Goal: Task Accomplishment & Management: Manage account settings

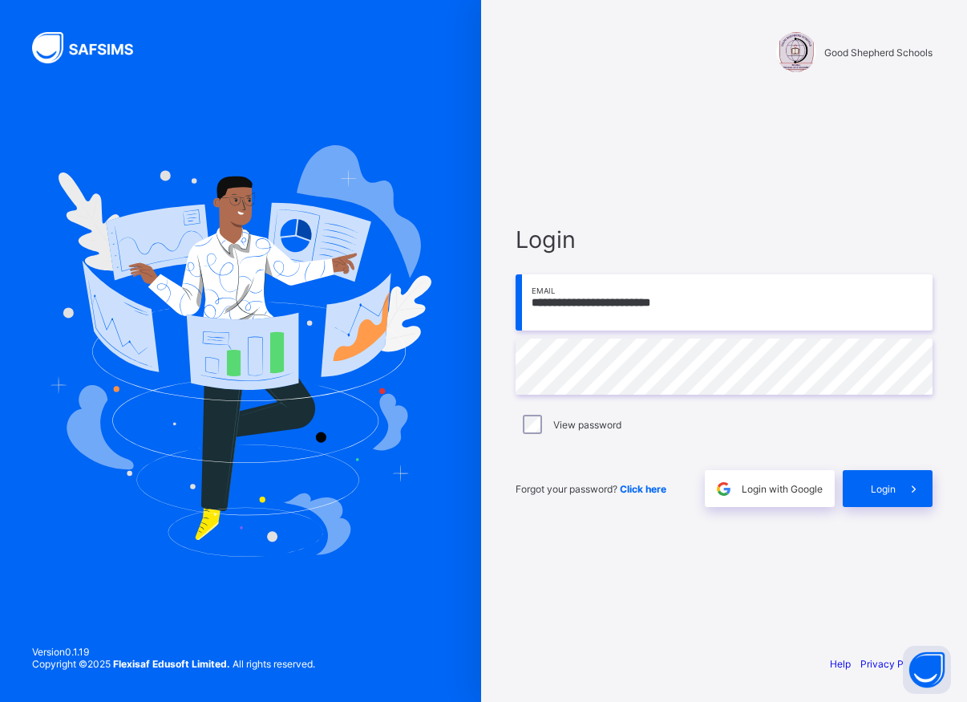
click at [610, 113] on div "**********" at bounding box center [724, 366] width 449 height 551
click at [892, 494] on span "Login" at bounding box center [883, 489] width 25 height 12
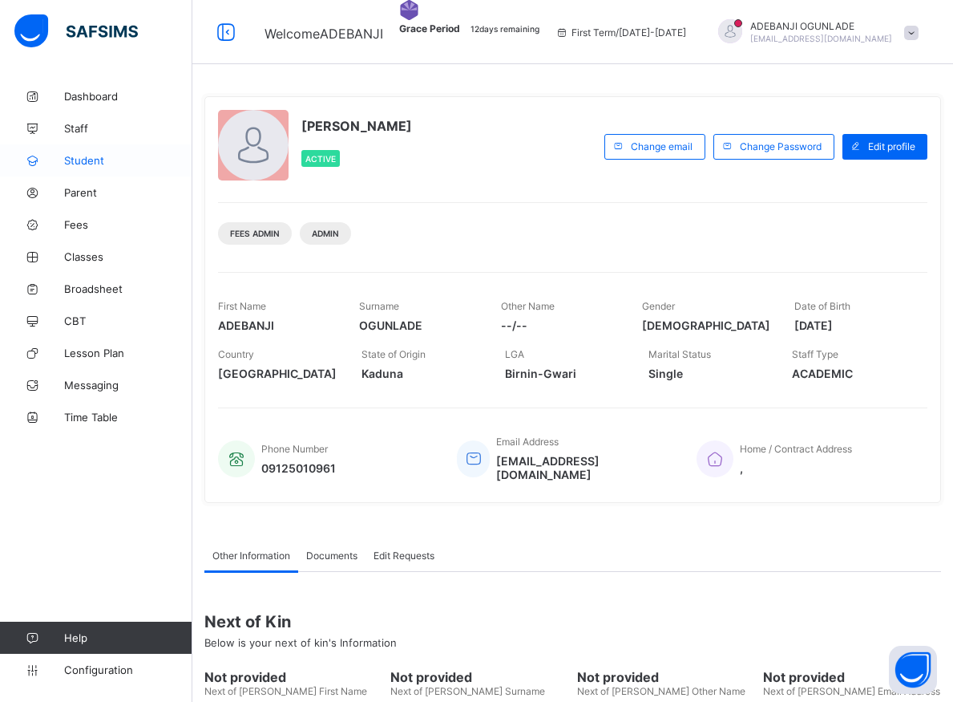
click at [77, 159] on span "Student" at bounding box center [128, 160] width 128 height 13
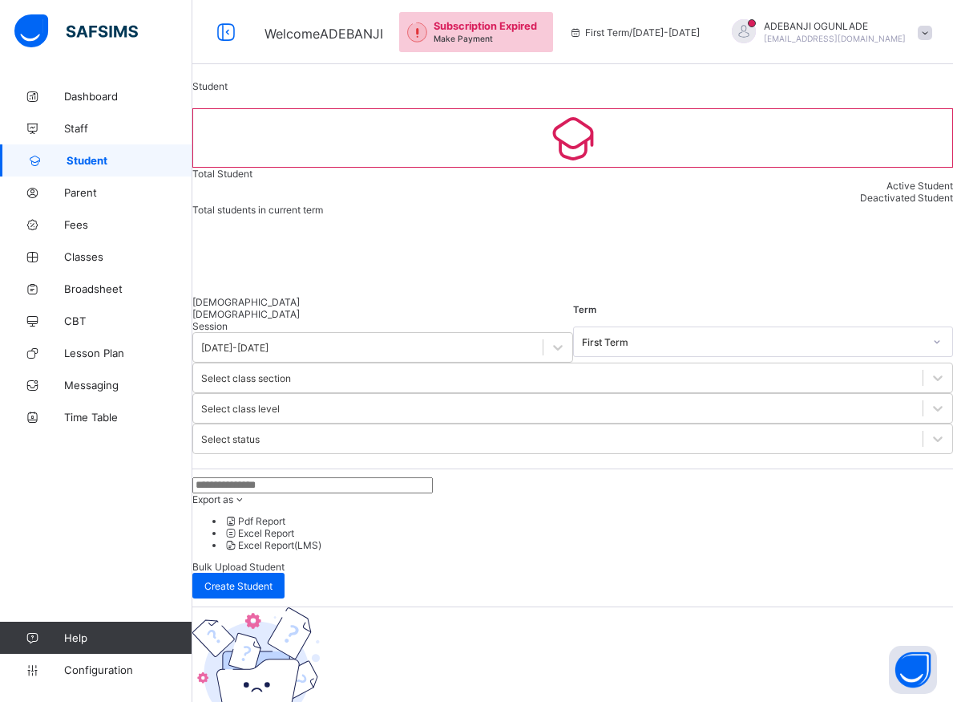
click at [399, 477] on input "text" at bounding box center [312, 485] width 241 height 16
click at [637, 425] on div "Session 2025-2026 Term First Term Select class section Select class level Selec…" at bounding box center [572, 553] width 761 height 466
click at [362, 477] on input "text" at bounding box center [312, 485] width 241 height 16
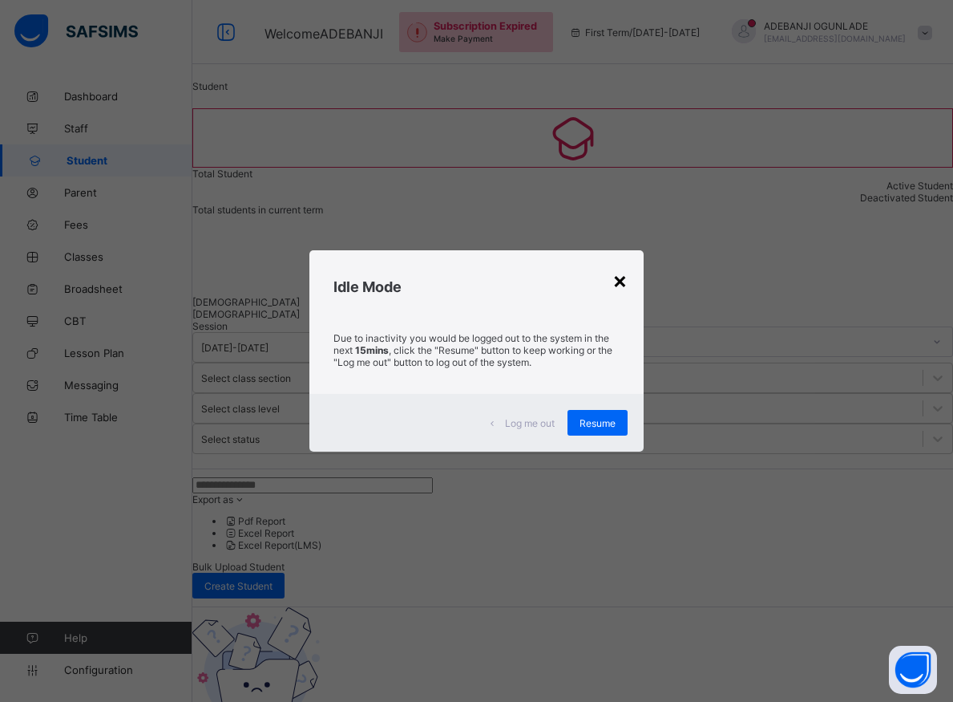
click at [617, 282] on div "×" at bounding box center [620, 279] width 15 height 27
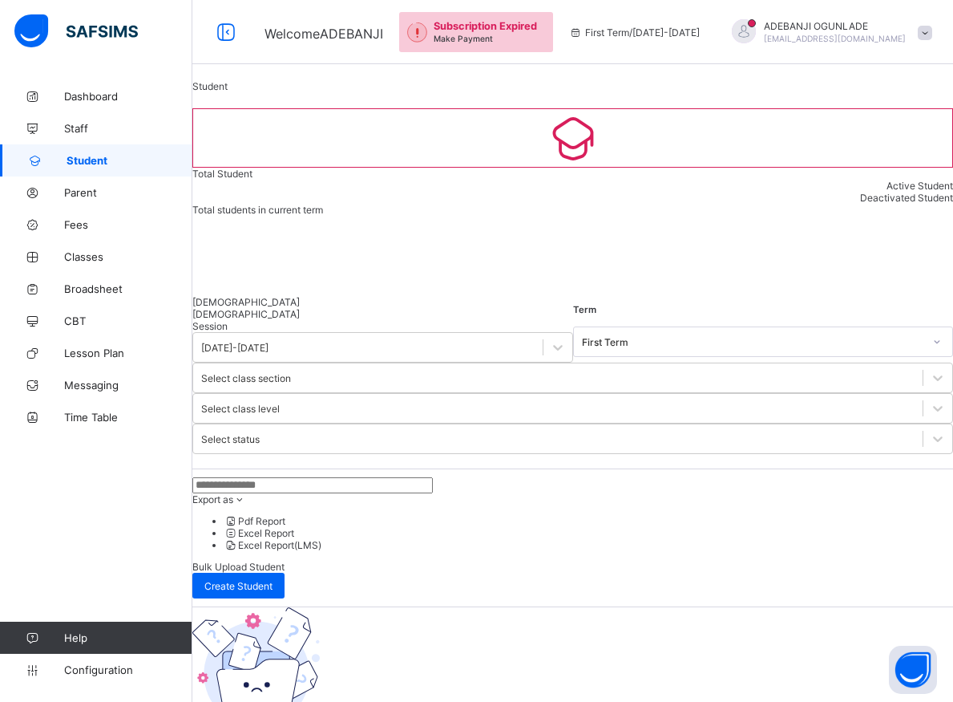
click at [406, 477] on input "text" at bounding box center [312, 485] width 241 height 16
click at [405, 477] on input "text" at bounding box center [312, 485] width 241 height 16
click at [303, 477] on input "text" at bounding box center [312, 485] width 241 height 16
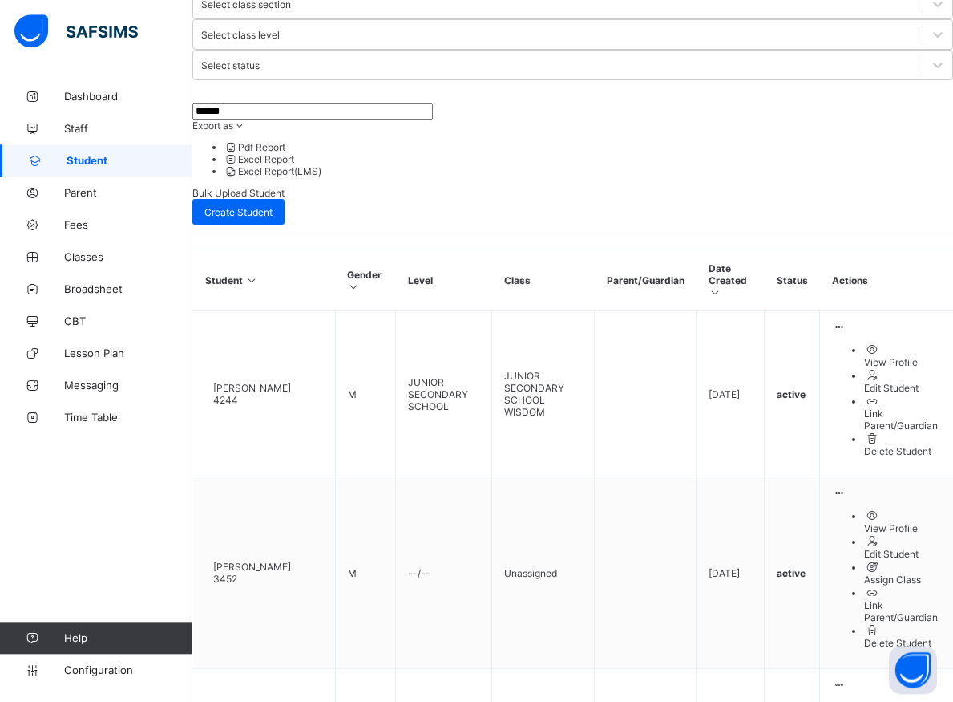
scroll to position [389, 0]
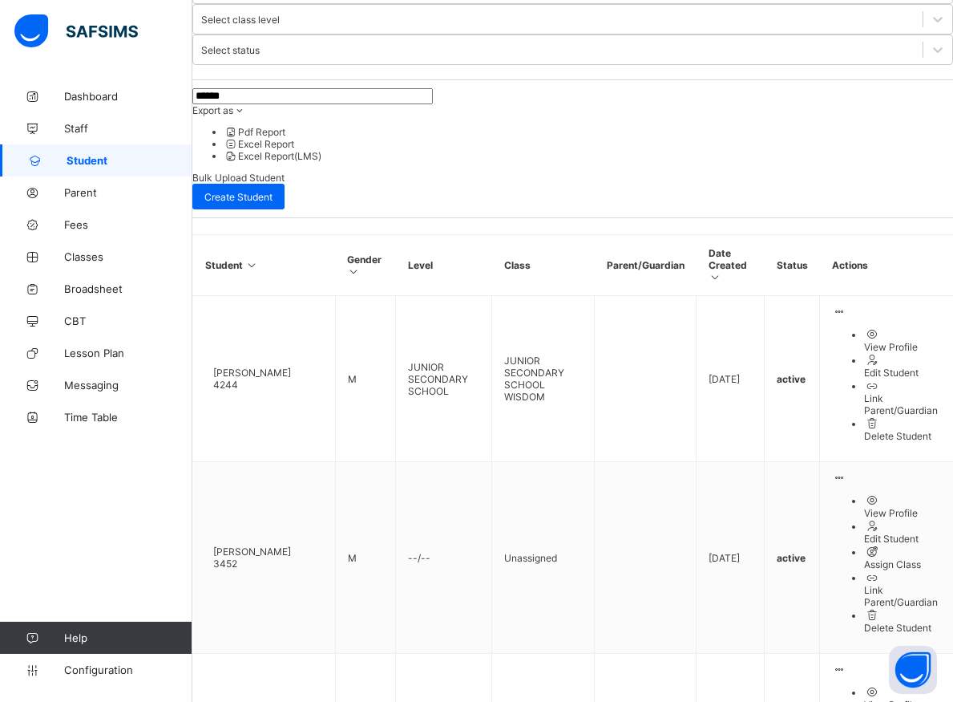
type input "******"
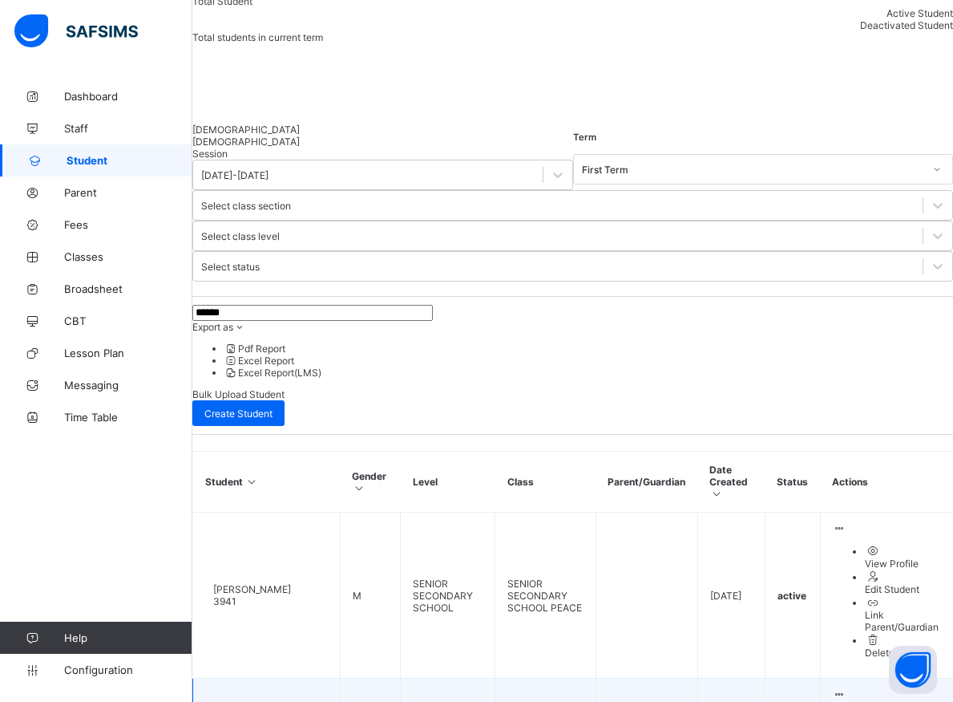
scroll to position [184, 0]
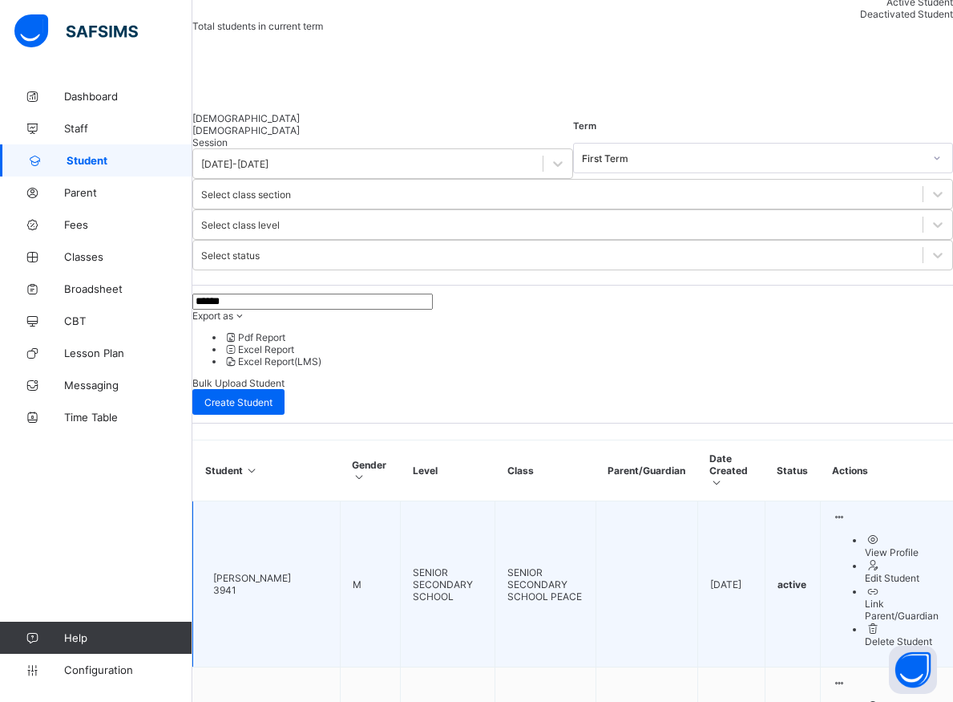
click at [865, 546] on div "View Profile" at bounding box center [903, 552] width 76 height 12
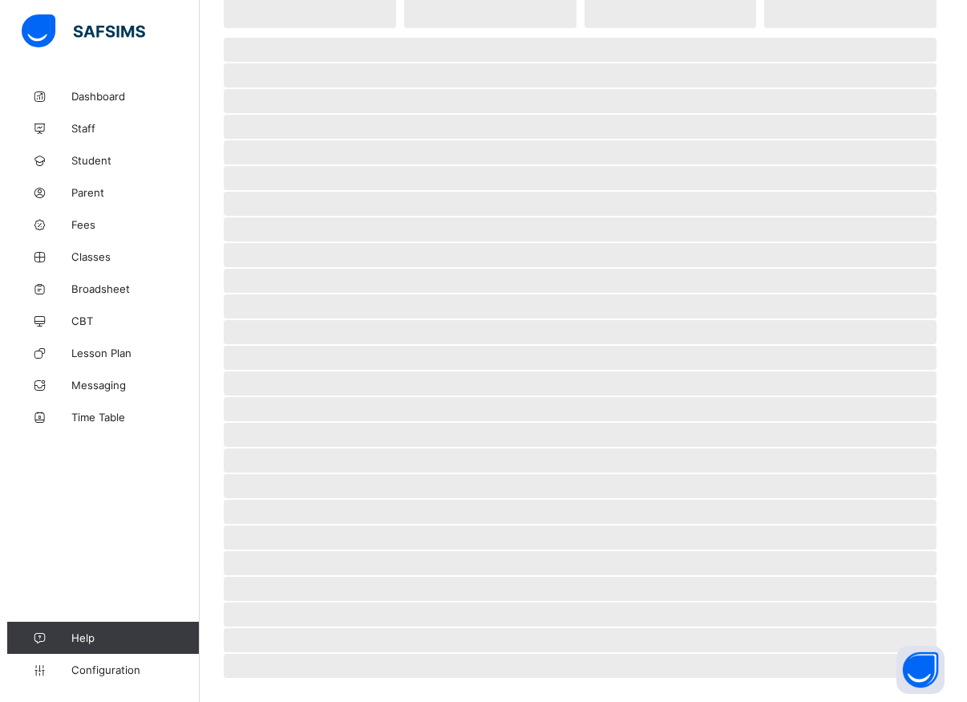
scroll to position [164, 0]
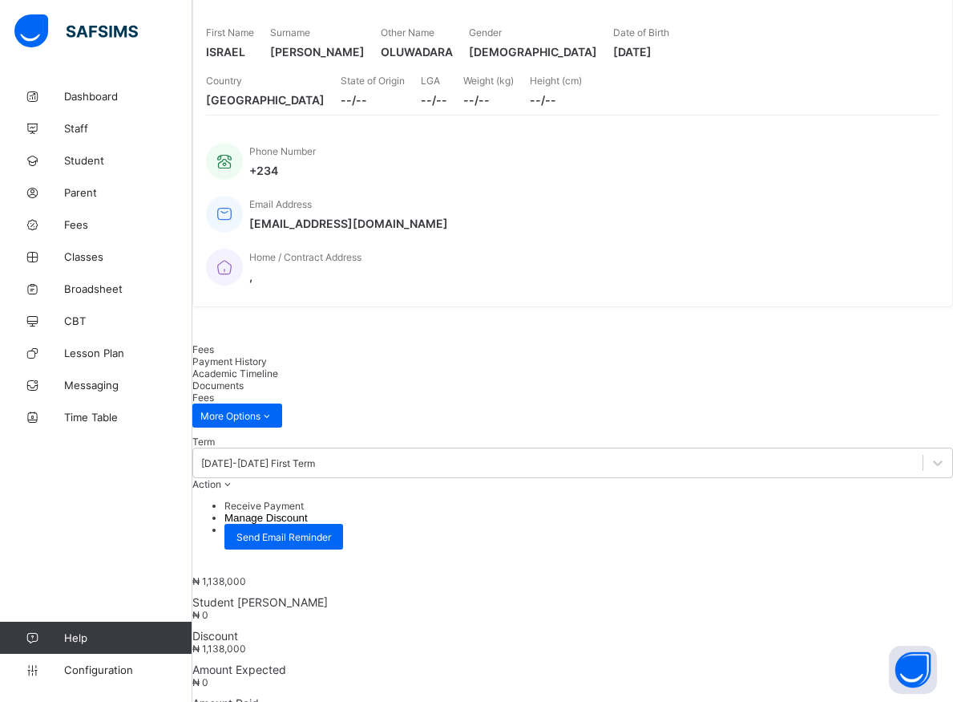
click at [874, 500] on li "Receive Payment" at bounding box center [588, 506] width 729 height 12
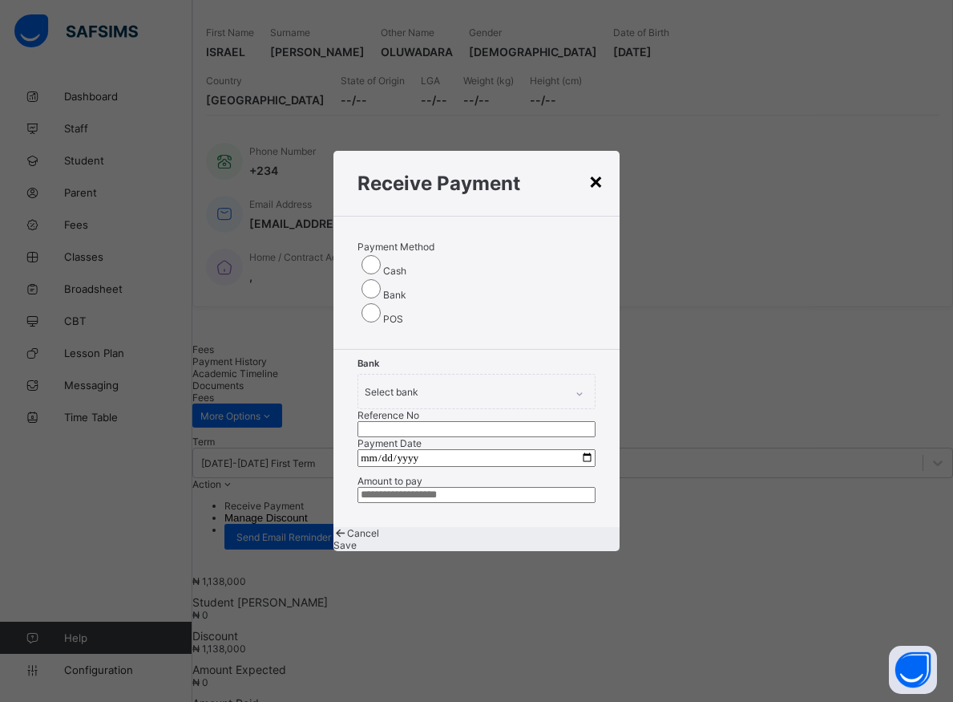
click at [598, 167] on div "×" at bounding box center [595, 180] width 15 height 27
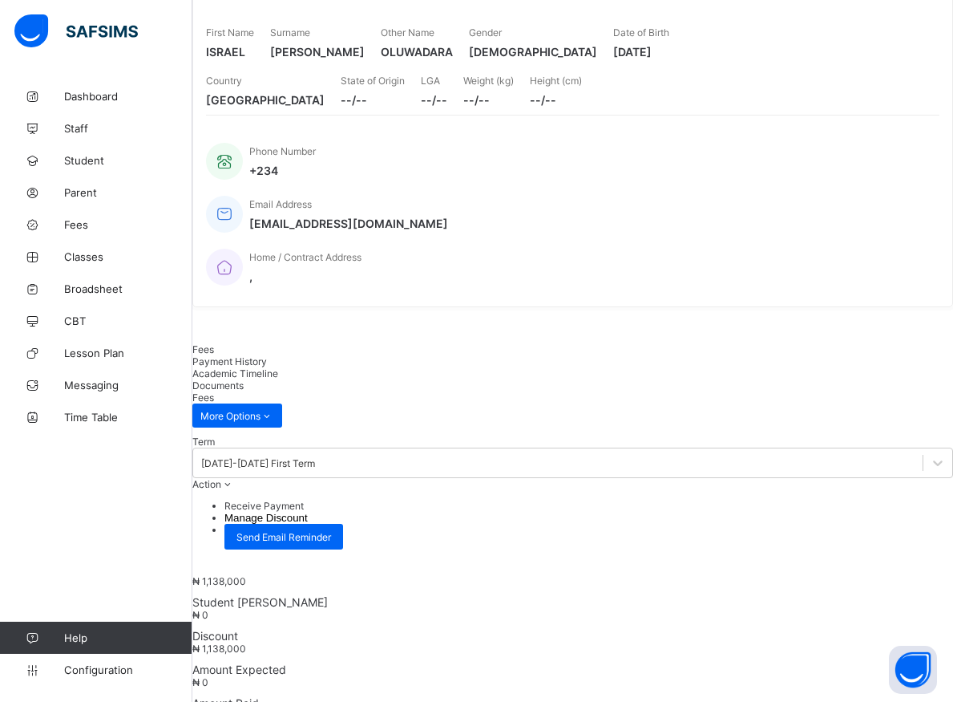
click at [308, 512] on button "Manage Discount" at bounding box center [265, 518] width 83 height 12
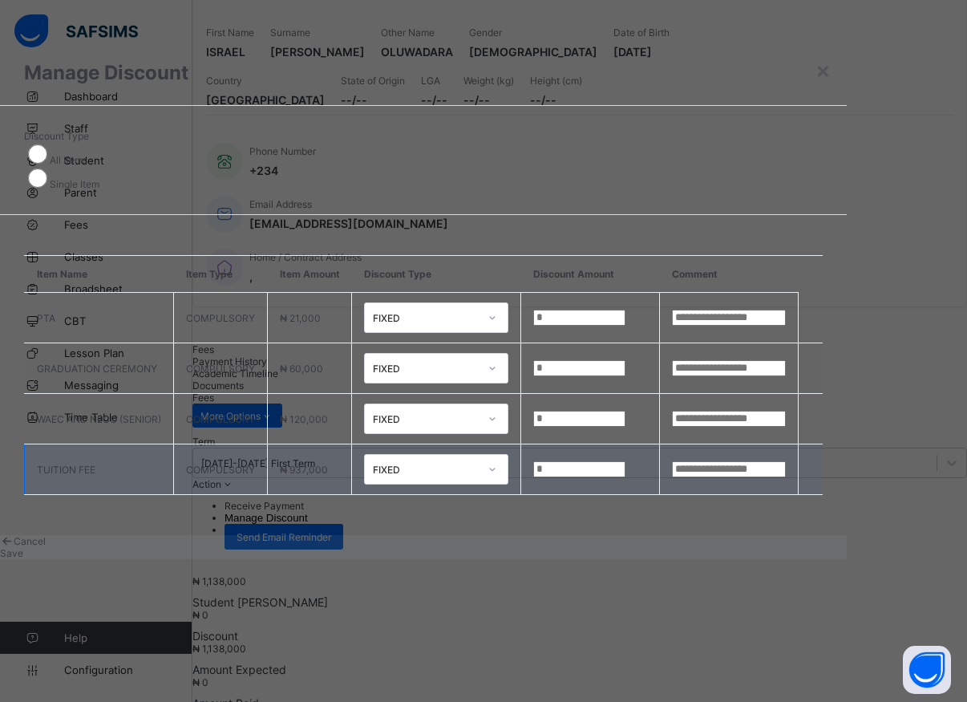
click at [580, 471] on input "*" at bounding box center [579, 469] width 92 height 16
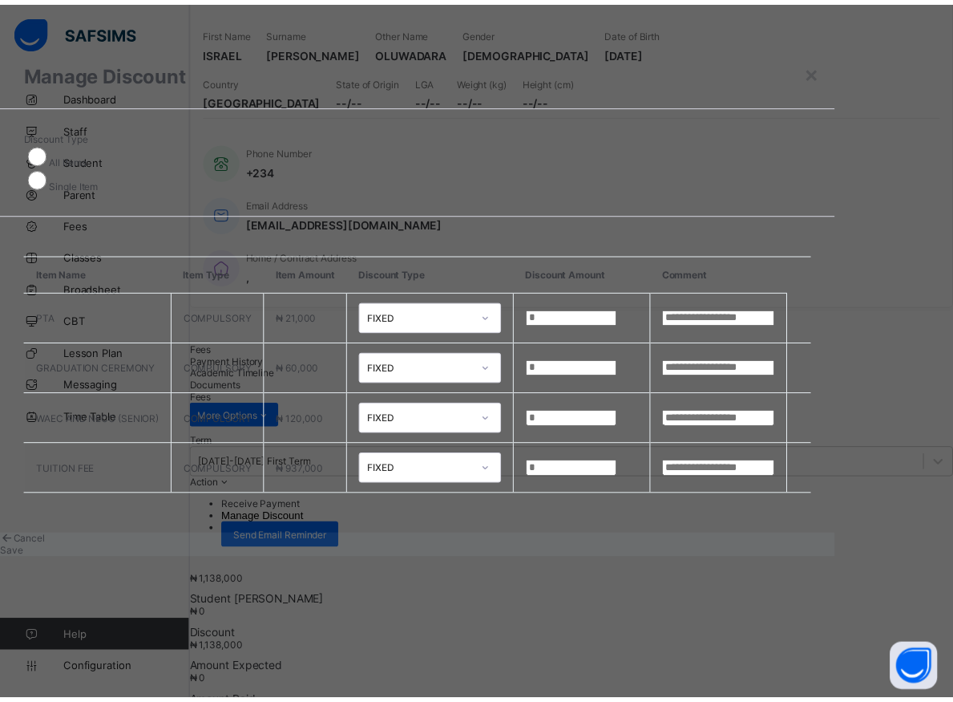
scroll to position [8, 0]
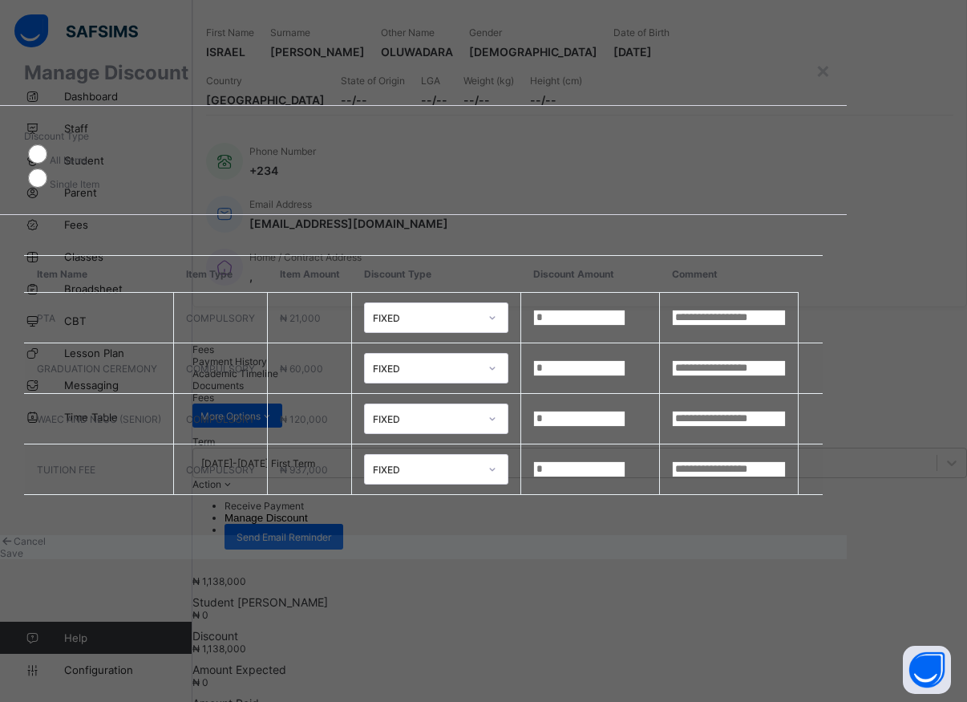
type input "******"
click at [23, 559] on span "Save" at bounding box center [11, 553] width 23 height 12
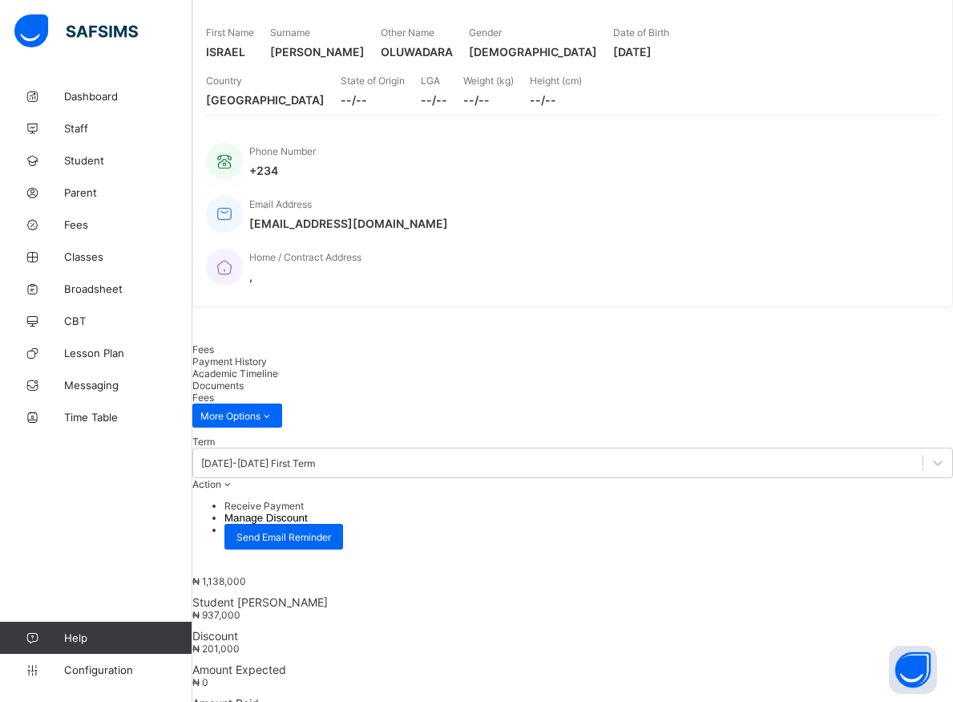
click at [859, 500] on li "Receive Payment" at bounding box center [588, 506] width 729 height 12
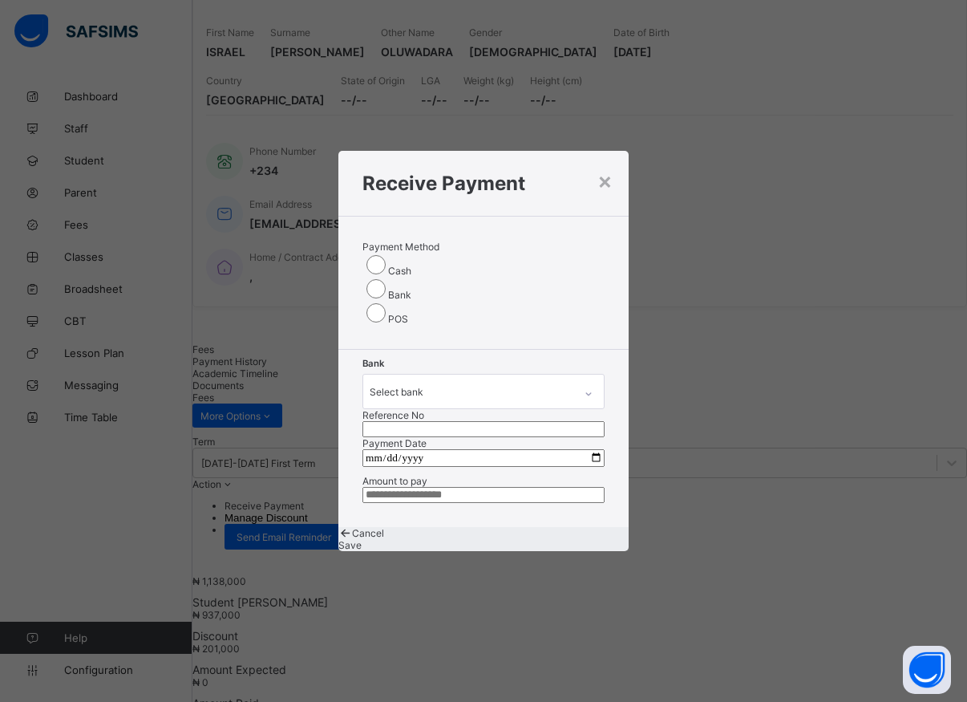
click at [584, 386] on icon at bounding box center [589, 394] width 10 height 16
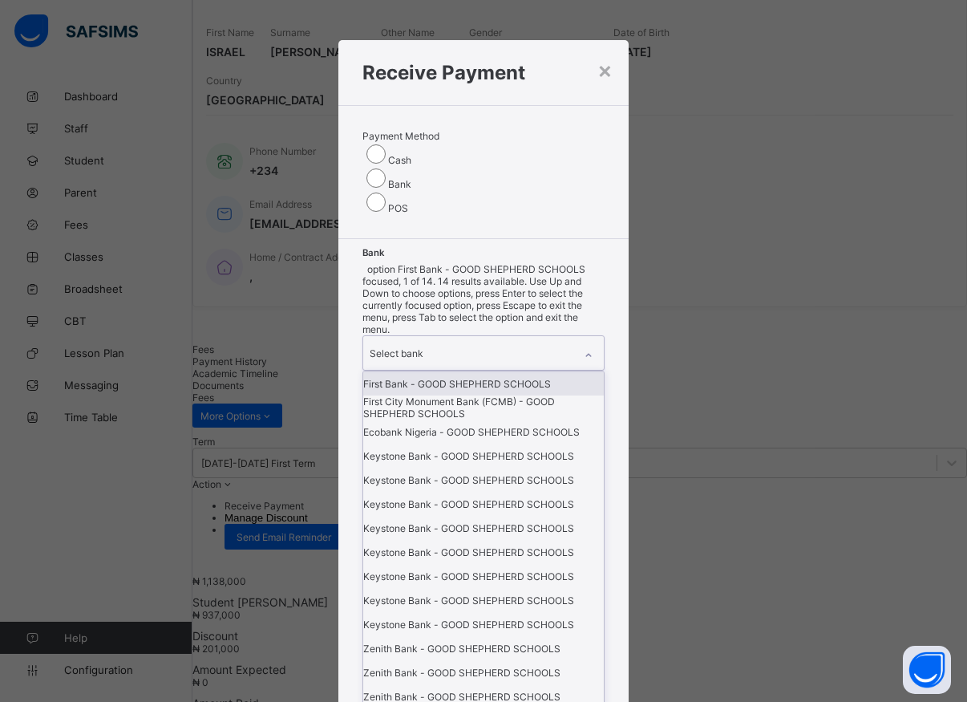
click at [418, 383] on div "First Bank - GOOD SHEPHERD SCHOOLS" at bounding box center [483, 383] width 241 height 24
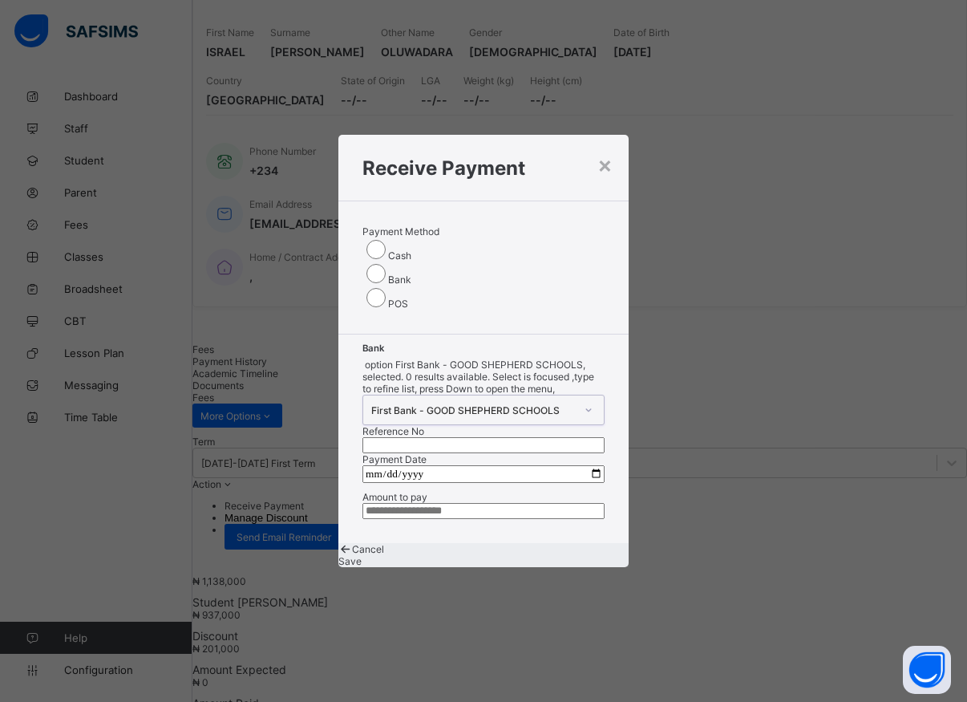
click at [511, 437] on input "text" at bounding box center [483, 445] width 242 height 16
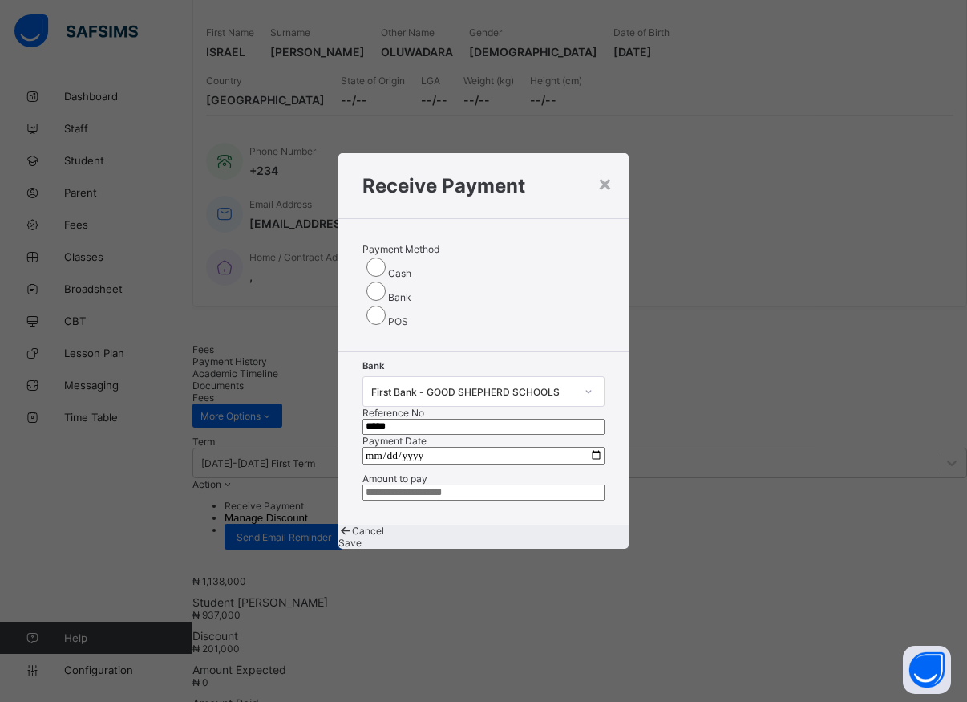
type input "*****"
click at [591, 447] on input "date" at bounding box center [483, 456] width 242 height 18
type input "**********"
click at [450, 484] on input "currency" at bounding box center [483, 492] width 242 height 16
type input "*********"
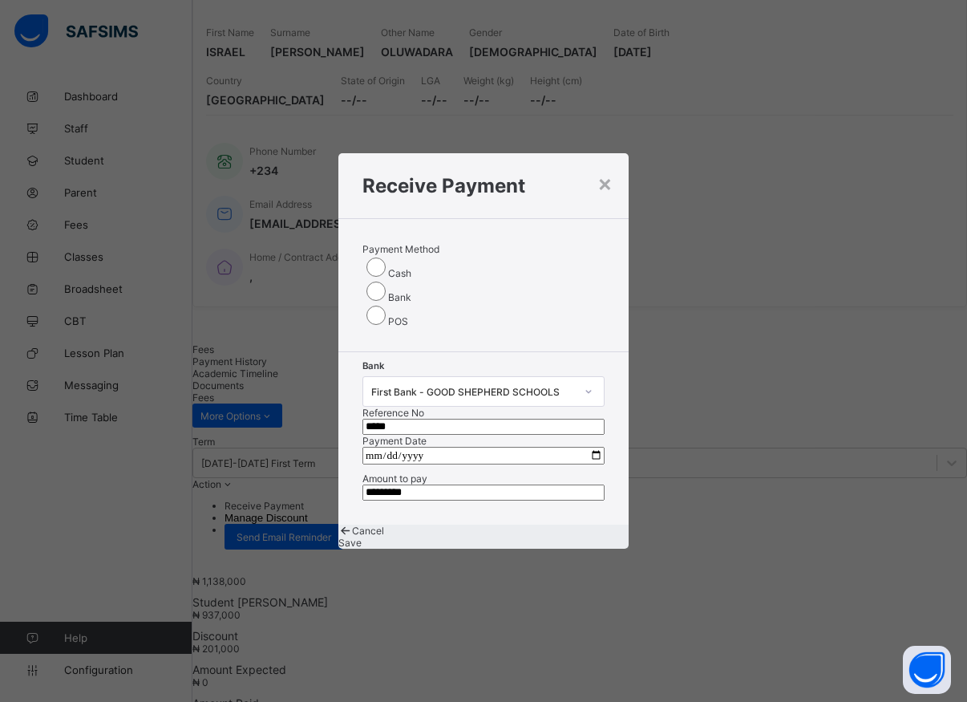
click at [362, 547] on span "Save" at bounding box center [349, 542] width 23 height 12
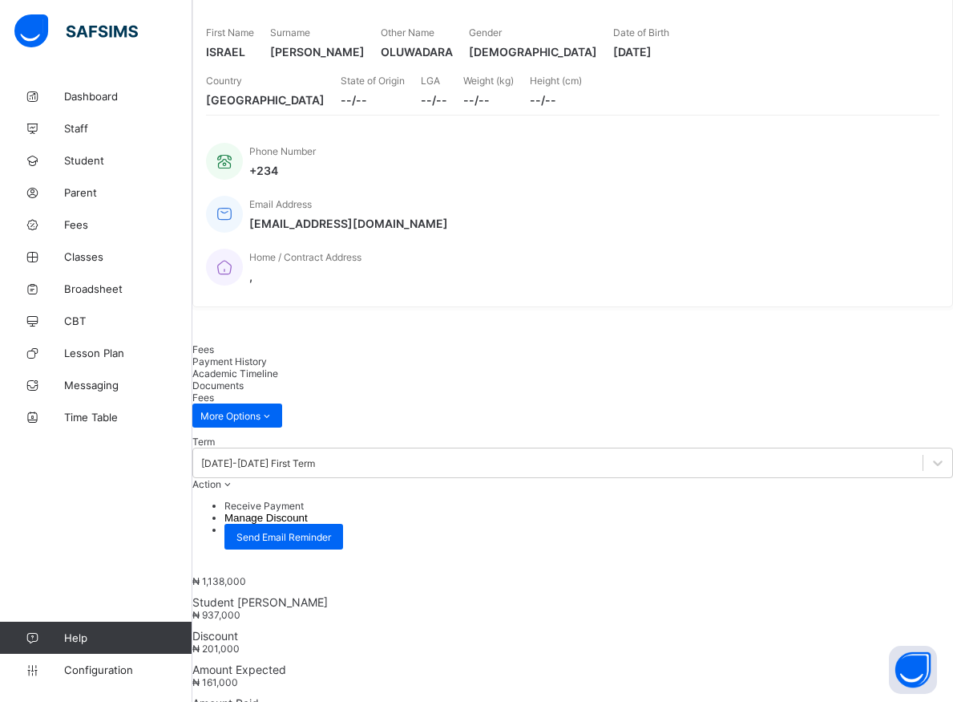
click at [857, 500] on li "Receive Payment" at bounding box center [588, 506] width 729 height 12
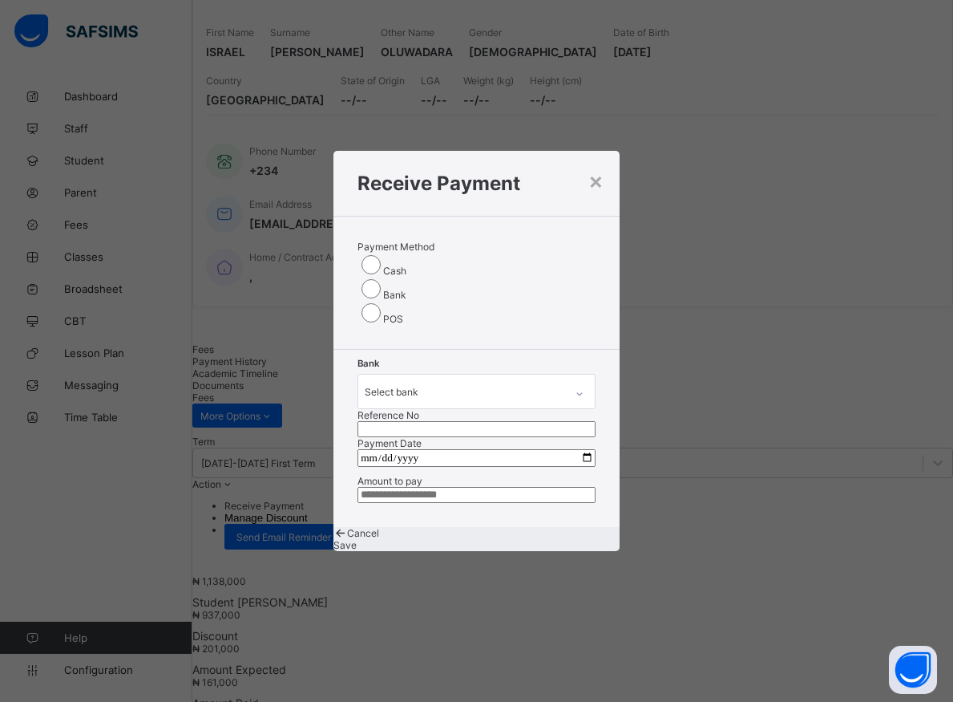
click at [575, 386] on icon at bounding box center [580, 394] width 10 height 16
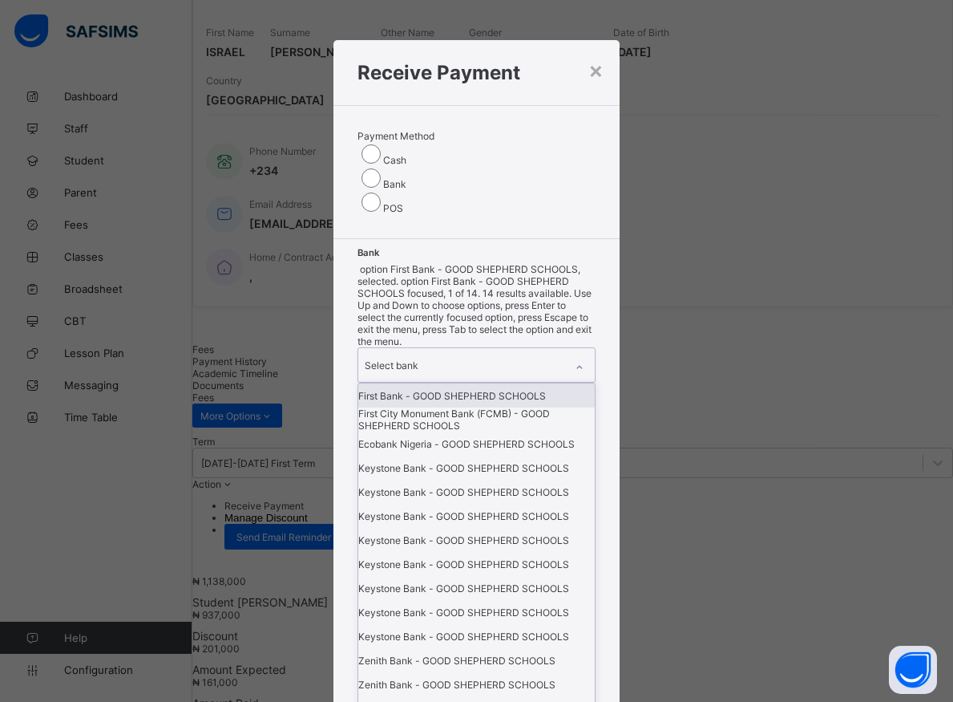
click at [414, 392] on div "First Bank - GOOD SHEPHERD SCHOOLS" at bounding box center [476, 395] width 237 height 24
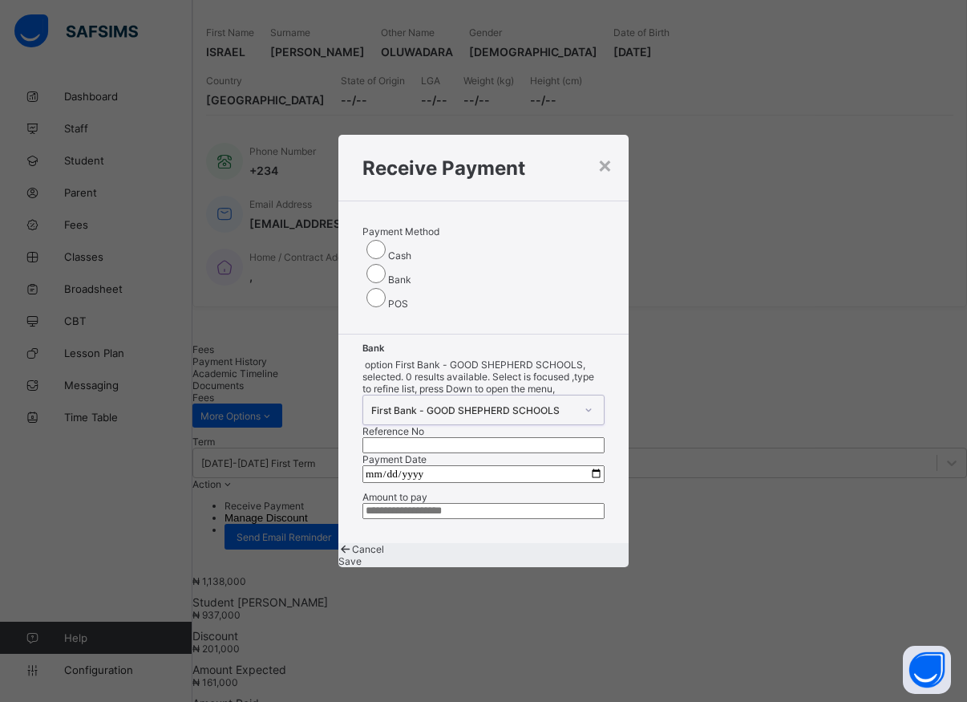
click at [504, 437] on input "text" at bounding box center [483, 445] width 242 height 16
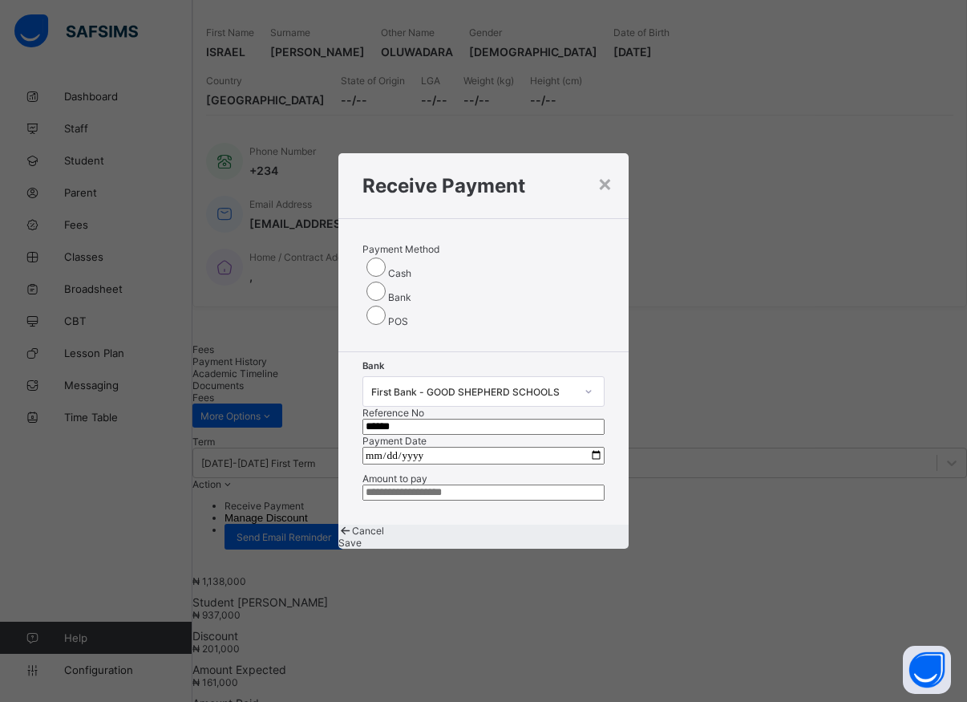
type input "******"
click at [590, 447] on input "date" at bounding box center [483, 456] width 242 height 18
type input "**********"
click at [458, 488] on input "currency" at bounding box center [483, 492] width 242 height 16
type input "*******"
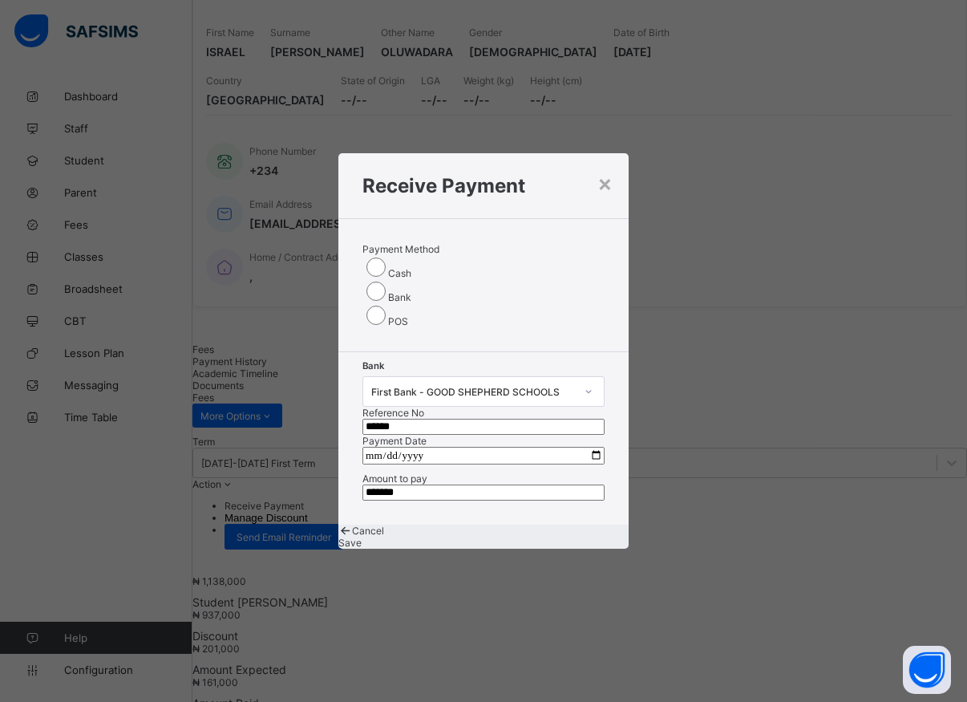
click at [362, 544] on span "Save" at bounding box center [349, 542] width 23 height 12
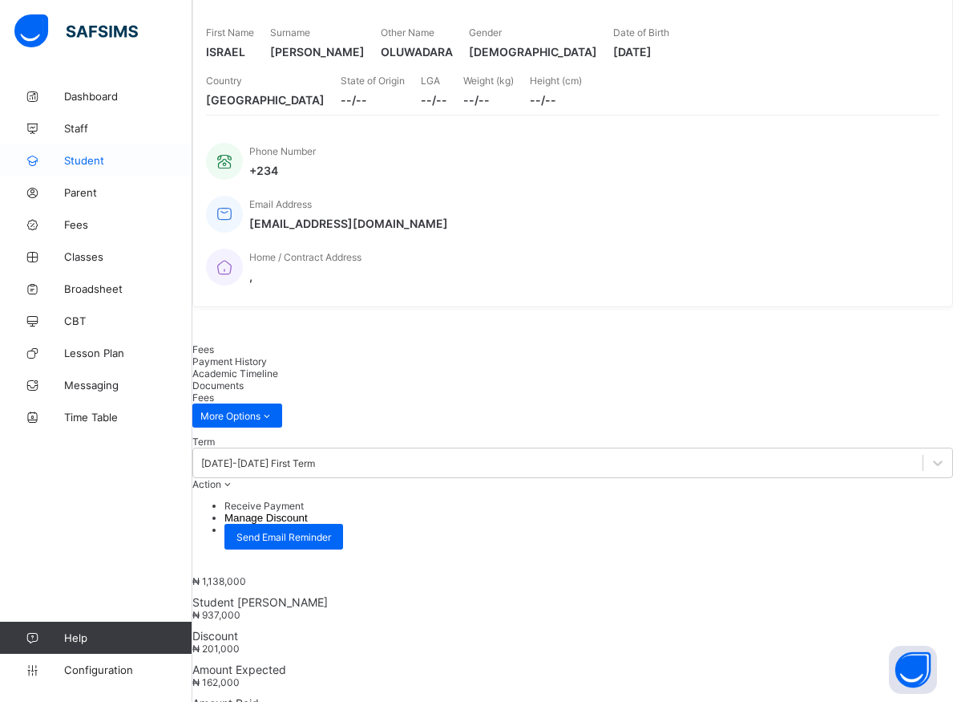
click at [79, 161] on span "Student" at bounding box center [128, 160] width 128 height 13
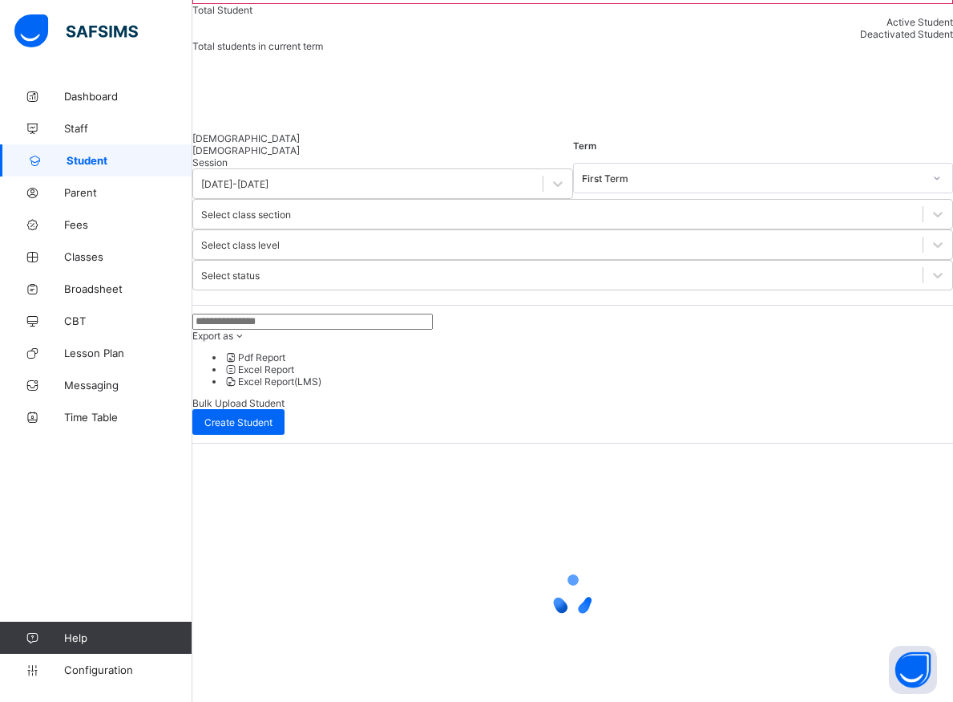
scroll to position [9, 0]
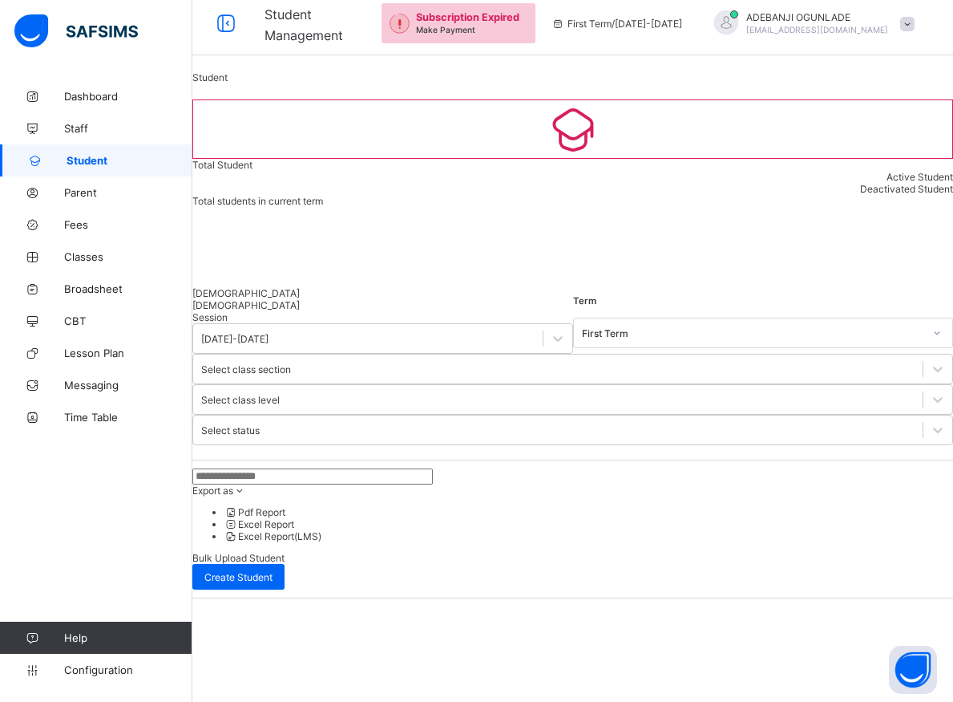
click at [297, 468] on input "text" at bounding box center [312, 476] width 241 height 16
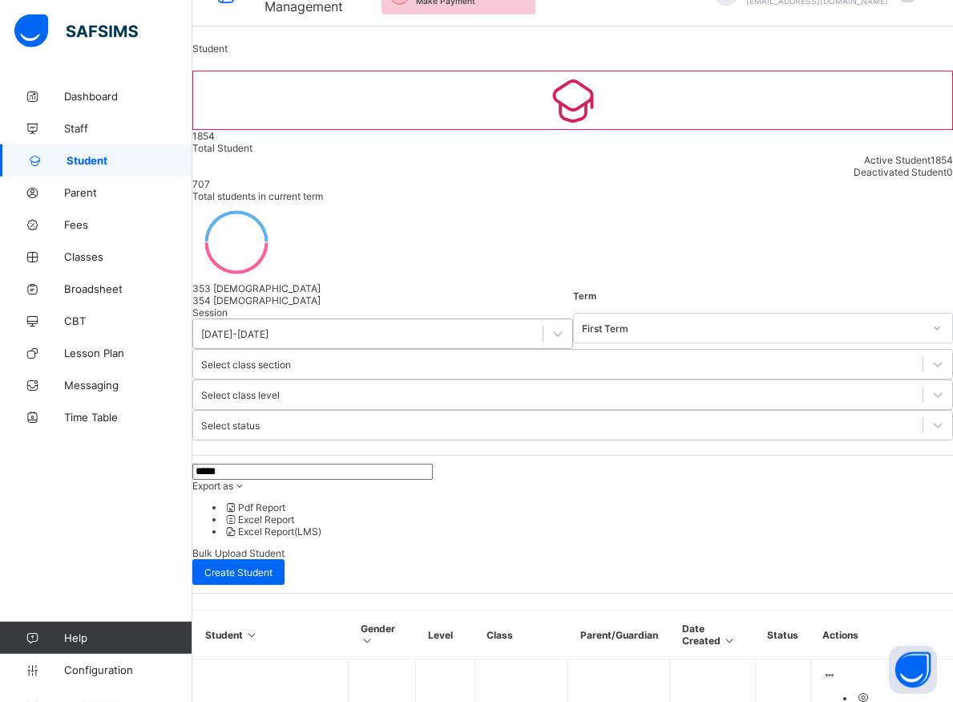
scroll to position [0, 0]
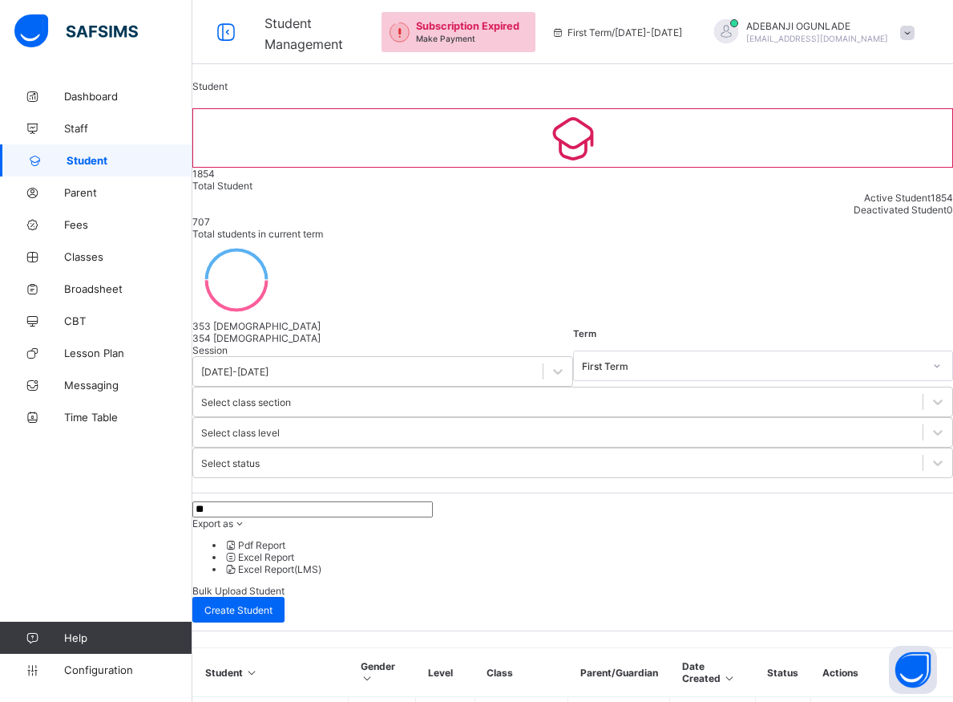
type input "*"
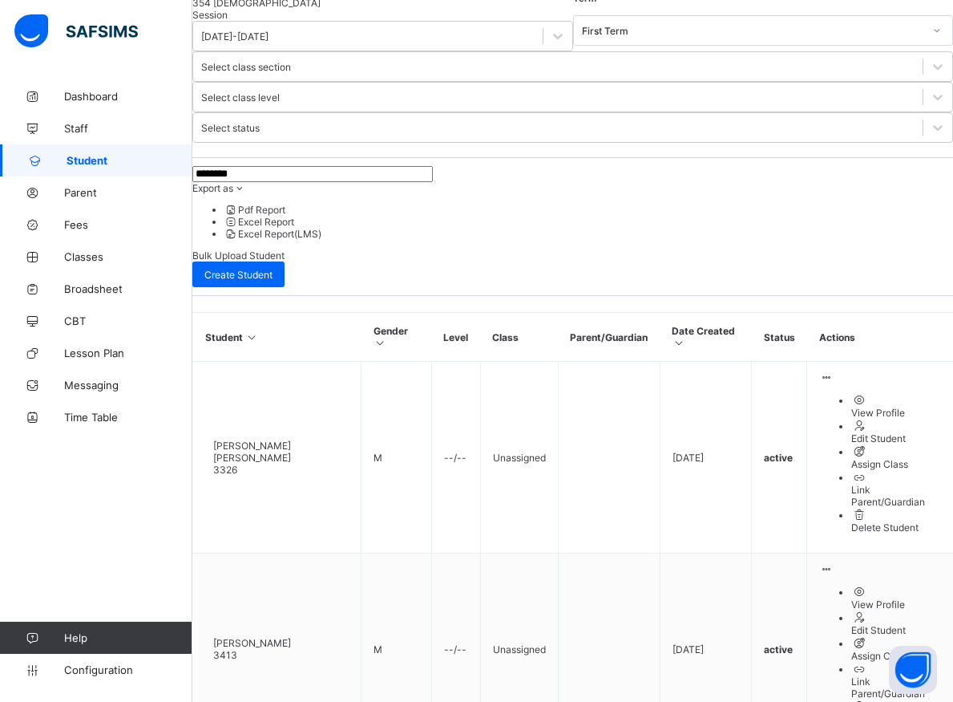
scroll to position [336, 0]
type input "********"
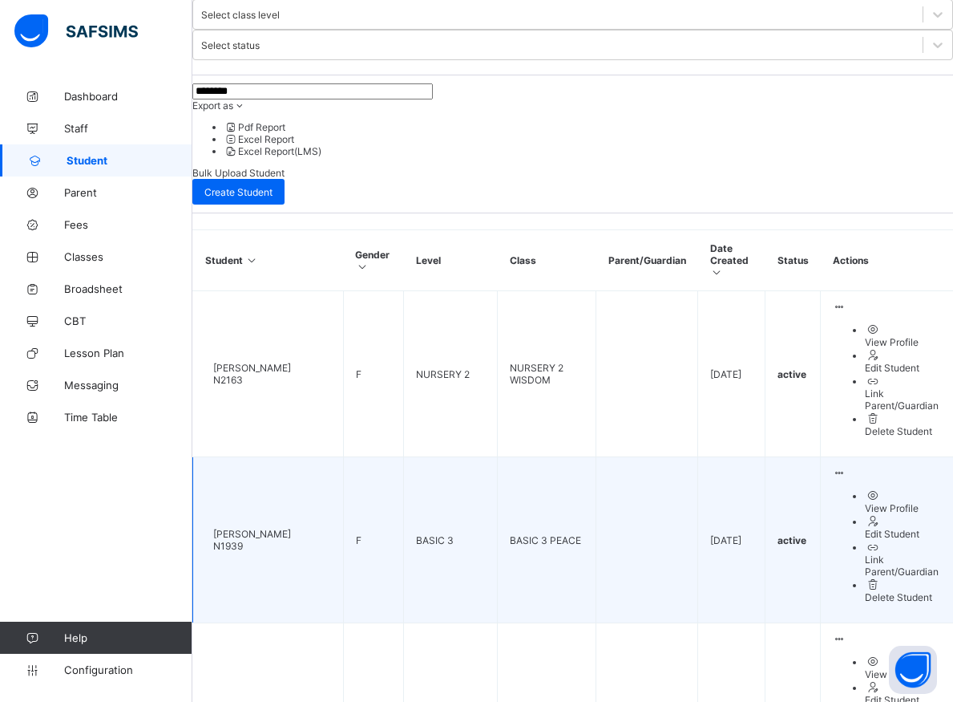
scroll to position [468, 0]
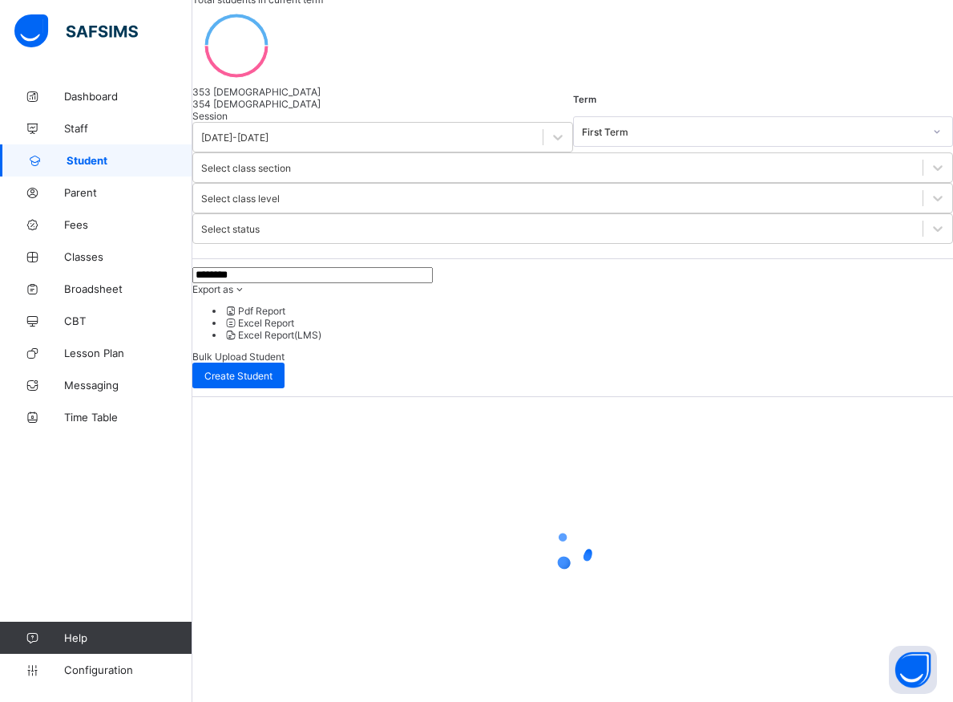
scroll to position [9, 0]
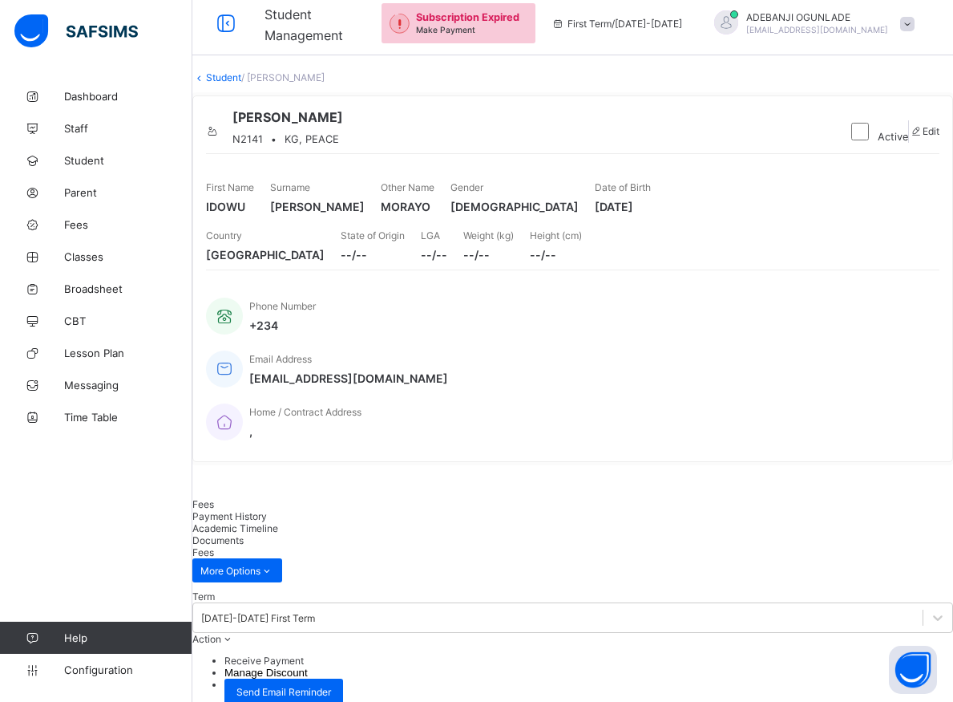
scroll to position [172, 0]
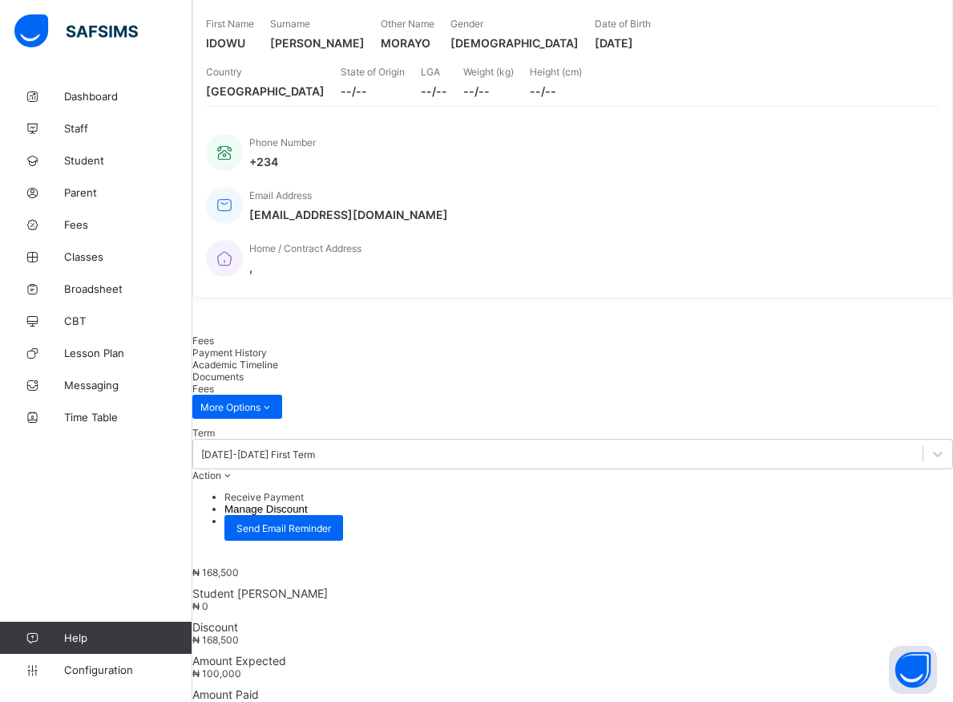
click at [844, 491] on li "Receive Payment" at bounding box center [588, 497] width 729 height 12
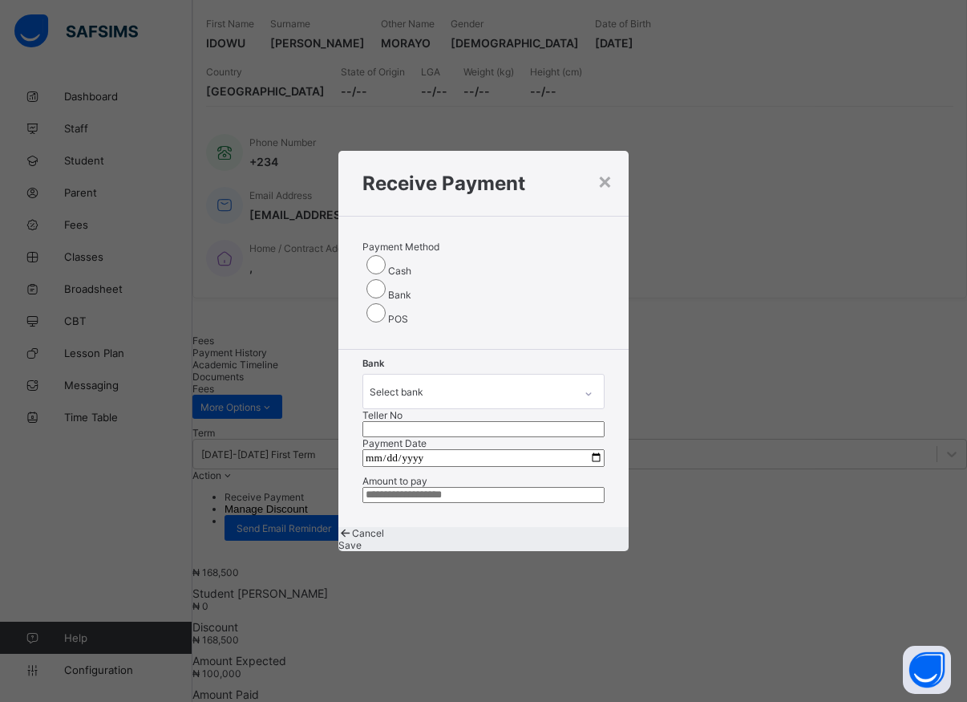
click at [584, 386] on icon at bounding box center [589, 394] width 10 height 16
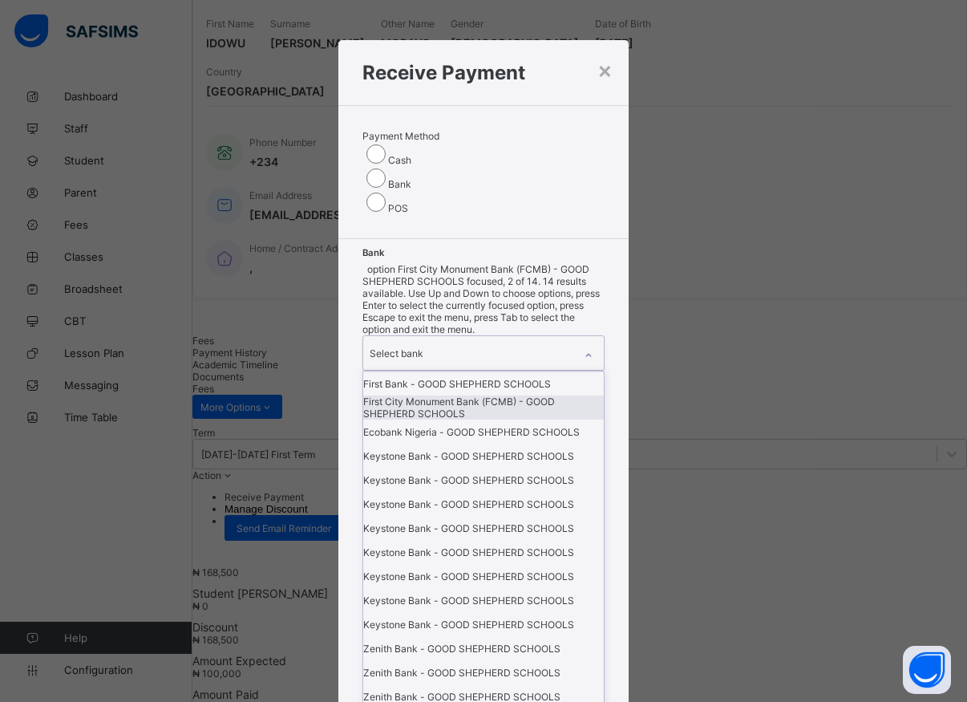
click at [396, 419] on div "First City Monument Bank (FCMB) - GOOD SHEPHERD SCHOOLS" at bounding box center [483, 407] width 241 height 24
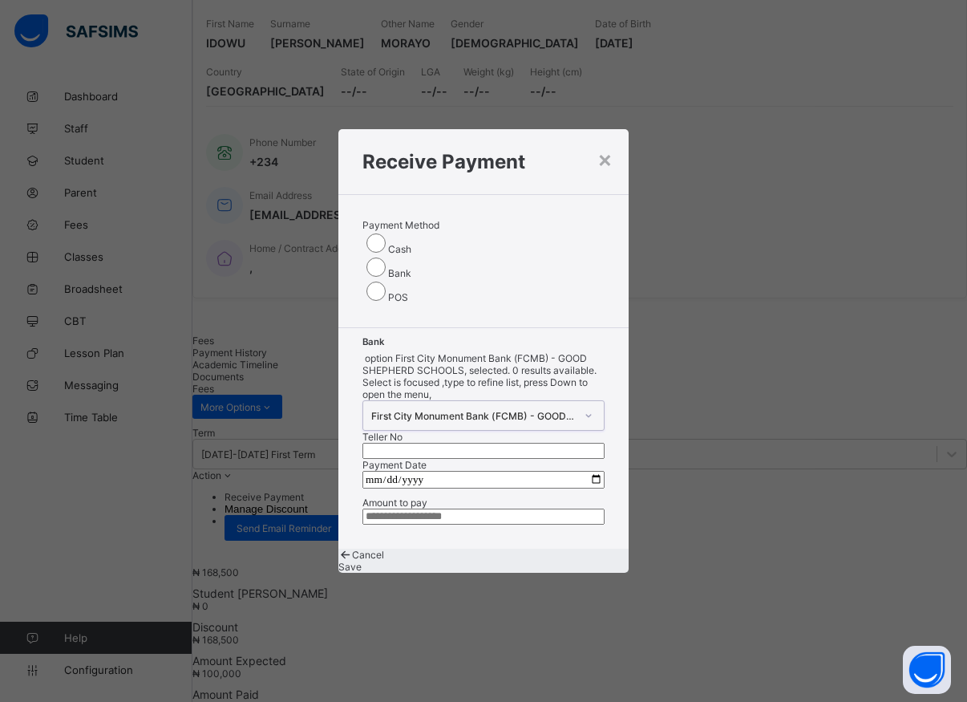
click at [508, 443] on input "text" at bounding box center [483, 451] width 242 height 16
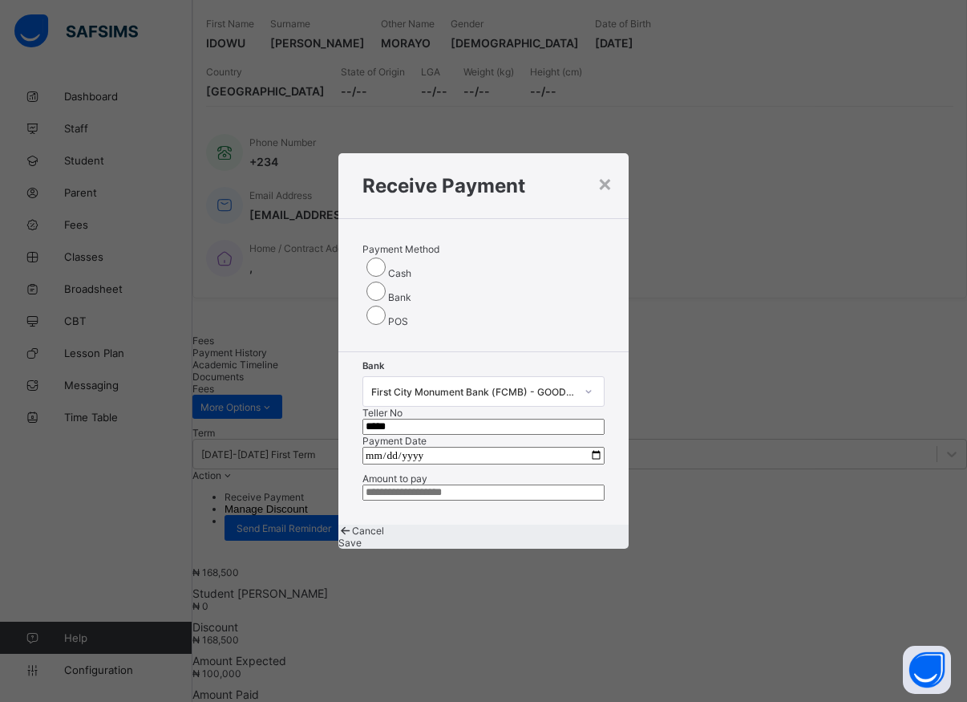
type input "*****"
click at [586, 447] on input "date" at bounding box center [483, 456] width 242 height 18
type input "**********"
click at [424, 484] on input "currency" at bounding box center [483, 492] width 242 height 16
type input "********"
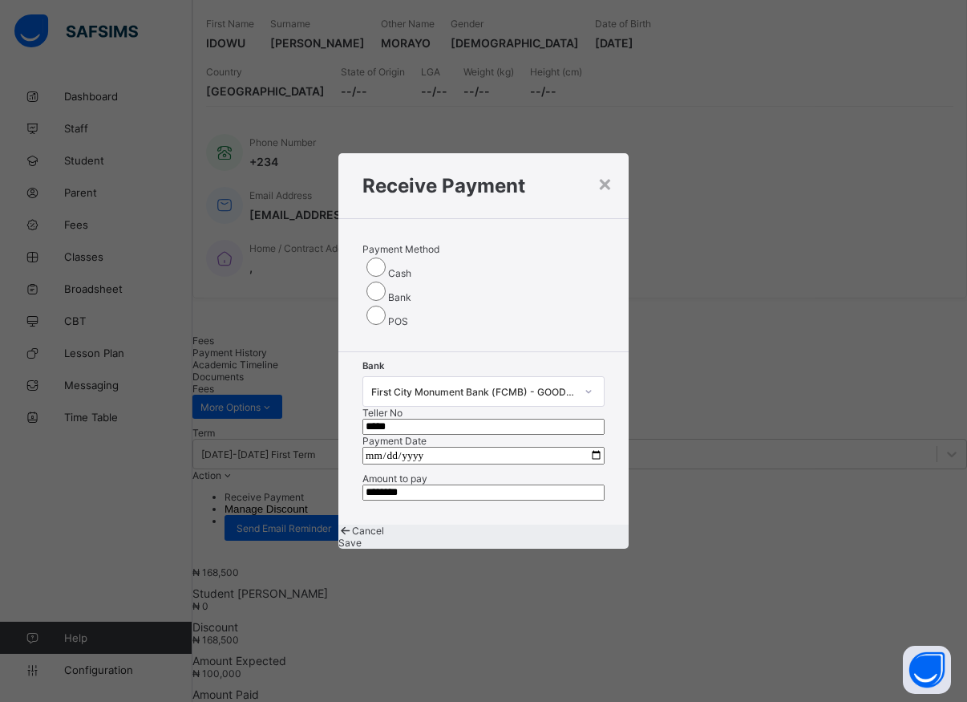
click at [362, 548] on span "Save" at bounding box center [349, 542] width 23 height 12
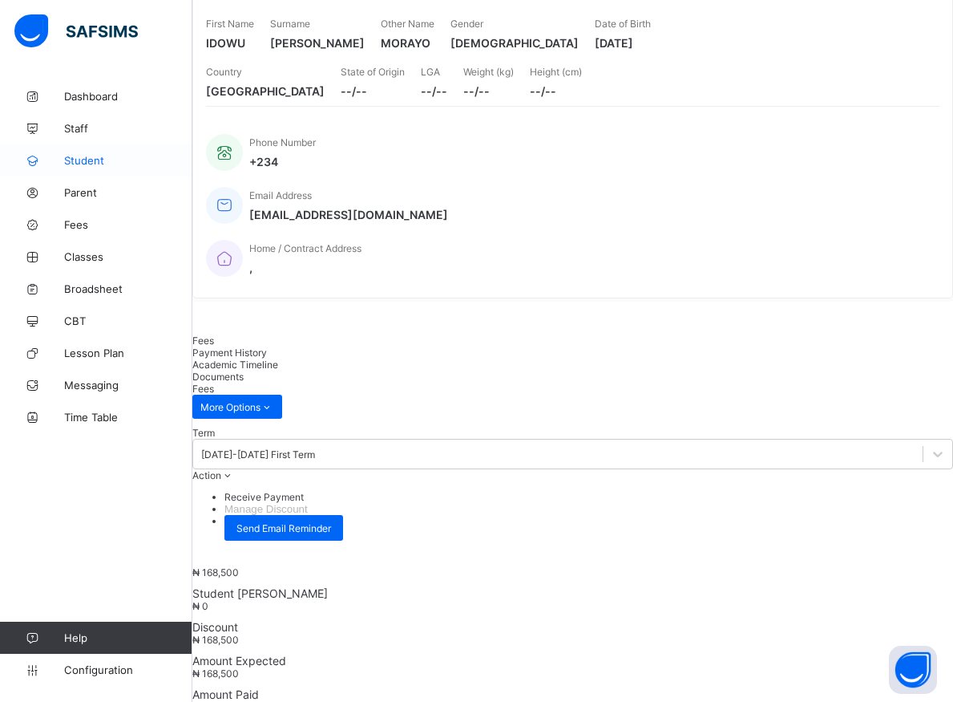
click at [80, 159] on span "Student" at bounding box center [128, 160] width 128 height 13
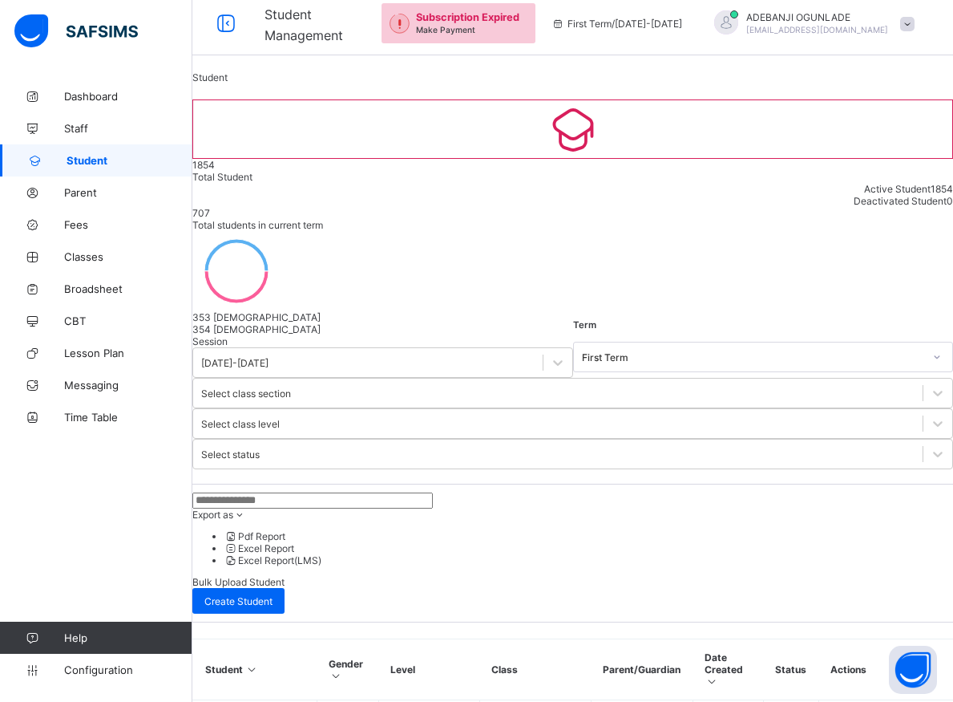
click at [275, 492] on input "text" at bounding box center [312, 500] width 241 height 16
type input "******"
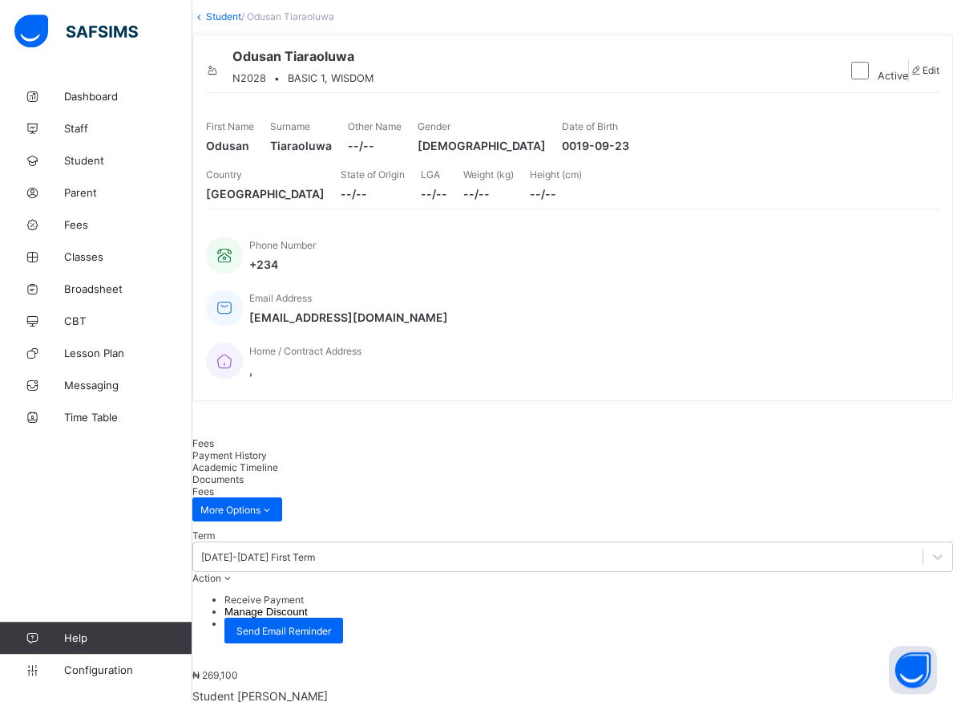
scroll to position [48, 0]
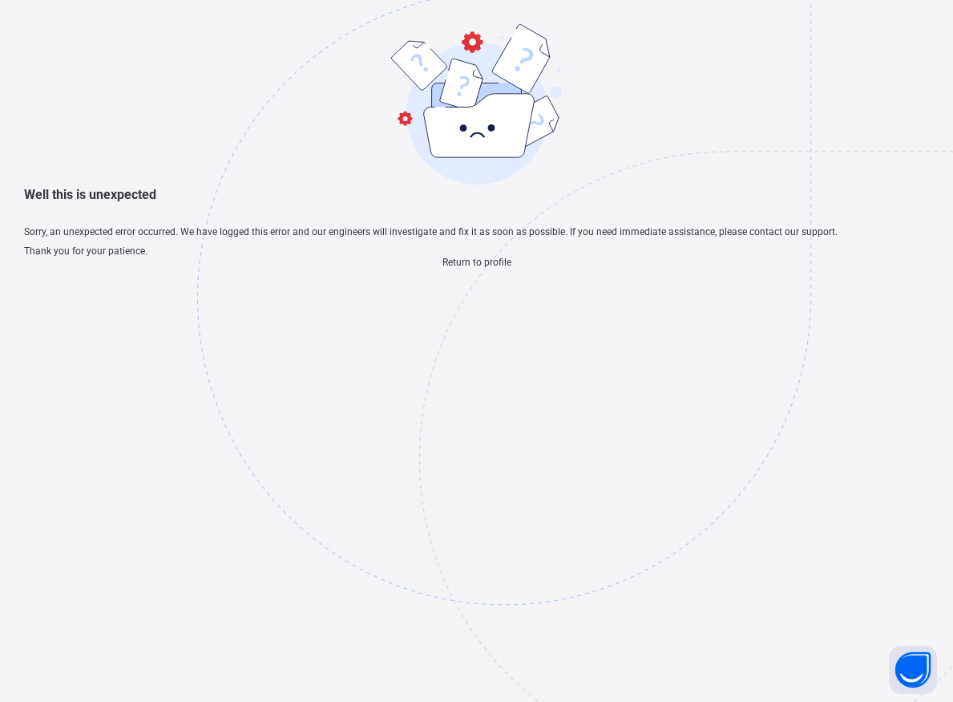
click at [480, 268] on span "Return to profile" at bounding box center [477, 262] width 69 height 11
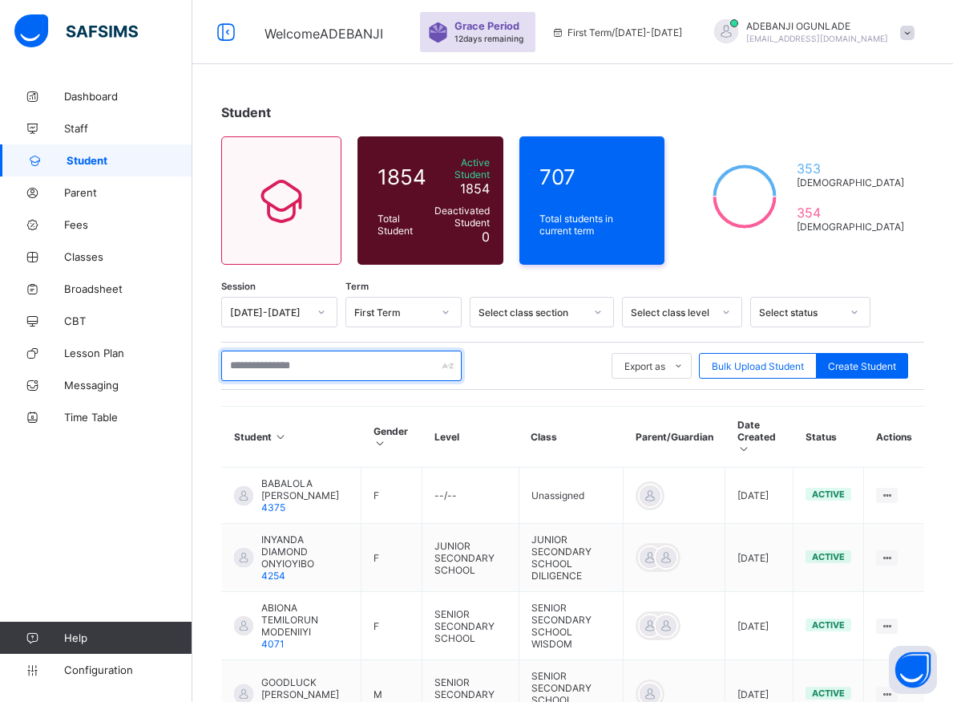
click at [296, 358] on input "text" at bounding box center [341, 365] width 241 height 30
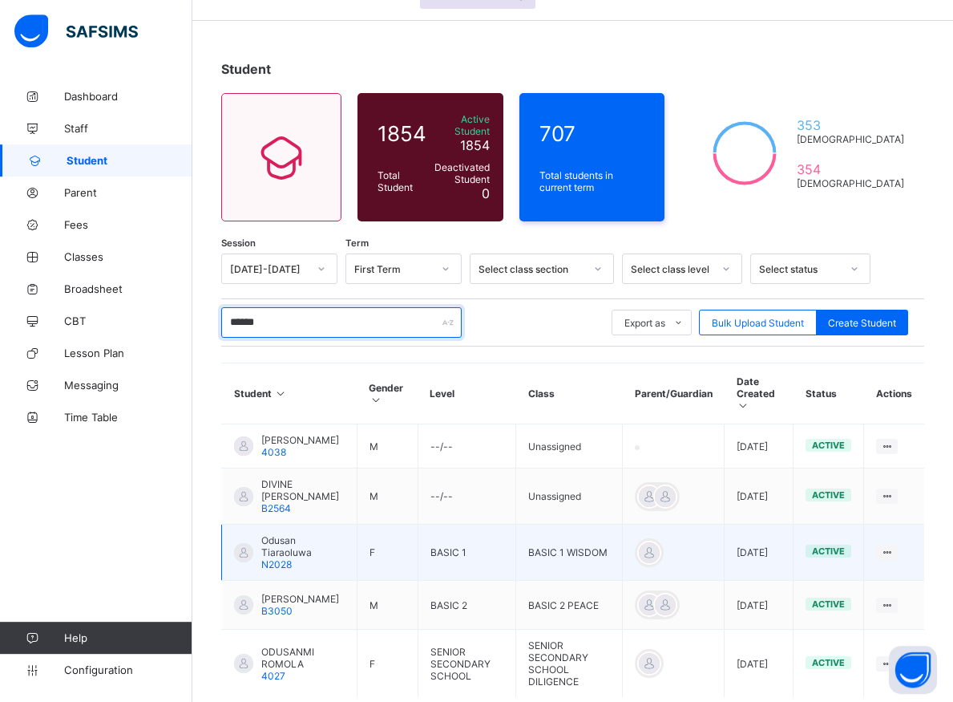
scroll to position [91, 0]
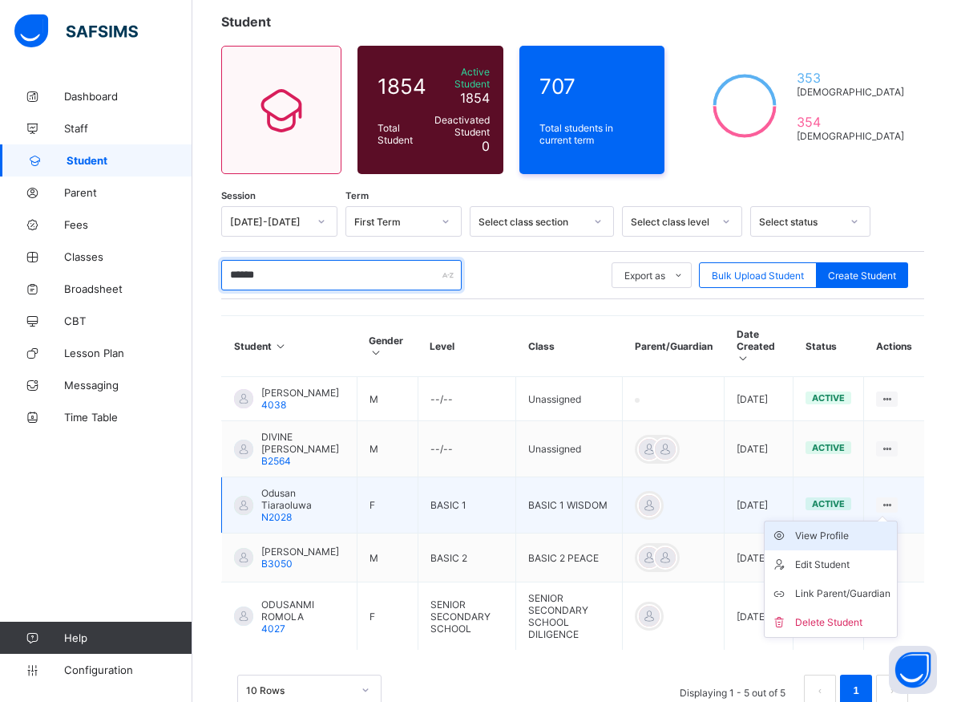
type input "******"
click at [857, 528] on div "View Profile" at bounding box center [842, 536] width 95 height 16
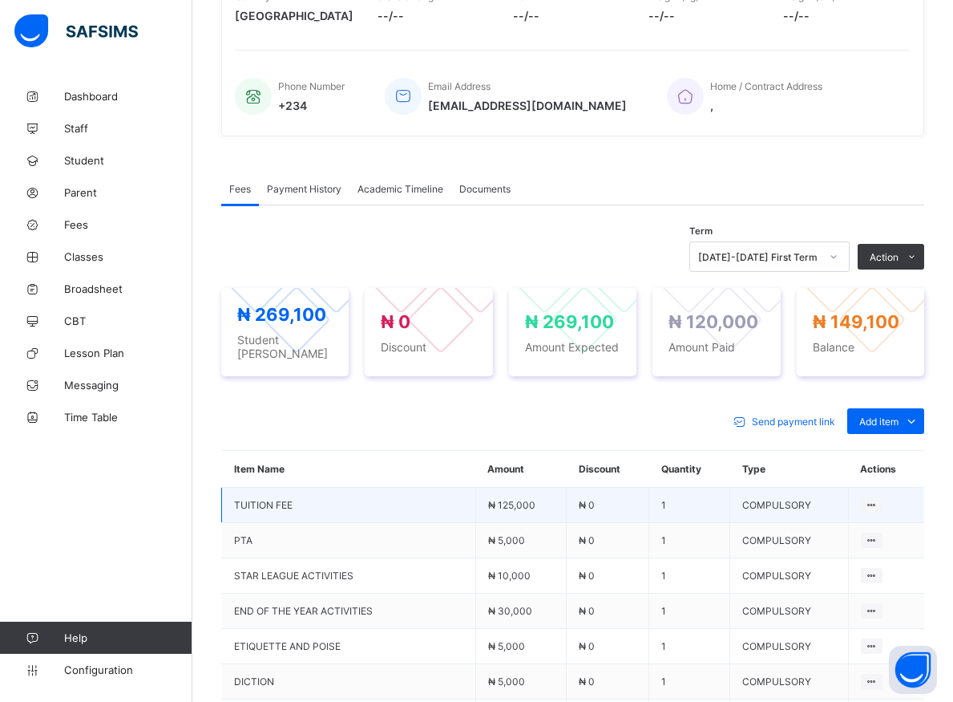
scroll to position [418, 0]
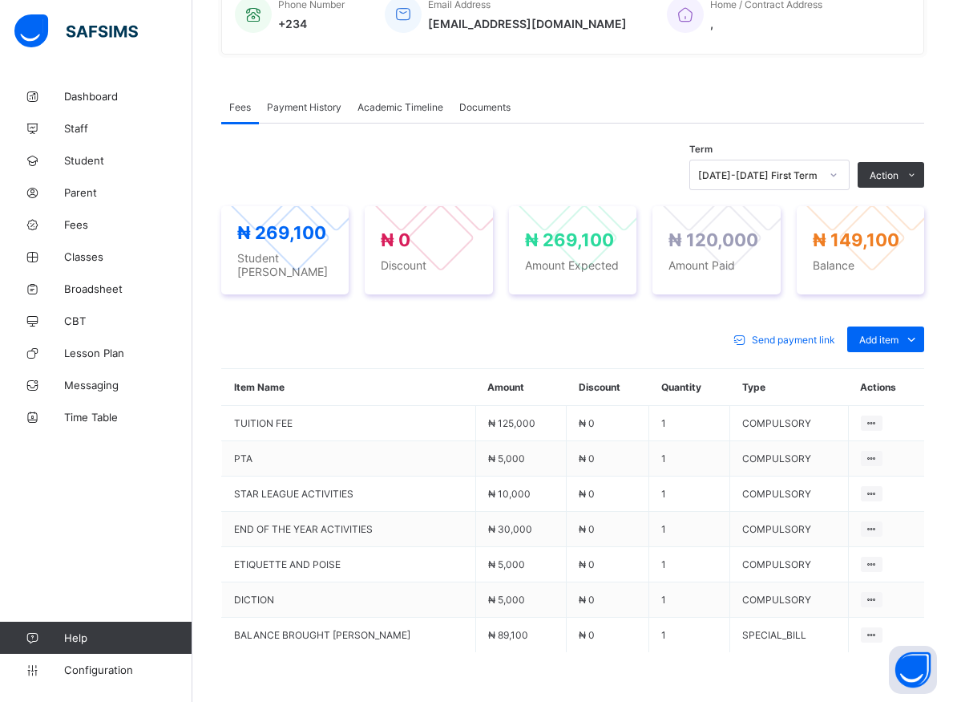
click at [837, 176] on icon at bounding box center [834, 174] width 6 height 3
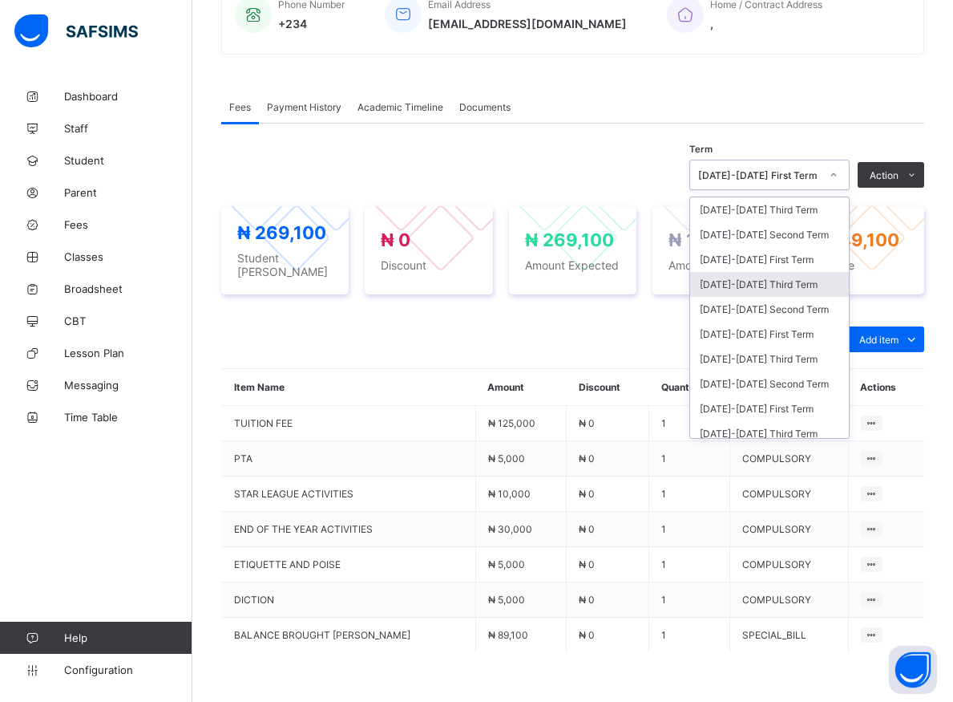
click at [846, 272] on div "2024-2025 Third Term" at bounding box center [769, 284] width 159 height 25
click at [846, 172] on div "Term option 2024-2025 Third Term focused, 4 of 21. 21 results available. Use Up…" at bounding box center [572, 447] width 703 height 649
click at [847, 294] on div "₦ 149,100 Balance" at bounding box center [860, 250] width 127 height 88
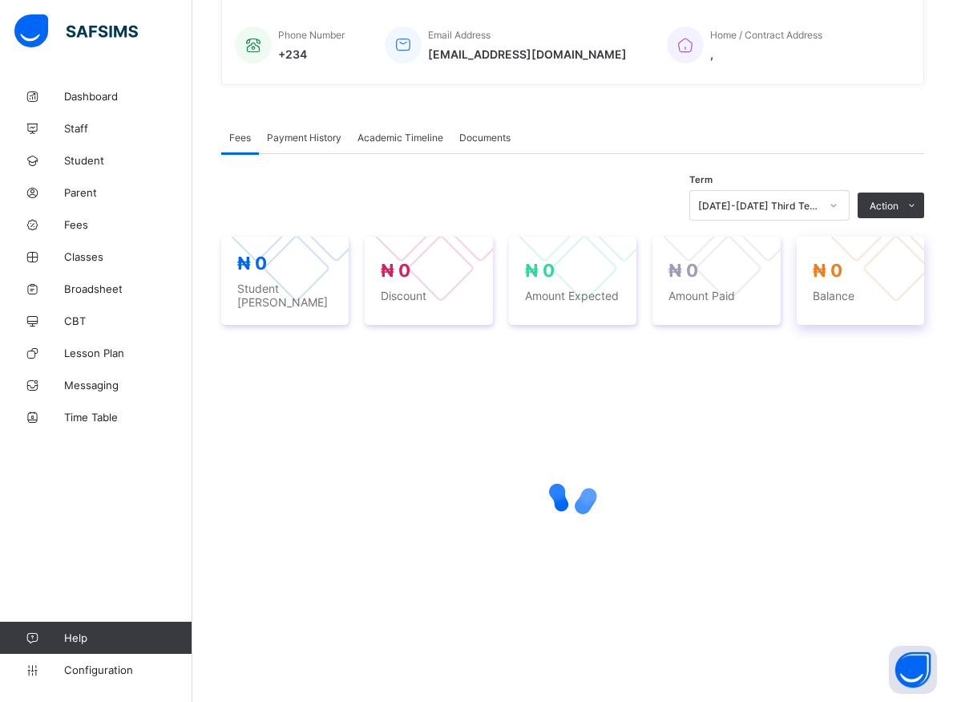
click at [847, 308] on div "₦ 0 Balance" at bounding box center [860, 281] width 127 height 88
click at [845, 308] on div "₦ 0 Balance" at bounding box center [860, 281] width 127 height 88
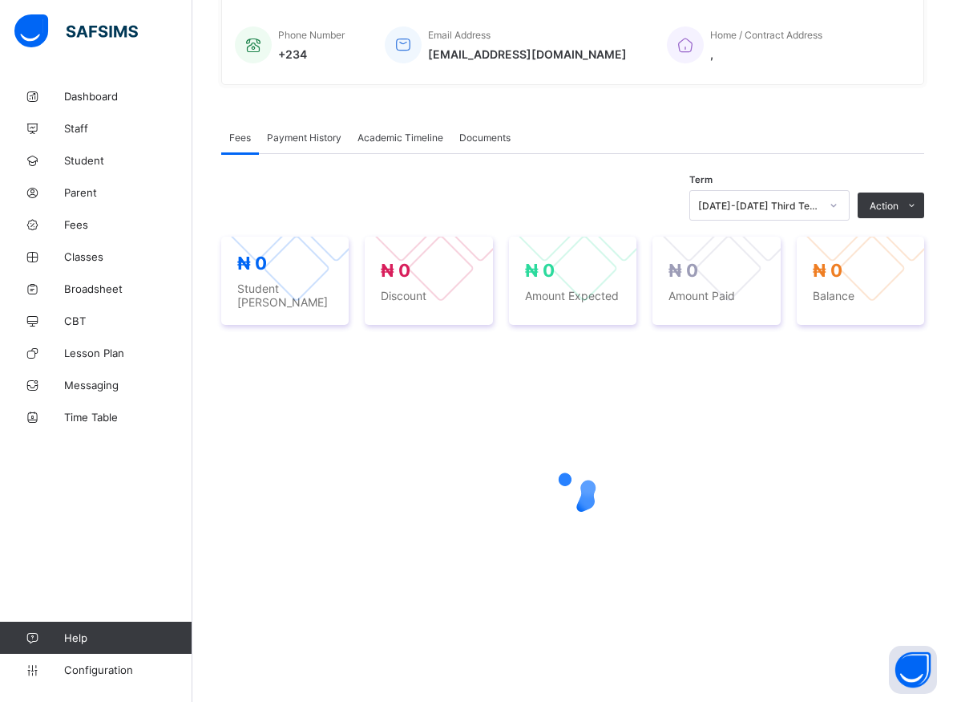
click at [845, 308] on div "₦ 0 Balance" at bounding box center [860, 281] width 127 height 88
click at [924, 309] on div "₦ 0 Balance" at bounding box center [860, 281] width 127 height 88
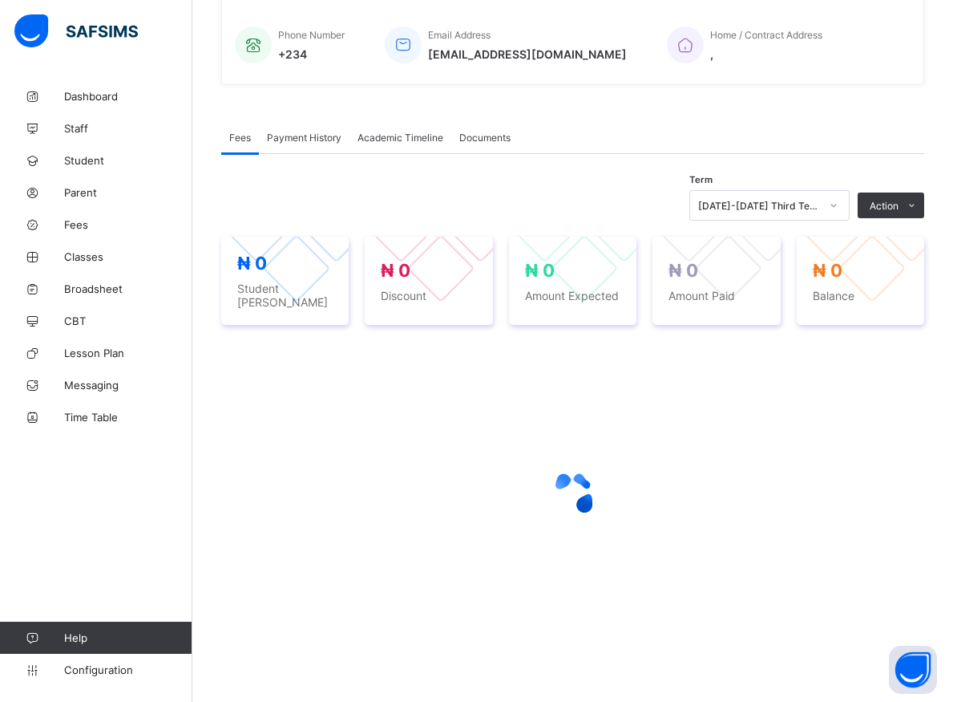
click at [924, 309] on div "₦ 0 Balance" at bounding box center [860, 281] width 127 height 88
click at [904, 317] on div "₦ 0 Balance" at bounding box center [860, 281] width 127 height 88
click at [837, 375] on div at bounding box center [572, 493] width 703 height 305
drag, startPoint x: 837, startPoint y: 375, endPoint x: 814, endPoint y: 543, distance: 169.2
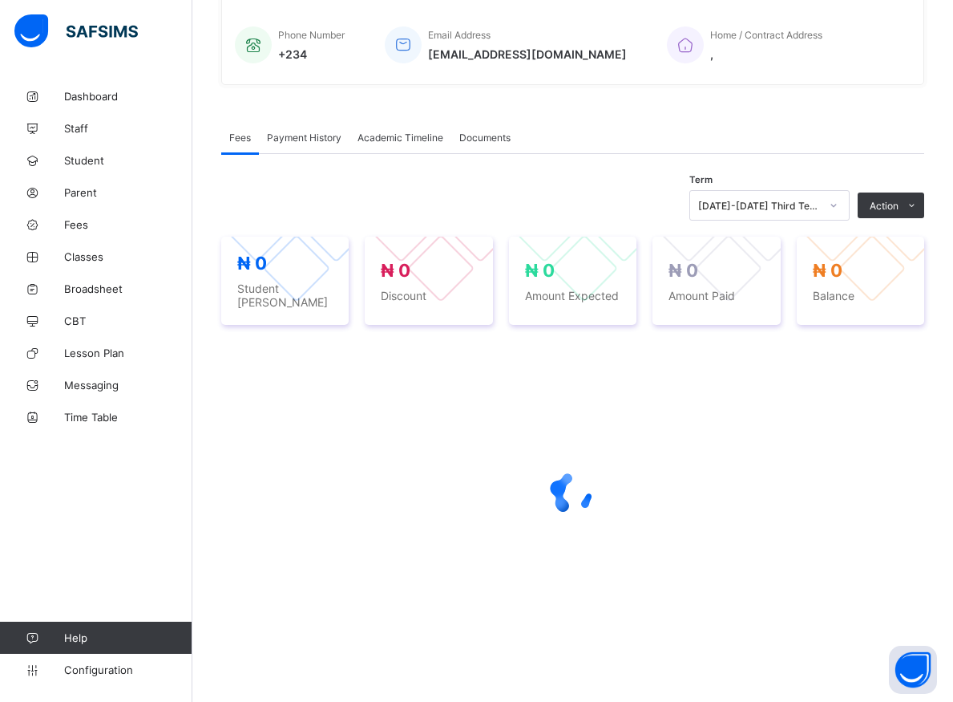
click at [871, 514] on div at bounding box center [572, 493] width 703 height 64
click at [827, 552] on div at bounding box center [572, 493] width 703 height 305
click at [824, 553] on div at bounding box center [572, 493] width 703 height 305
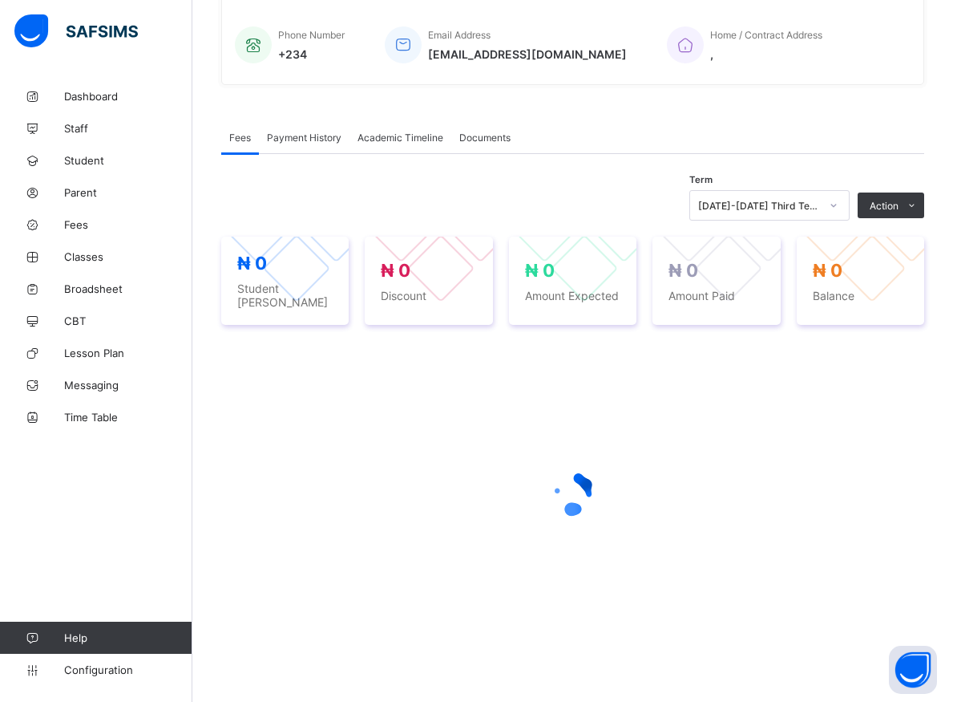
click at [824, 553] on div at bounding box center [572, 493] width 703 height 305
click at [822, 553] on div at bounding box center [572, 493] width 703 height 305
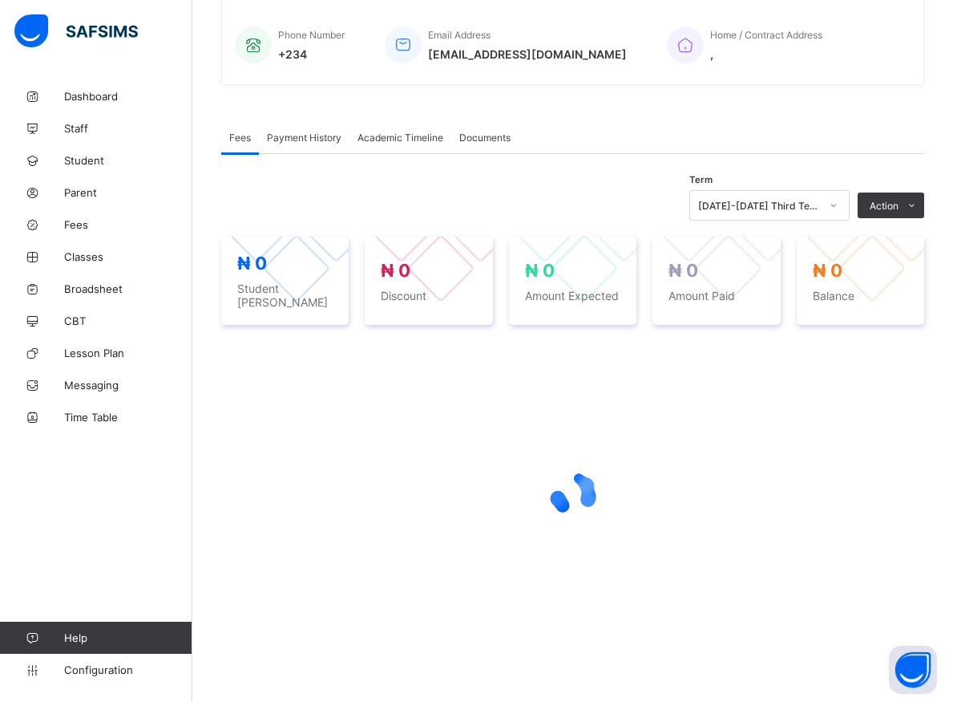
click at [822, 553] on div at bounding box center [572, 493] width 703 height 305
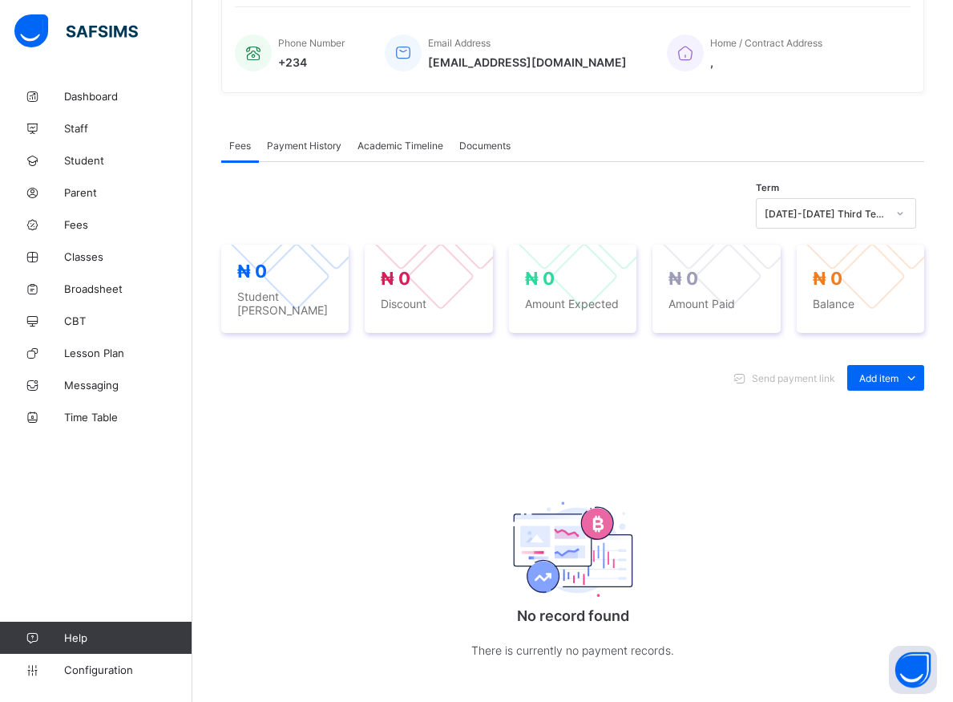
click at [749, 560] on div "Send payment link Add item Optional items Special bill No record found There is…" at bounding box center [572, 528] width 703 height 359
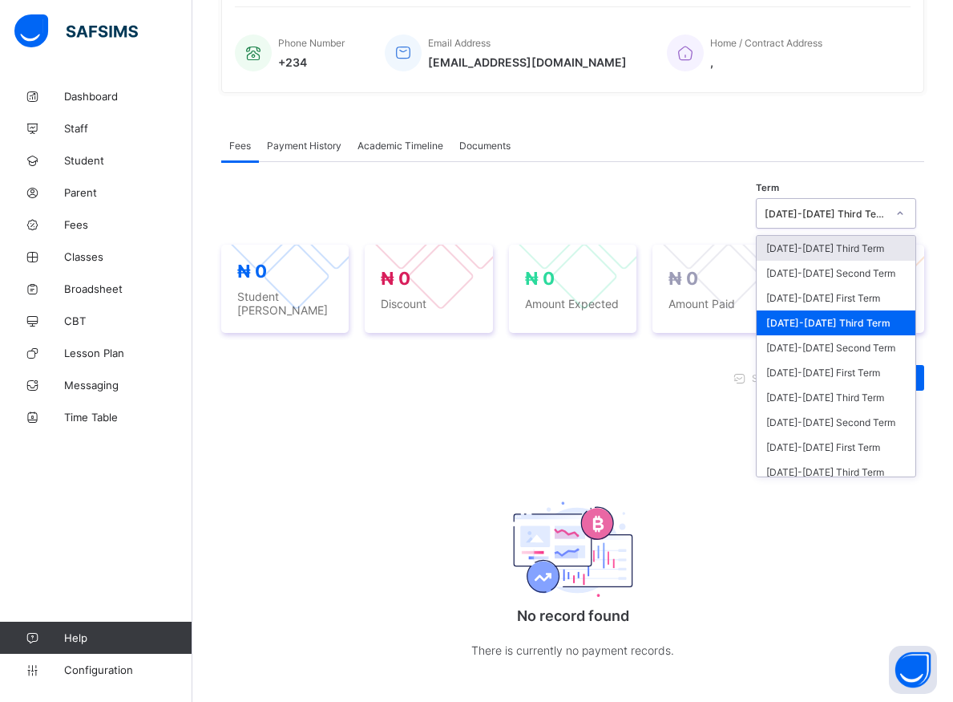
click at [905, 215] on icon at bounding box center [901, 213] width 10 height 16
click at [905, 216] on icon at bounding box center [901, 213] width 10 height 16
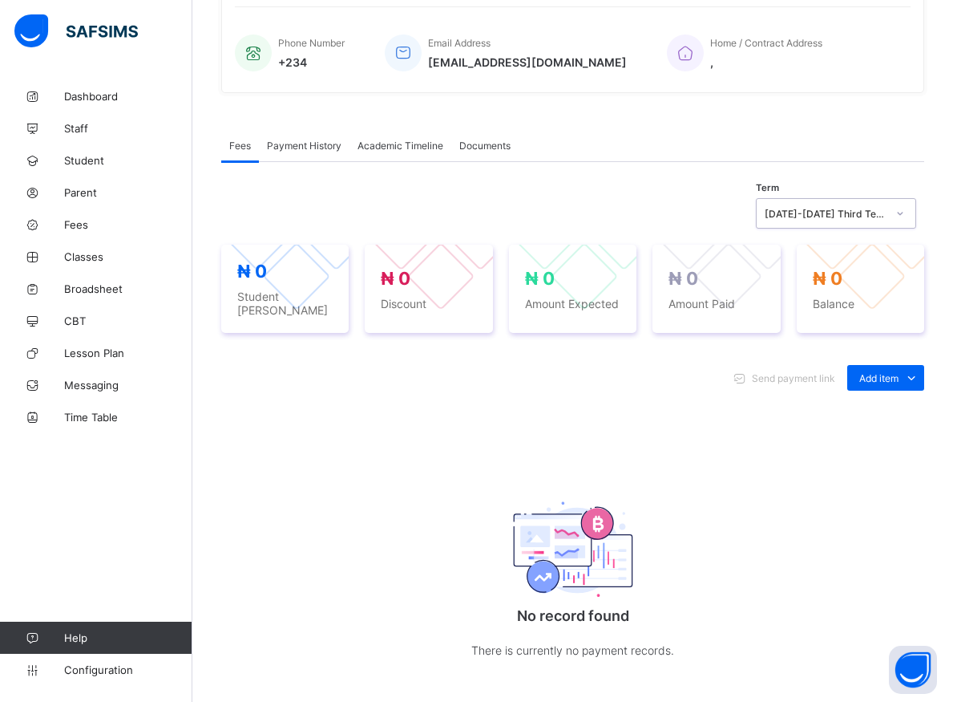
click at [905, 217] on icon at bounding box center [901, 213] width 10 height 16
click at [905, 216] on icon at bounding box center [901, 213] width 10 height 16
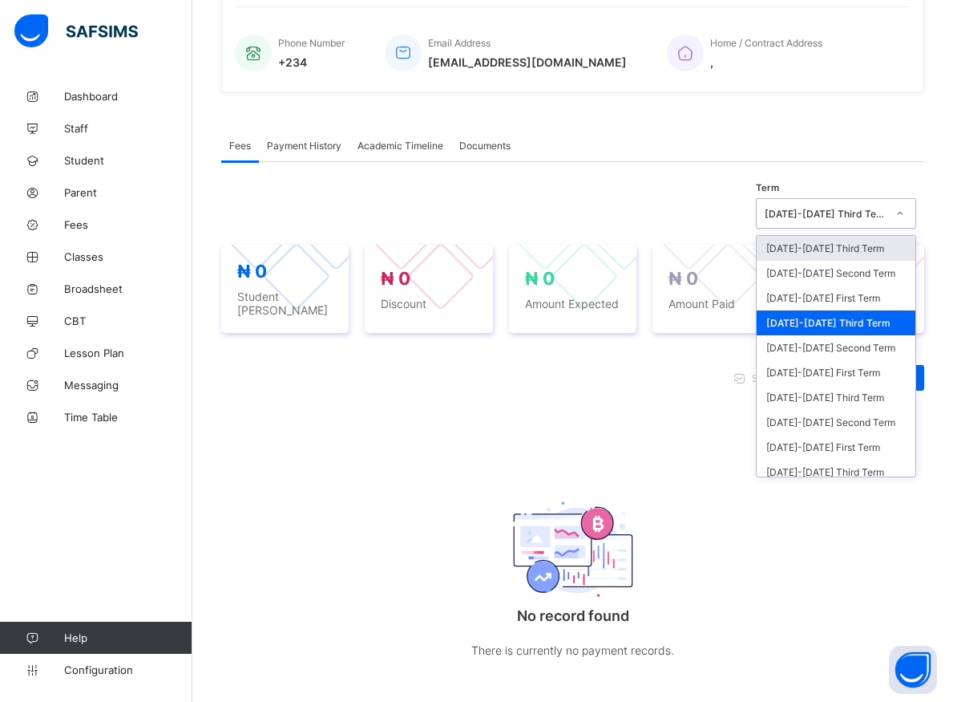
click at [905, 215] on icon at bounding box center [901, 213] width 10 height 16
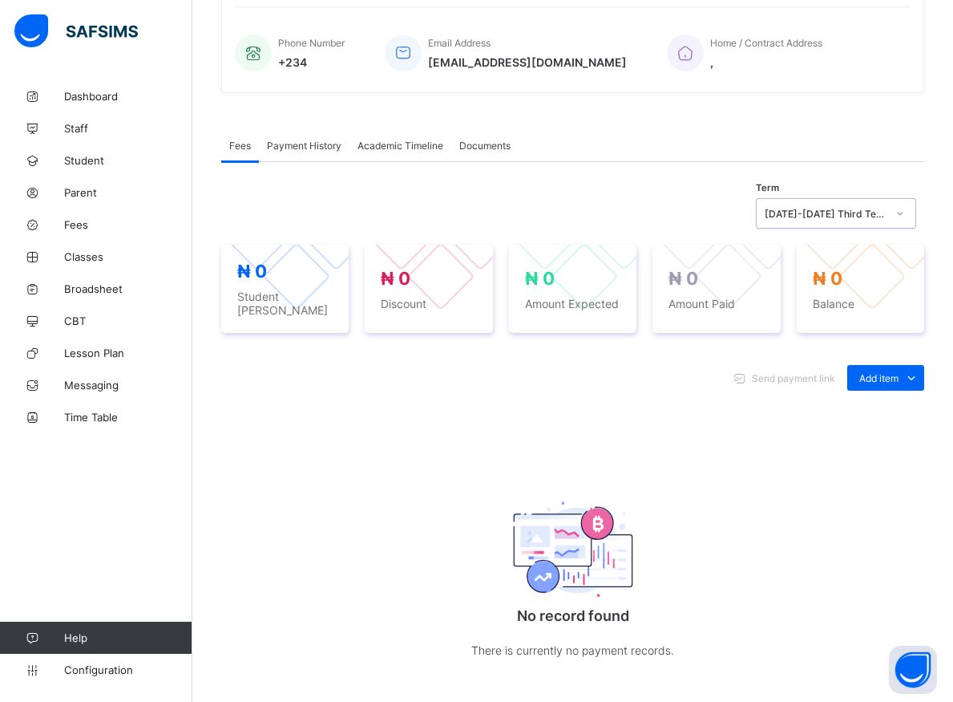
click at [905, 215] on icon at bounding box center [901, 213] width 10 height 16
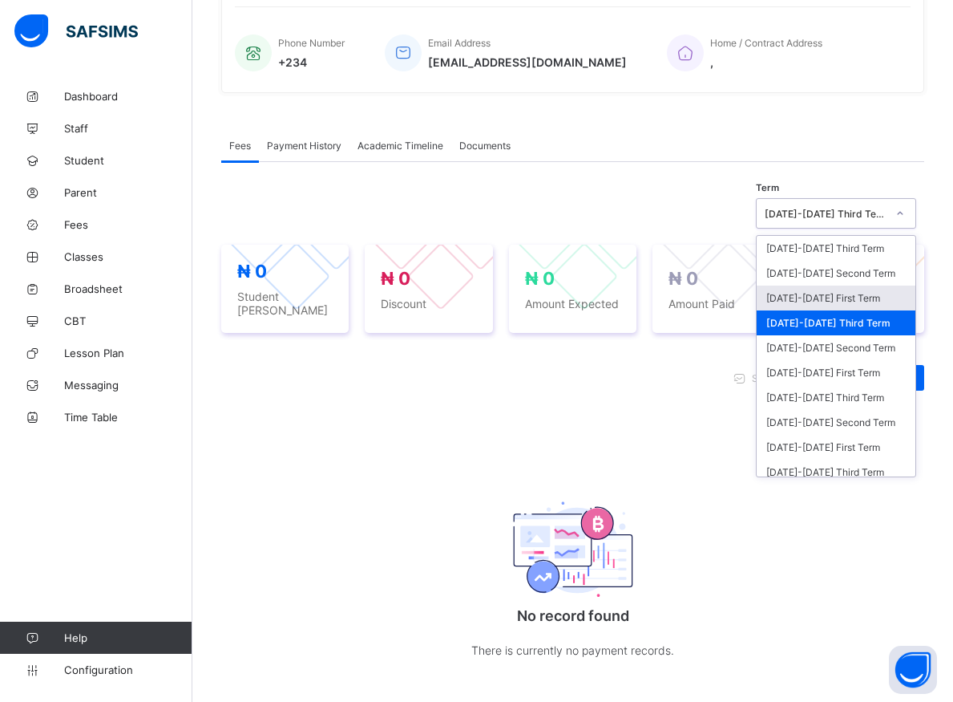
click at [819, 299] on div "[DATE]-[DATE] First Term" at bounding box center [836, 297] width 159 height 25
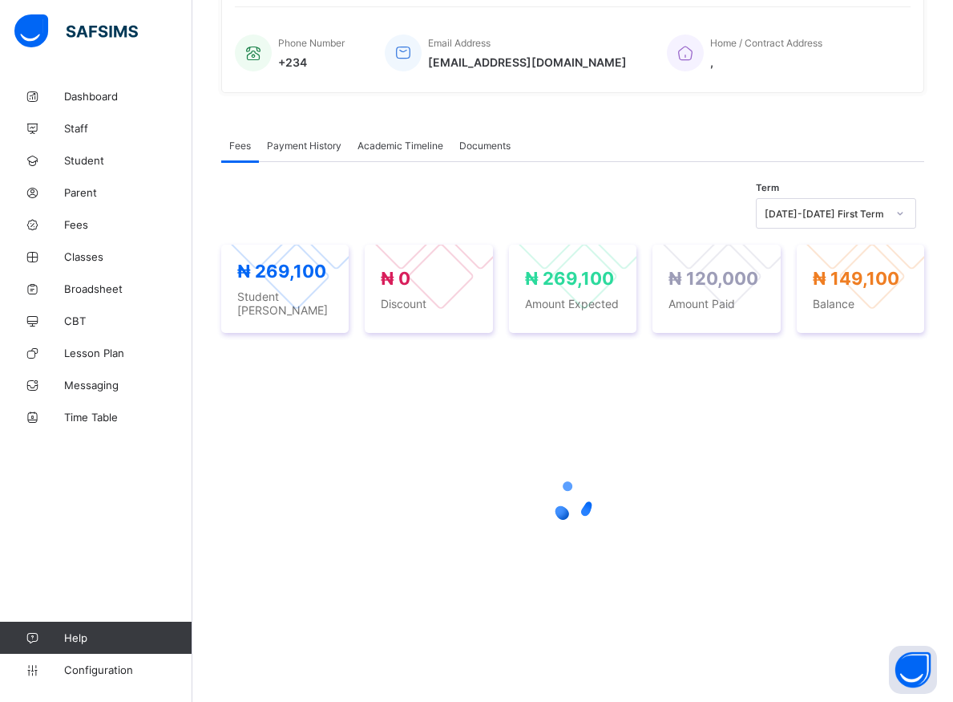
click at [819, 299] on div "₦ 149,100 Balance" at bounding box center [860, 289] width 127 height 88
click at [847, 297] on span "Balance" at bounding box center [860, 304] width 95 height 14
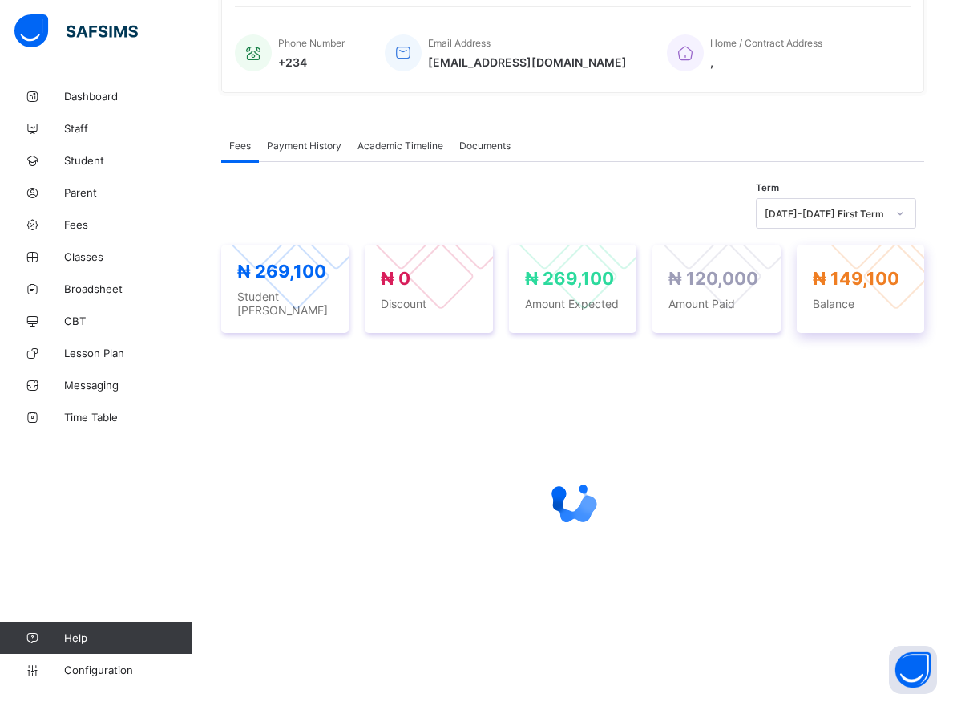
click at [847, 297] on span "Balance" at bounding box center [860, 304] width 95 height 14
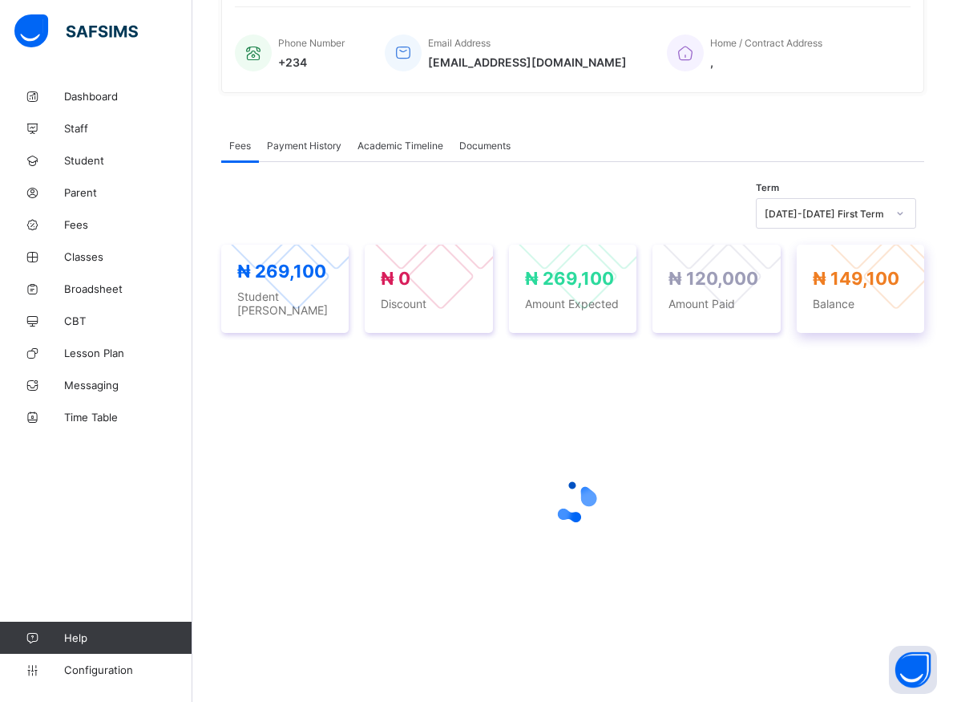
click at [847, 297] on span "Balance" at bounding box center [860, 304] width 95 height 14
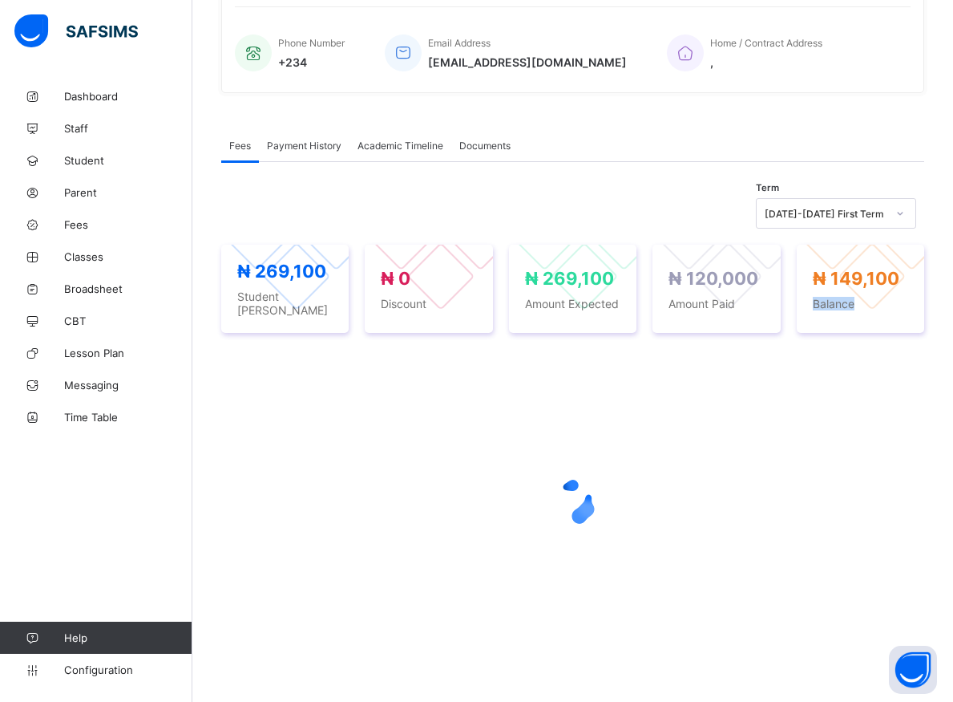
click at [809, 456] on div at bounding box center [572, 501] width 703 height 305
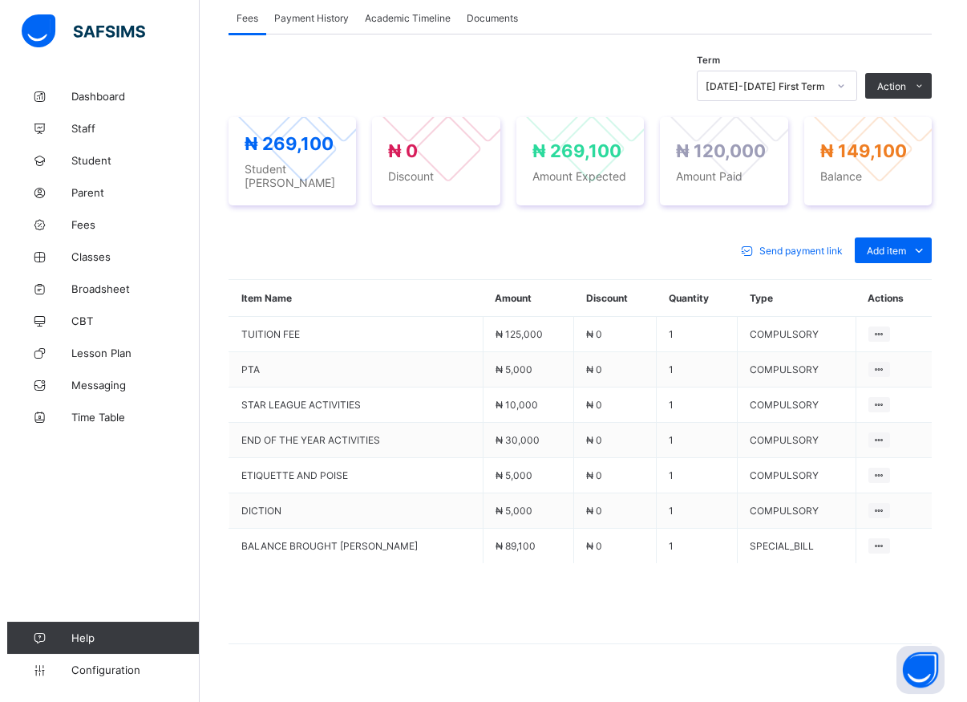
scroll to position [529, 0]
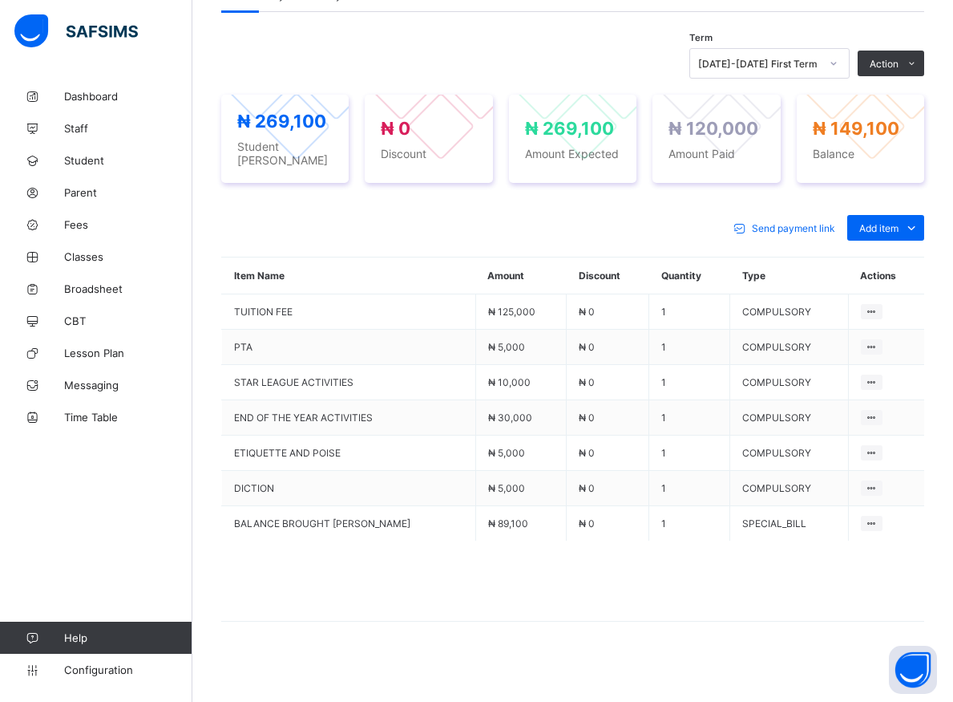
click at [0, 0] on div "Delete Payment Item" at bounding box center [0, 0] width 0 height 0
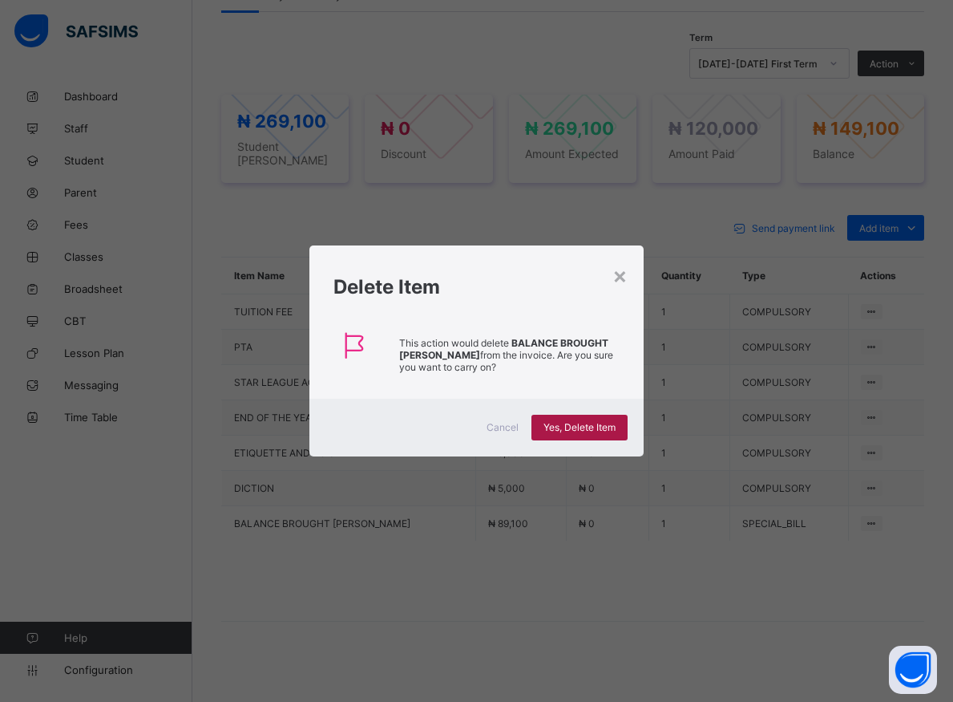
click at [605, 425] on span "Yes, Delete Item" at bounding box center [580, 427] width 72 height 12
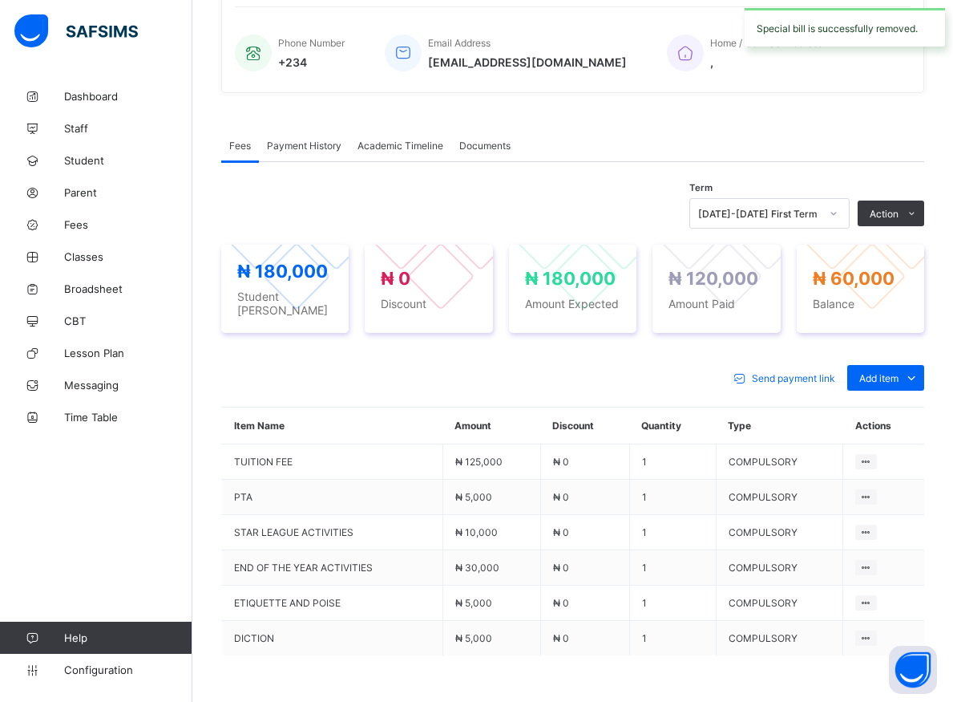
scroll to position [495, 0]
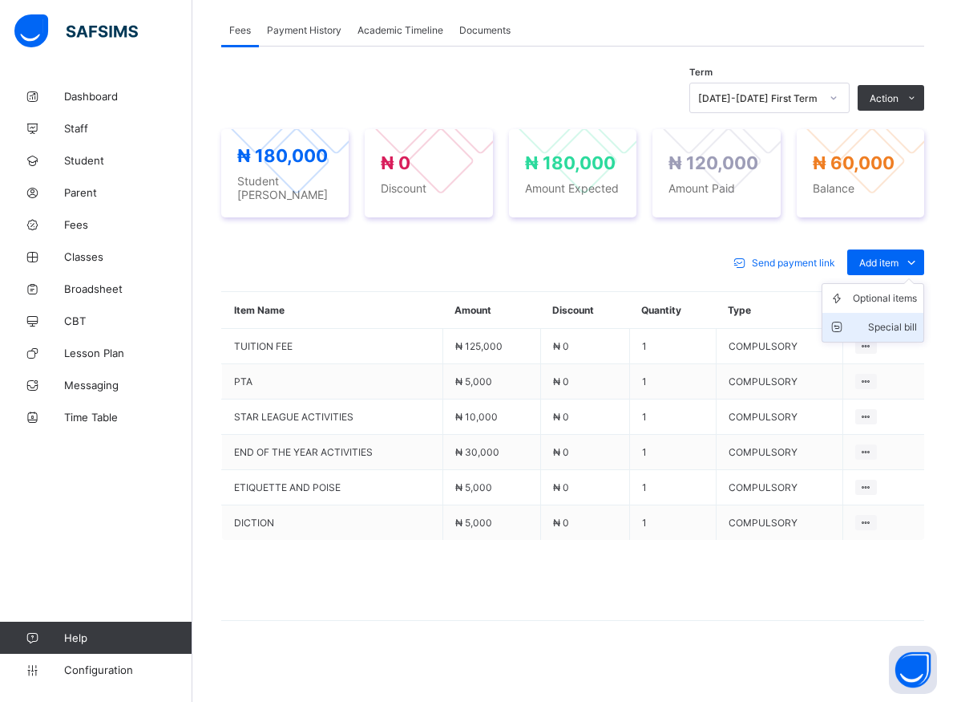
click at [907, 319] on div "Special bill" at bounding box center [885, 327] width 64 height 16
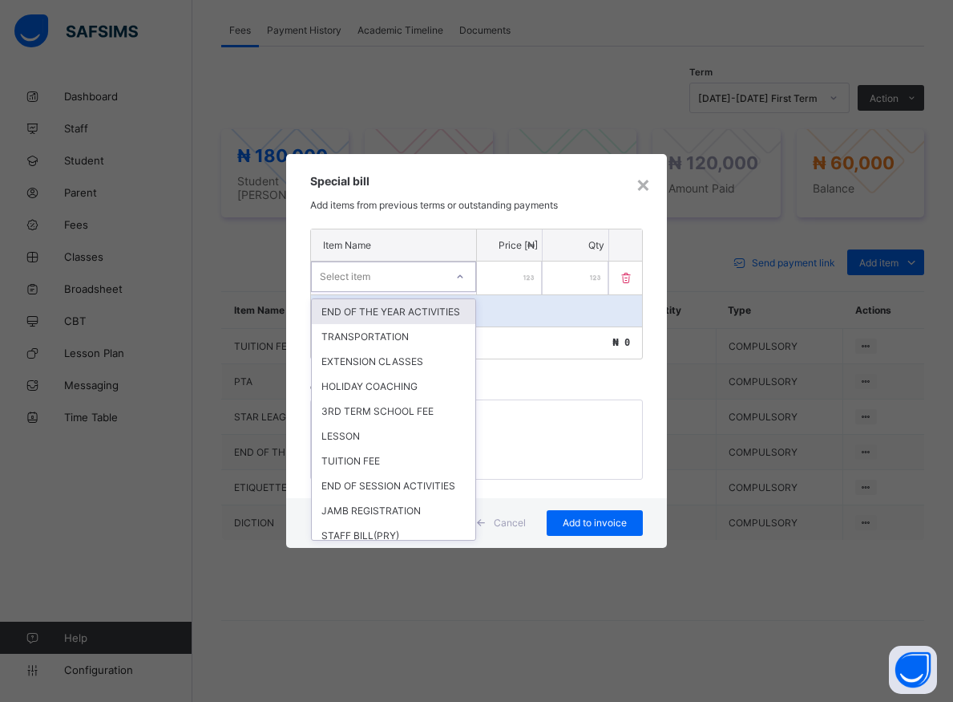
click at [466, 277] on div at bounding box center [460, 277] width 27 height 26
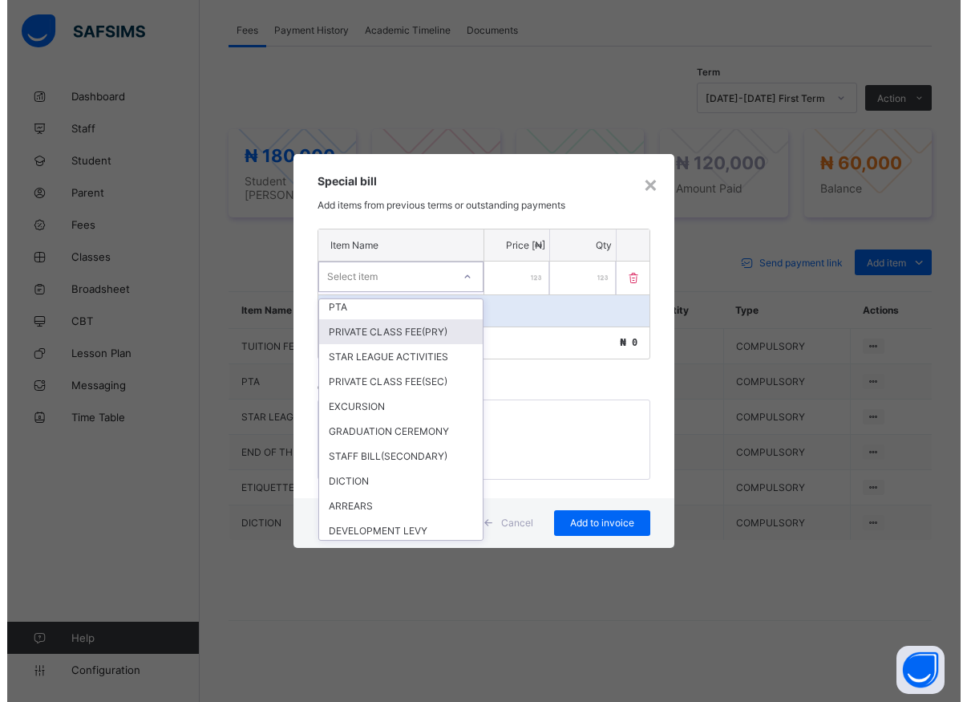
scroll to position [289, 0]
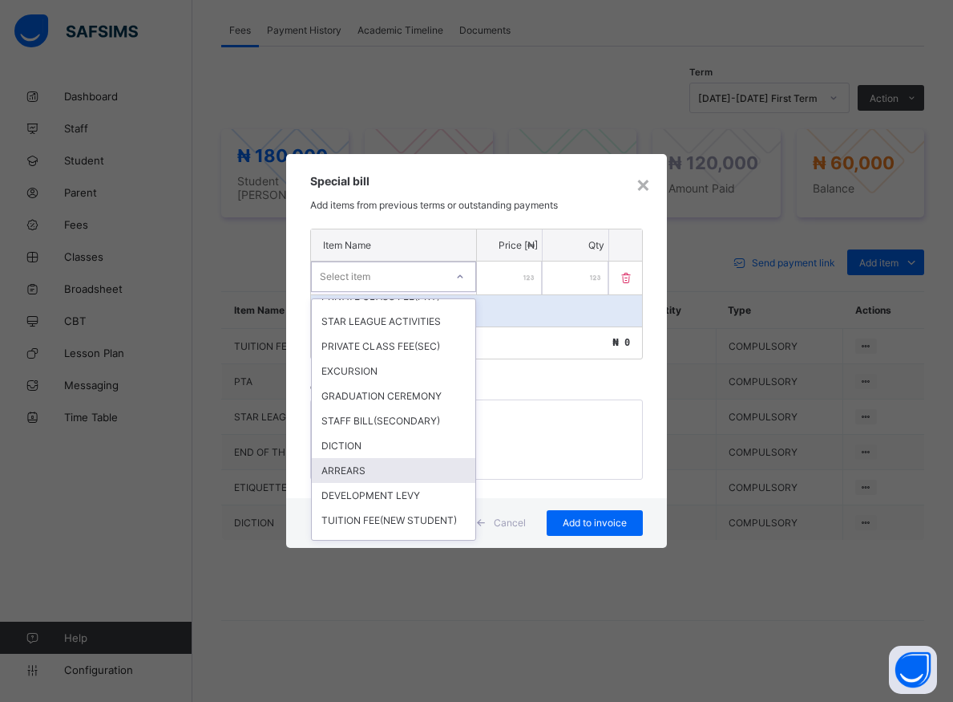
click at [362, 483] on div "ARREARS" at bounding box center [394, 470] width 164 height 25
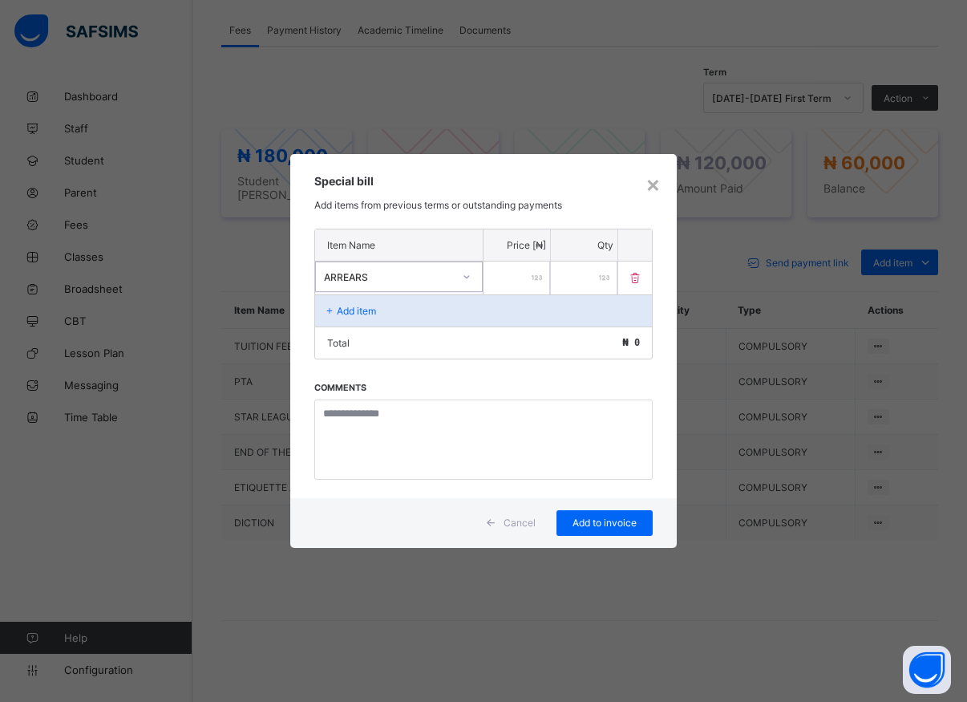
click at [508, 278] on input "number" at bounding box center [516, 277] width 67 height 33
type input "*****"
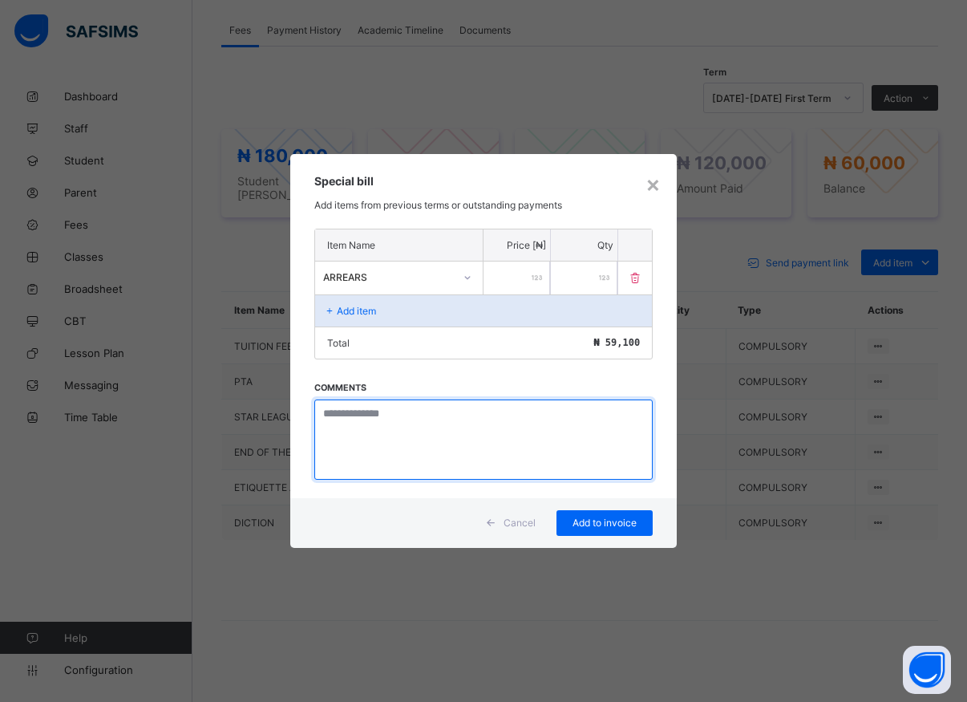
click at [373, 455] on textarea at bounding box center [483, 439] width 338 height 80
type textarea "*******"
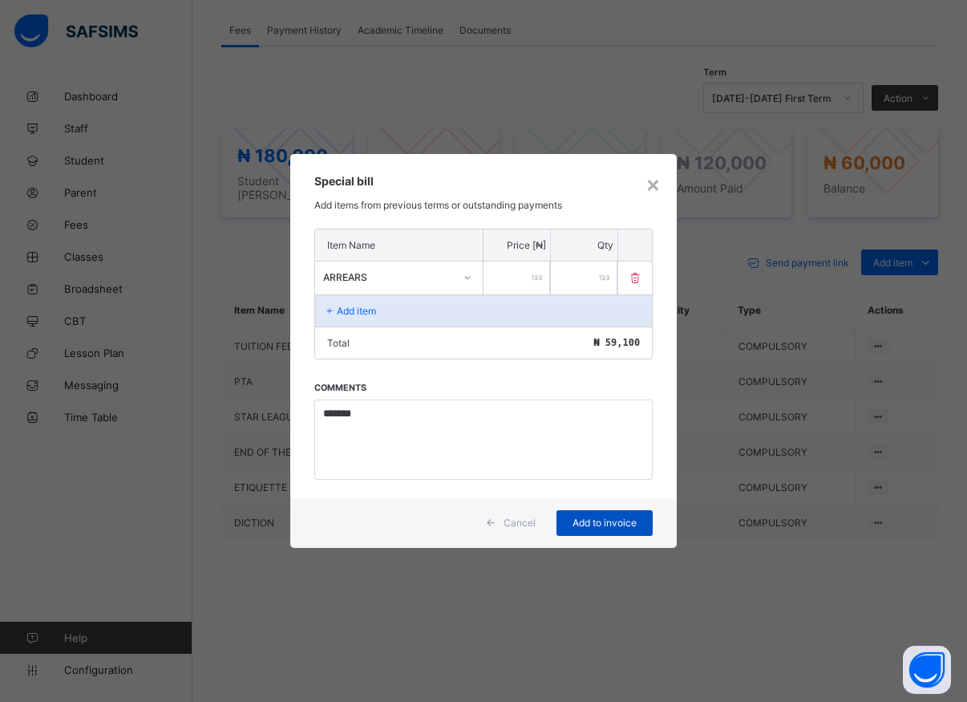
click at [598, 516] on span "Add to invoice" at bounding box center [604, 522] width 72 height 12
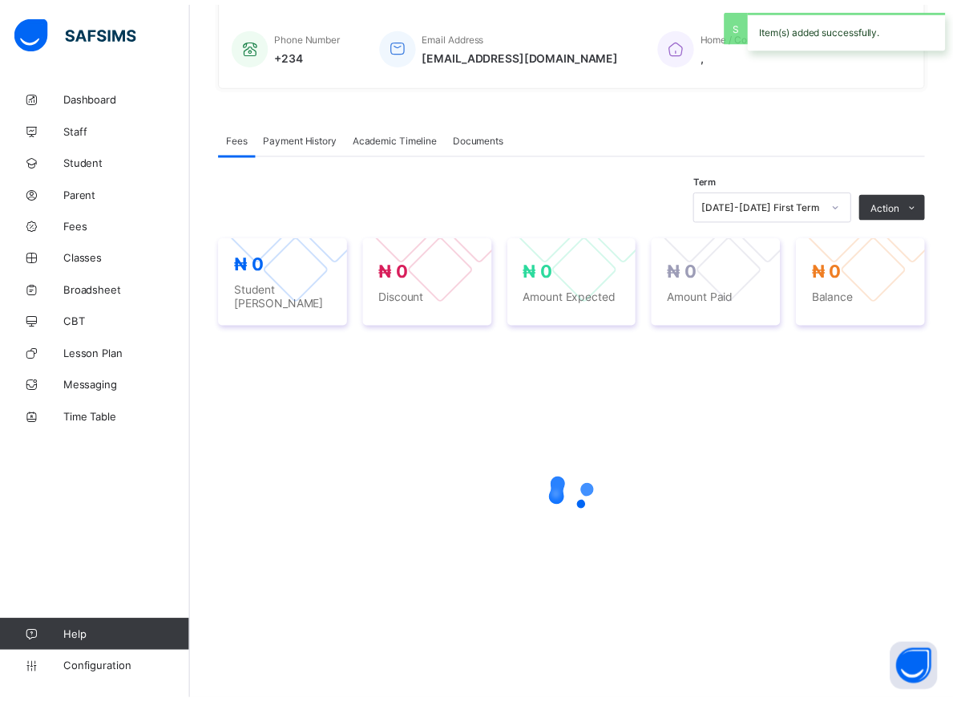
scroll to position [379, 0]
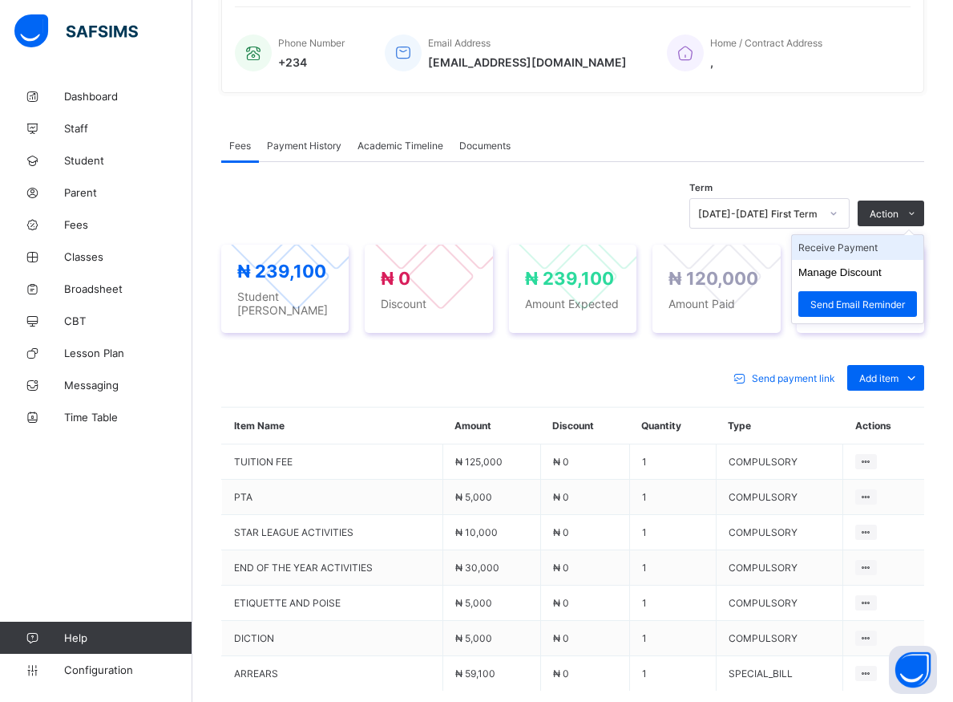
click at [855, 247] on li "Receive Payment" at bounding box center [857, 247] width 131 height 25
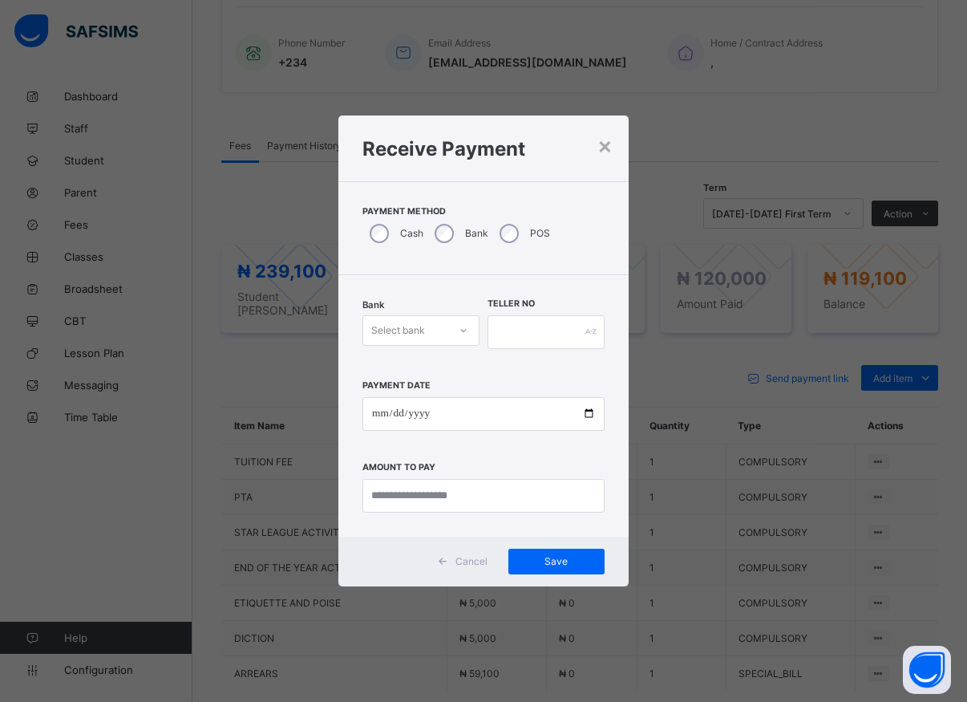
click at [460, 331] on icon at bounding box center [464, 330] width 10 height 16
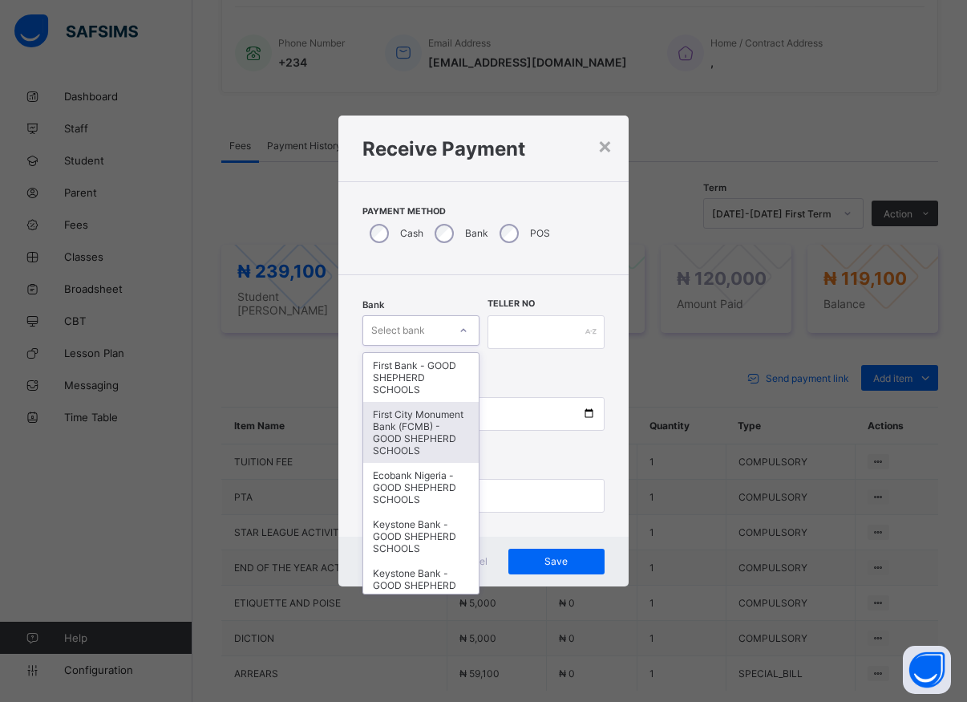
click at [424, 427] on div "First City Monument Bank (FCMB) - GOOD SHEPHERD SCHOOLS" at bounding box center [420, 432] width 115 height 61
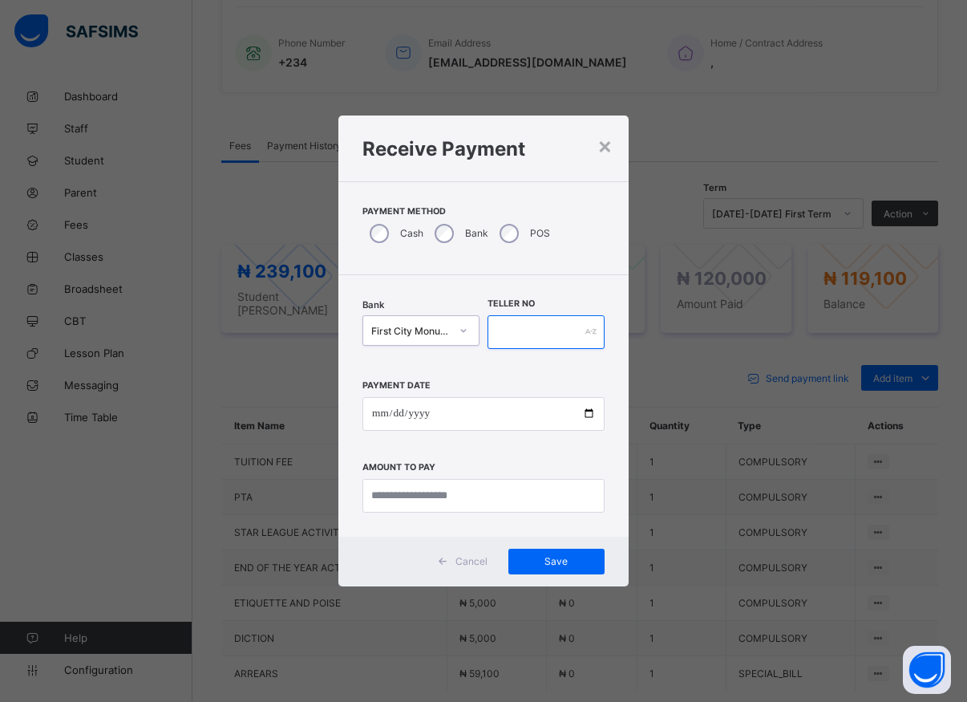
click at [503, 326] on input "text" at bounding box center [545, 332] width 117 height 34
type input "*****"
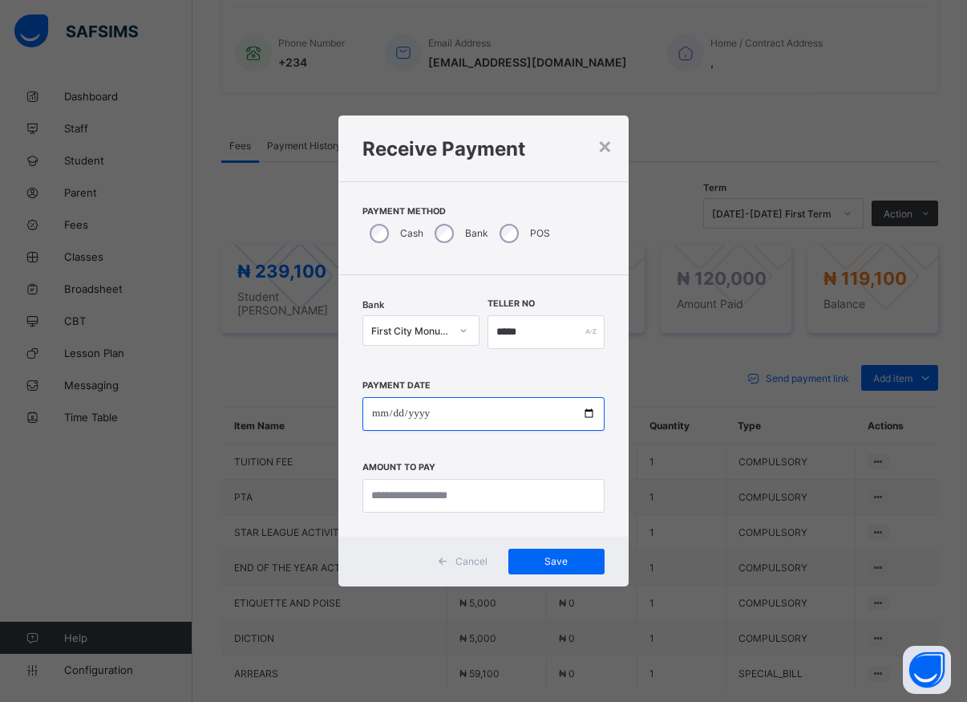
click at [585, 412] on input "date" at bounding box center [483, 414] width 242 height 34
type input "**********"
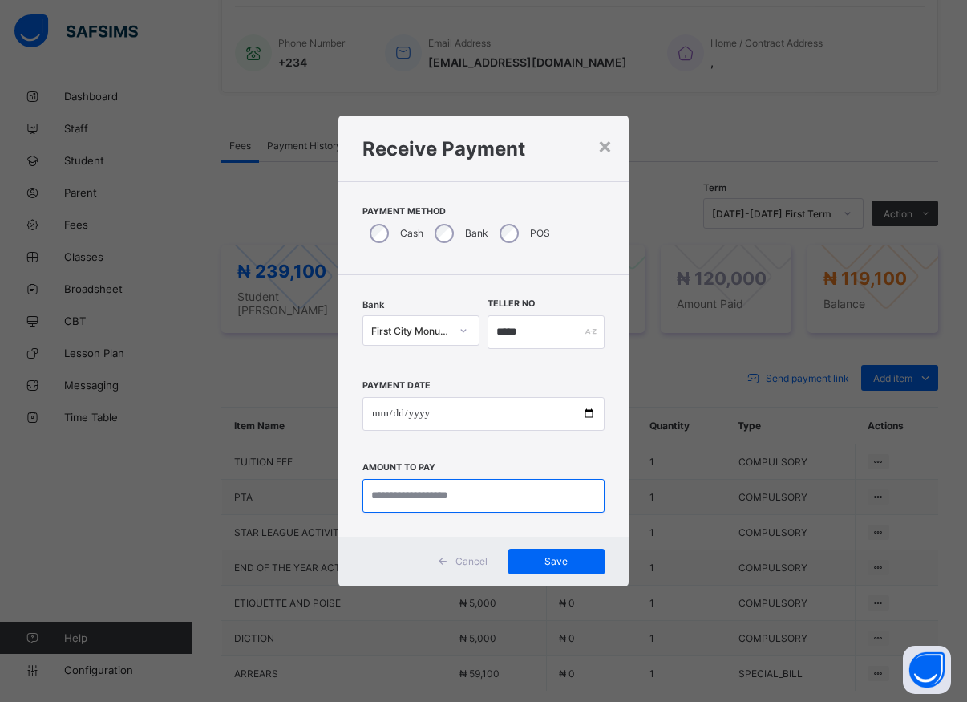
click at [436, 491] on input "currency" at bounding box center [483, 496] width 242 height 34
type input "********"
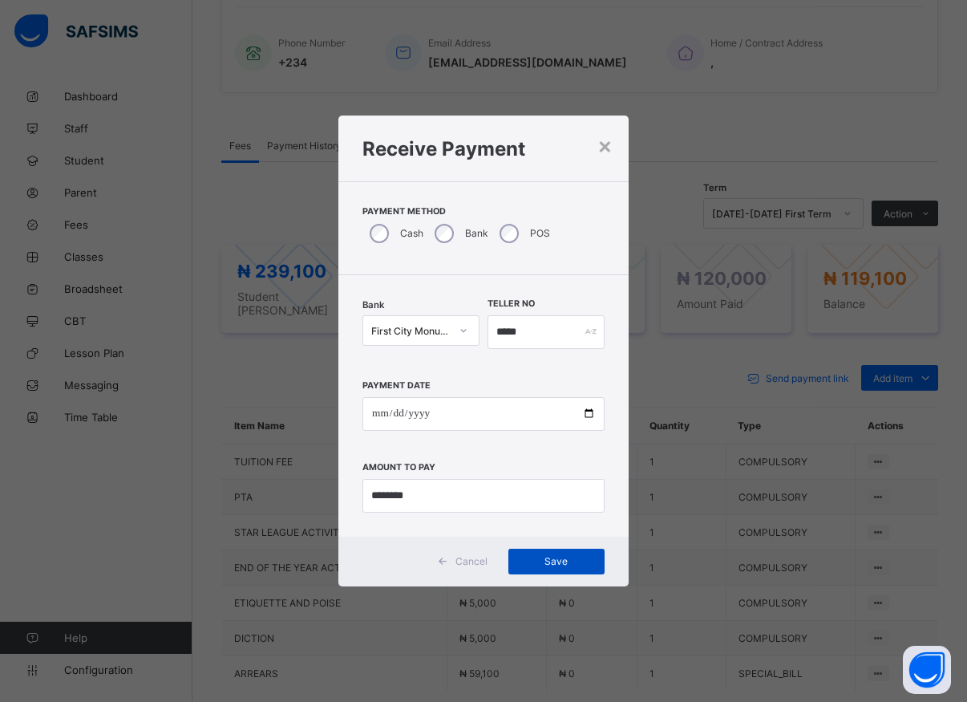
click at [556, 564] on span "Save" at bounding box center [556, 561] width 72 height 12
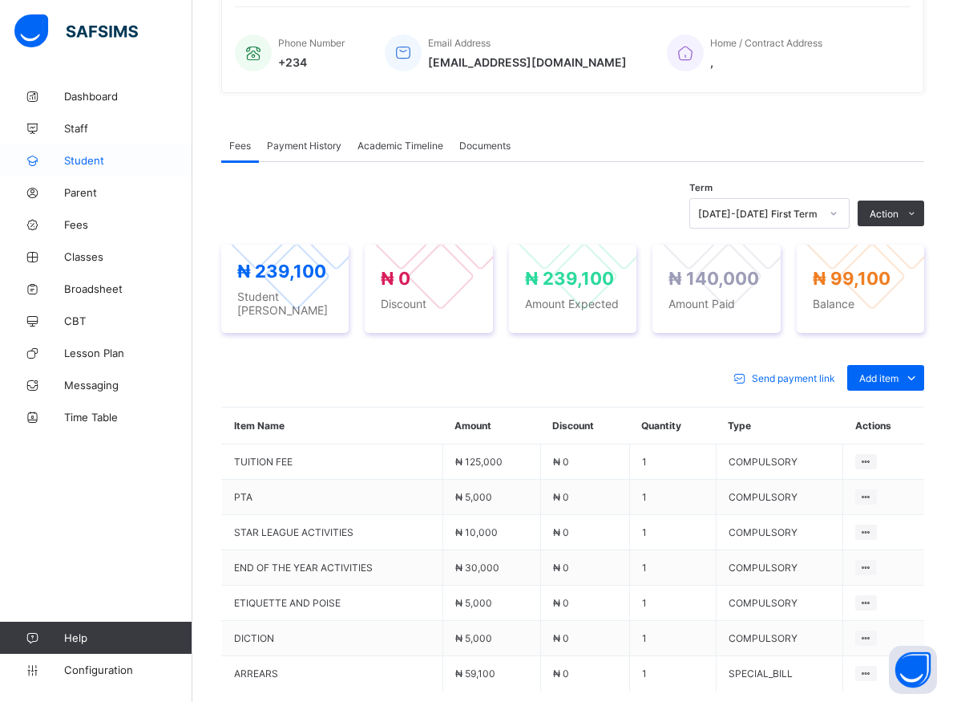
click at [72, 158] on span "Student" at bounding box center [128, 160] width 128 height 13
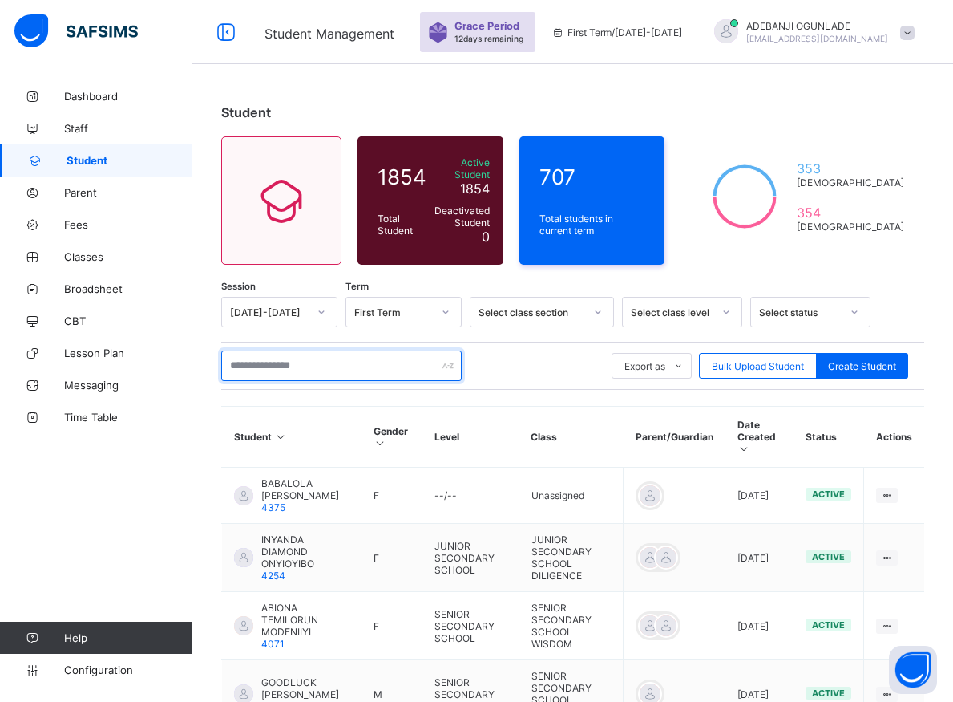
click at [264, 366] on input "text" at bounding box center [341, 365] width 241 height 30
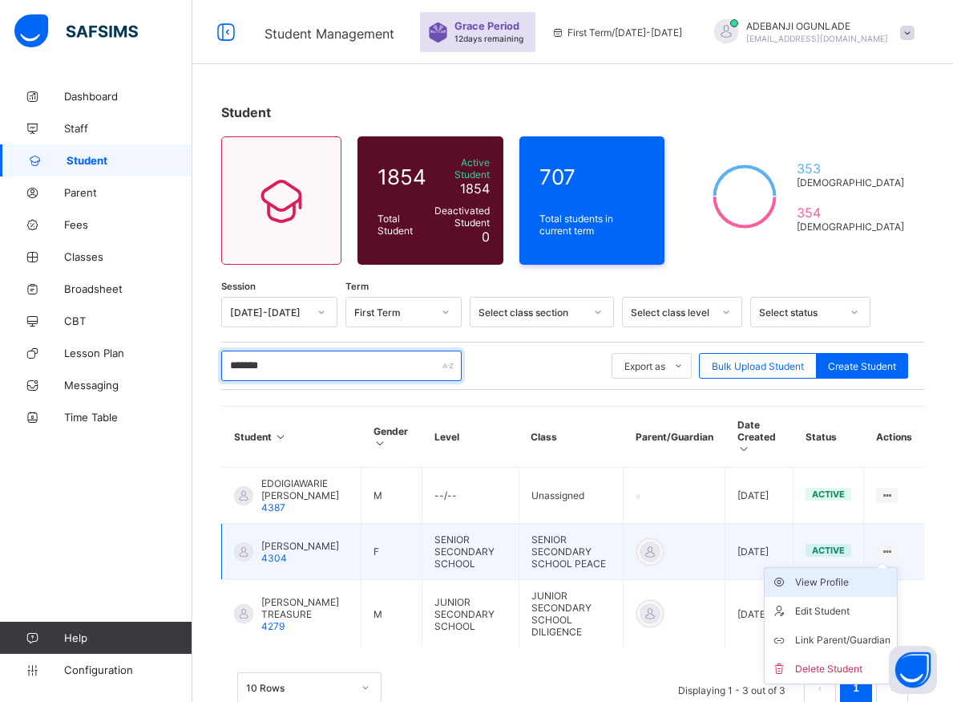
type input "*******"
click at [877, 574] on div "View Profile" at bounding box center [842, 582] width 95 height 16
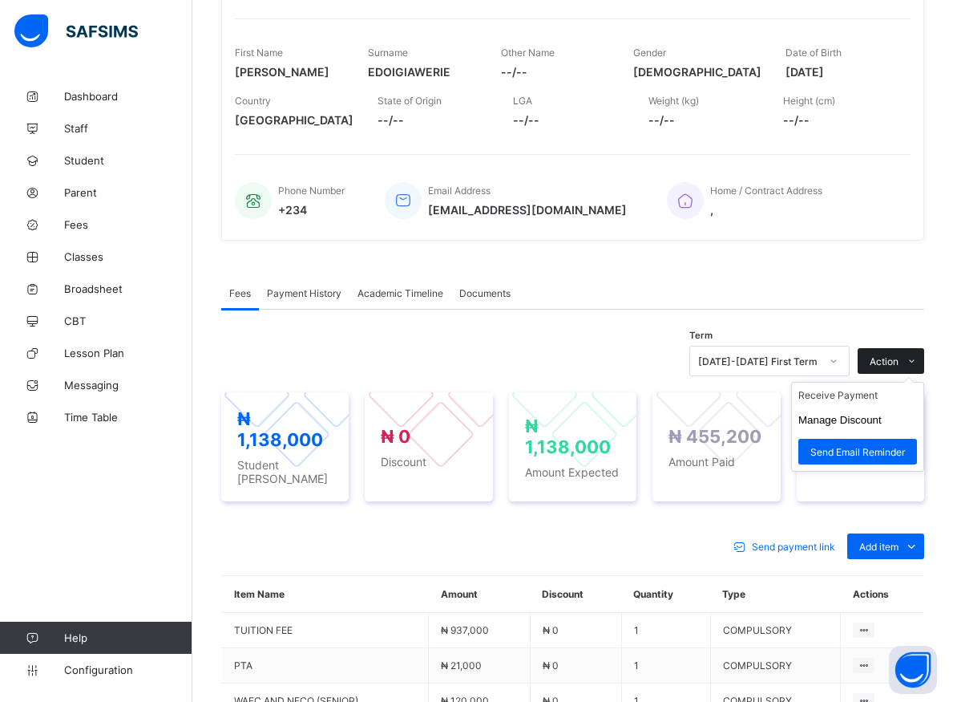
scroll to position [245, 0]
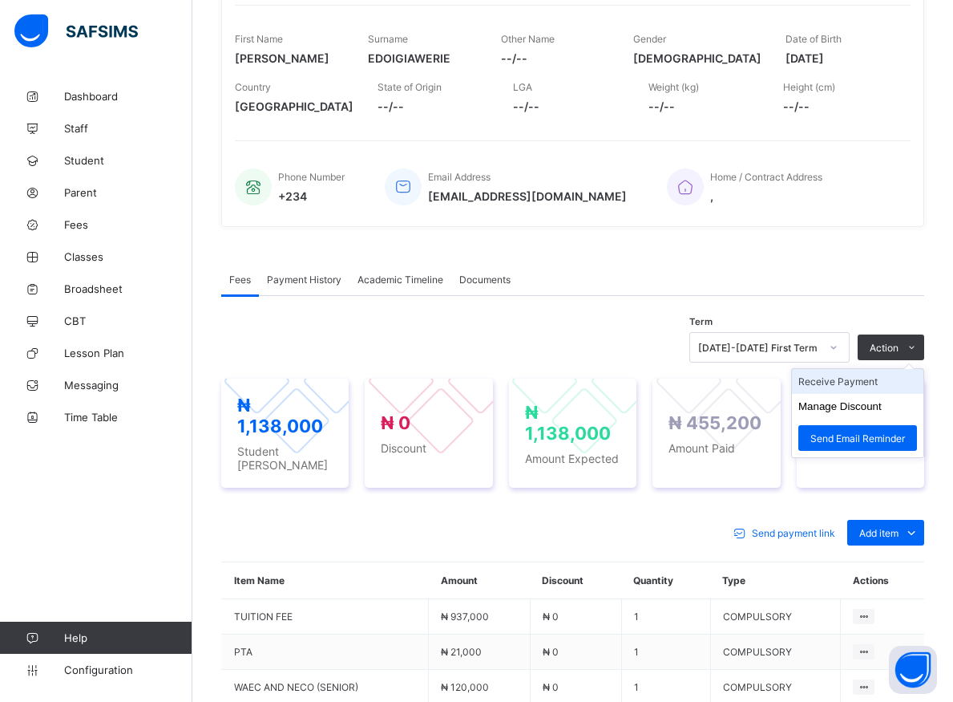
click at [868, 380] on li "Receive Payment" at bounding box center [857, 381] width 131 height 25
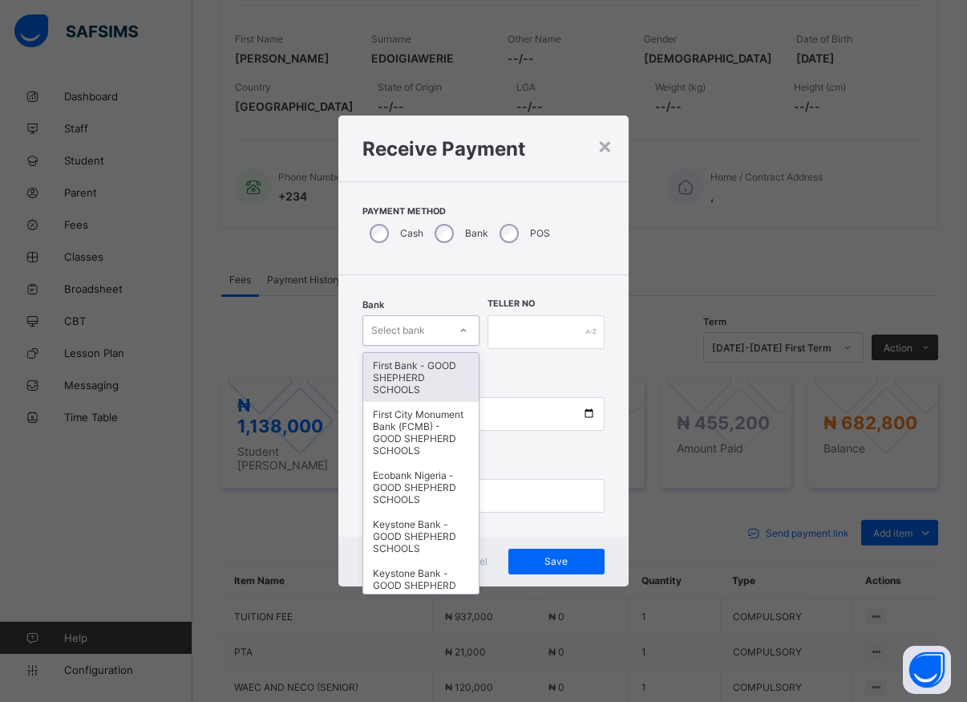
click at [455, 338] on div at bounding box center [463, 330] width 27 height 26
click at [419, 390] on div "First Bank - GOOD SHEPHERD SCHOOLS" at bounding box center [420, 377] width 115 height 49
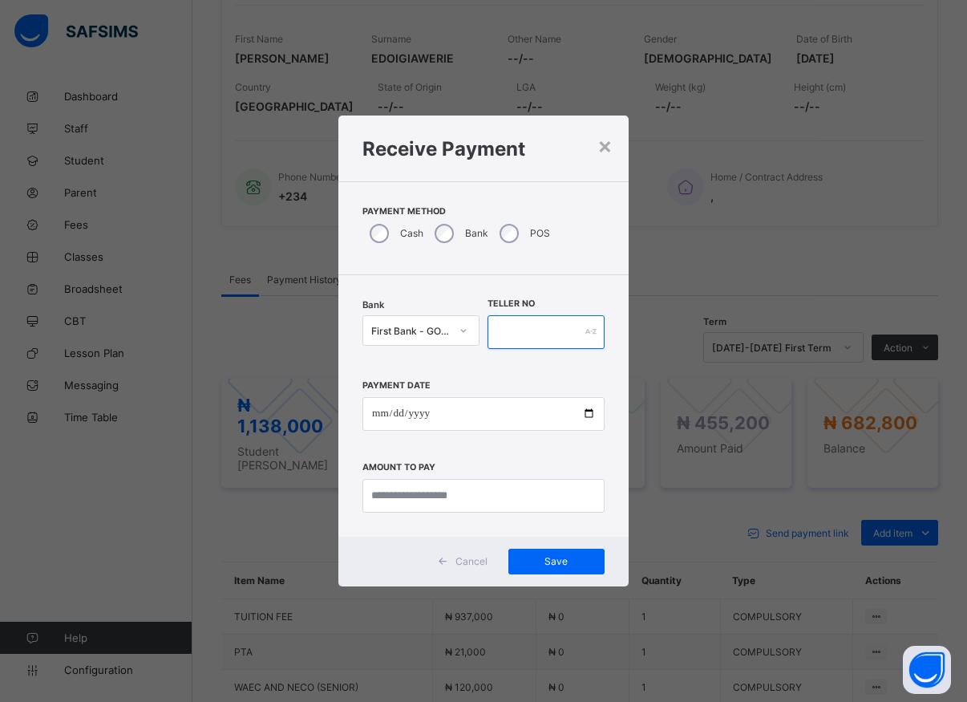
click at [498, 336] on input "text" at bounding box center [545, 332] width 117 height 34
type input "*****"
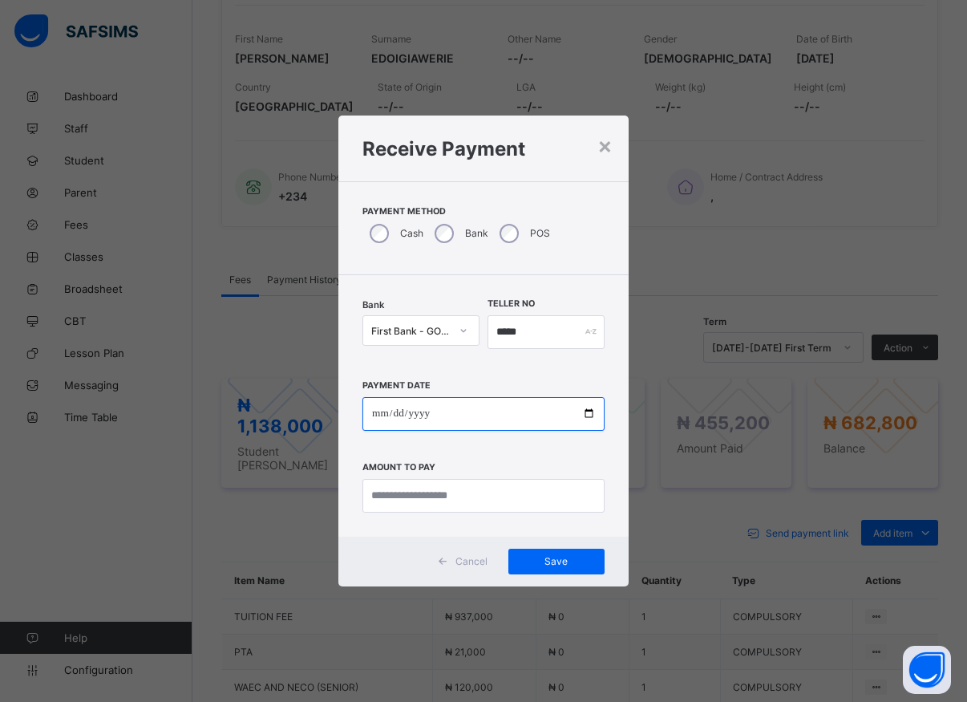
click at [587, 415] on input "date" at bounding box center [483, 414] width 242 height 34
type input "**********"
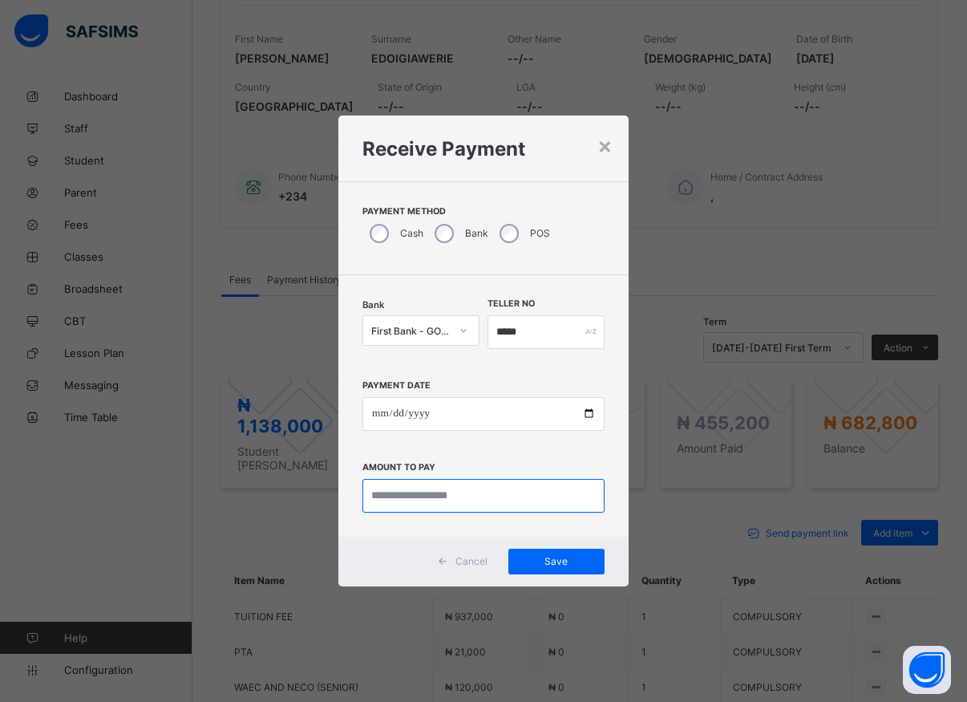
click at [407, 488] on input "currency" at bounding box center [483, 496] width 242 height 34
type input "*********"
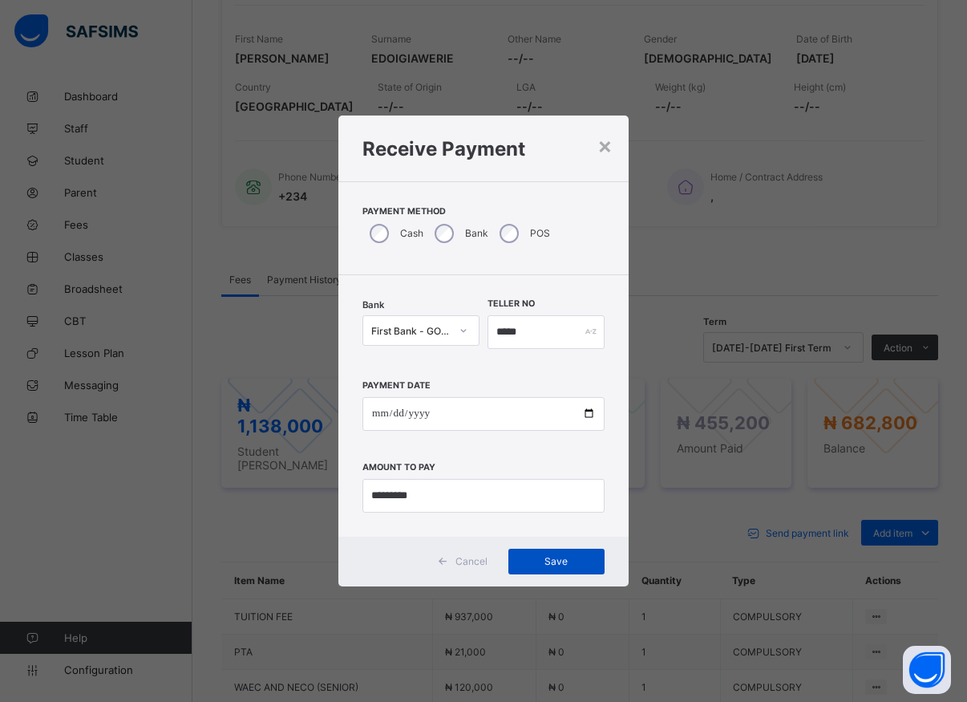
click at [556, 561] on span "Save" at bounding box center [556, 561] width 72 height 12
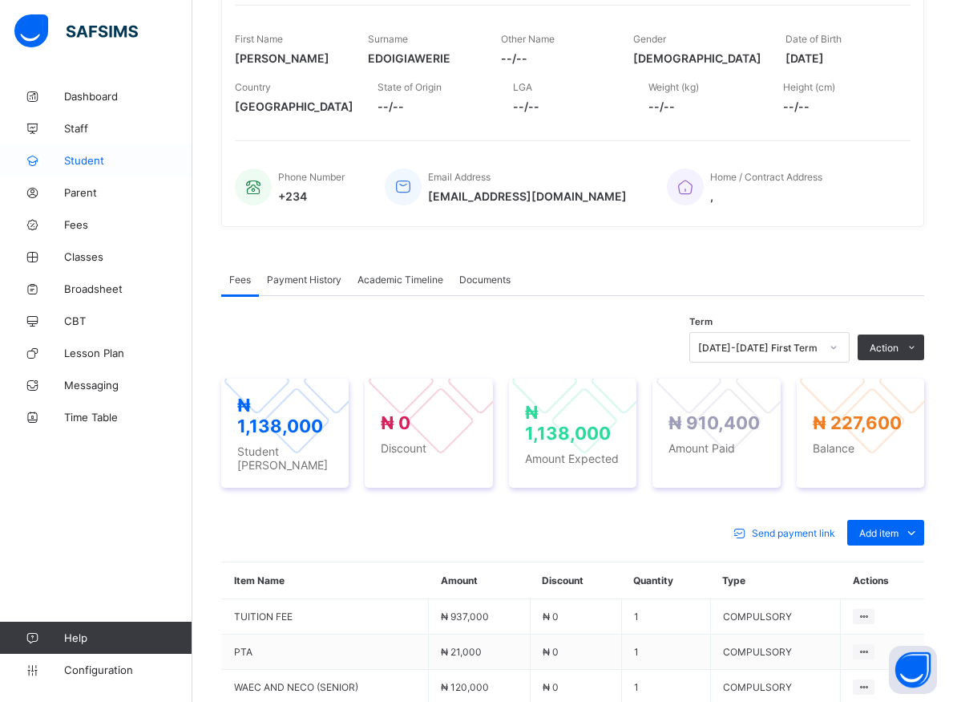
click at [95, 162] on span "Student" at bounding box center [128, 160] width 128 height 13
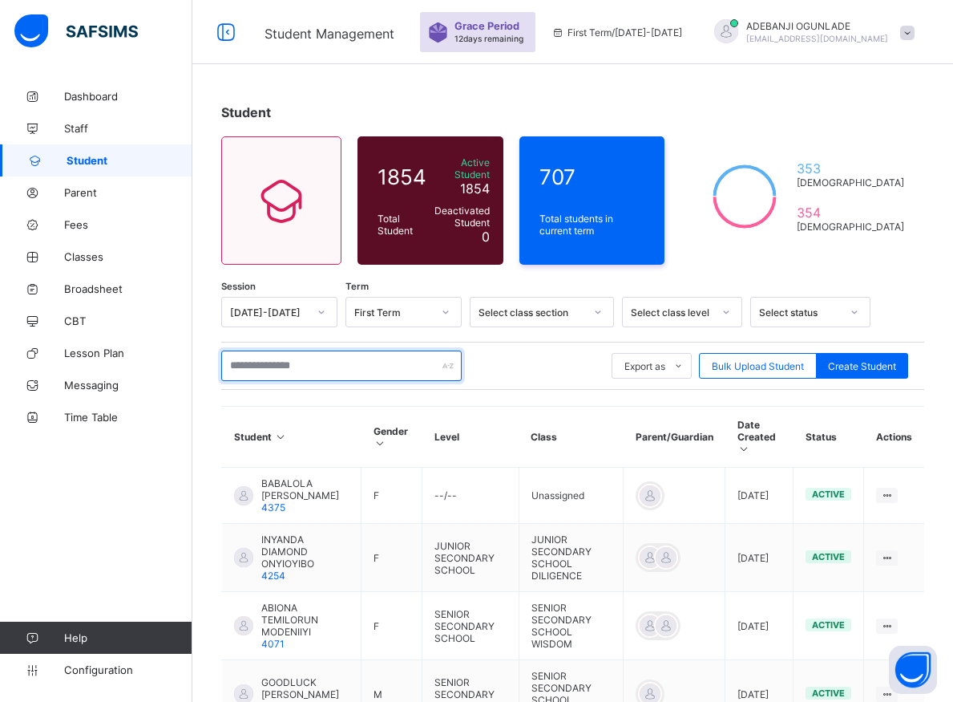
click at [300, 358] on input "text" at bounding box center [341, 365] width 241 height 30
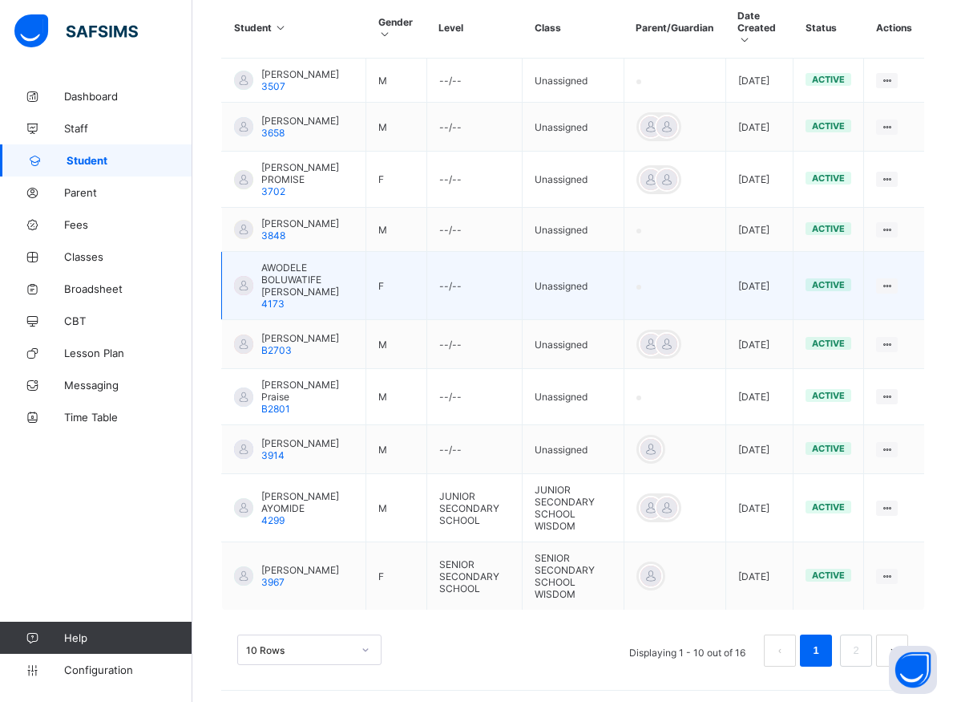
scroll to position [463, 0]
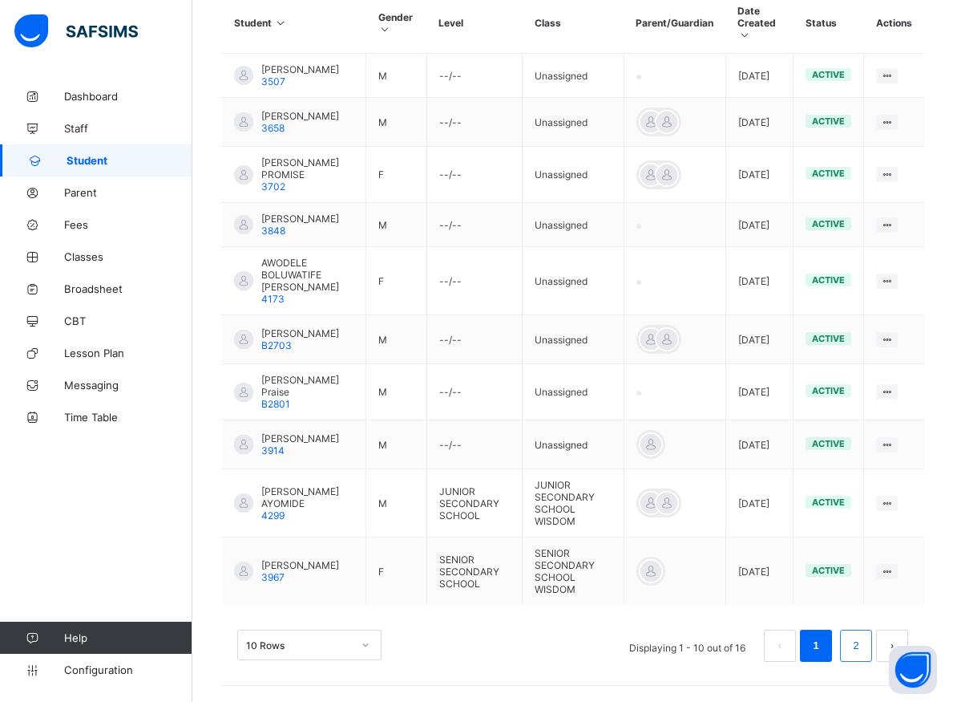
type input "*******"
click at [864, 641] on link "2" at bounding box center [855, 645] width 15 height 21
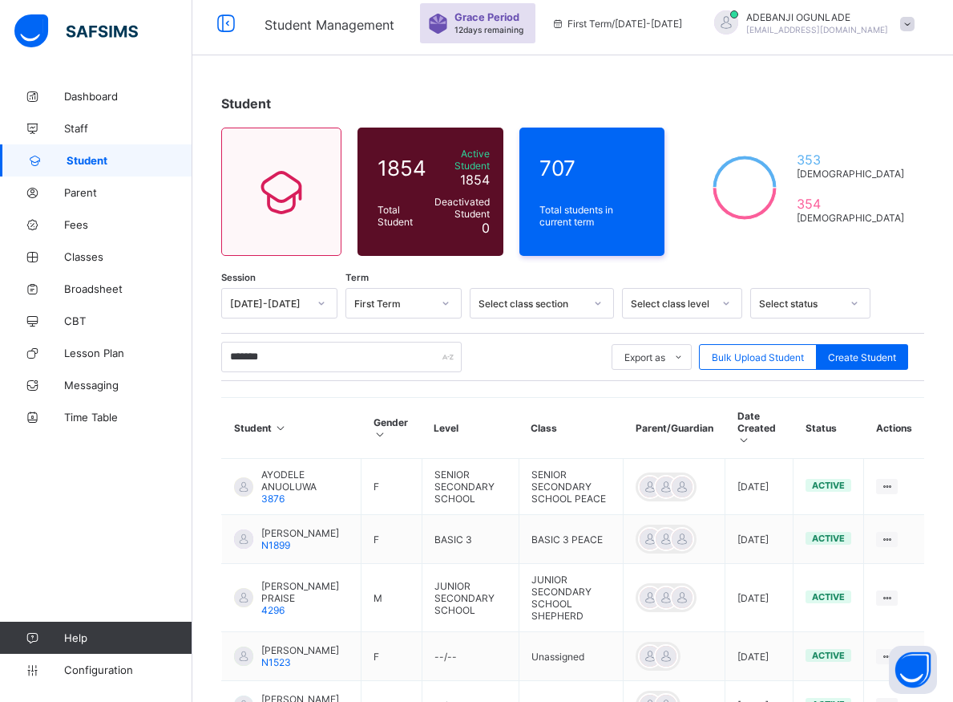
scroll to position [172, 0]
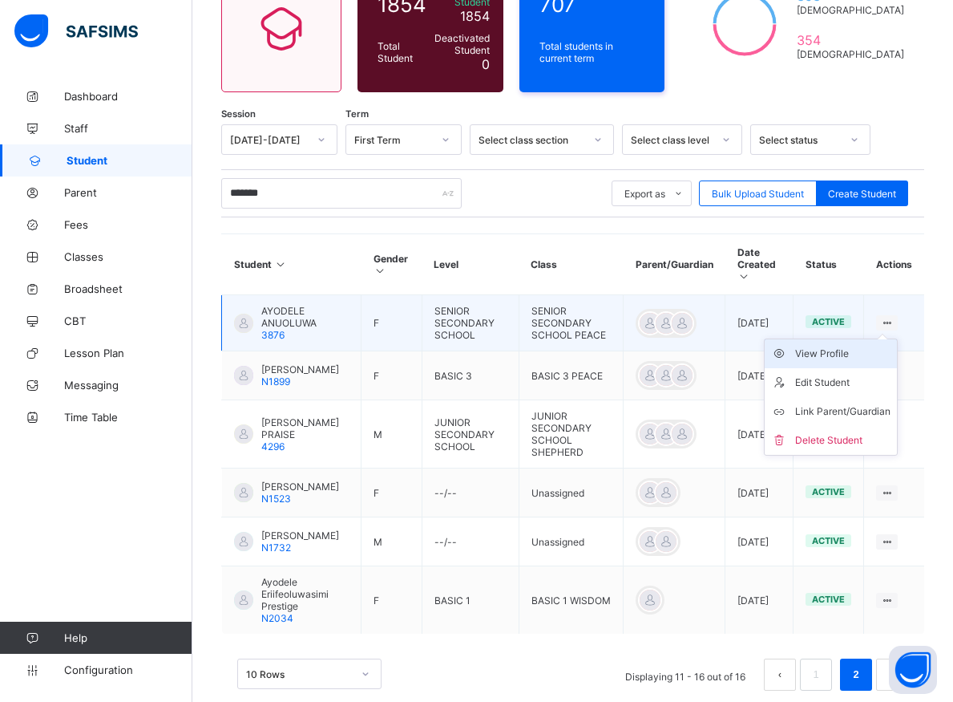
click at [868, 346] on div "View Profile" at bounding box center [842, 354] width 95 height 16
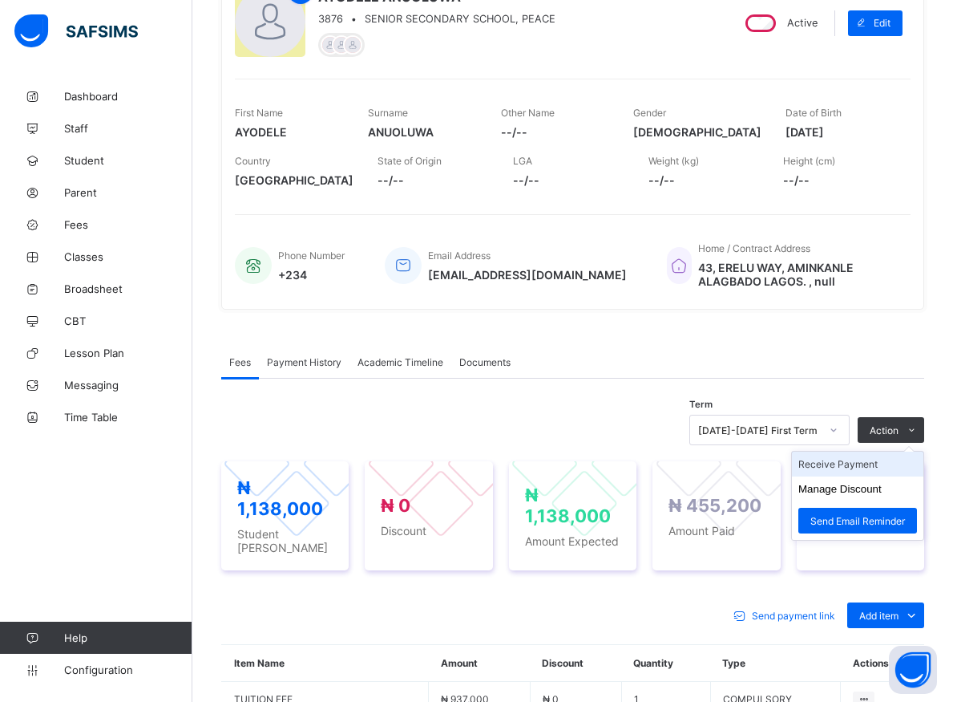
click at [858, 468] on li "Receive Payment" at bounding box center [857, 463] width 131 height 25
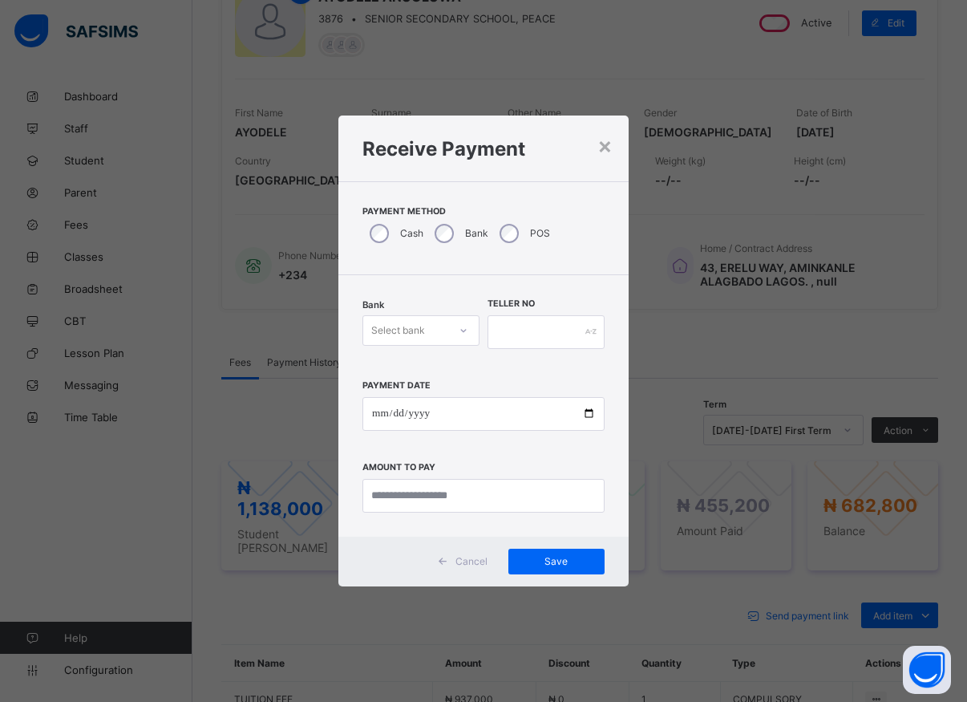
click at [467, 333] on icon at bounding box center [464, 330] width 10 height 16
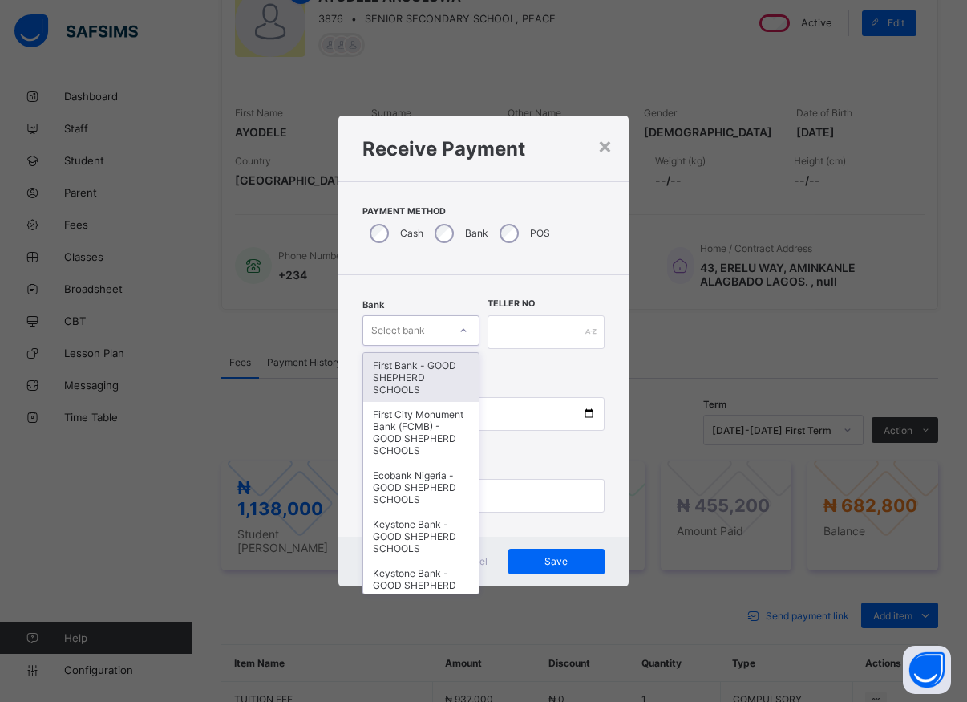
drag, startPoint x: 419, startPoint y: 380, endPoint x: 438, endPoint y: 360, distance: 27.2
click at [419, 377] on div "First Bank - GOOD SHEPHERD SCHOOLS" at bounding box center [420, 377] width 115 height 49
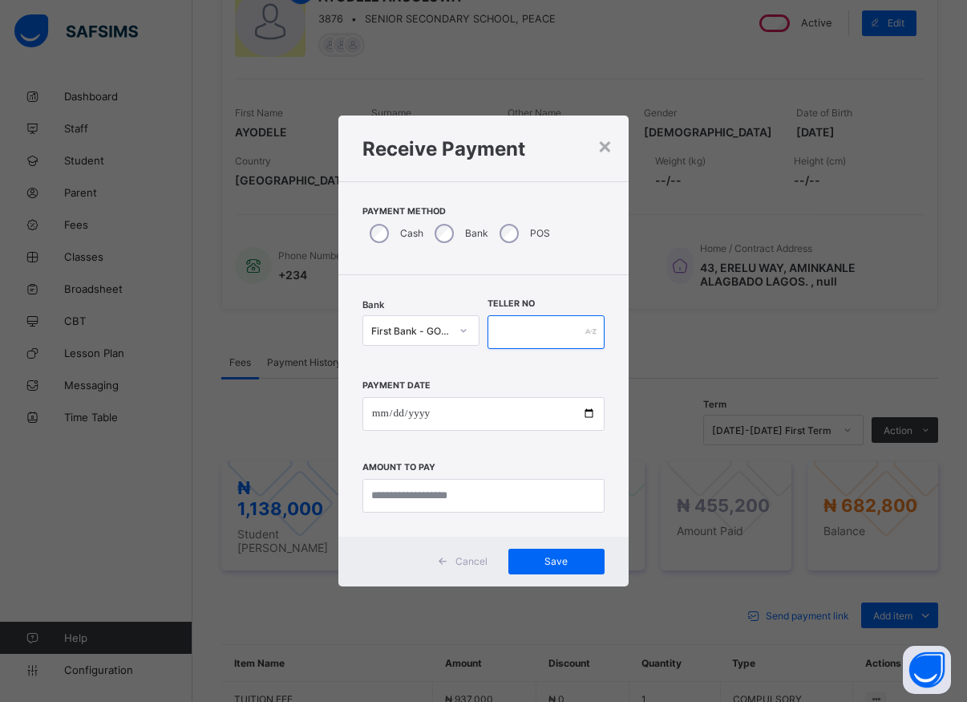
click at [507, 325] on input "text" at bounding box center [545, 332] width 117 height 34
type input "*****"
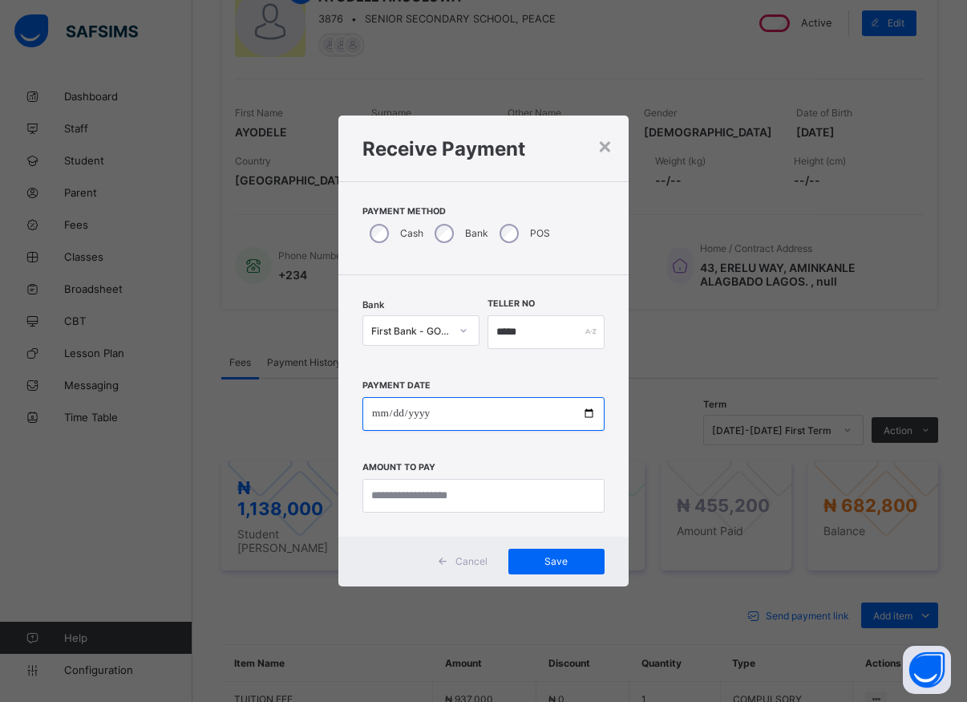
click at [588, 417] on input "date" at bounding box center [483, 414] width 242 height 34
type input "**********"
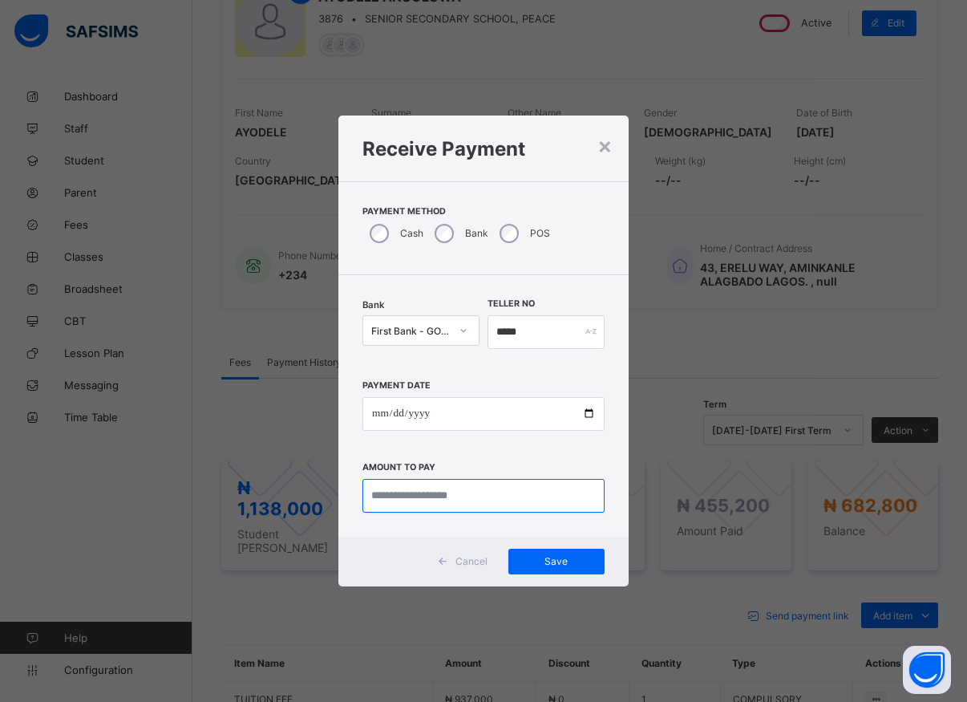
click at [448, 496] on input "currency" at bounding box center [483, 496] width 242 height 34
type input "*********"
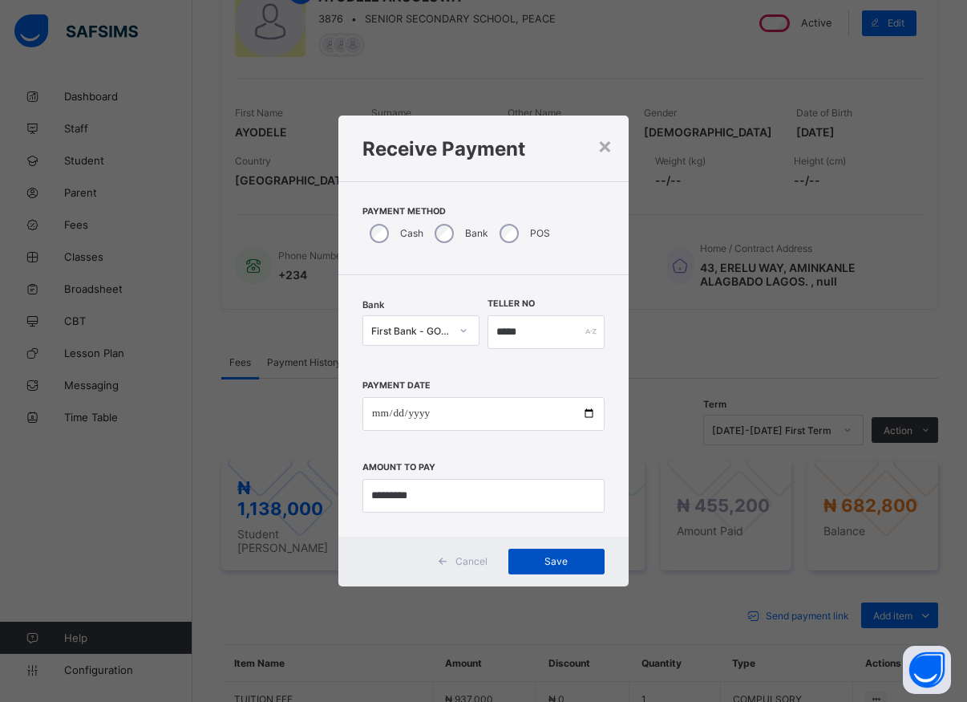
click at [555, 560] on span "Save" at bounding box center [556, 561] width 72 height 12
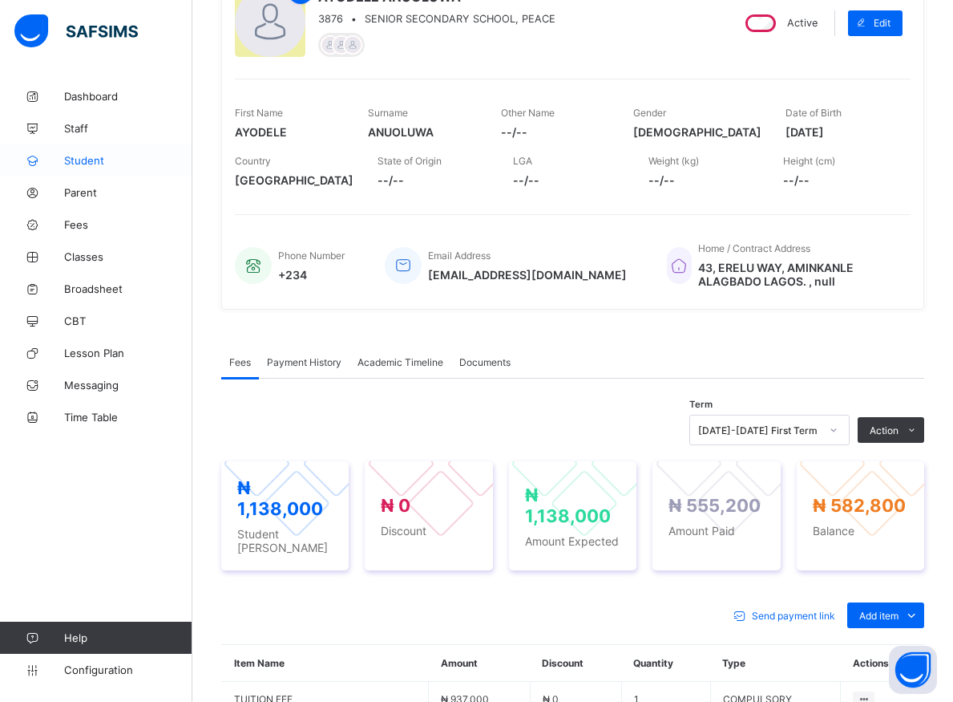
click at [79, 160] on span "Student" at bounding box center [128, 160] width 128 height 13
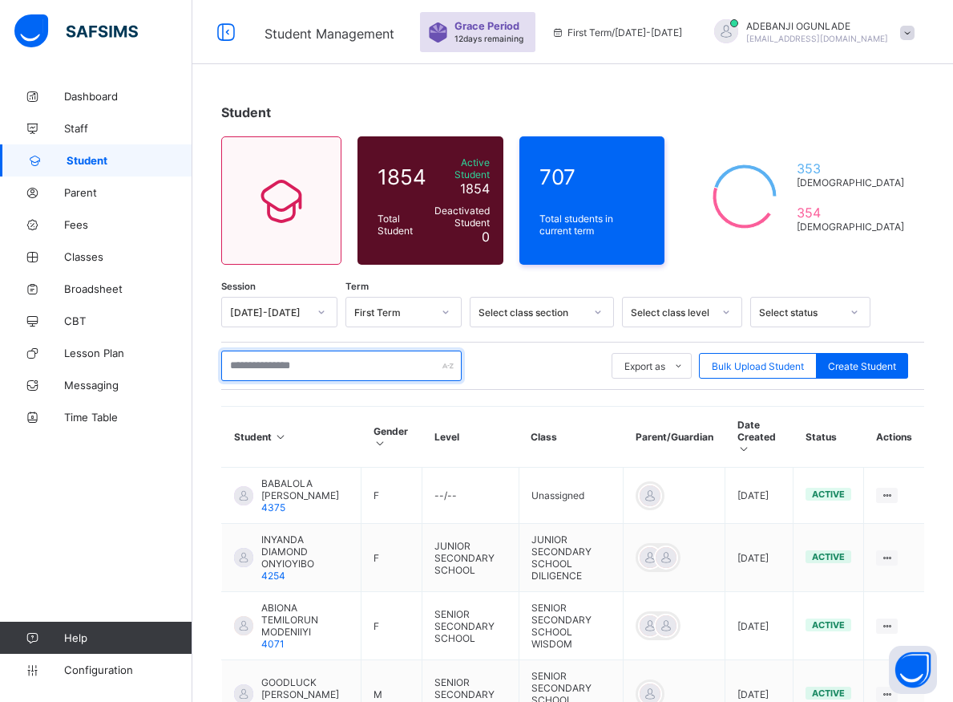
click at [253, 357] on input "text" at bounding box center [341, 365] width 241 height 30
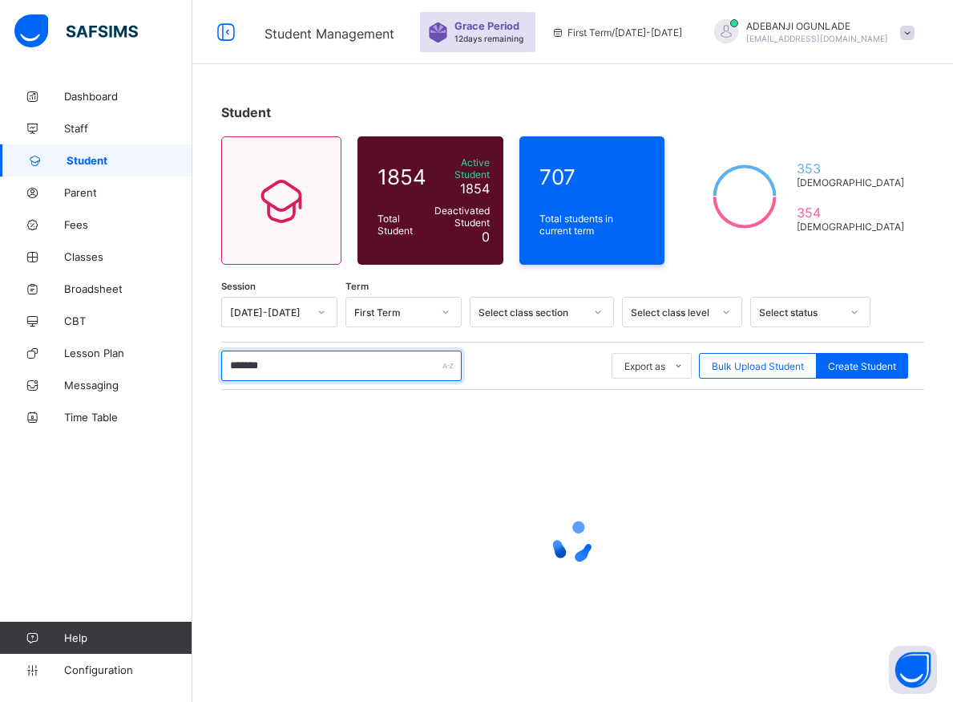
type input "********"
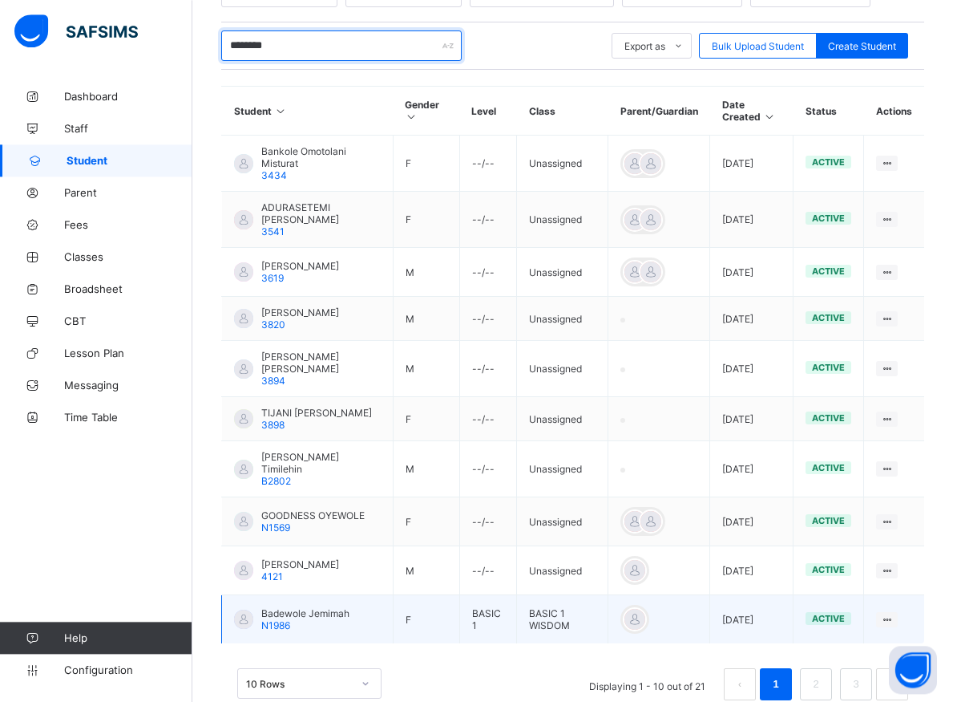
scroll to position [338, 0]
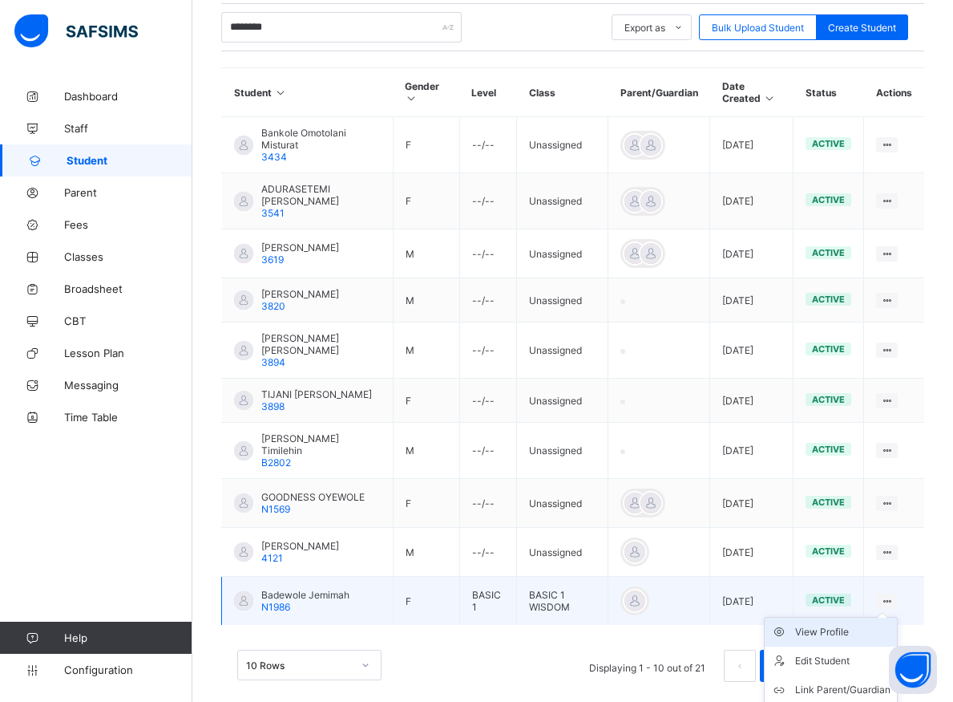
click at [835, 624] on div "View Profile" at bounding box center [842, 632] width 95 height 16
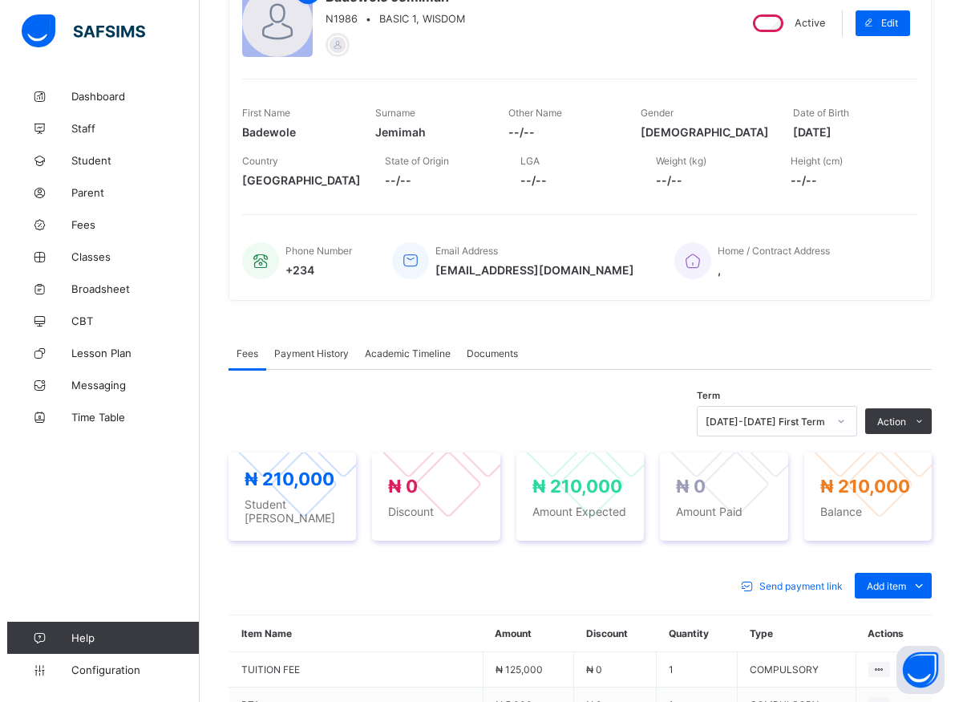
scroll to position [499, 0]
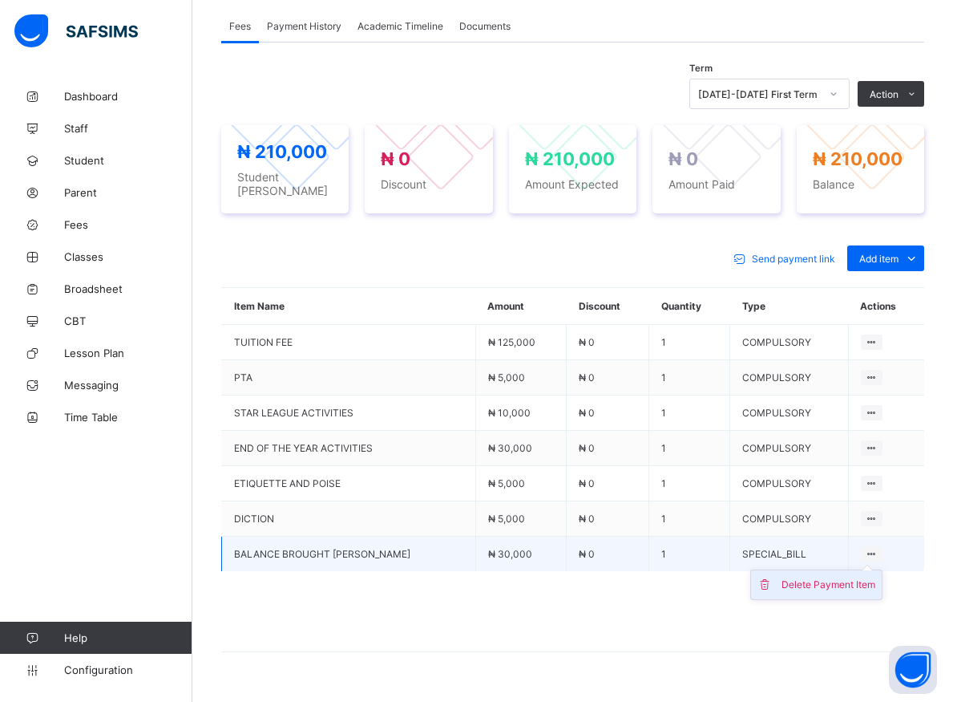
click at [834, 576] on div "Delete Payment Item" at bounding box center [829, 584] width 94 height 16
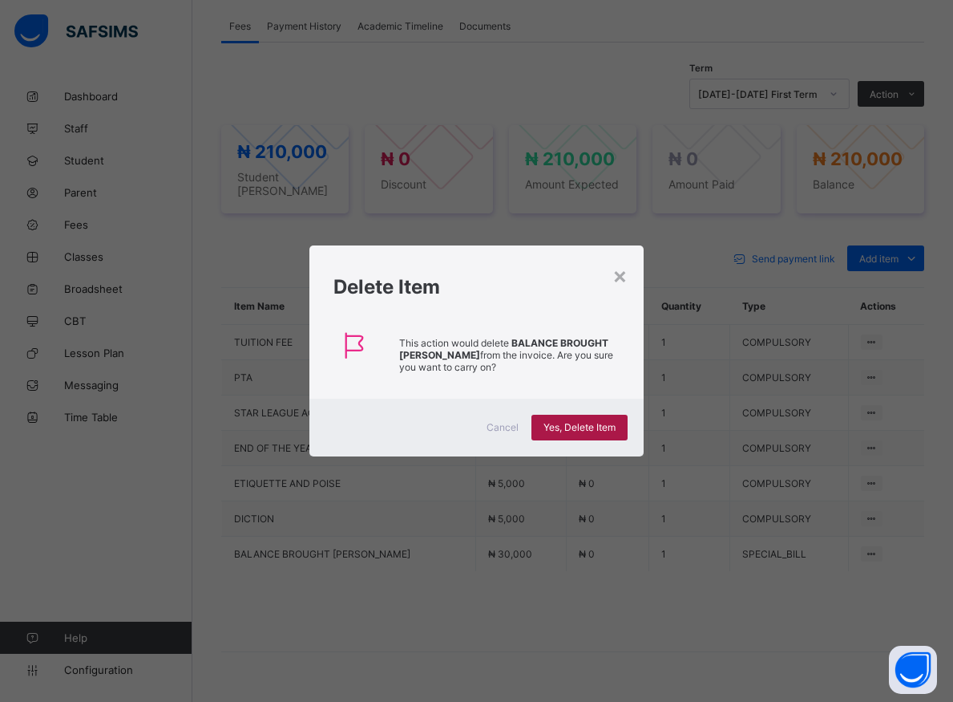
click at [590, 422] on span "Yes, Delete Item" at bounding box center [580, 427] width 72 height 12
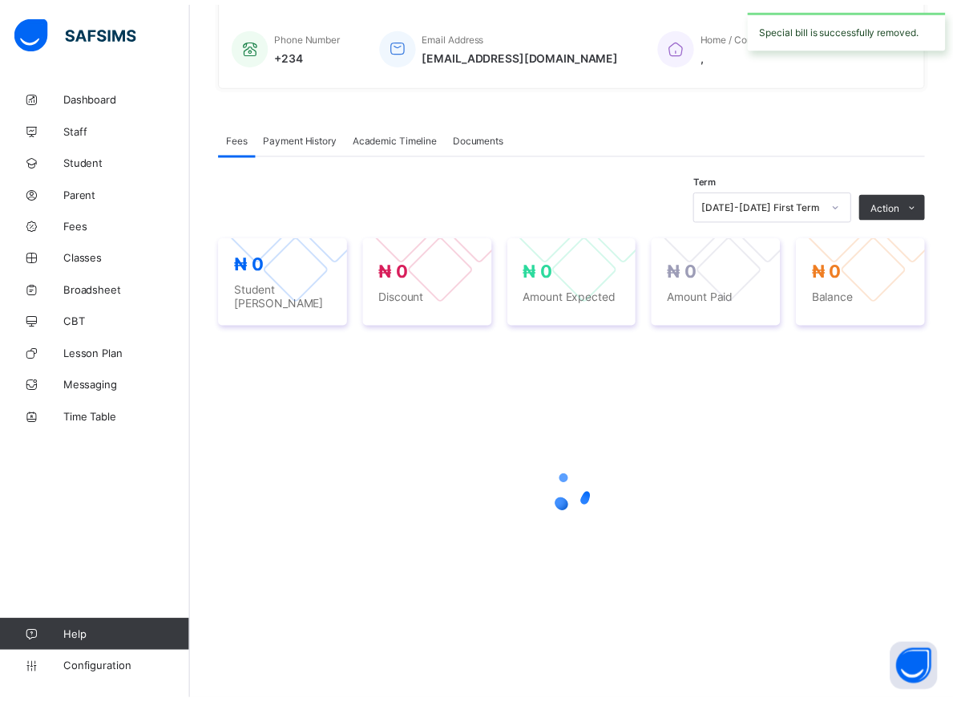
scroll to position [379, 0]
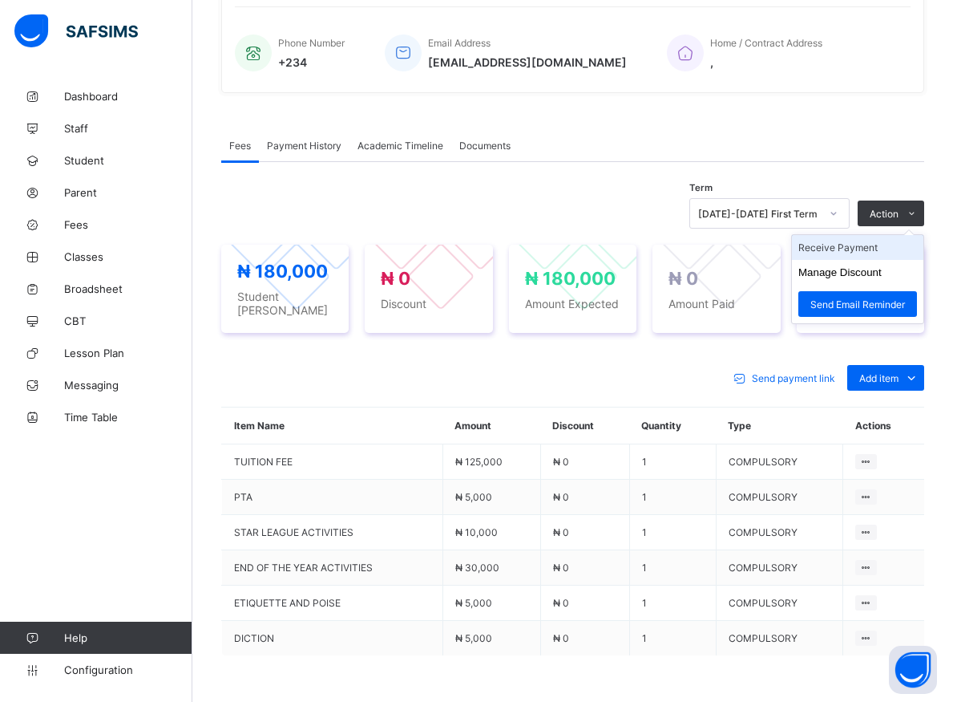
click at [855, 249] on li "Receive Payment" at bounding box center [857, 247] width 131 height 25
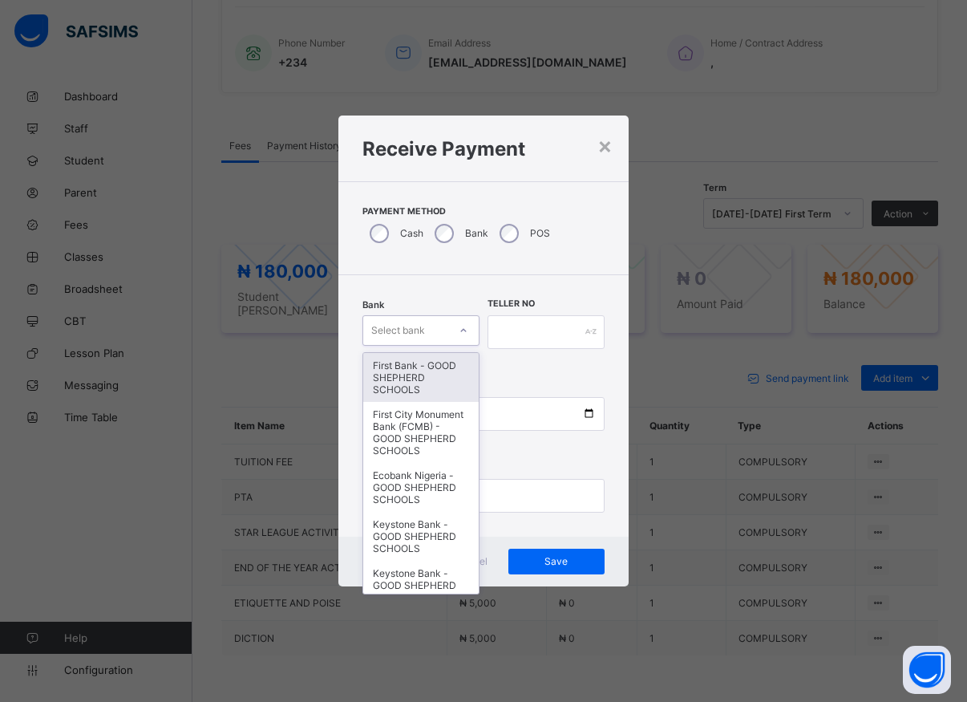
click at [454, 338] on div at bounding box center [463, 330] width 27 height 26
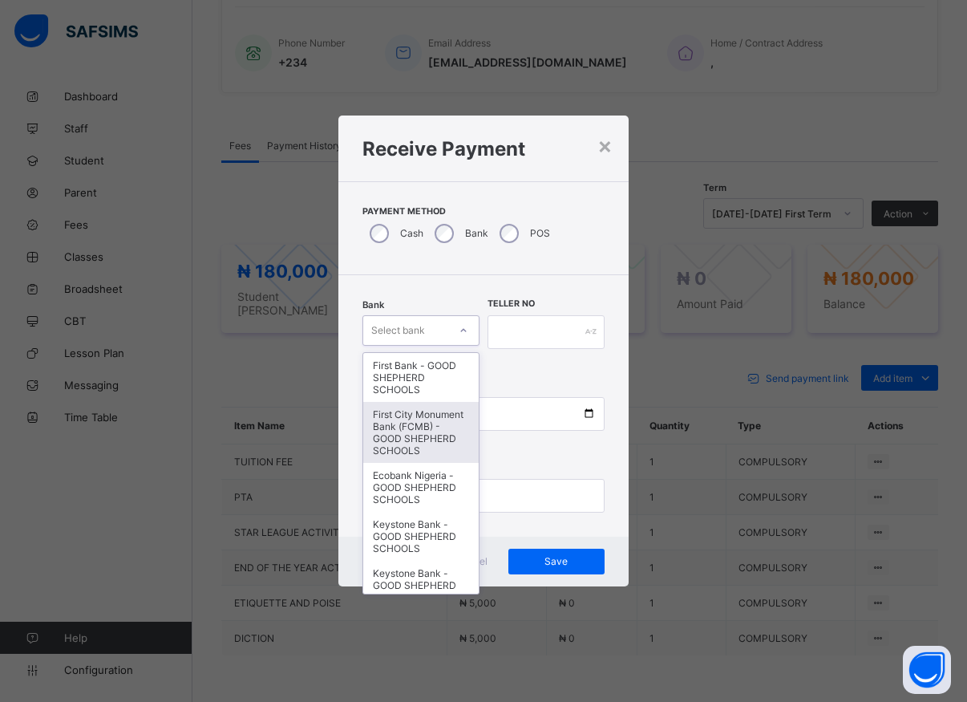
click at [431, 438] on div "First City Monument Bank (FCMB) - GOOD SHEPHERD SCHOOLS" at bounding box center [420, 432] width 115 height 61
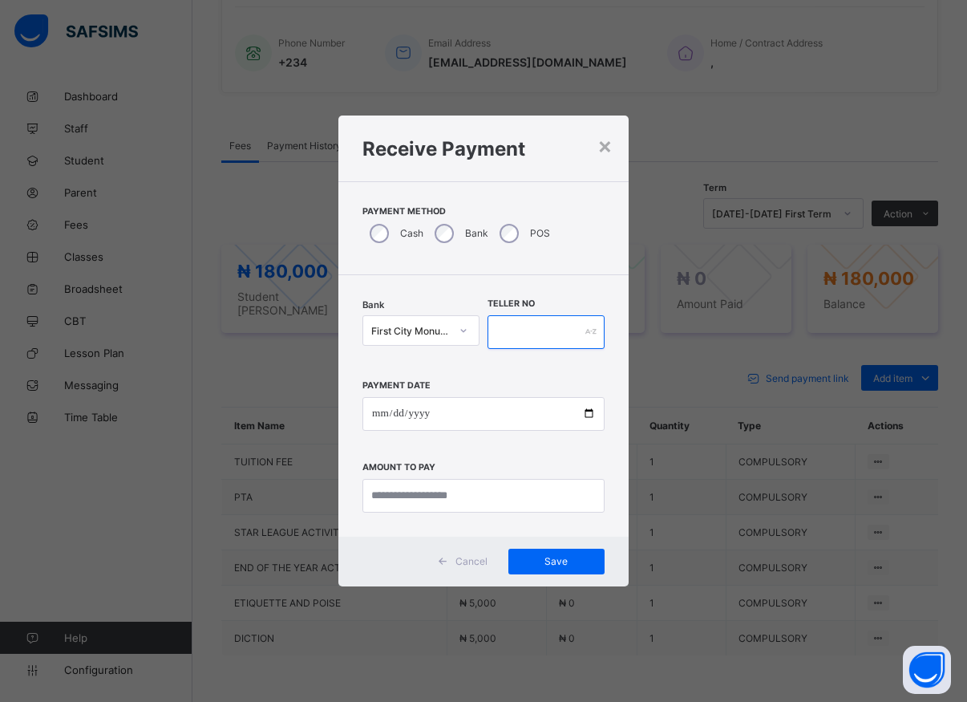
click at [515, 337] on input "text" at bounding box center [545, 332] width 117 height 34
type input "*****"
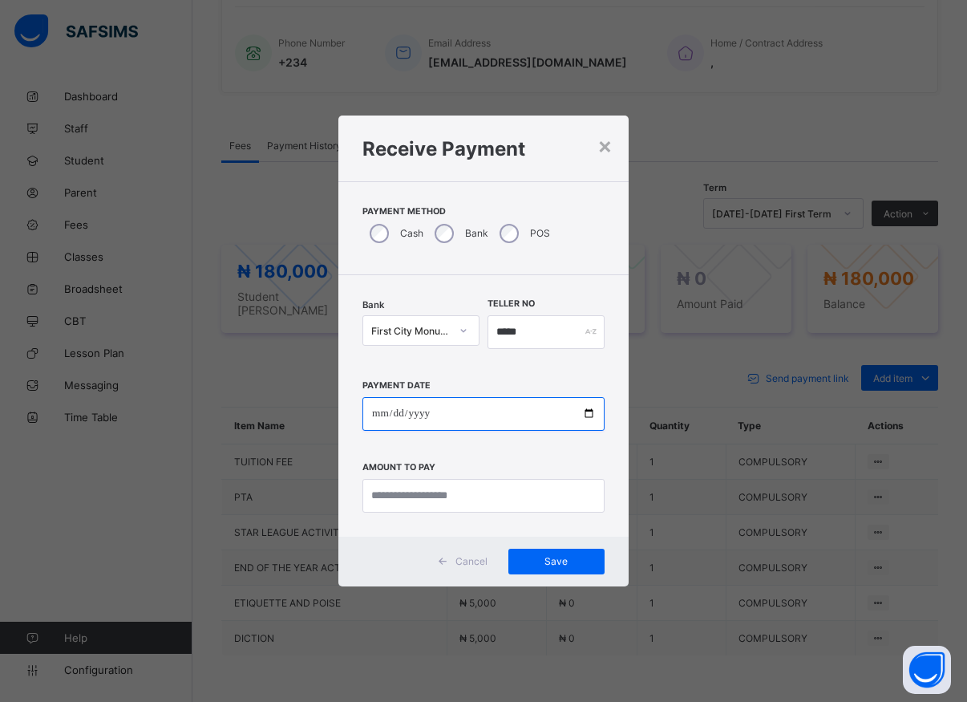
click at [583, 416] on input "date" at bounding box center [483, 414] width 242 height 34
type input "**********"
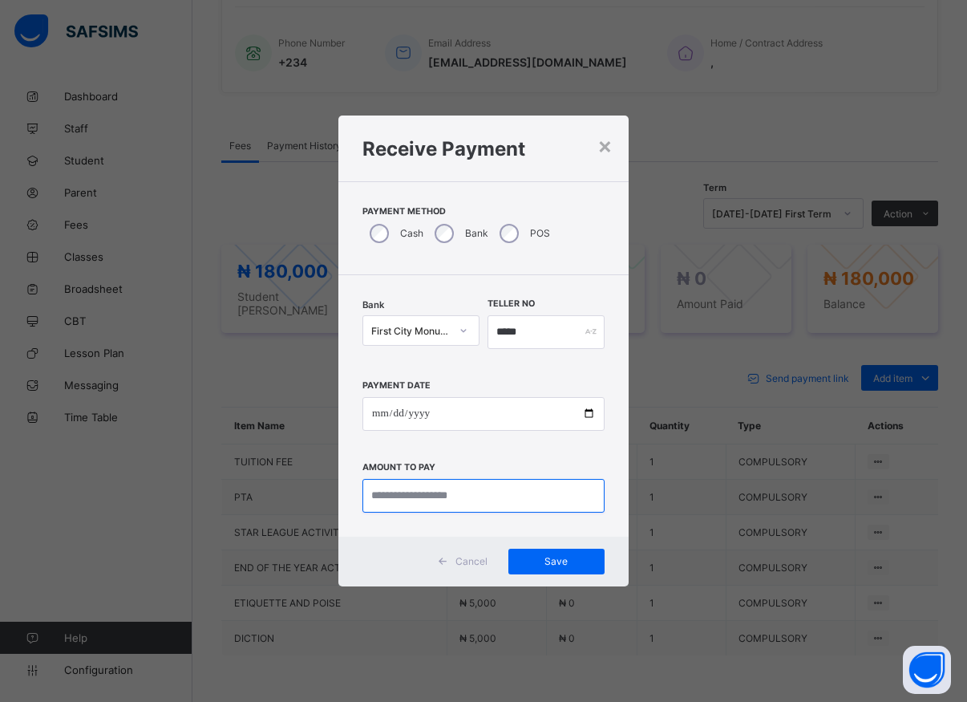
click at [451, 501] on input "currency" at bounding box center [483, 496] width 242 height 34
type input "*********"
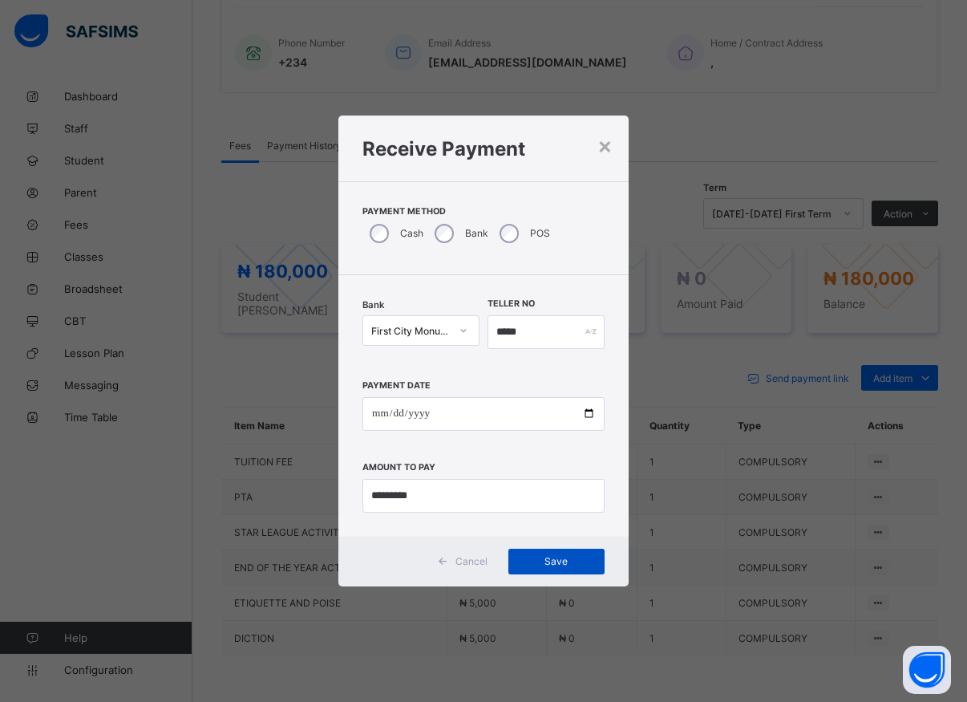
click at [566, 553] on div "Save" at bounding box center [556, 561] width 96 height 26
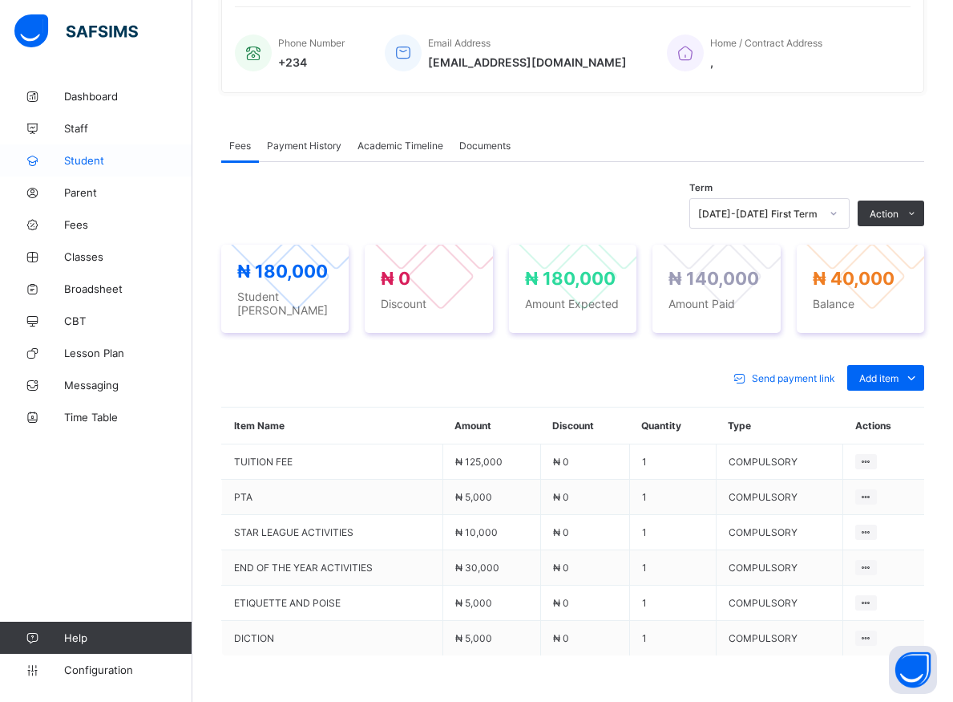
click at [84, 158] on span "Student" at bounding box center [128, 160] width 128 height 13
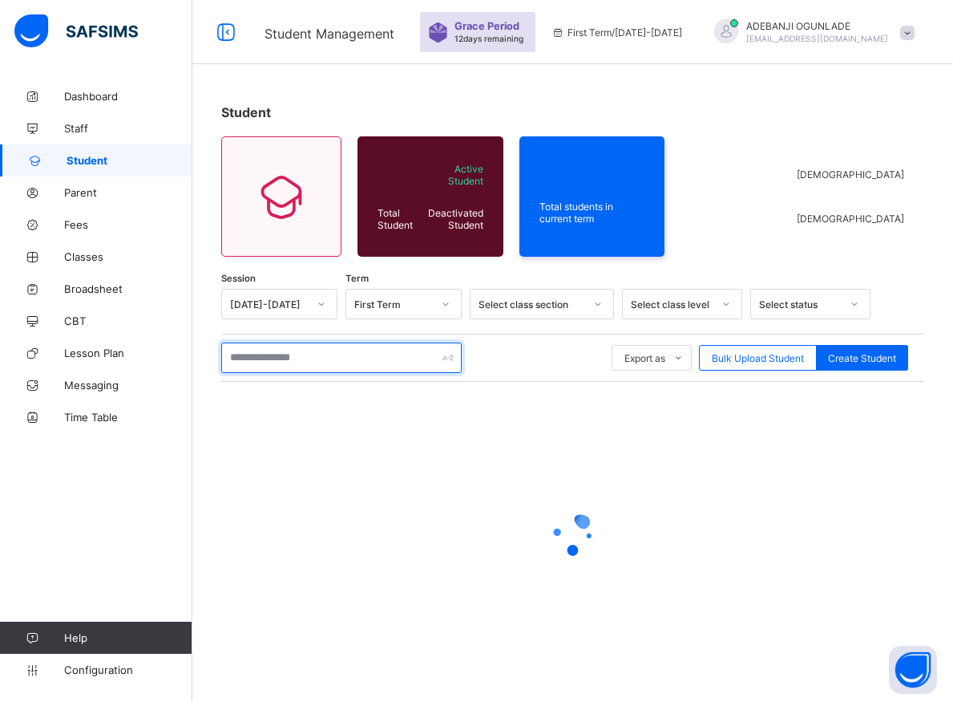
click at [256, 361] on input "text" at bounding box center [341, 357] width 241 height 30
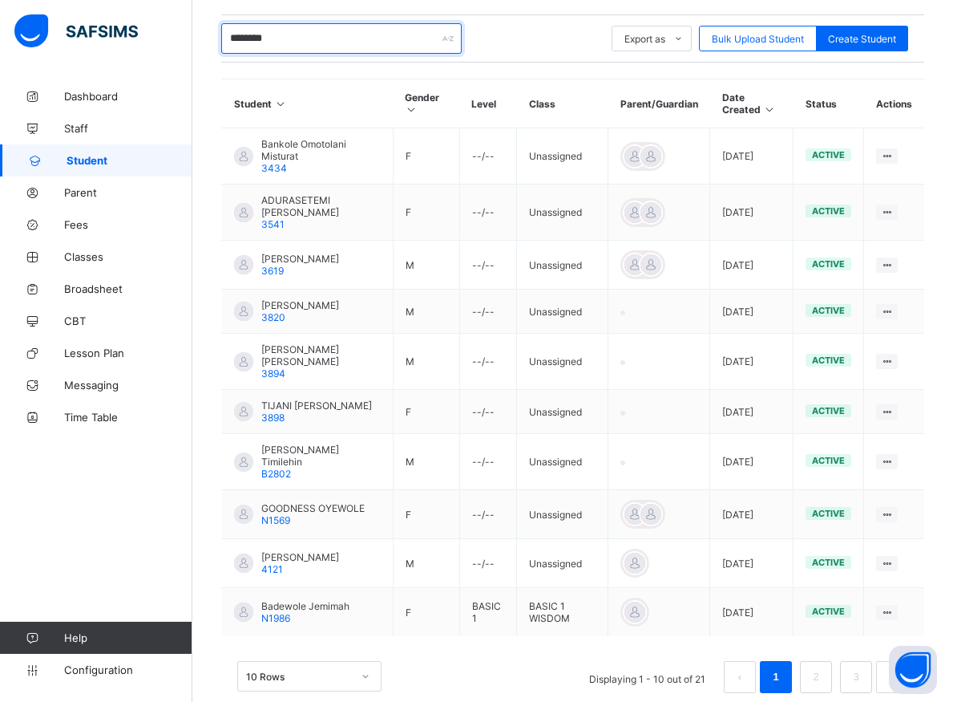
scroll to position [338, 0]
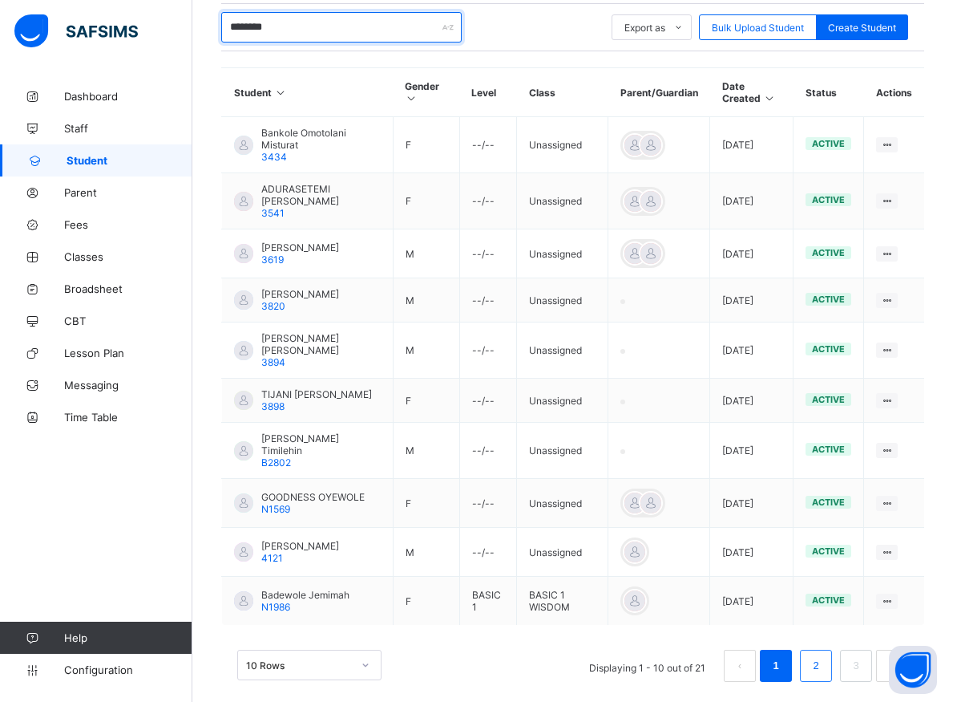
type input "********"
click at [823, 655] on link "2" at bounding box center [815, 665] width 15 height 21
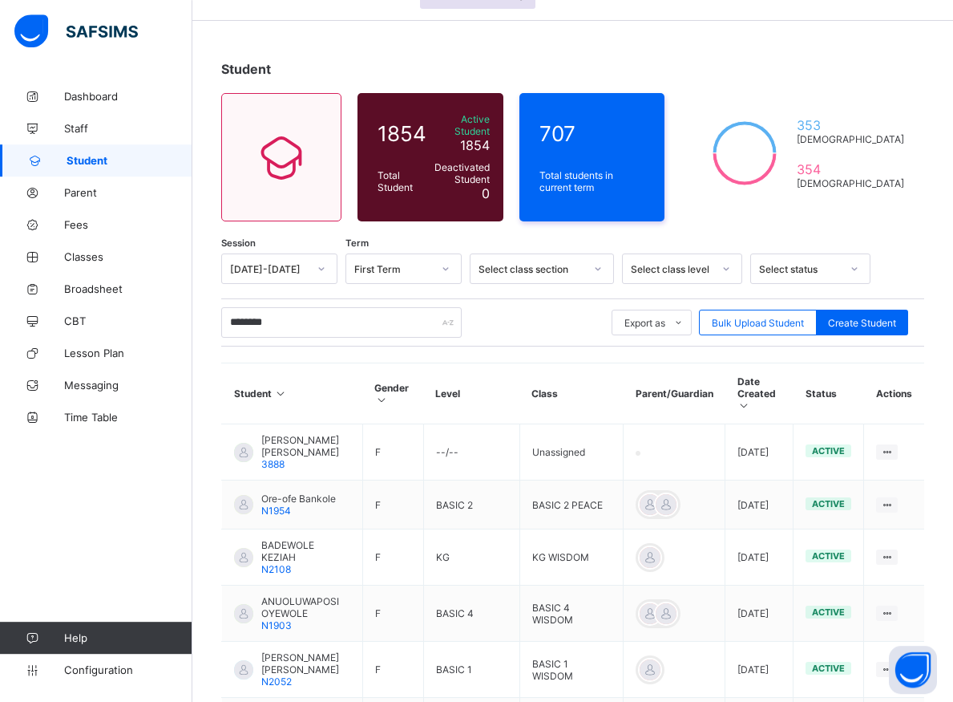
scroll to position [172, 0]
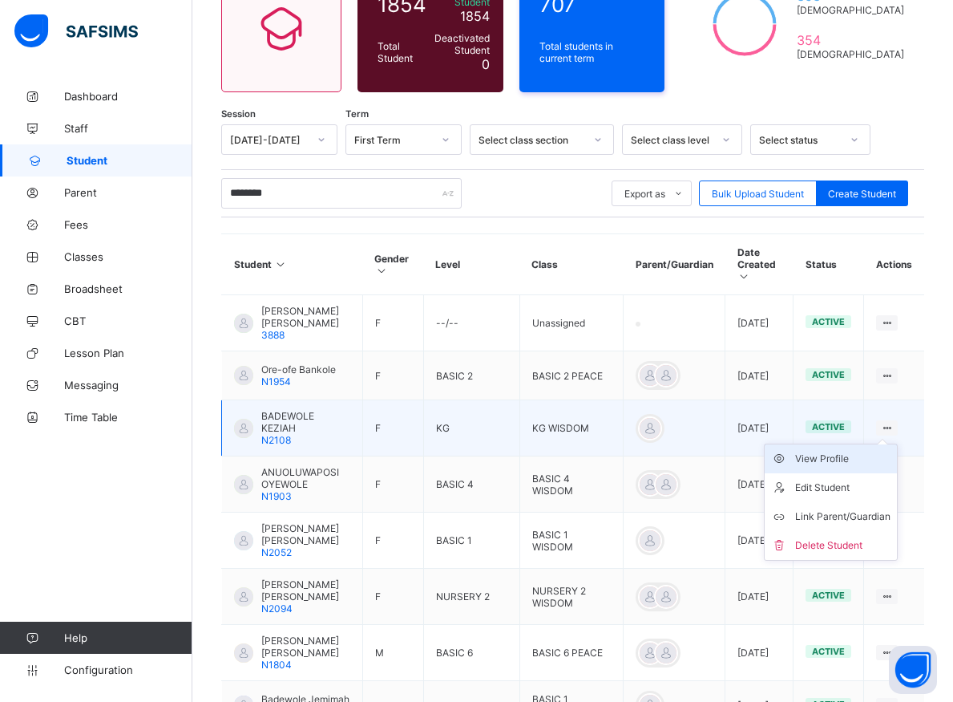
click at [850, 451] on div "View Profile" at bounding box center [842, 459] width 95 height 16
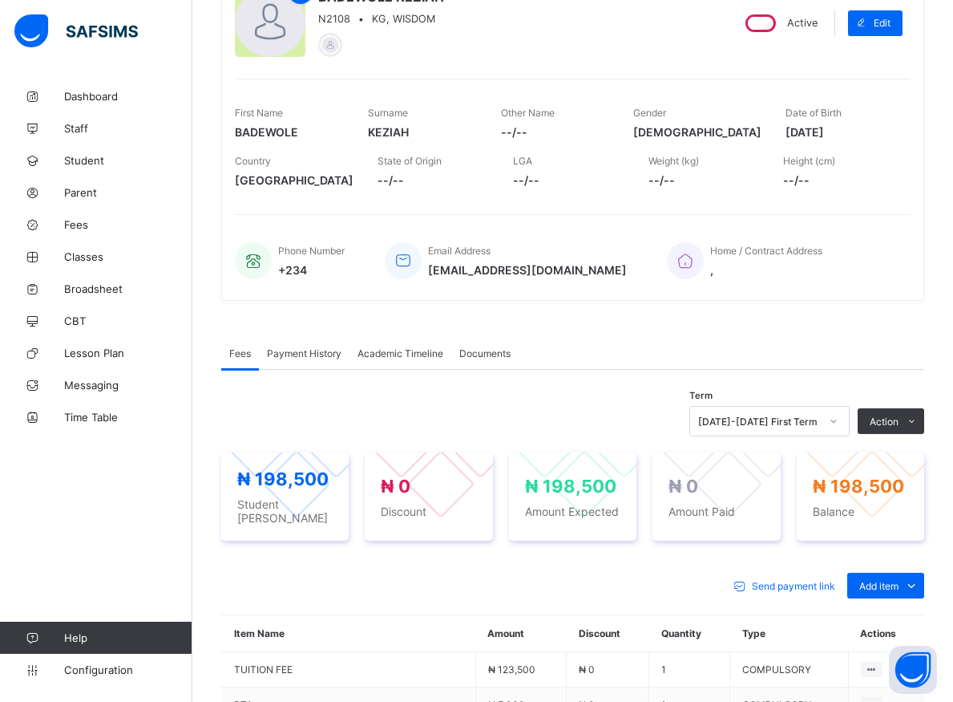
scroll to position [335, 0]
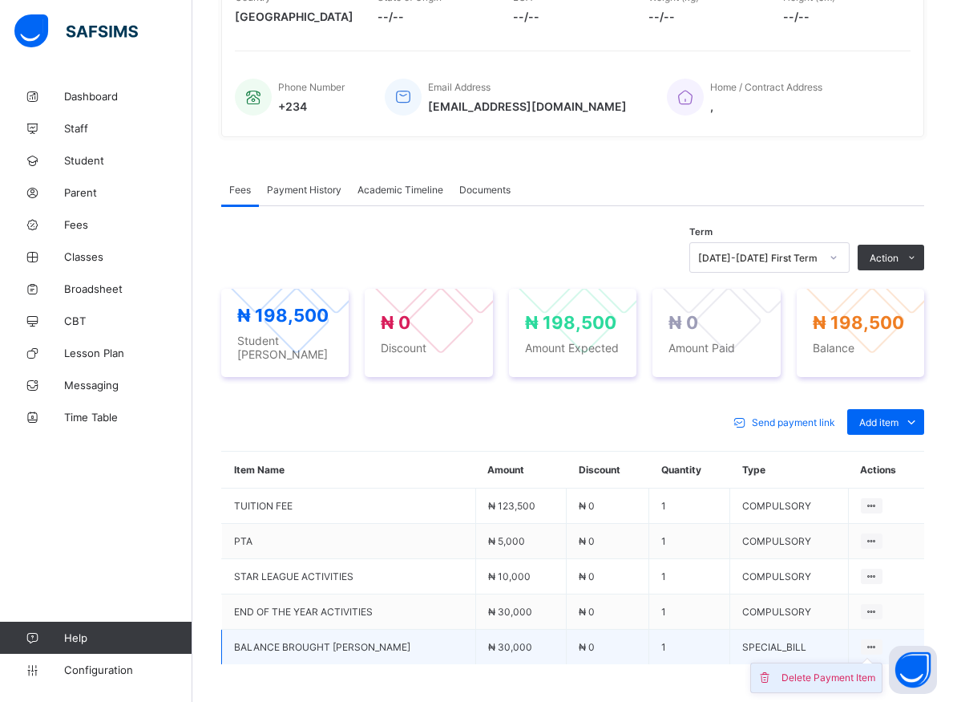
click at [842, 674] on div "Delete Payment Item" at bounding box center [829, 677] width 94 height 16
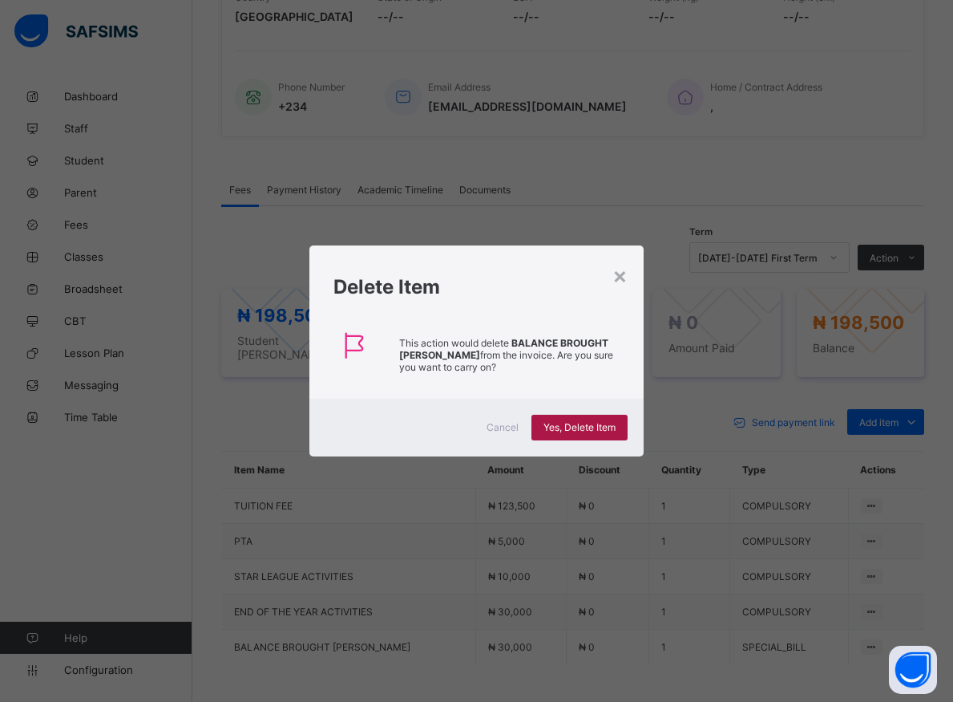
click at [599, 434] on div "Yes, Delete Item" at bounding box center [580, 428] width 96 height 26
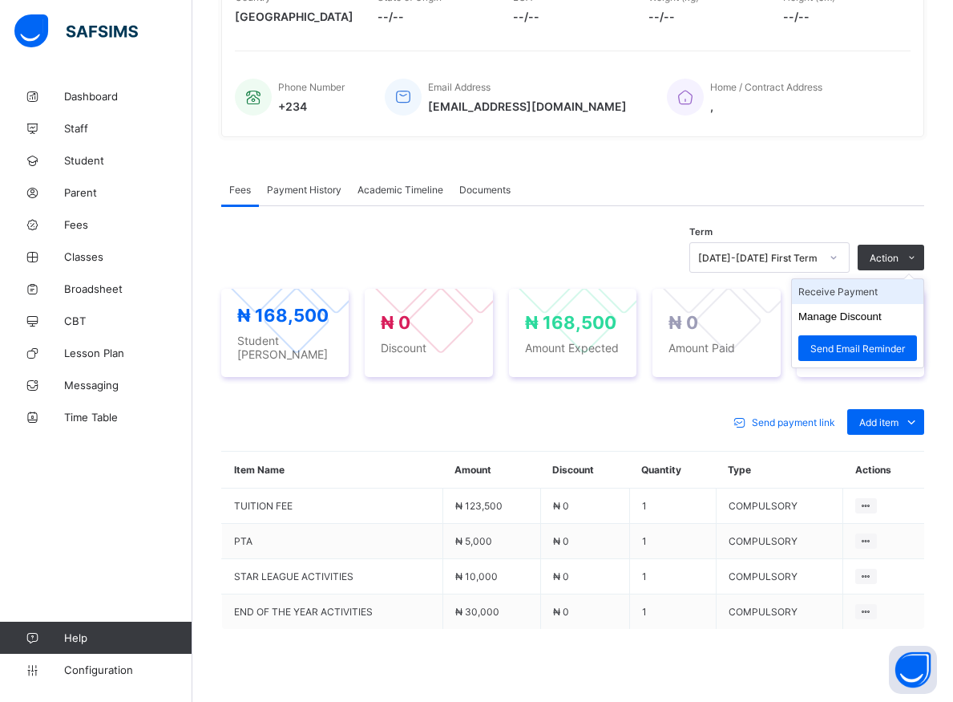
click at [864, 300] on li "Receive Payment" at bounding box center [857, 291] width 131 height 25
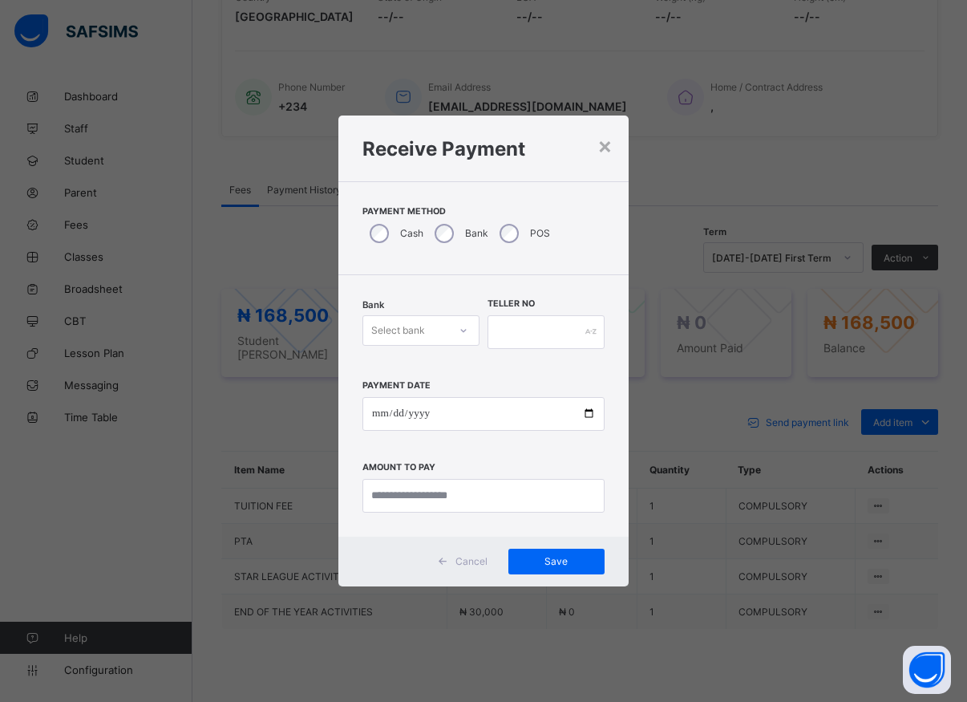
click at [461, 326] on icon at bounding box center [464, 330] width 10 height 16
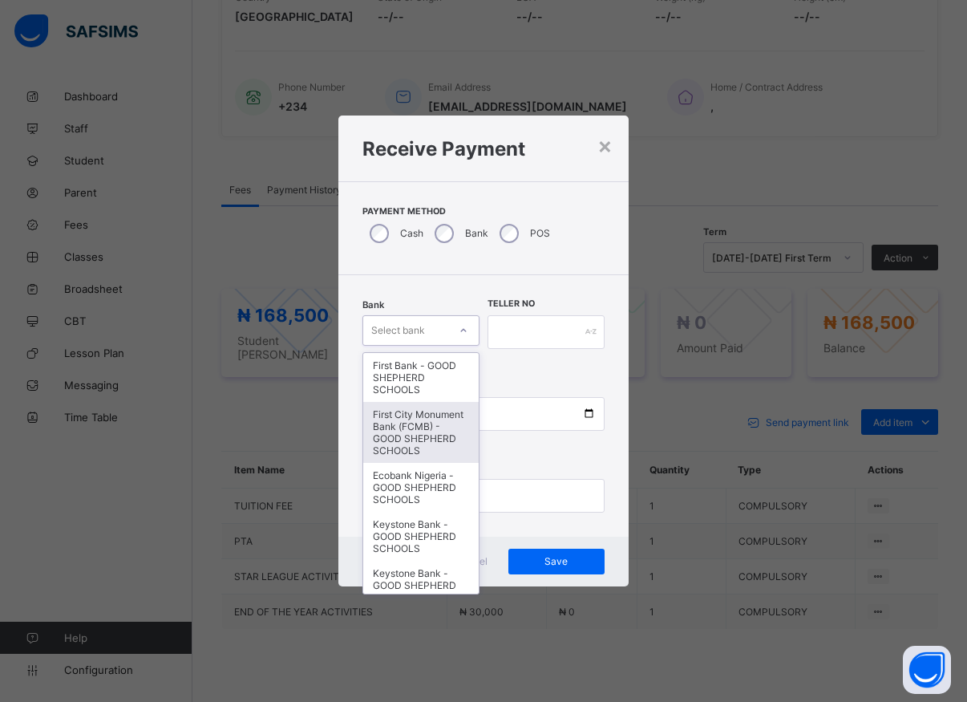
click at [411, 417] on div "First City Monument Bank (FCMB) - GOOD SHEPHERD SCHOOLS" at bounding box center [420, 432] width 115 height 61
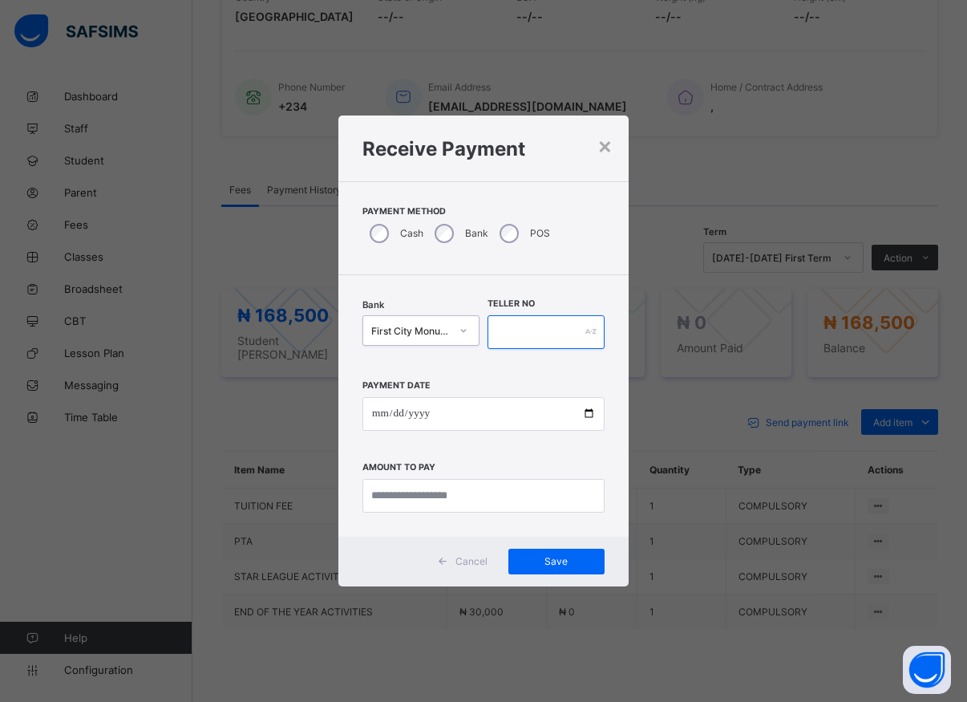
click at [516, 330] on input "text" at bounding box center [545, 332] width 117 height 34
type input "*****"
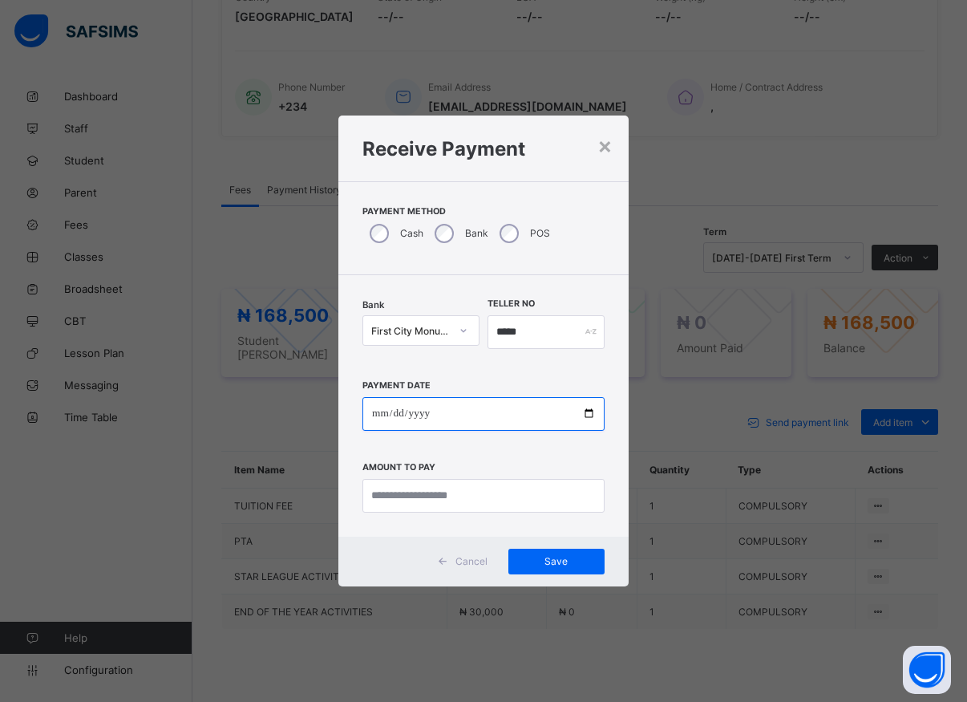
click at [584, 414] on input "date" at bounding box center [483, 414] width 242 height 34
type input "**********"
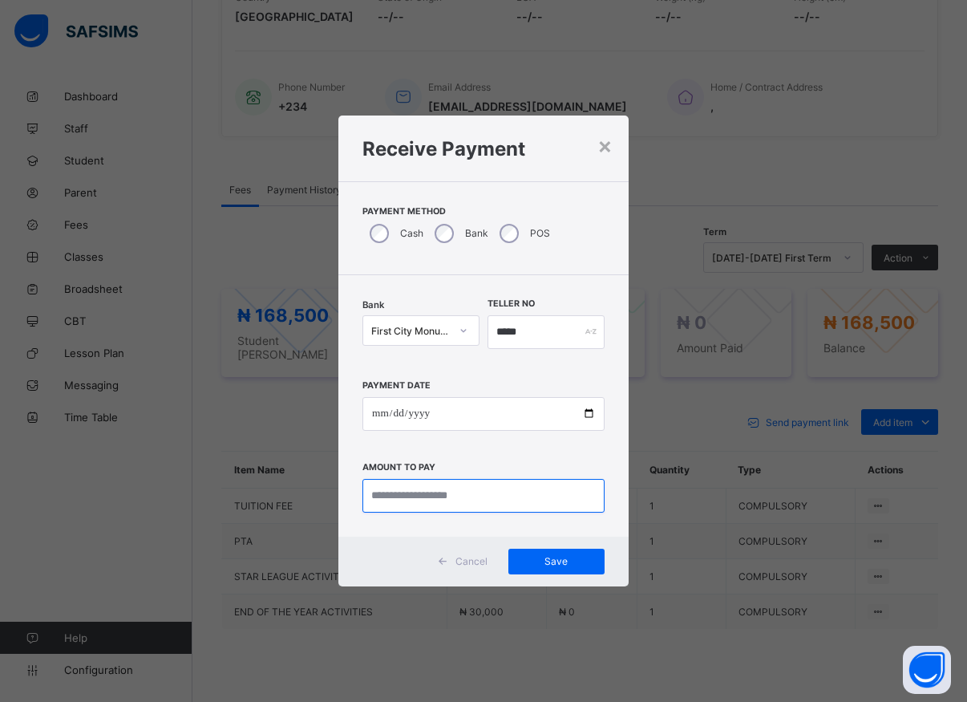
click at [427, 501] on input "currency" at bounding box center [483, 496] width 242 height 34
type input "*********"
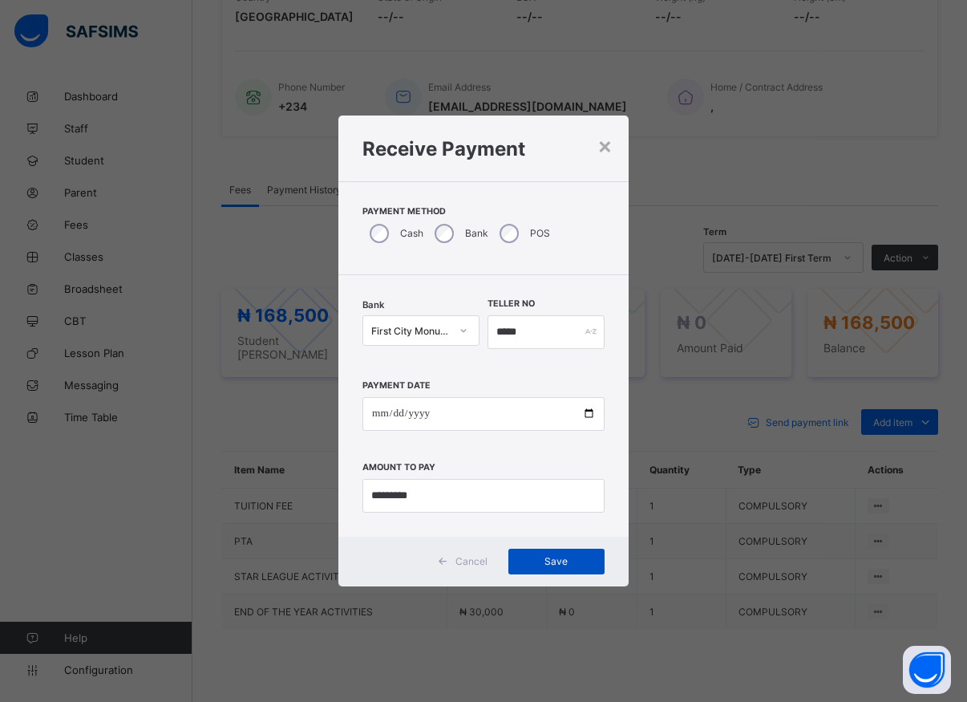
click at [567, 563] on span "Save" at bounding box center [556, 561] width 72 height 12
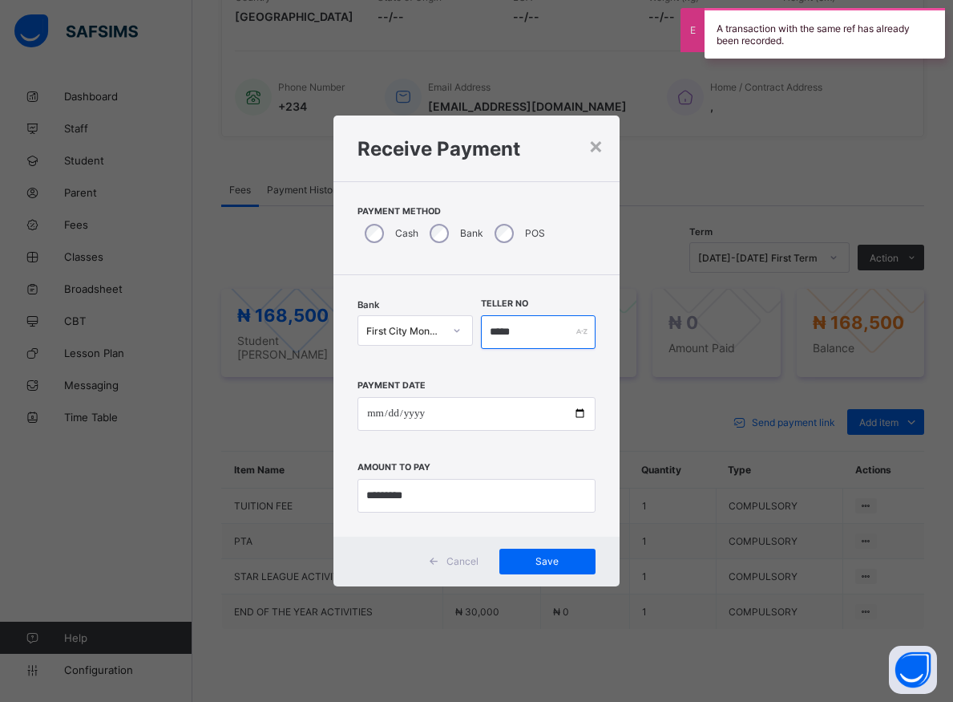
click at [532, 338] on input "*****" at bounding box center [538, 332] width 115 height 34
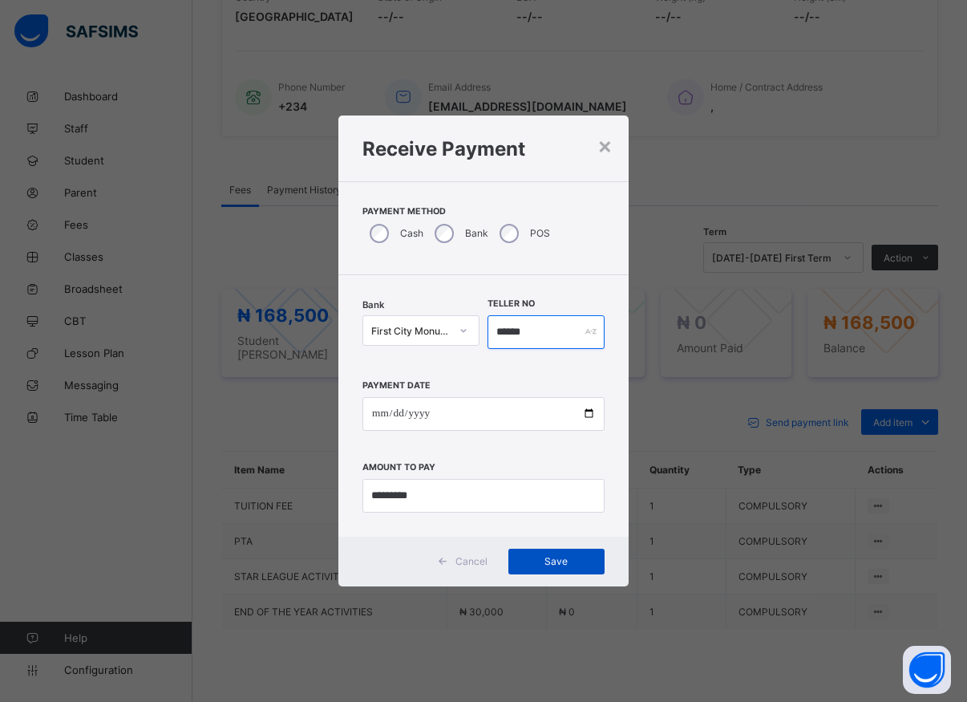
type input "******"
click at [540, 563] on span "Save" at bounding box center [556, 561] width 72 height 12
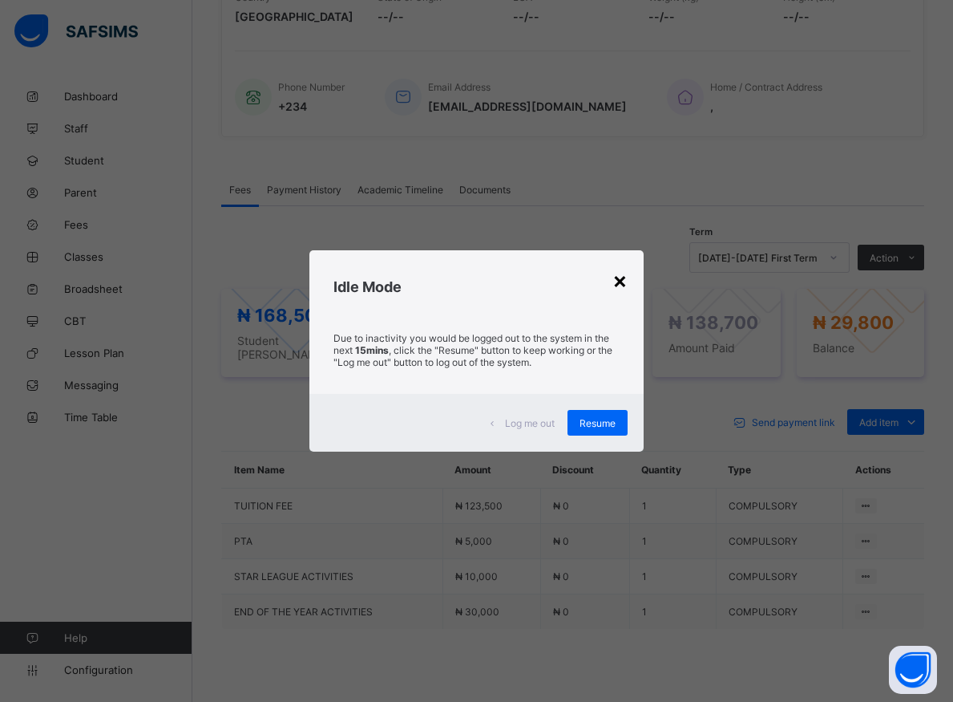
click at [618, 280] on div "×" at bounding box center [620, 279] width 15 height 27
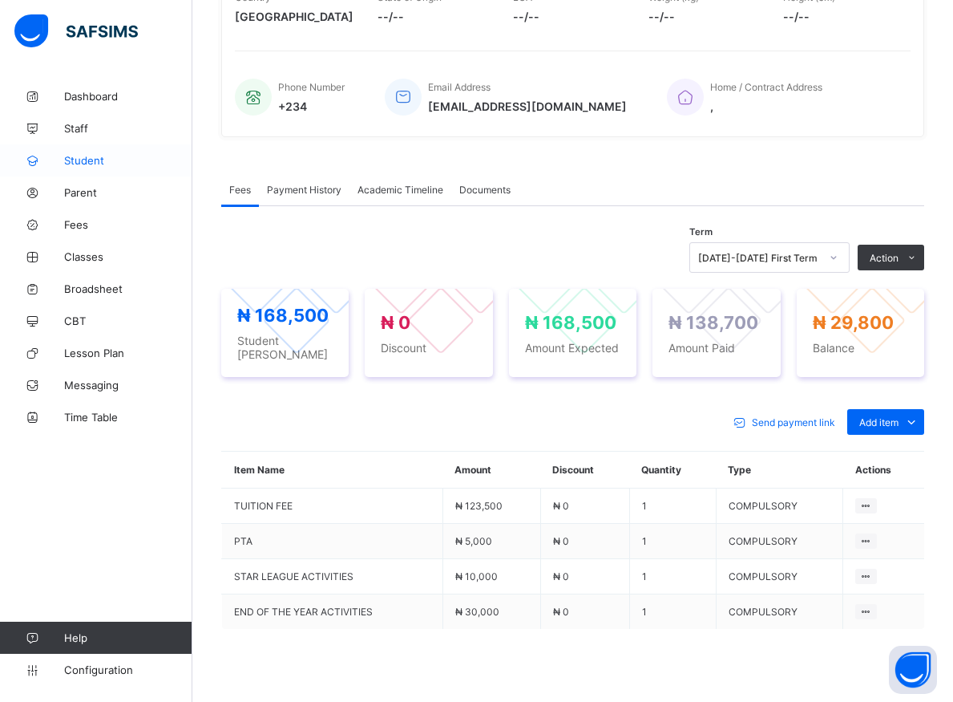
click at [74, 160] on span "Student" at bounding box center [128, 160] width 128 height 13
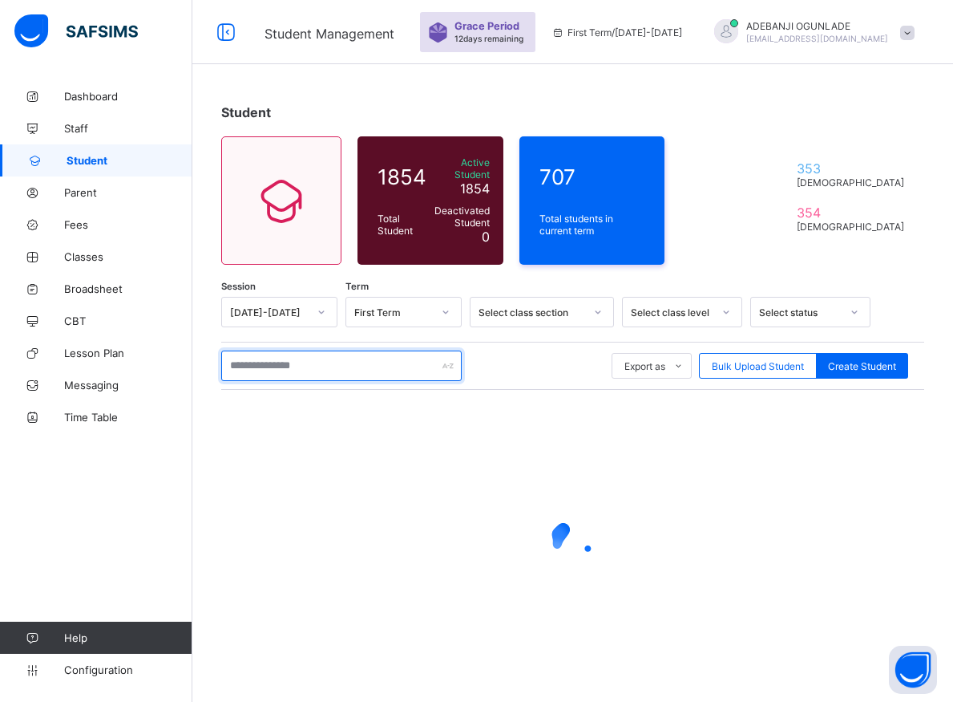
click at [270, 358] on input "text" at bounding box center [341, 365] width 241 height 30
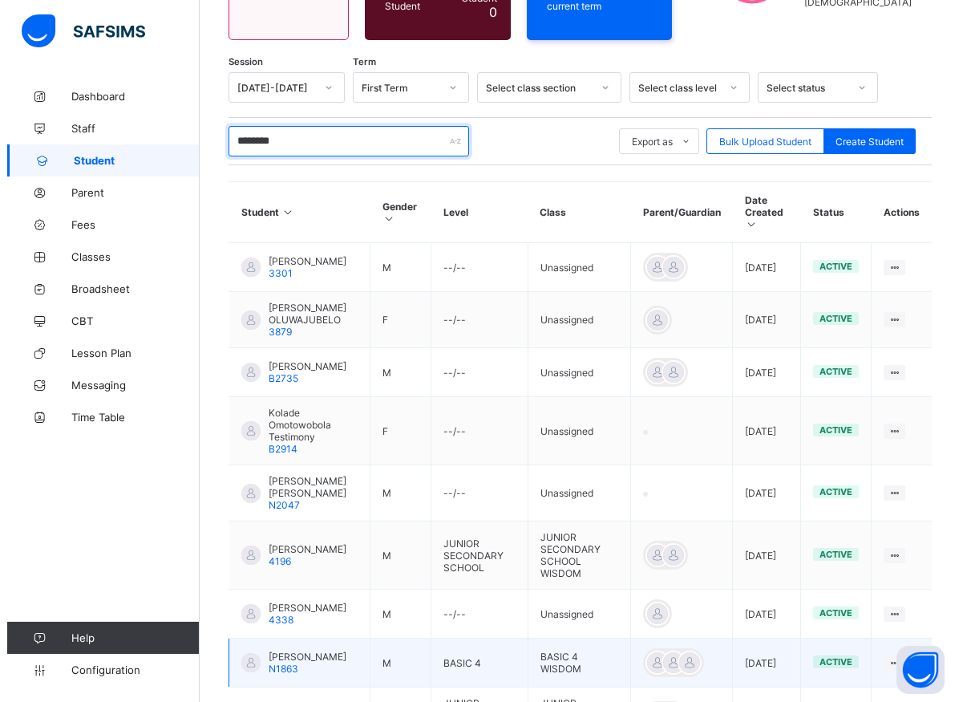
scroll to position [388, 0]
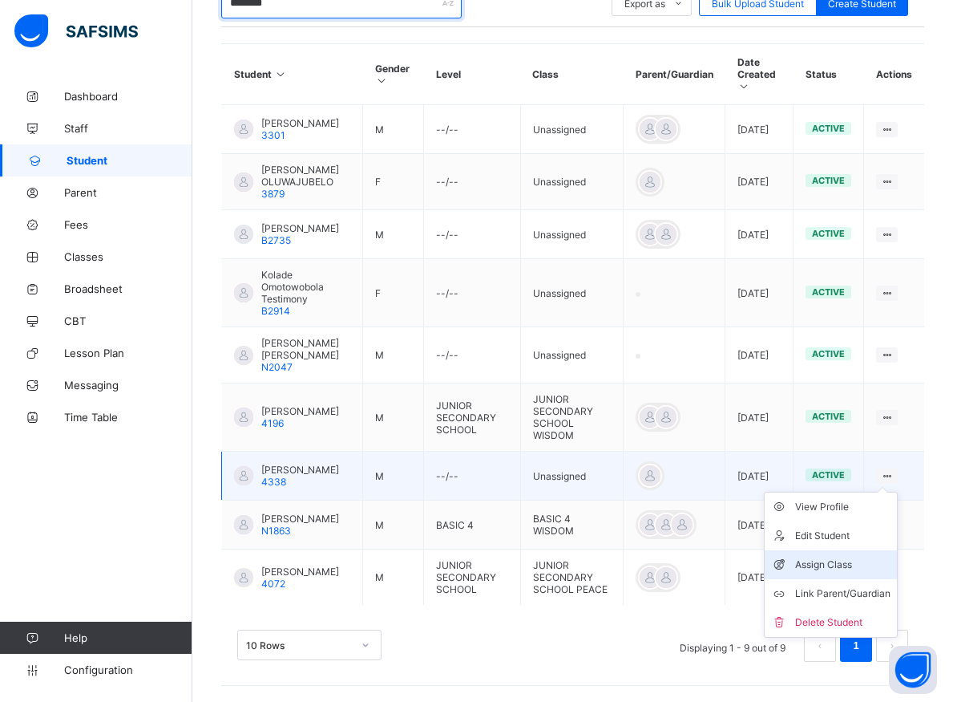
type input "********"
click at [839, 556] on div "Assign Class" at bounding box center [842, 564] width 95 height 16
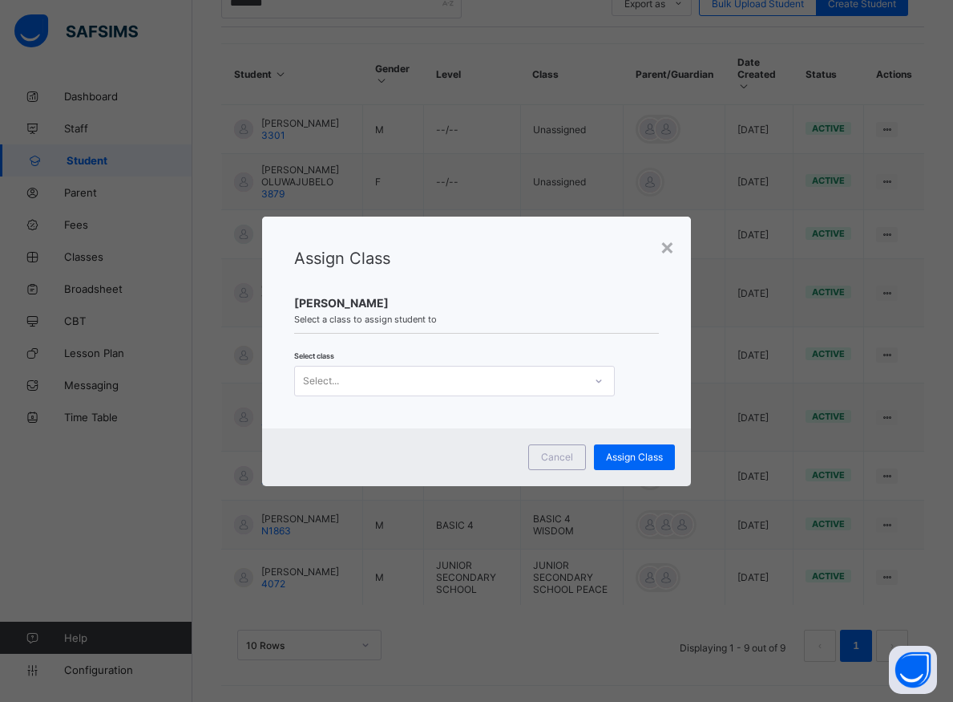
click at [594, 382] on icon at bounding box center [599, 381] width 10 height 16
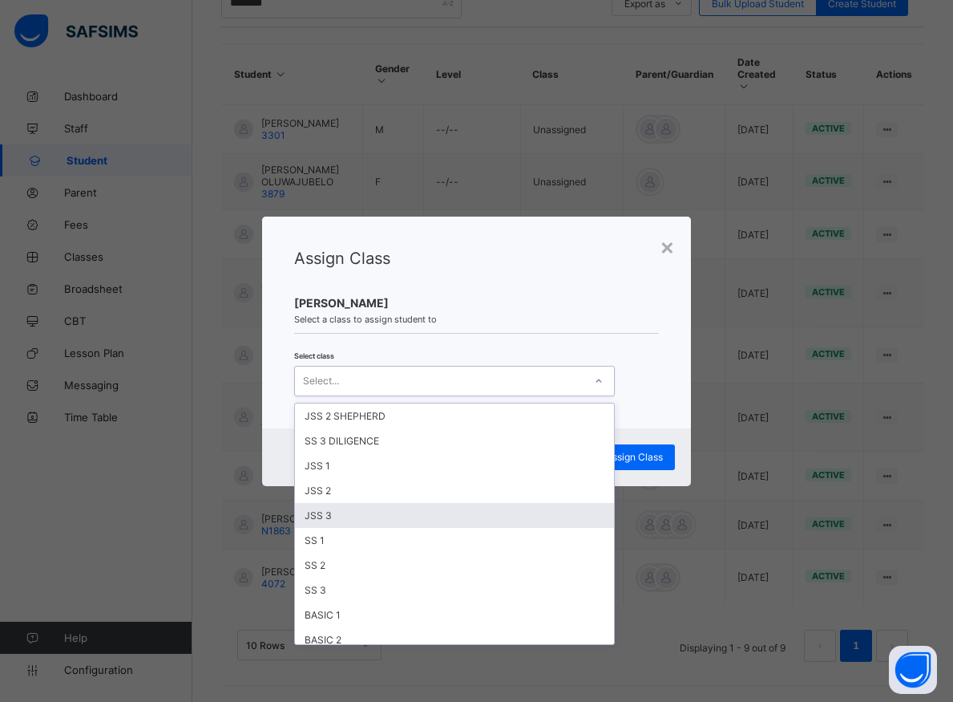
click at [315, 518] on div "JSS 3" at bounding box center [454, 515] width 319 height 25
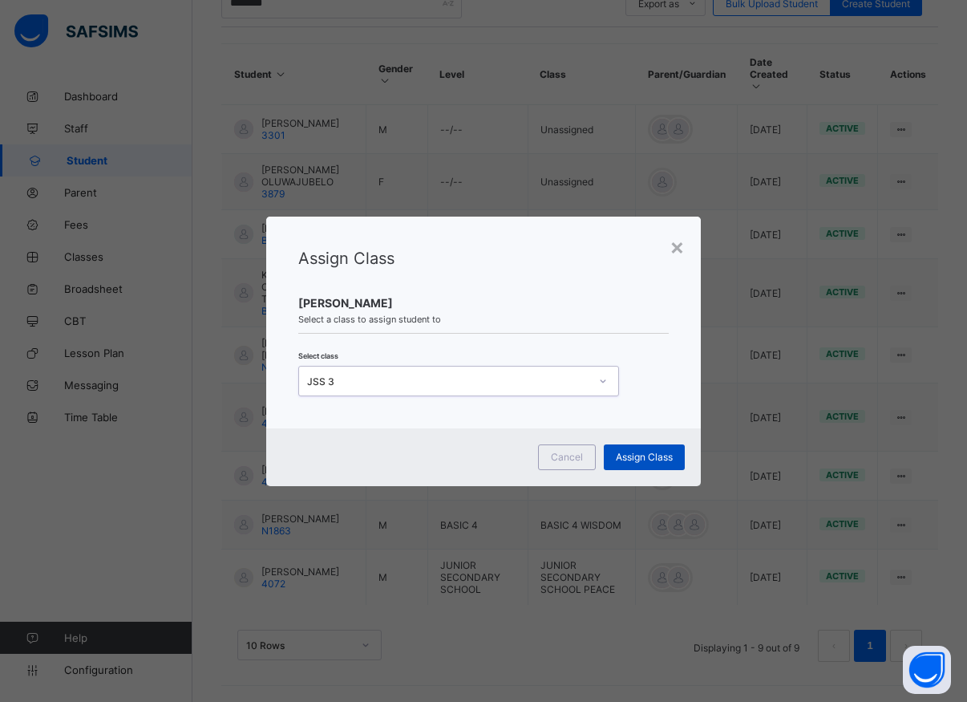
click at [639, 461] on span "Assign Class" at bounding box center [644, 457] width 57 height 12
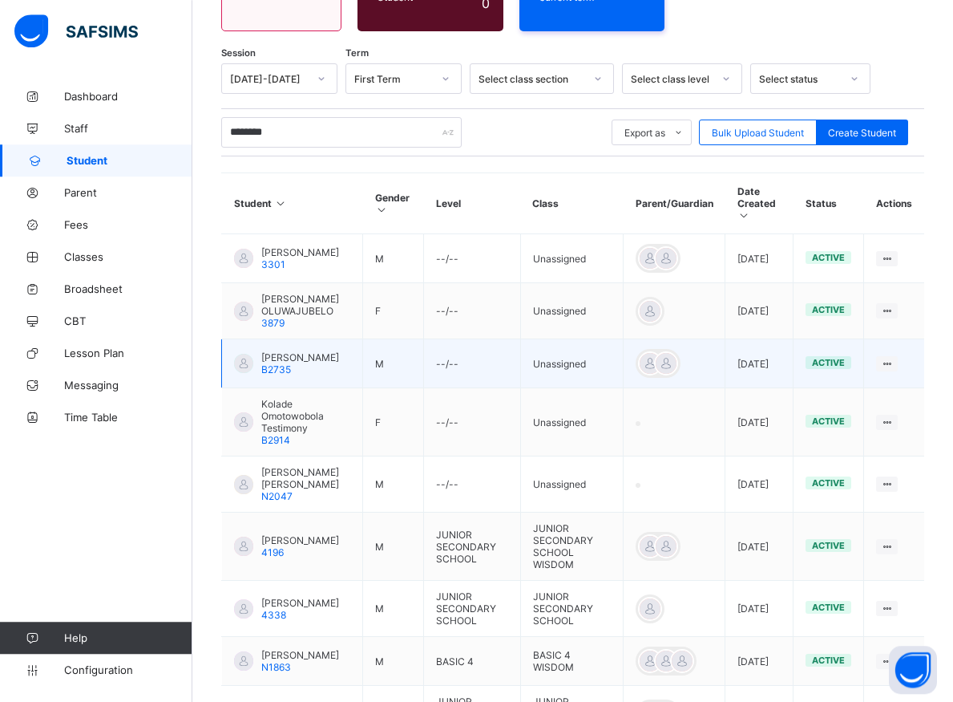
scroll to position [254, 0]
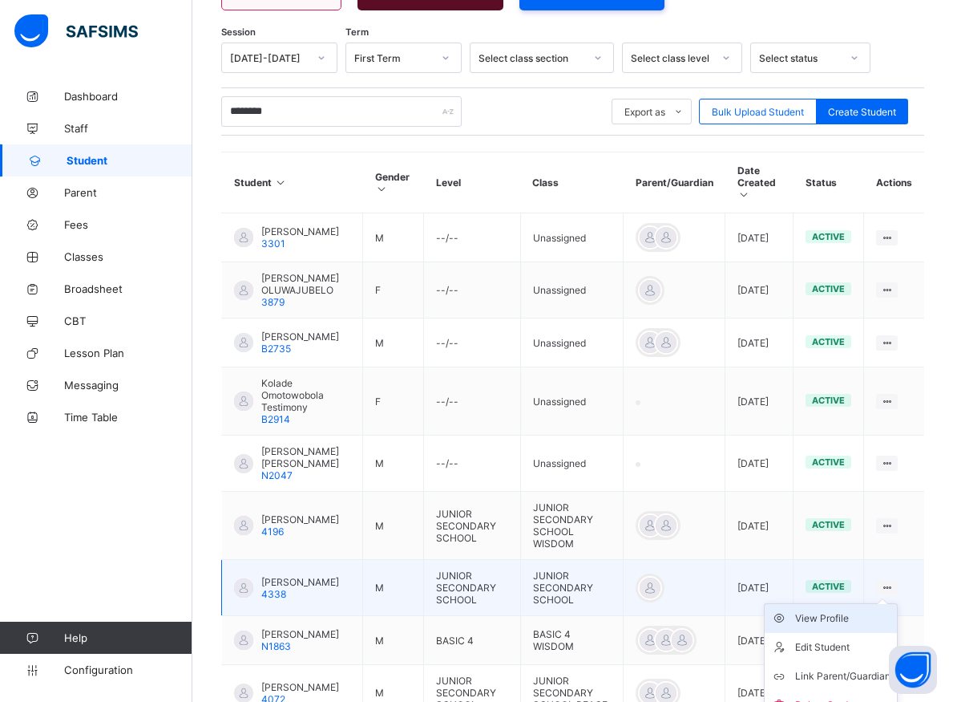
click at [858, 619] on div "View Profile" at bounding box center [842, 618] width 95 height 16
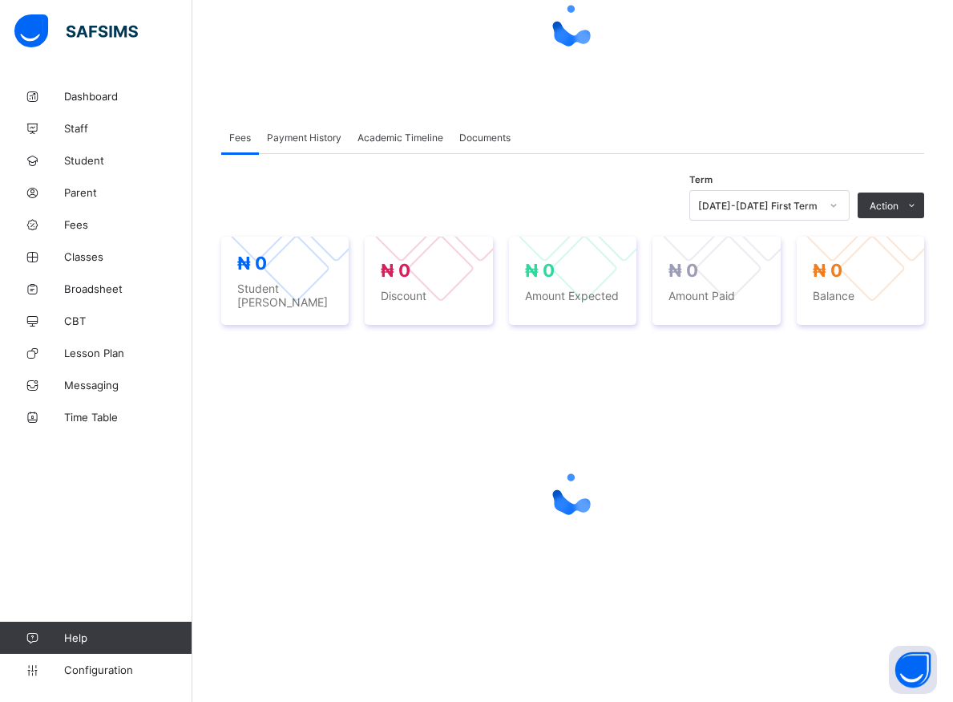
scroll to position [172, 0]
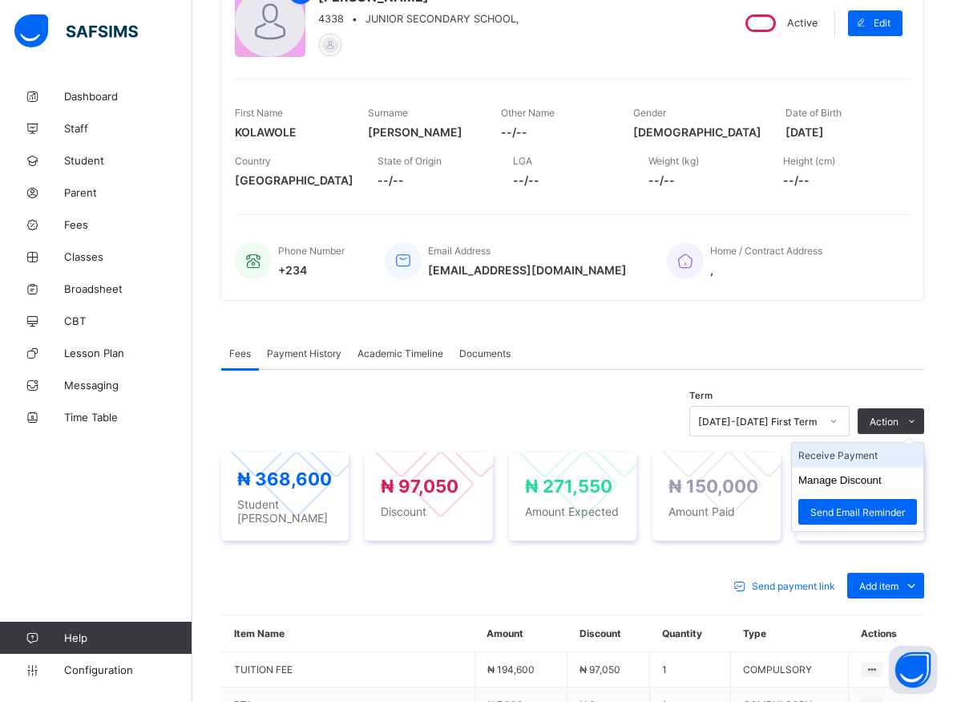
click at [835, 455] on li "Receive Payment" at bounding box center [857, 455] width 131 height 25
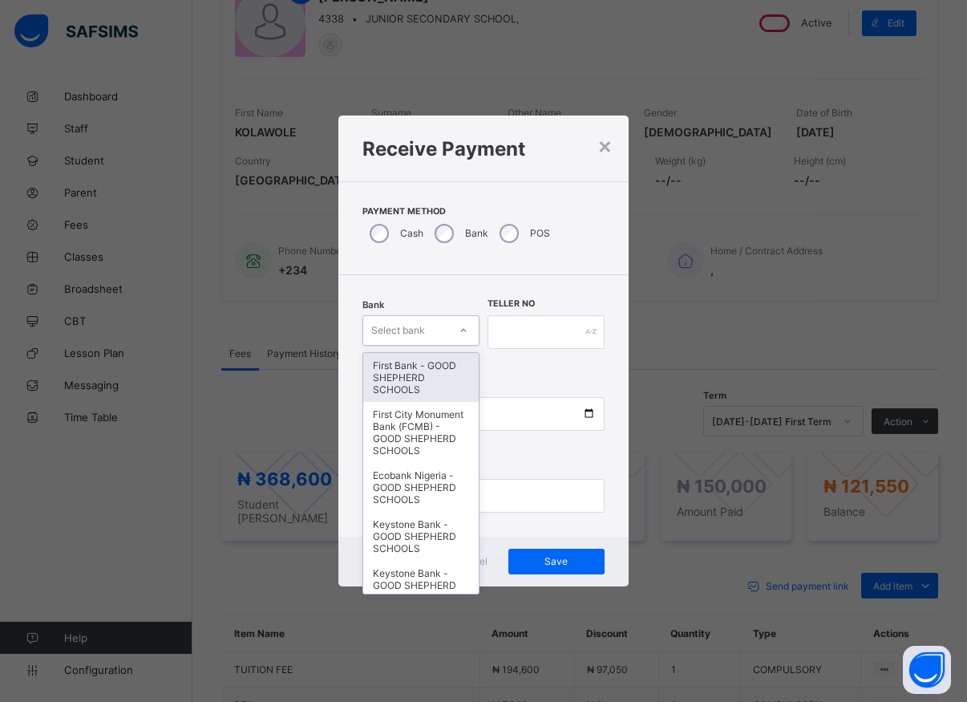
click at [457, 333] on div at bounding box center [463, 330] width 27 height 26
click at [437, 372] on div "First Bank - GOOD SHEPHERD SCHOOLS" at bounding box center [420, 377] width 115 height 49
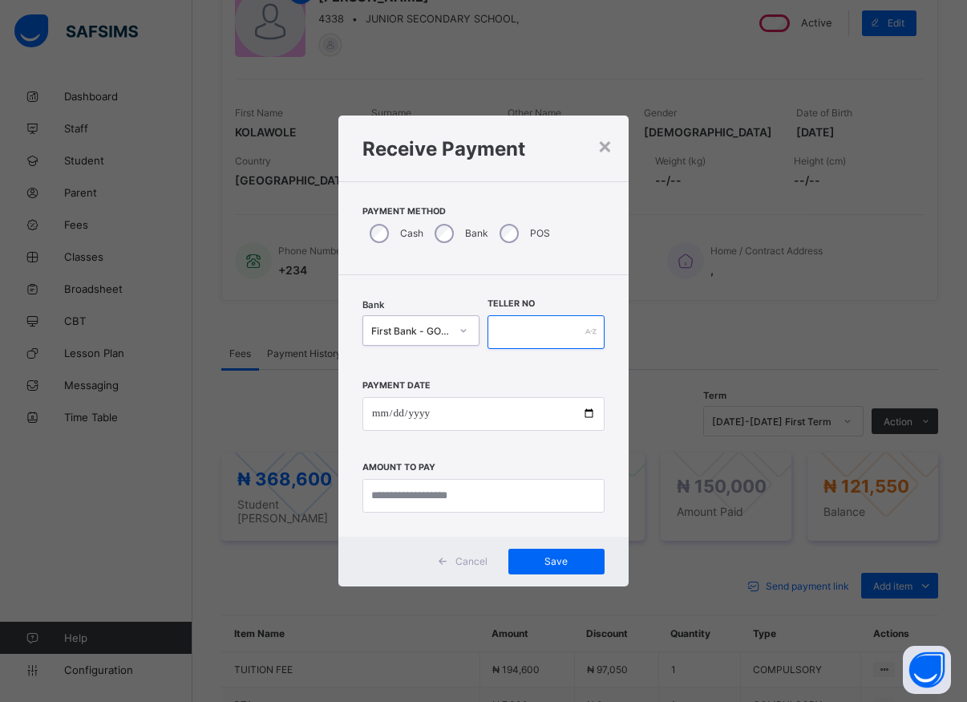
click at [532, 336] on input "text" at bounding box center [545, 332] width 117 height 34
type input "*****"
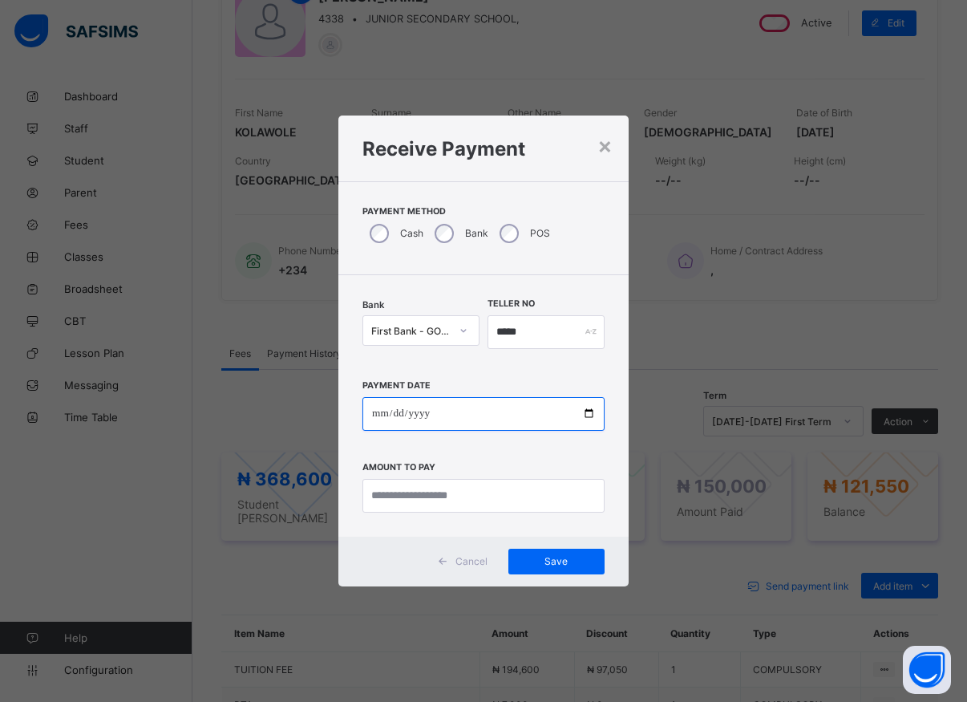
click at [585, 415] on input "date" at bounding box center [483, 414] width 242 height 34
type input "**********"
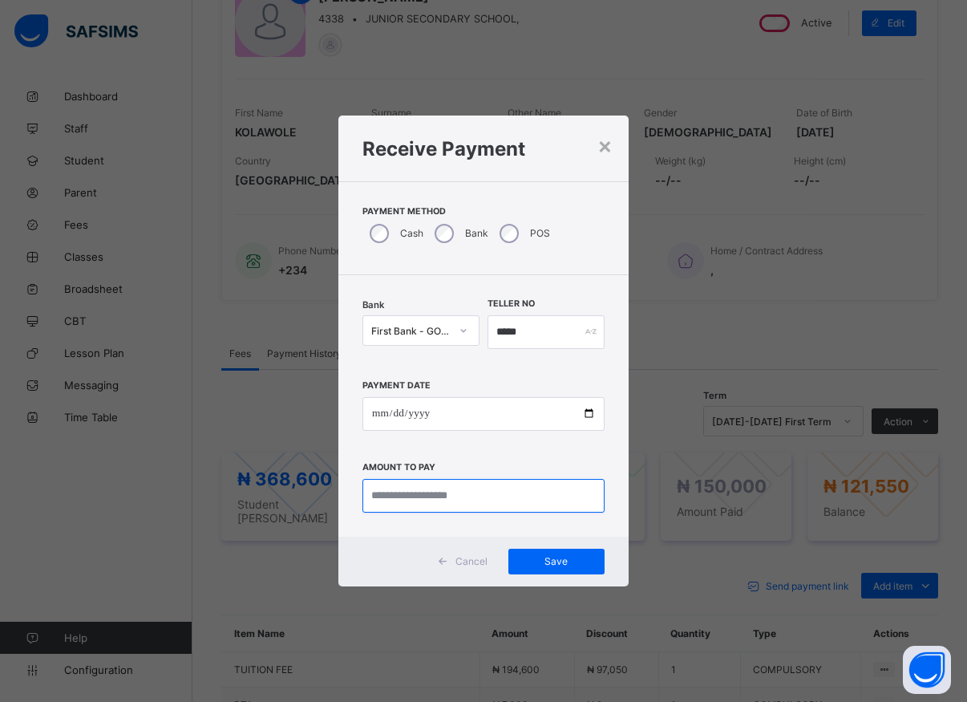
click at [454, 502] on input "currency" at bounding box center [483, 496] width 242 height 34
type input "********"
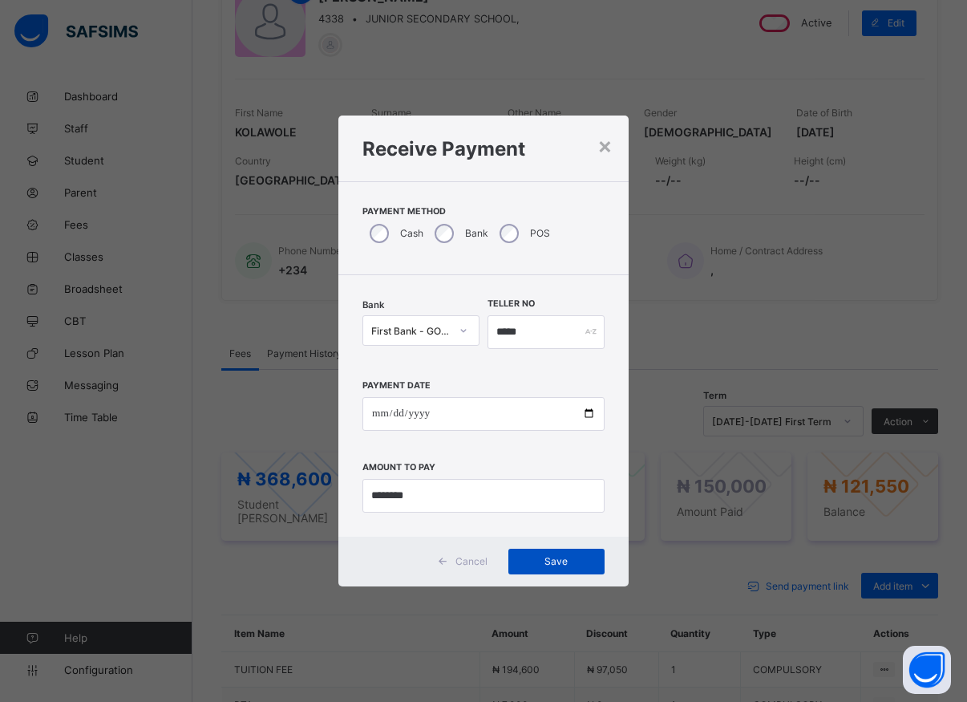
click at [556, 559] on span "Save" at bounding box center [556, 561] width 72 height 12
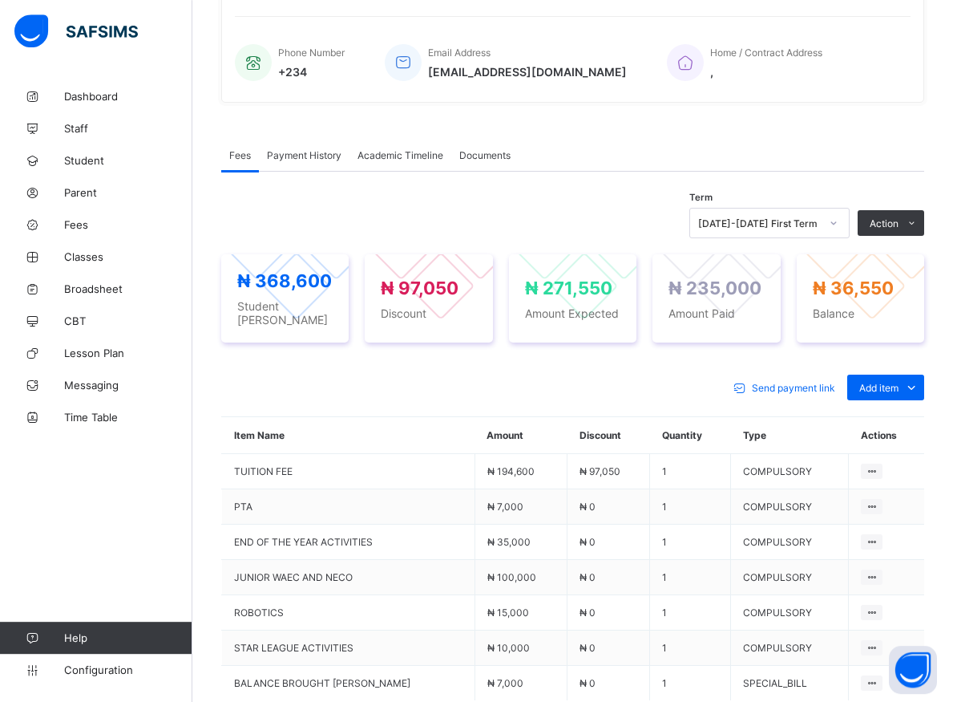
scroll to position [499, 0]
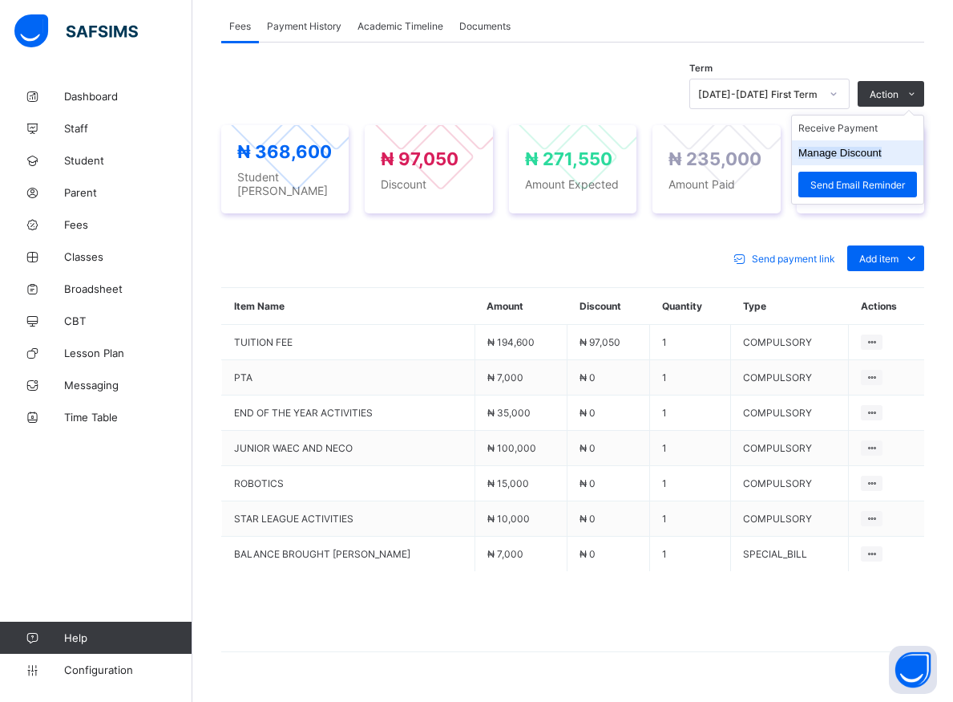
click at [871, 156] on button "Manage Discount" at bounding box center [840, 153] width 83 height 12
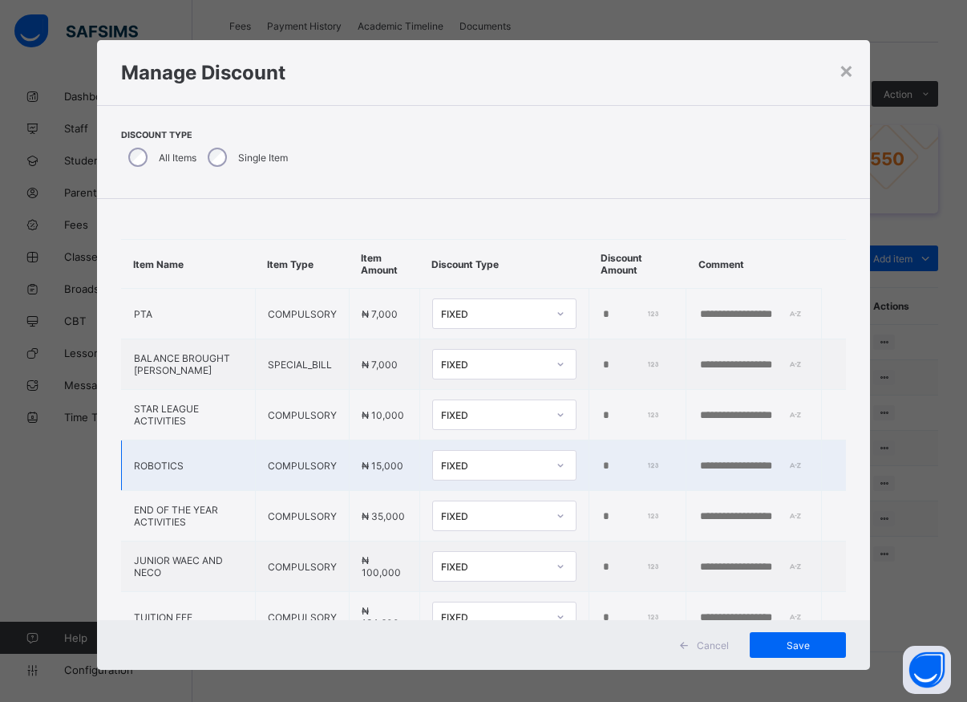
type input "*"
click at [601, 573] on input "*" at bounding box center [630, 566] width 59 height 13
type input "*"
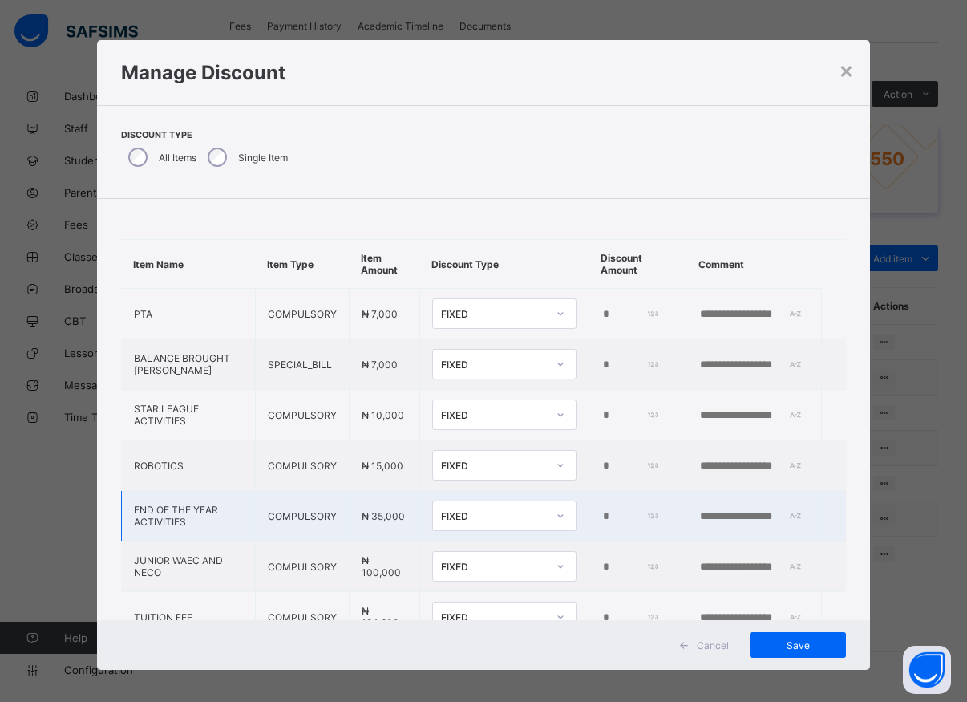
type input "*****"
click at [601, 523] on input "*" at bounding box center [630, 516] width 59 height 13
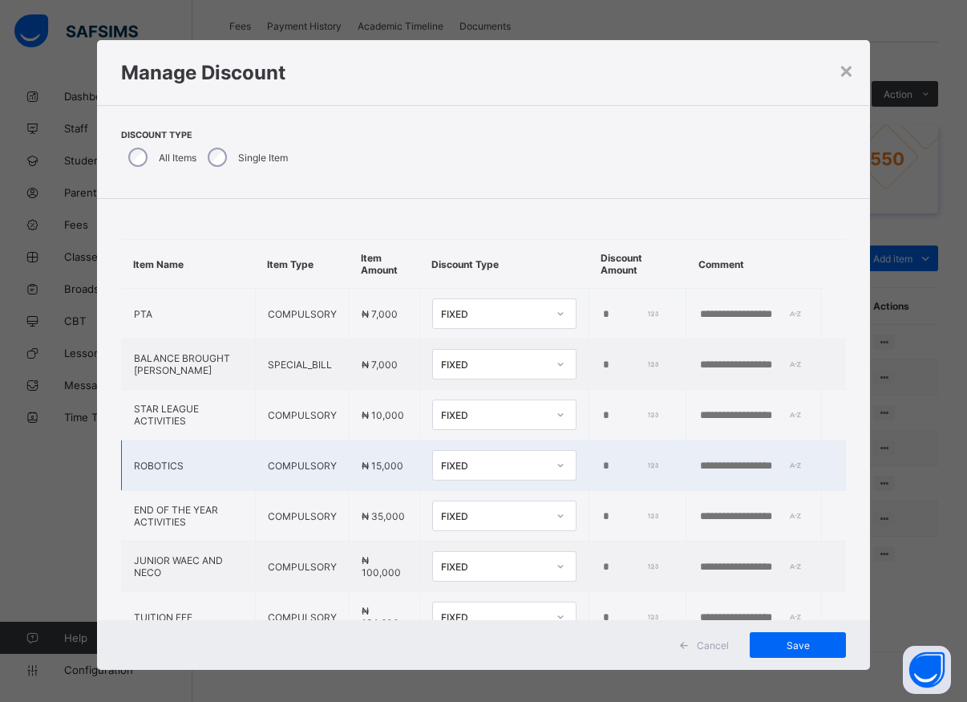
type input "*****"
click at [601, 471] on input "*" at bounding box center [630, 465] width 59 height 13
type input "*"
click at [803, 648] on span "Save" at bounding box center [798, 645] width 72 height 12
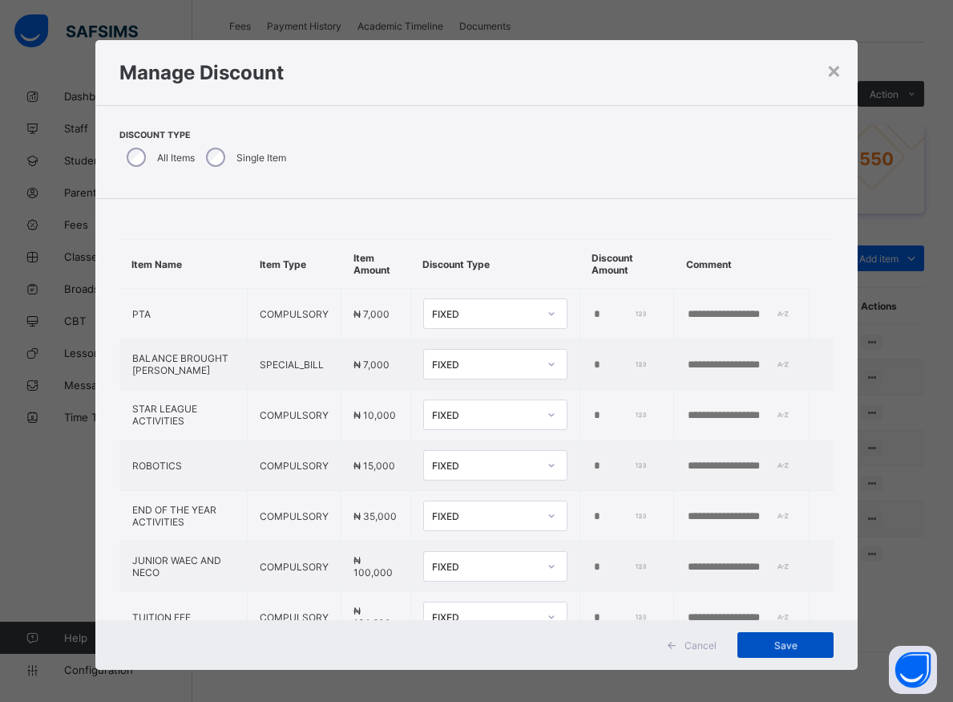
click at [799, 648] on div "Save" at bounding box center [786, 645] width 96 height 26
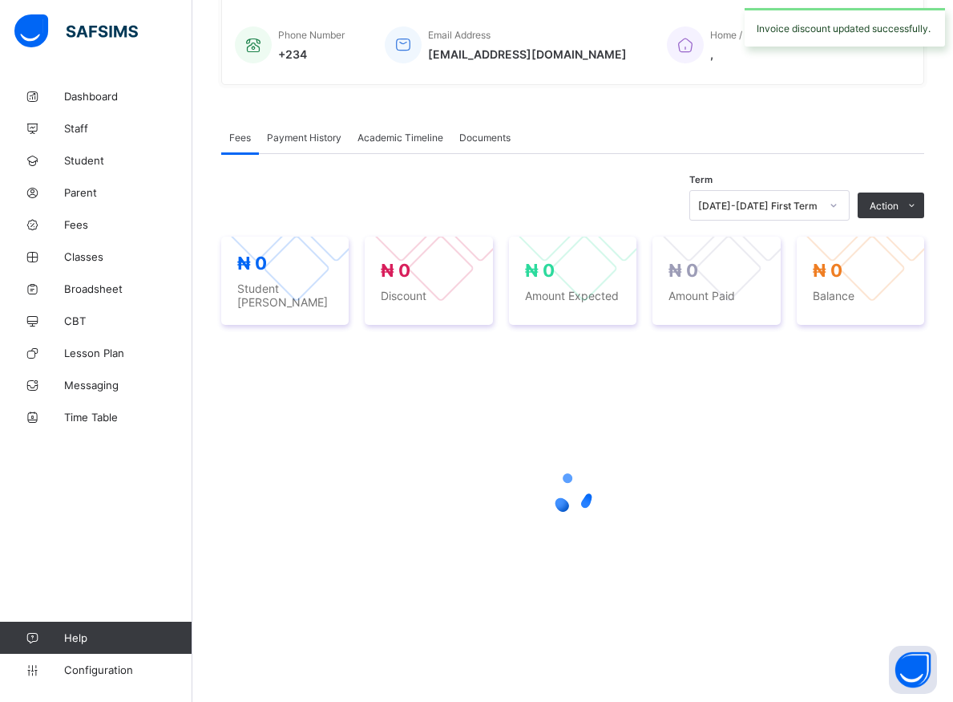
scroll to position [379, 0]
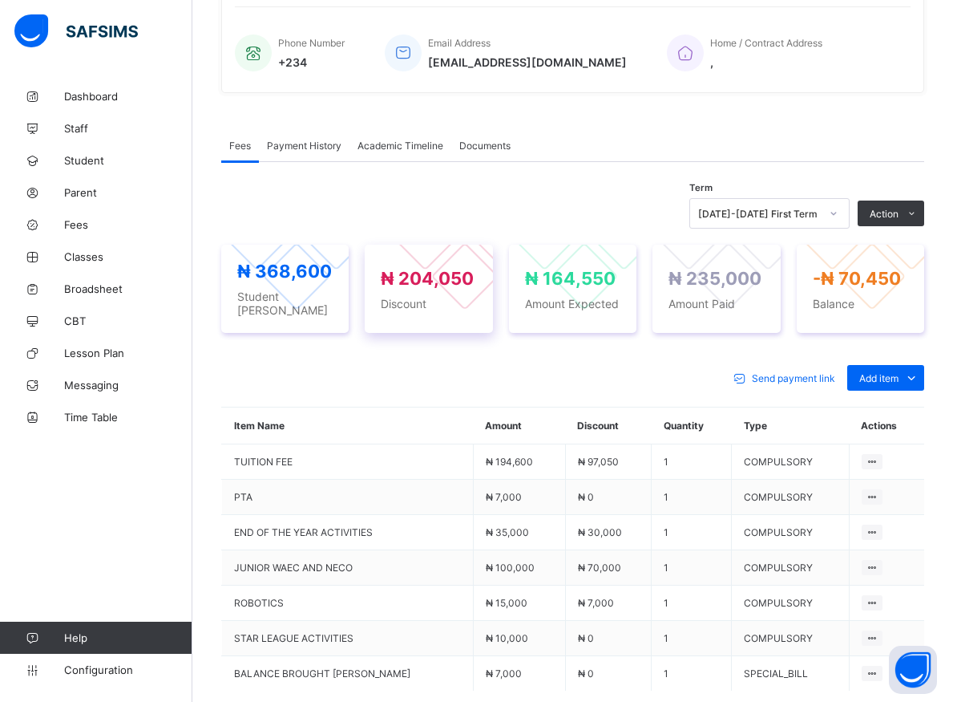
click at [419, 277] on span "₦ 204,050" at bounding box center [427, 278] width 93 height 21
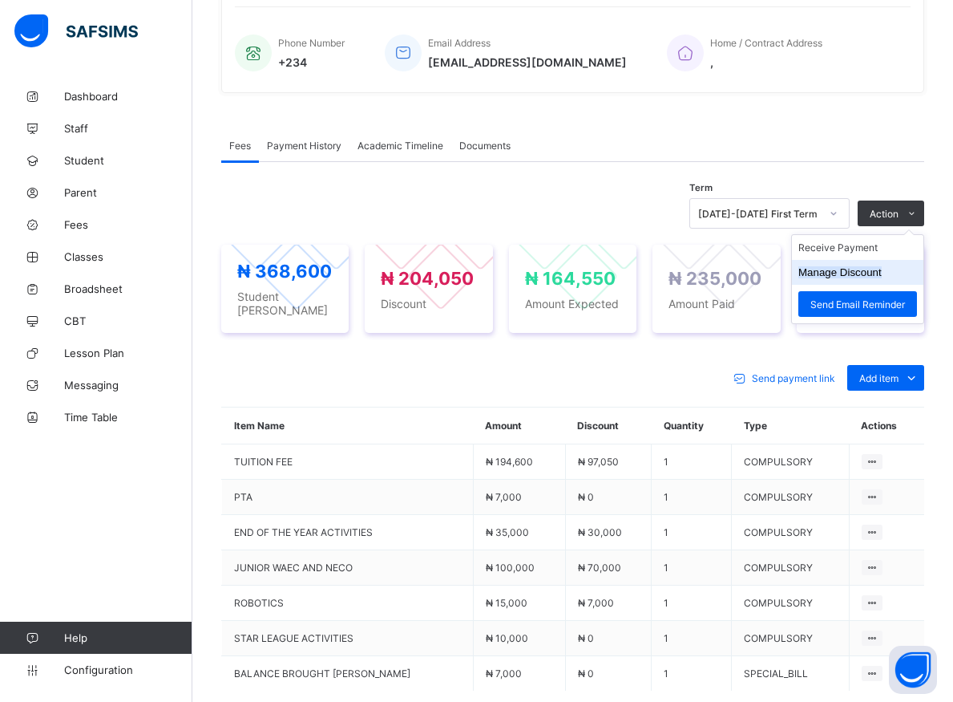
click at [876, 276] on button "Manage Discount" at bounding box center [840, 272] width 83 height 12
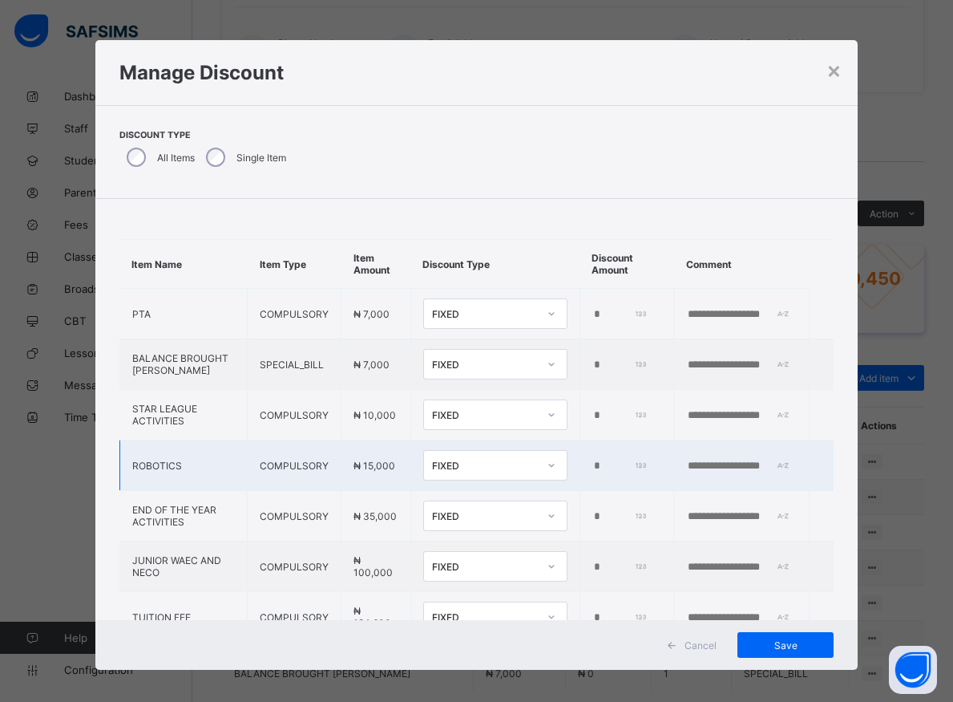
click at [593, 472] on input "****" at bounding box center [621, 465] width 56 height 13
type input "*"
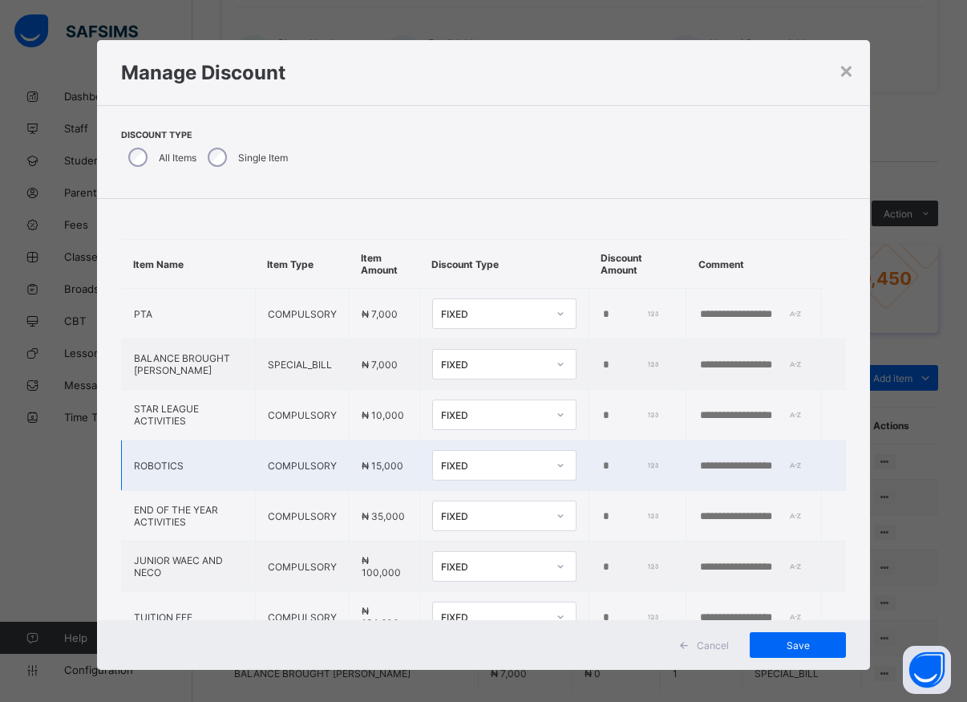
type input "*"
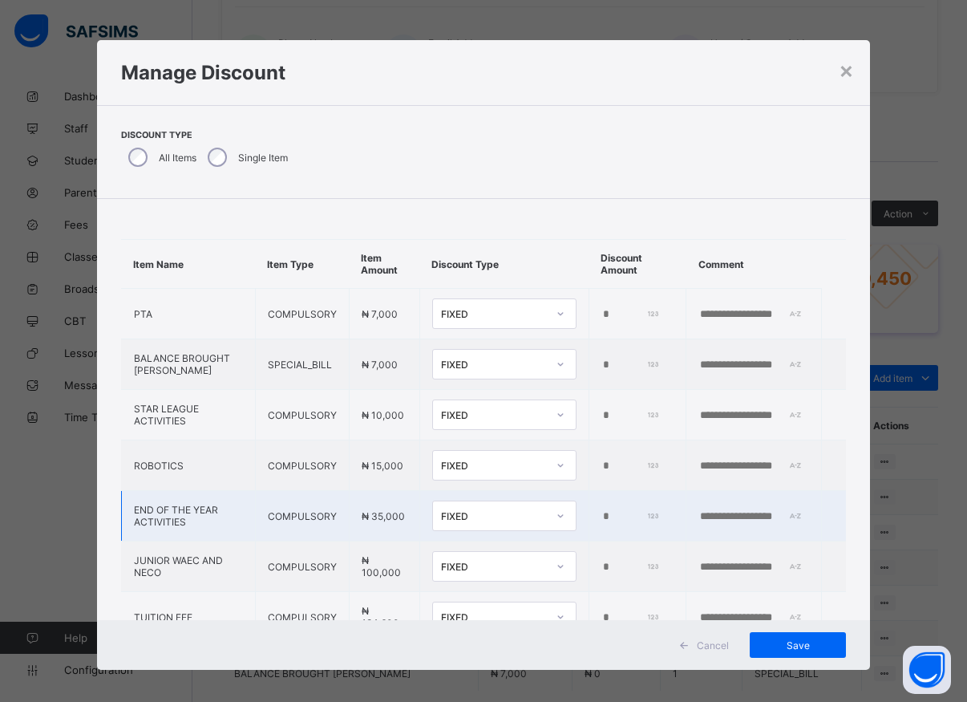
click at [601, 519] on input "*****" at bounding box center [630, 516] width 59 height 13
type input "*"
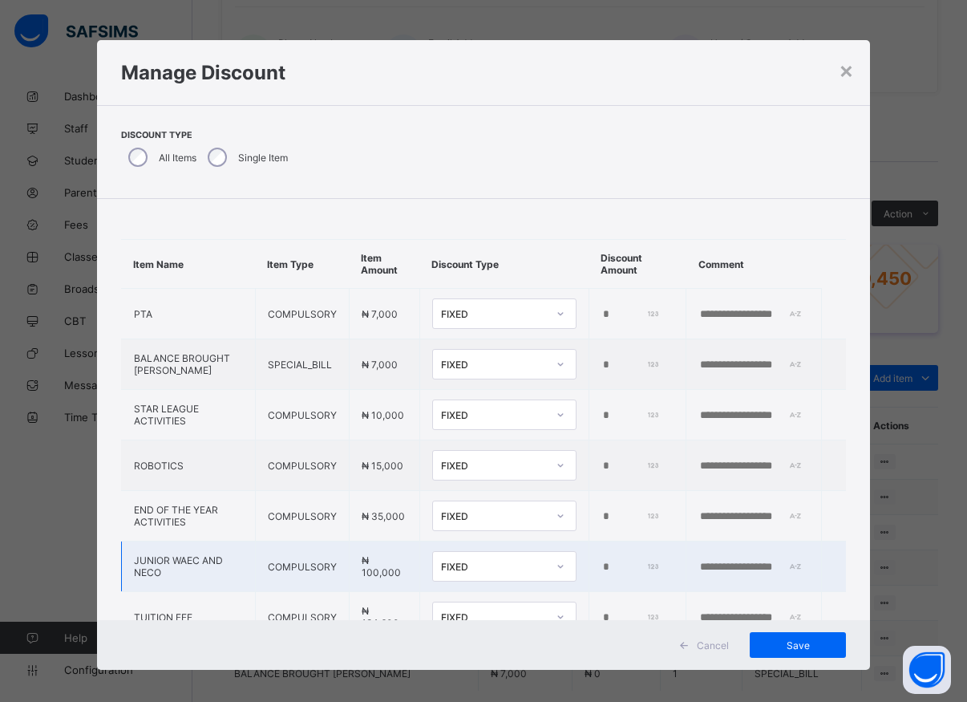
click at [601, 568] on input "*****" at bounding box center [630, 566] width 59 height 13
type input "*"
click at [778, 645] on span "Save" at bounding box center [798, 645] width 72 height 12
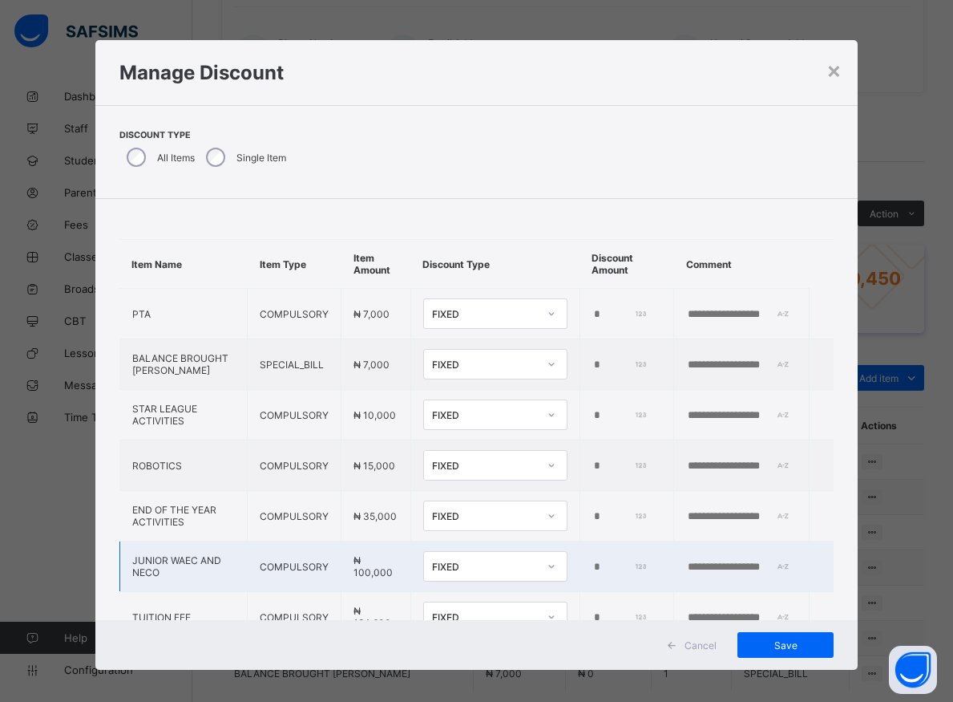
click at [601, 573] on input "*****" at bounding box center [621, 566] width 56 height 13
click at [787, 644] on span "Save" at bounding box center [786, 645] width 72 height 12
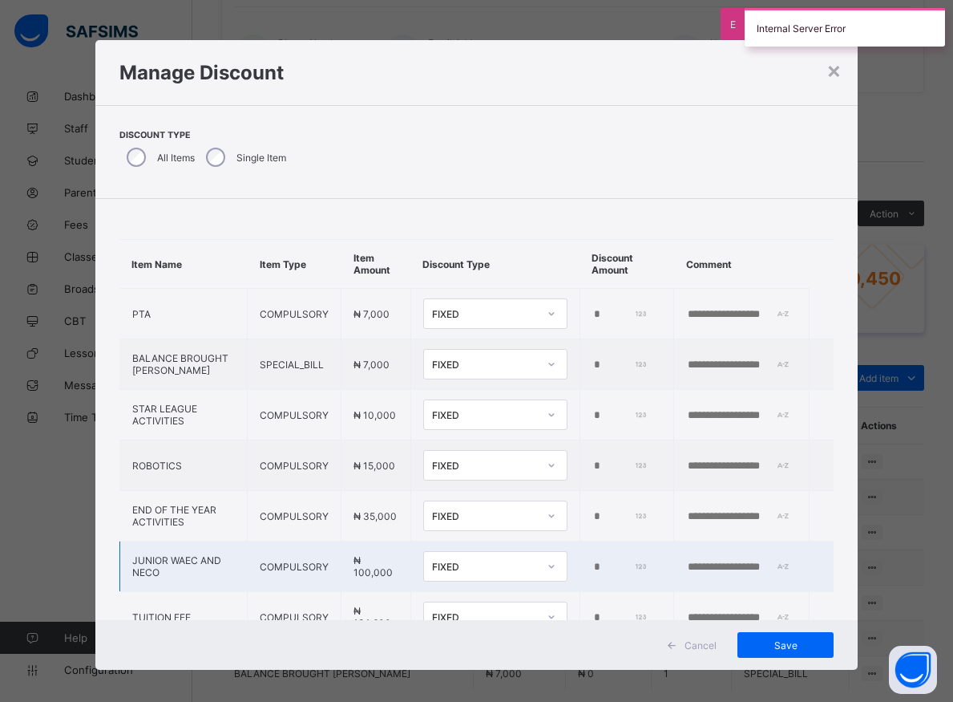
click at [593, 573] on input "*****" at bounding box center [621, 566] width 56 height 13
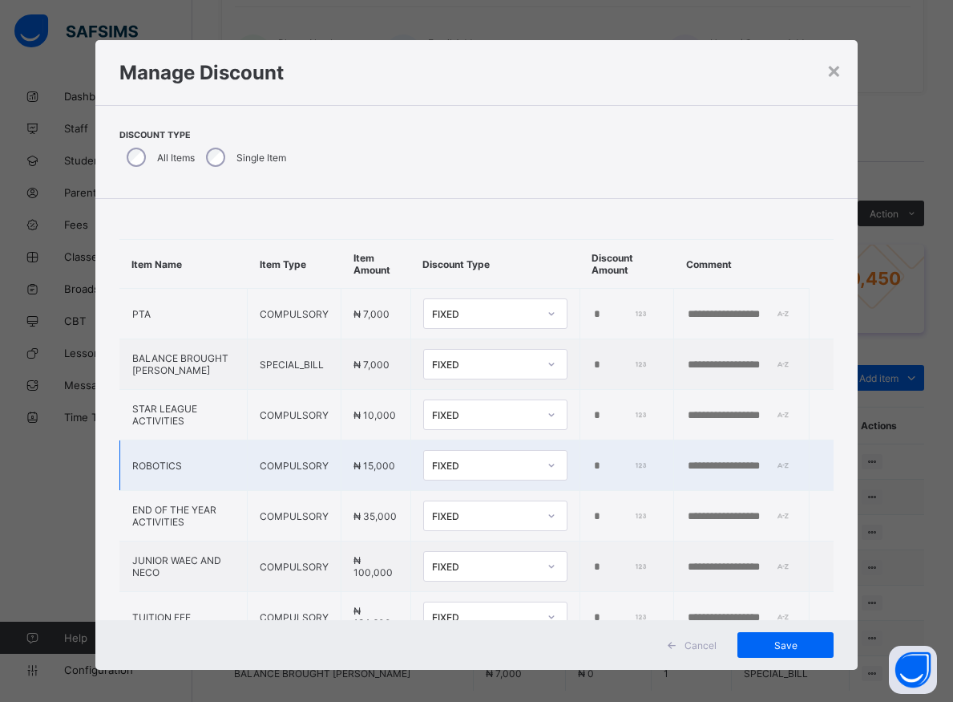
type input "*****"
click at [593, 467] on input "number" at bounding box center [621, 465] width 56 height 13
type input "****"
click at [762, 645] on span "Save" at bounding box center [786, 645] width 72 height 12
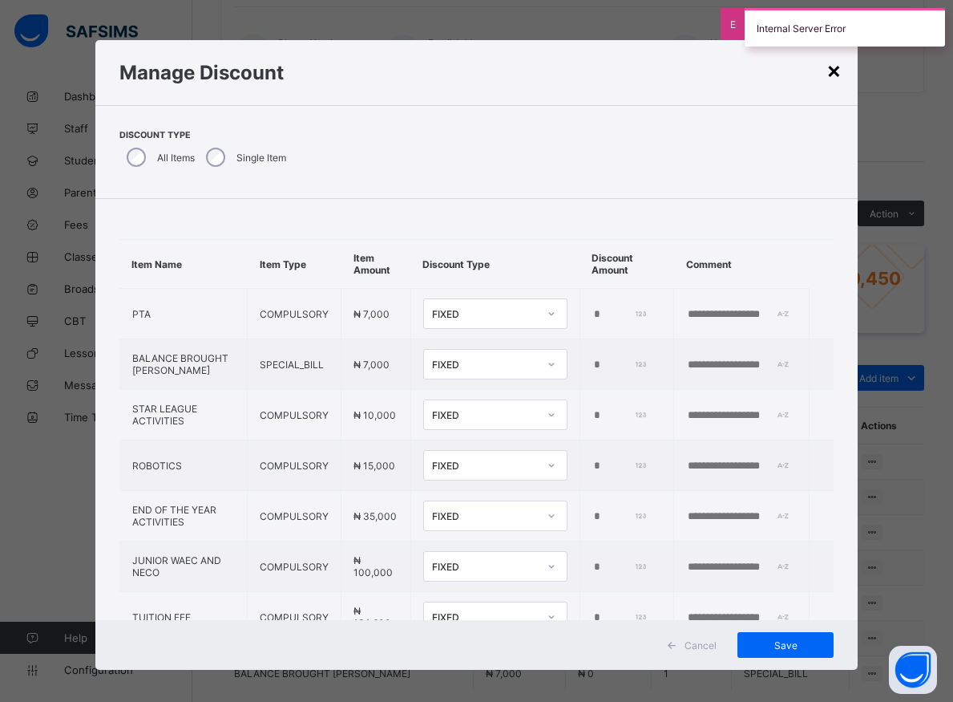
click at [838, 74] on div "×" at bounding box center [834, 69] width 15 height 27
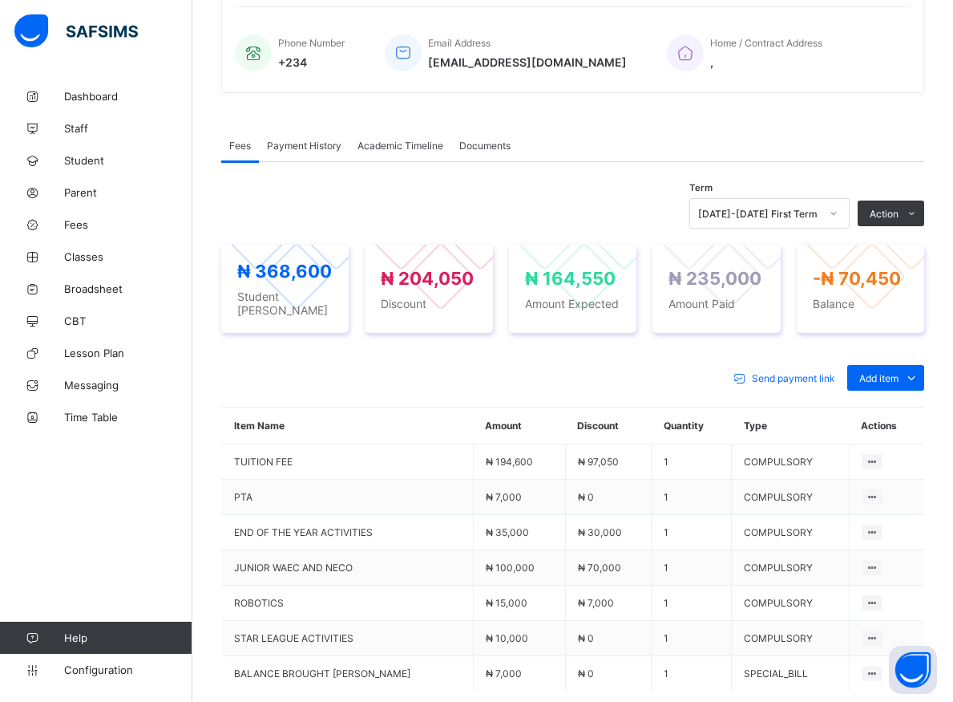
click at [319, 137] on div "Payment History" at bounding box center [304, 145] width 91 height 32
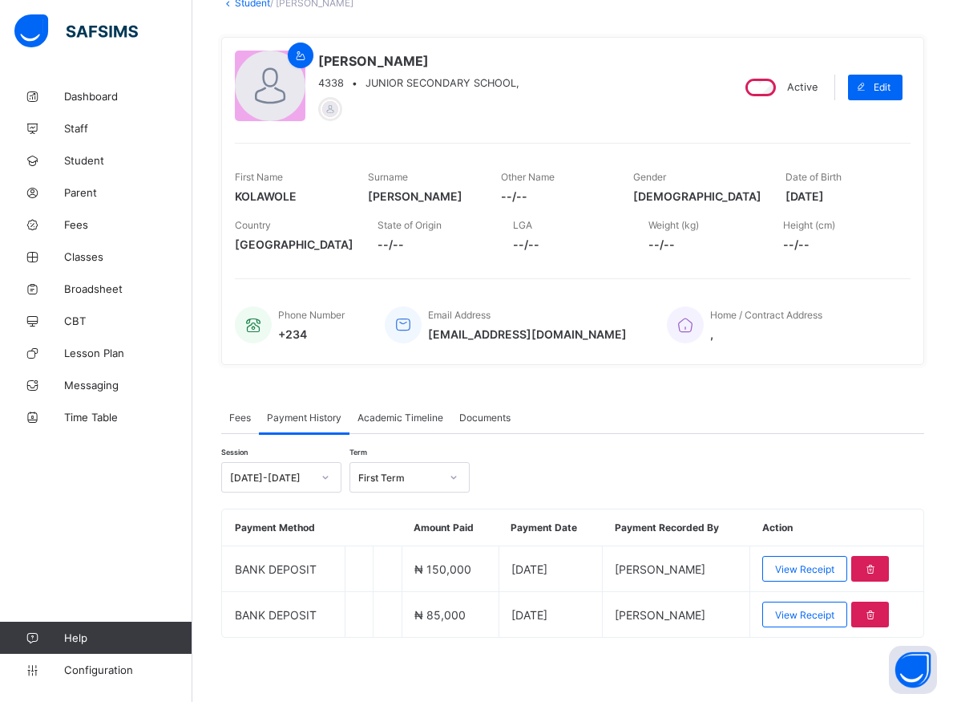
scroll to position [107, 0]
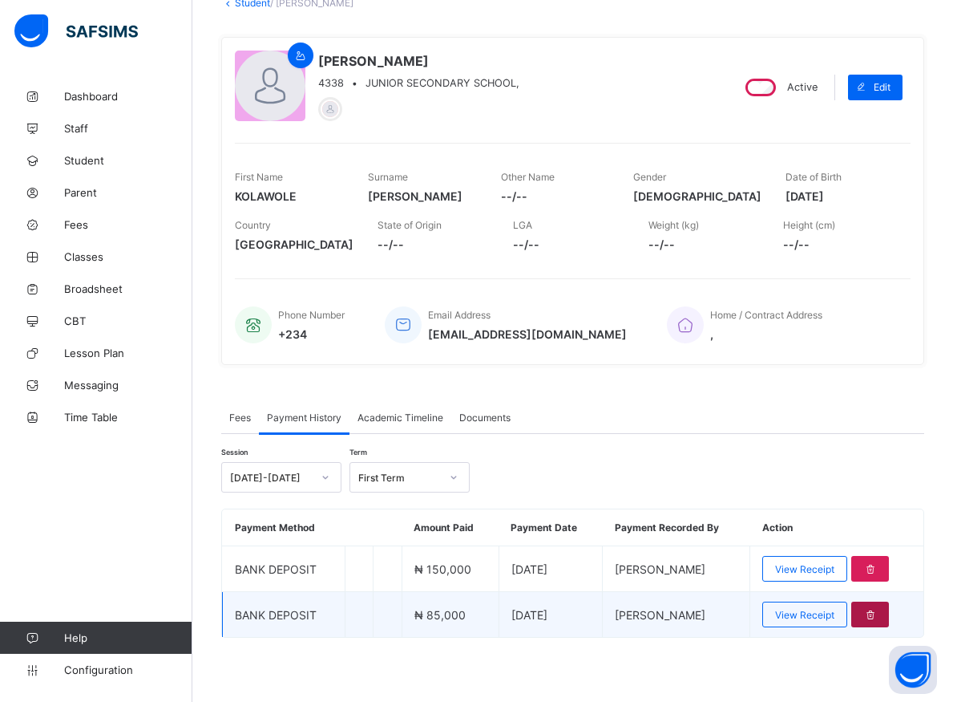
click at [877, 616] on icon at bounding box center [871, 615] width 14 height 12
click at [889, 616] on div at bounding box center [870, 614] width 38 height 26
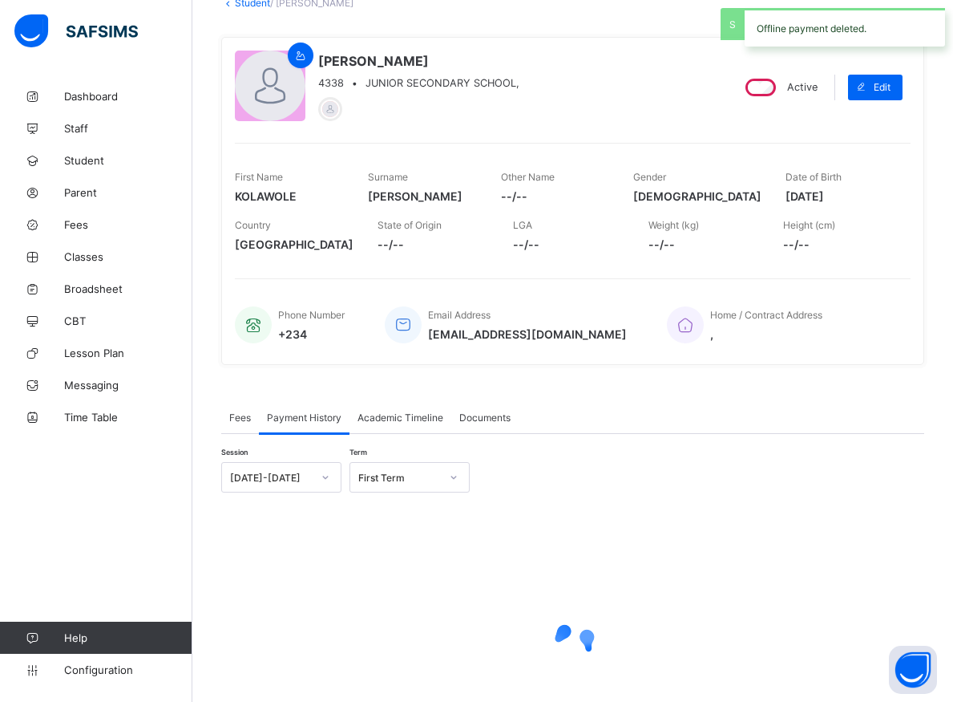
click at [885, 615] on div at bounding box center [572, 645] width 703 height 64
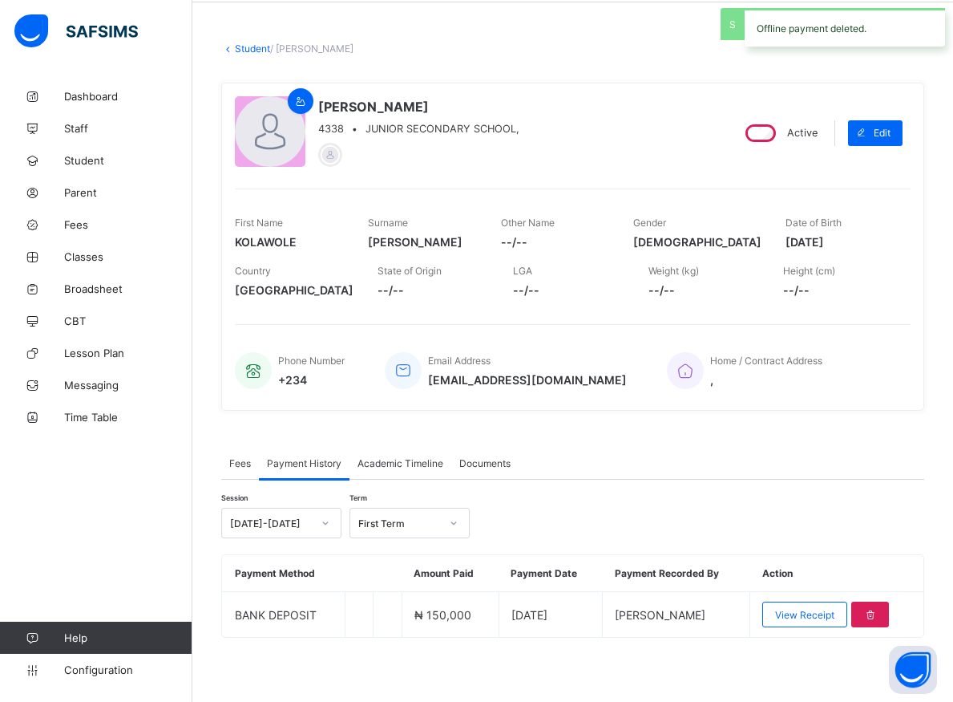
scroll to position [63, 0]
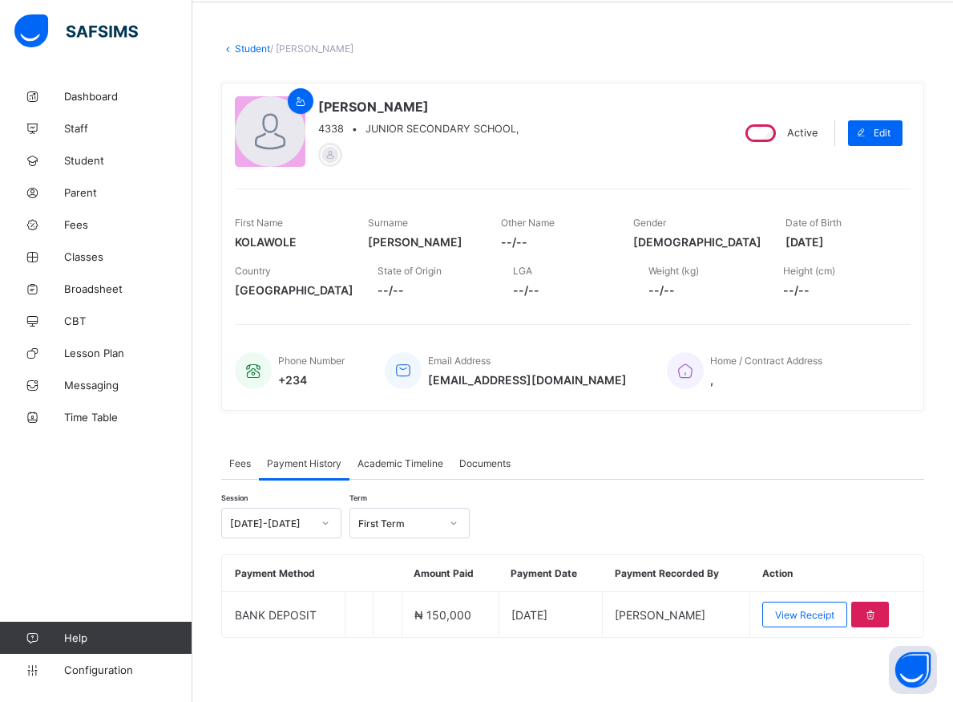
click at [237, 463] on span "Fees" at bounding box center [240, 463] width 22 height 12
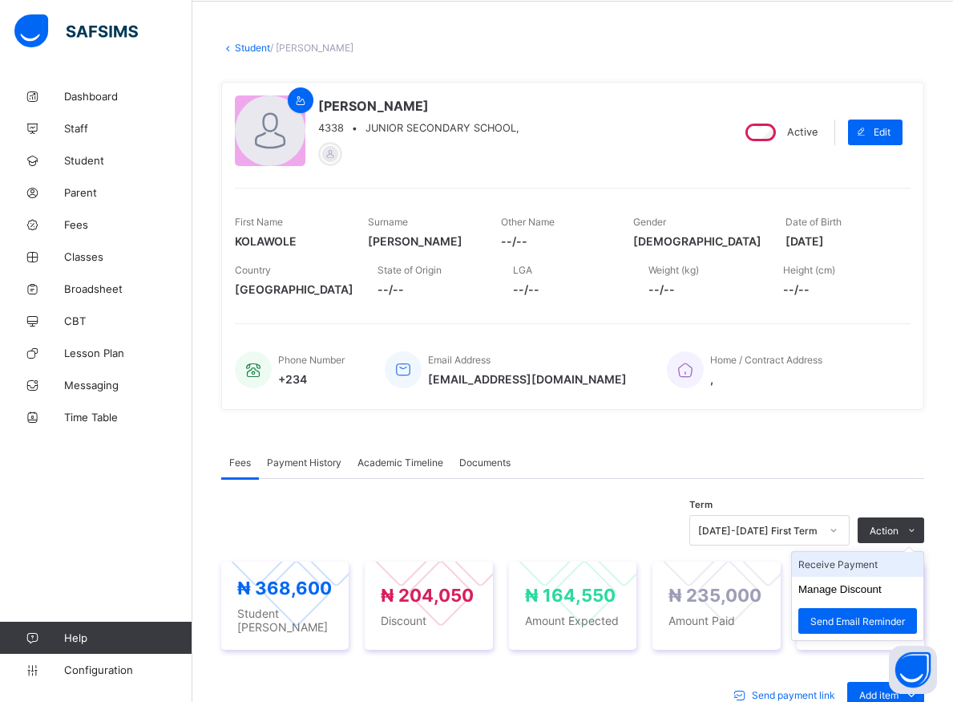
click at [869, 563] on li "Receive Payment" at bounding box center [857, 564] width 131 height 25
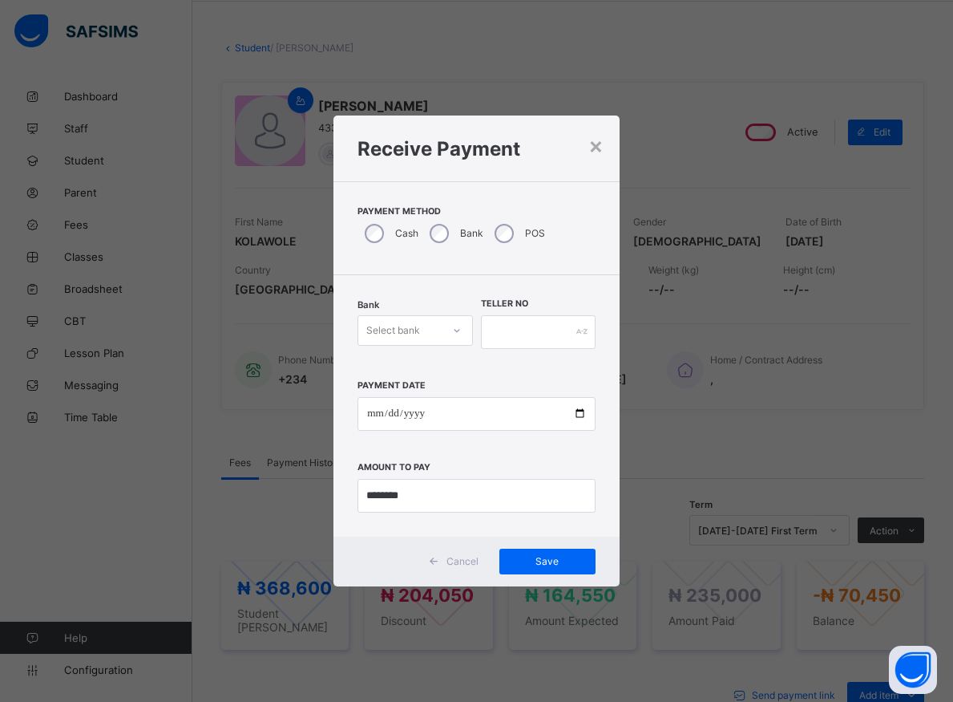
click at [454, 337] on icon at bounding box center [457, 330] width 10 height 16
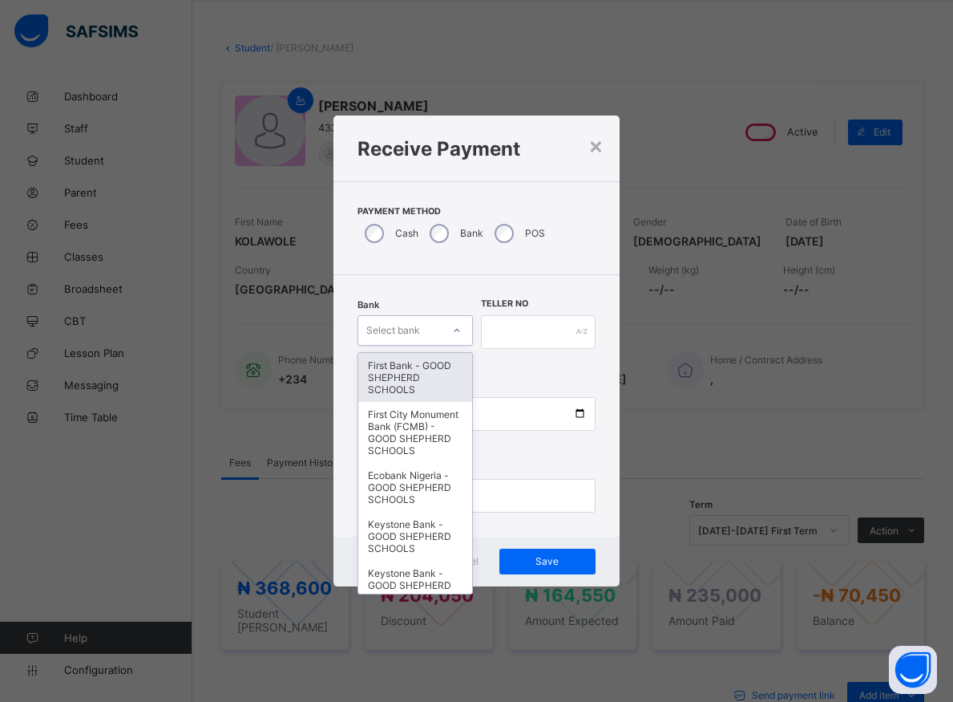
click at [422, 391] on div "First Bank - GOOD SHEPHERD SCHOOLS" at bounding box center [414, 377] width 113 height 49
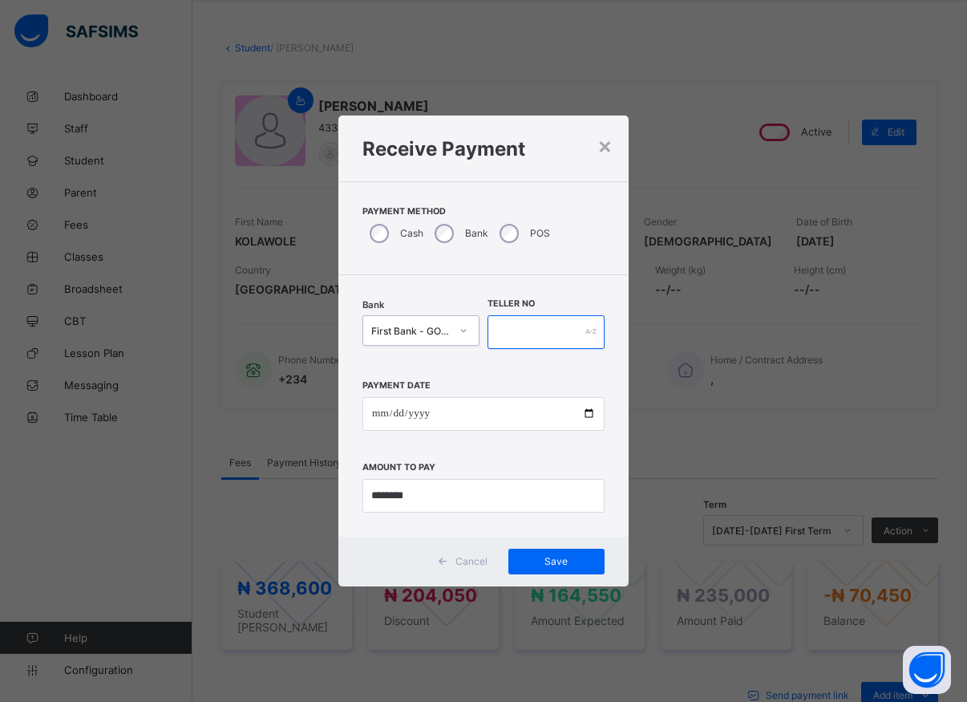
click at [523, 333] on input "text" at bounding box center [545, 332] width 117 height 34
type input "*****"
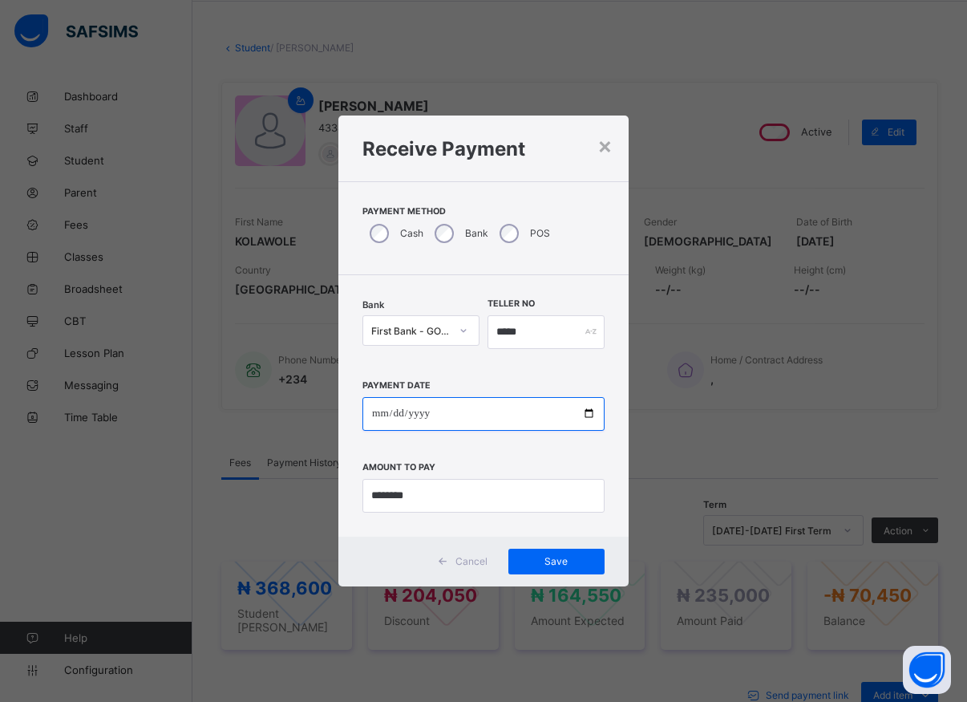
click at [588, 418] on input "date" at bounding box center [483, 414] width 242 height 34
type input "**********"
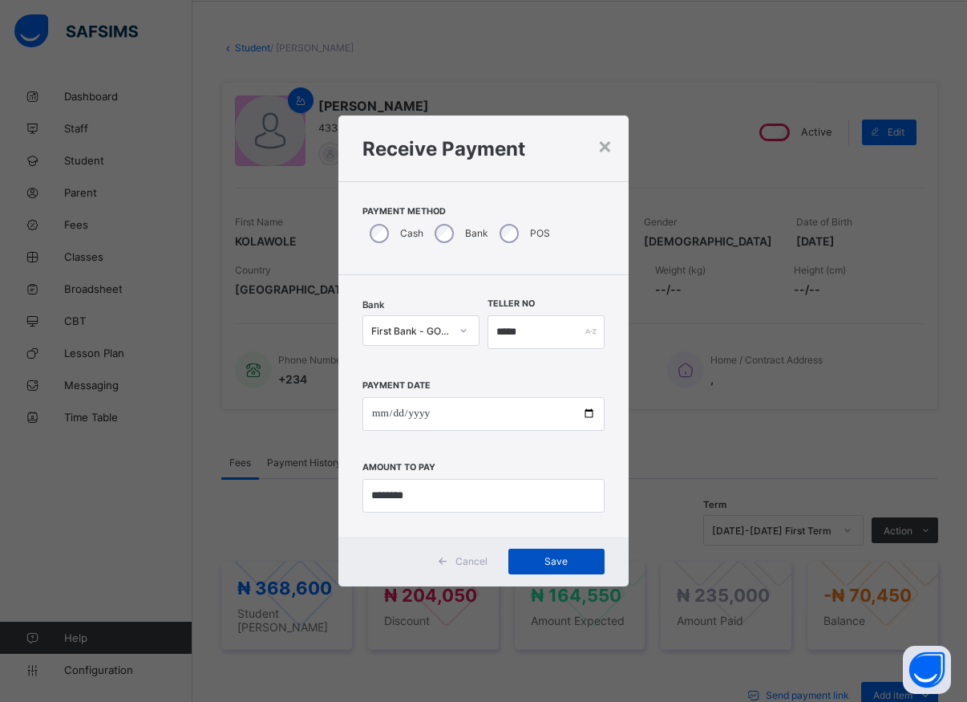
click at [564, 568] on div "Save" at bounding box center [556, 561] width 96 height 26
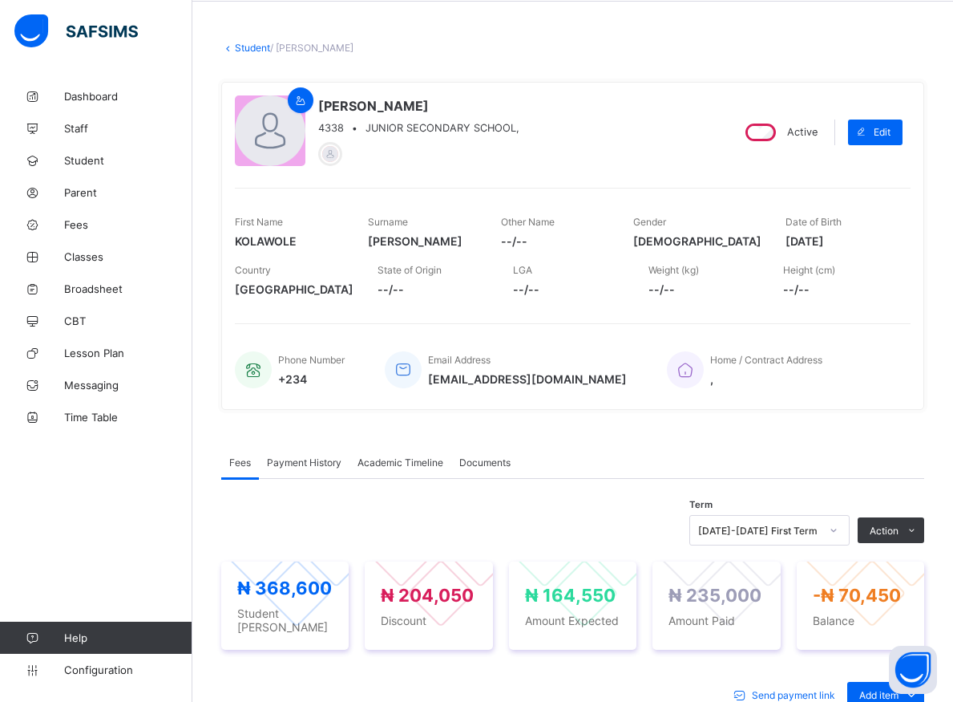
click at [317, 459] on span "Payment History" at bounding box center [304, 462] width 75 height 12
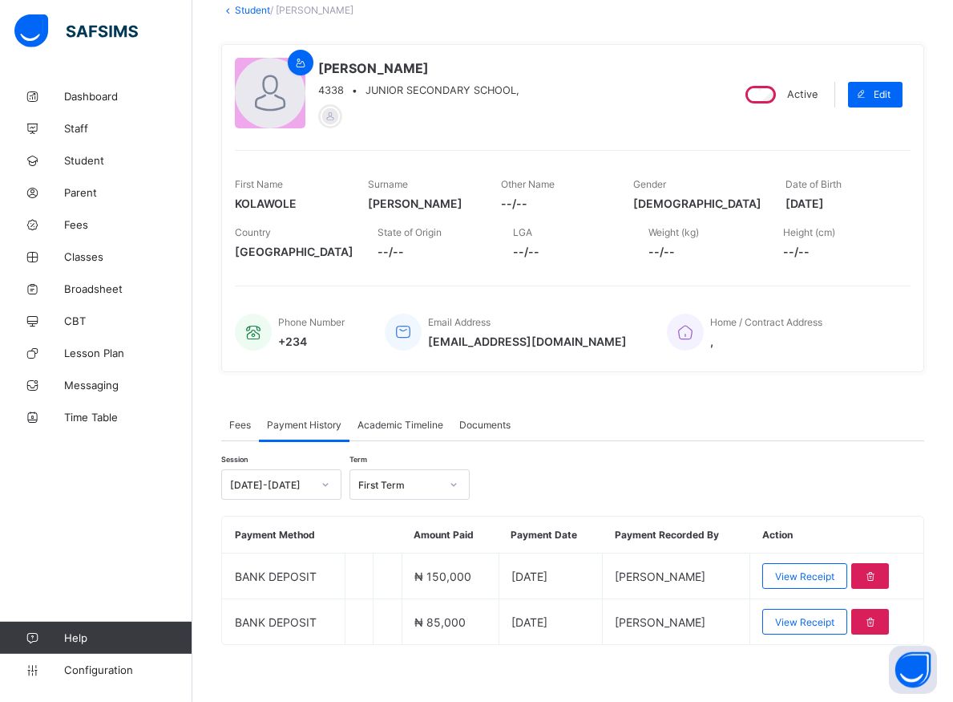
scroll to position [107, 0]
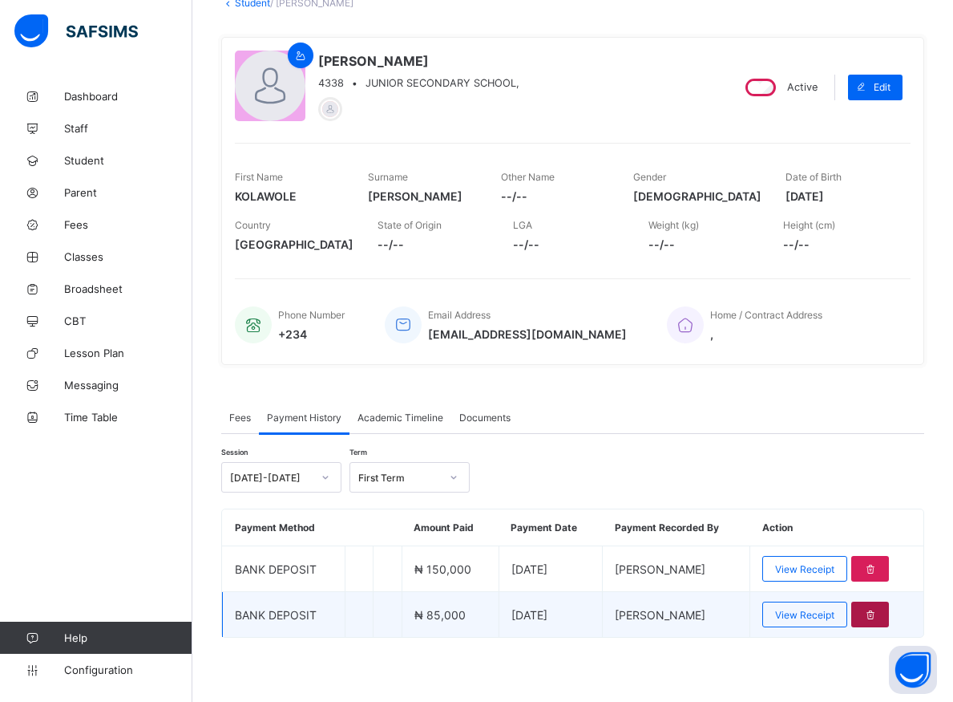
click at [877, 616] on icon at bounding box center [871, 615] width 14 height 12
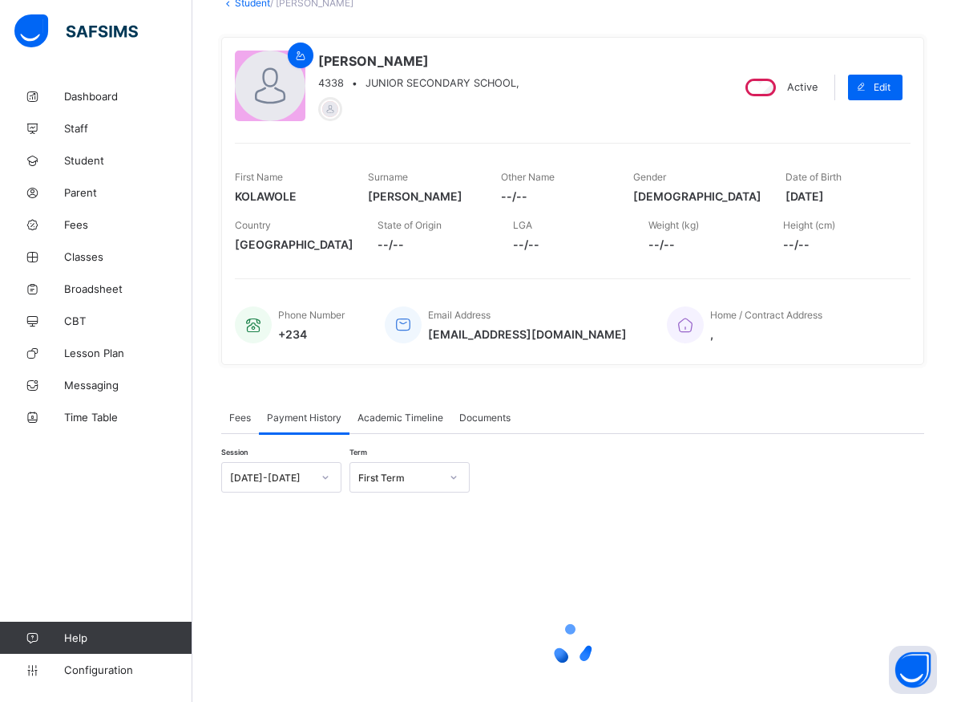
scroll to position [63, 0]
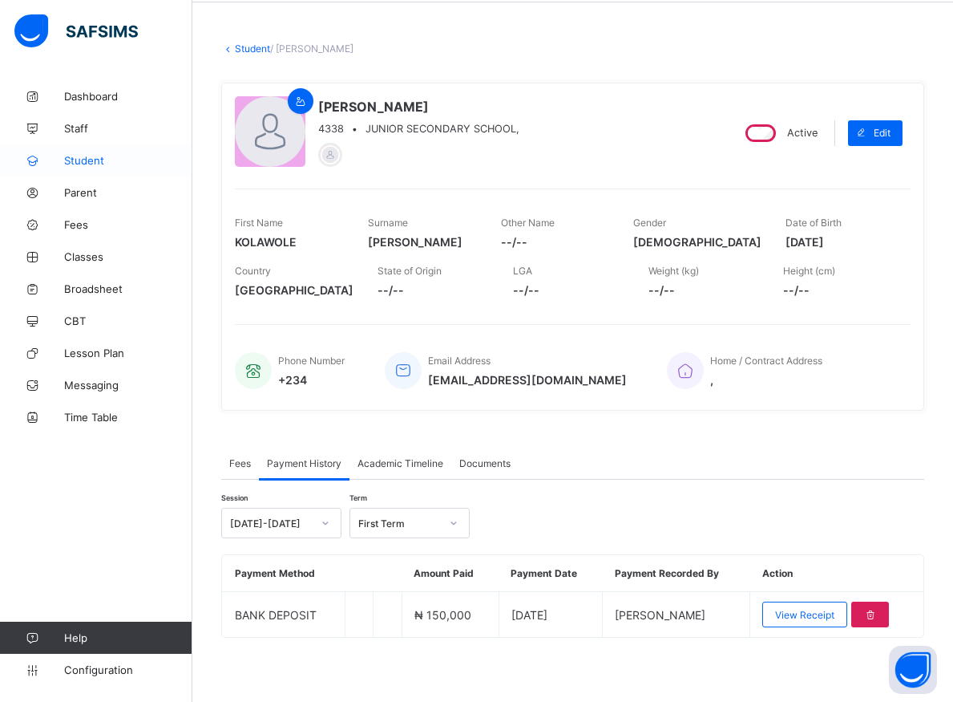
click at [78, 163] on span "Student" at bounding box center [128, 160] width 128 height 13
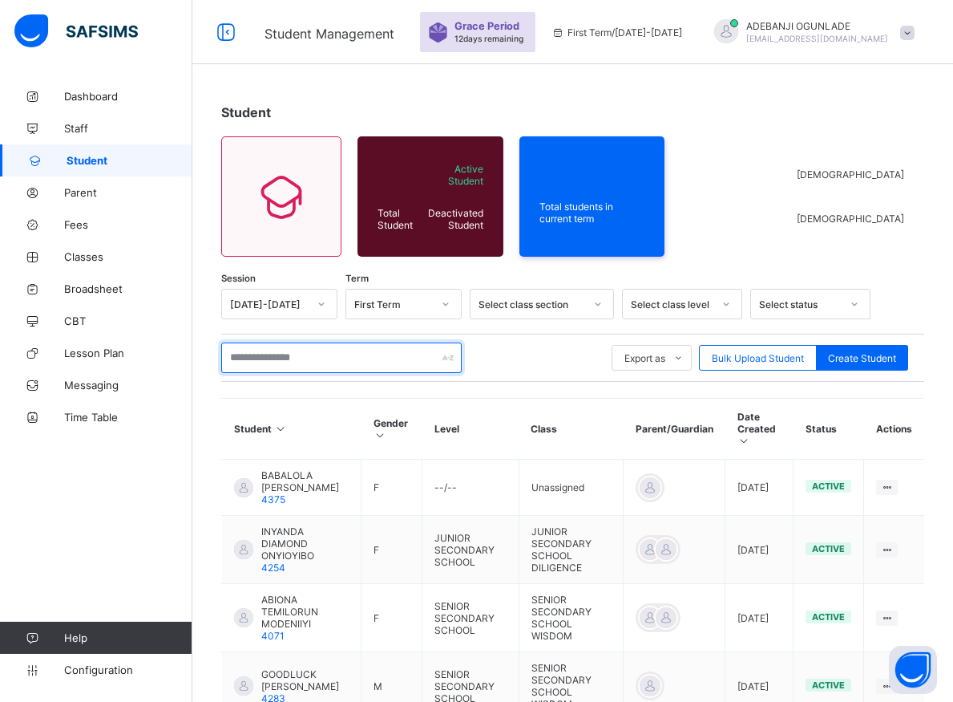
click at [267, 363] on input "text" at bounding box center [341, 357] width 241 height 30
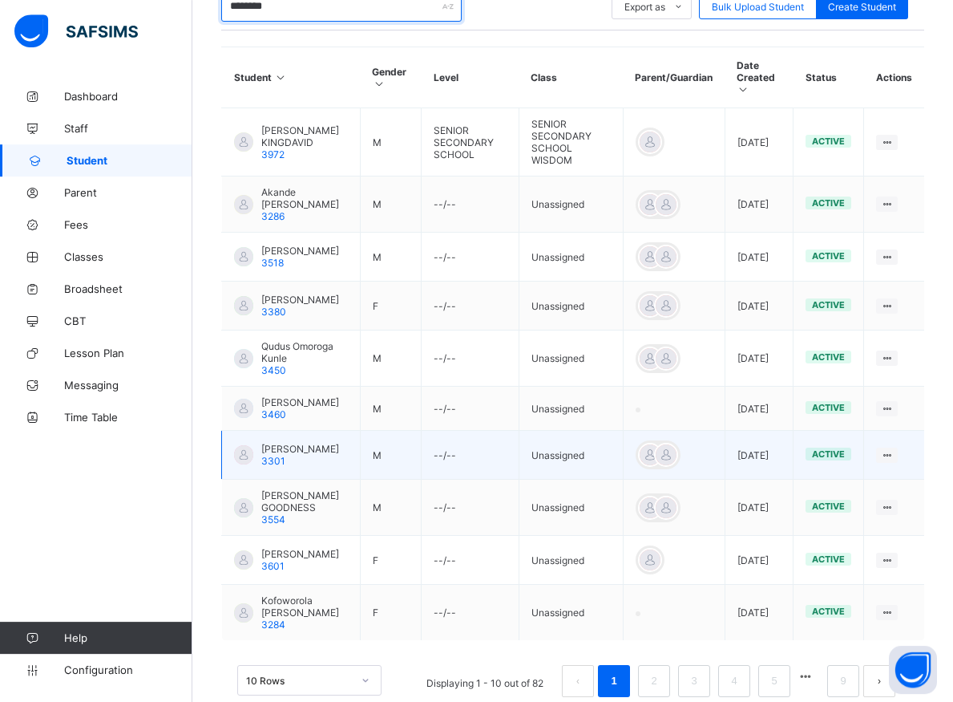
scroll to position [403, 0]
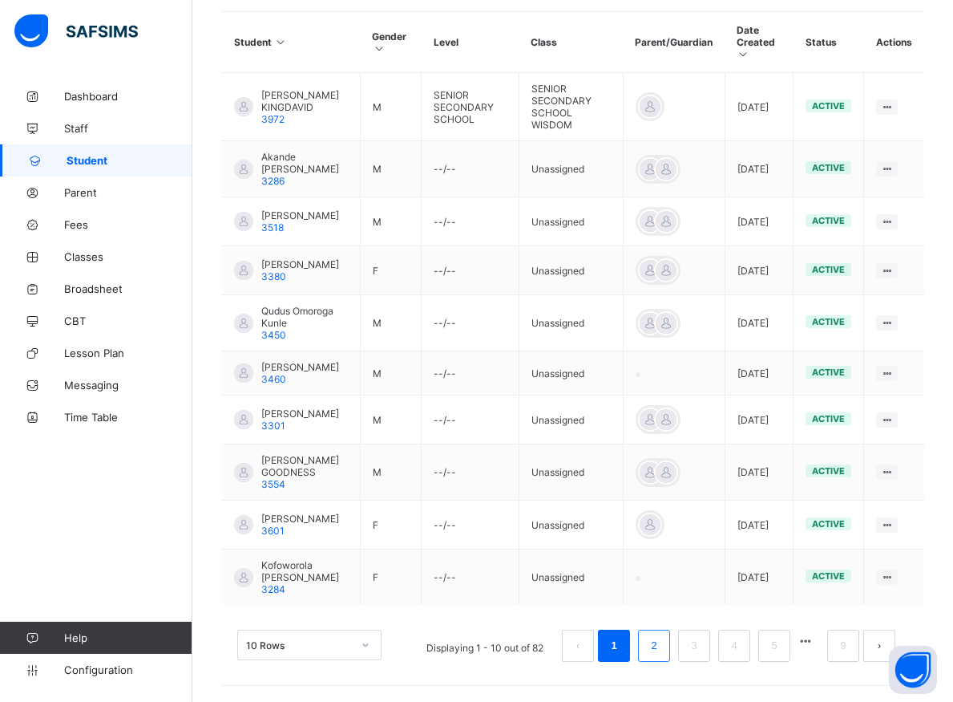
type input "********"
click at [661, 642] on link "2" at bounding box center [653, 645] width 15 height 21
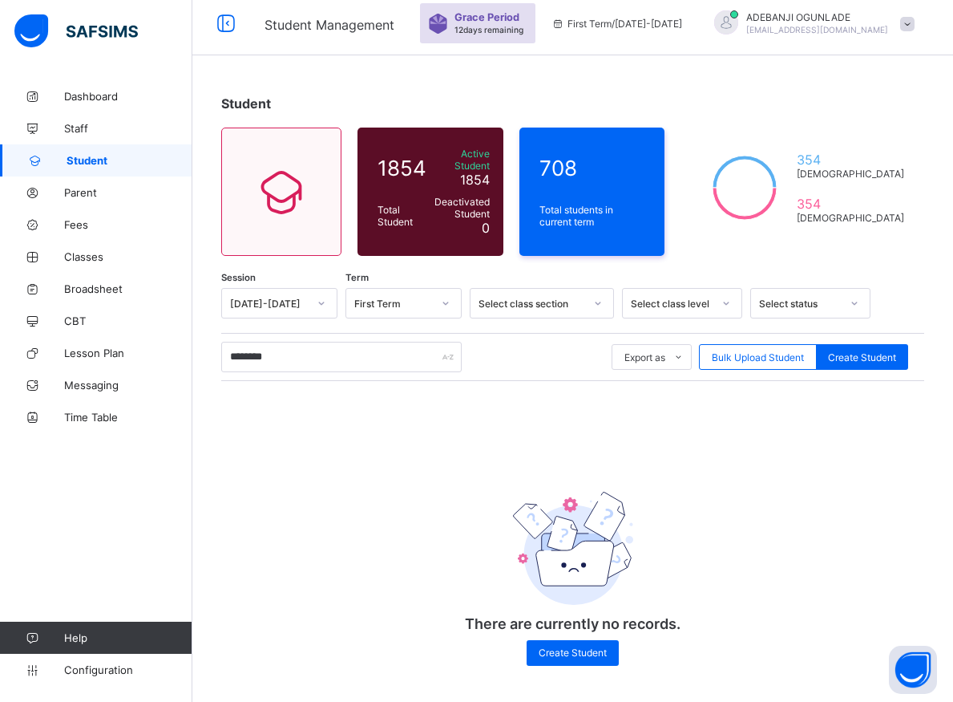
scroll to position [6, 0]
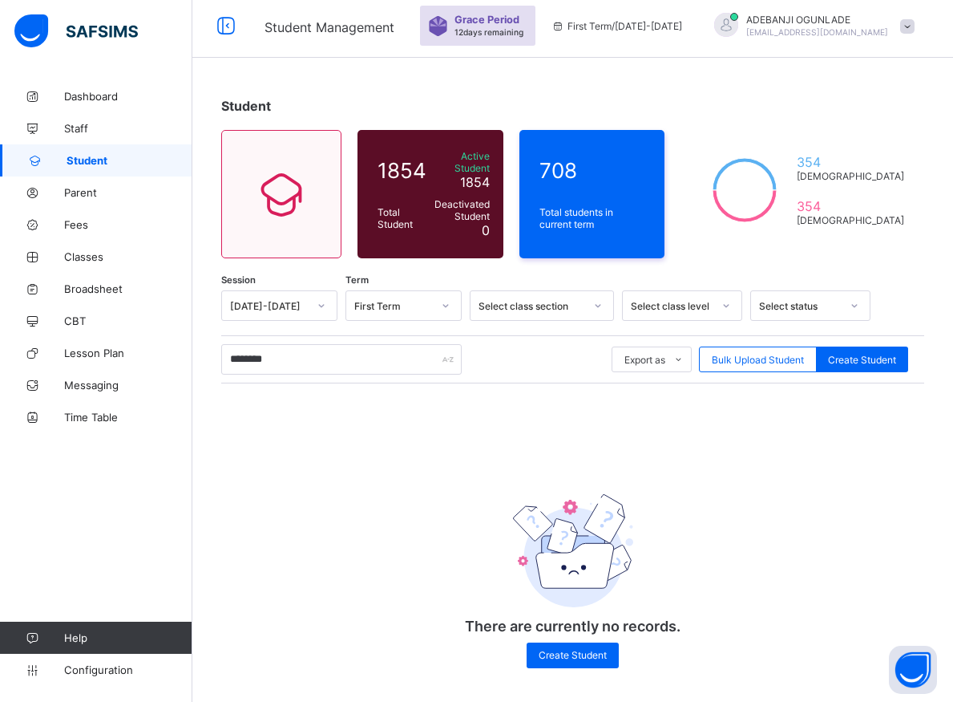
click at [340, 464] on div "Session 2025-2026 Term First Term Select class section Select class level Selec…" at bounding box center [572, 487] width 703 height 394
click at [326, 355] on input "********" at bounding box center [341, 359] width 241 height 30
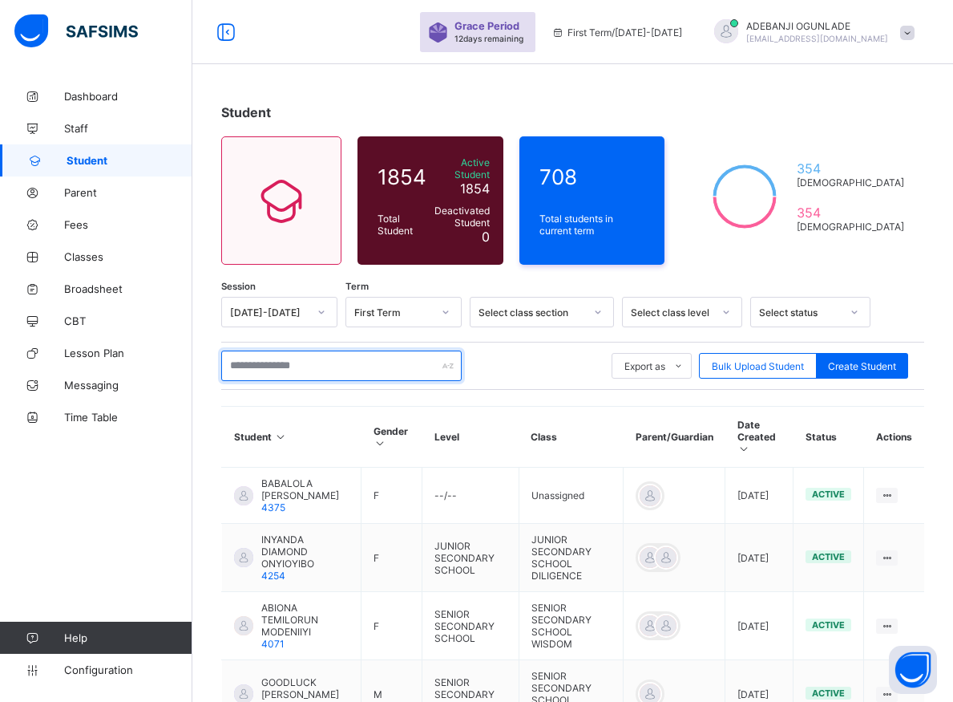
click at [277, 358] on input "text" at bounding box center [341, 365] width 241 height 30
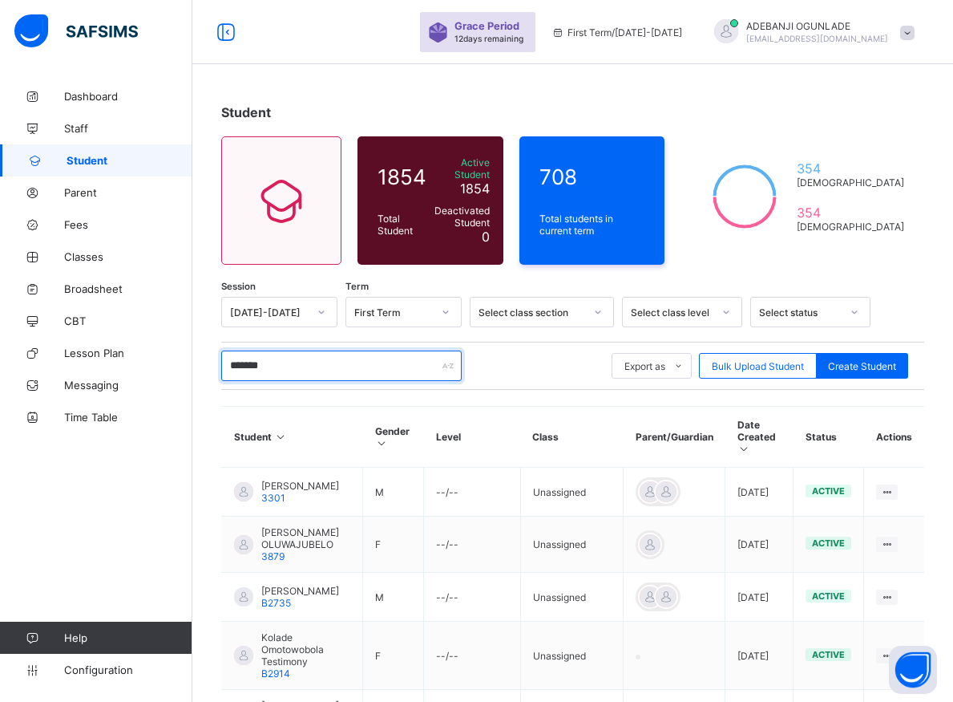
type input "********"
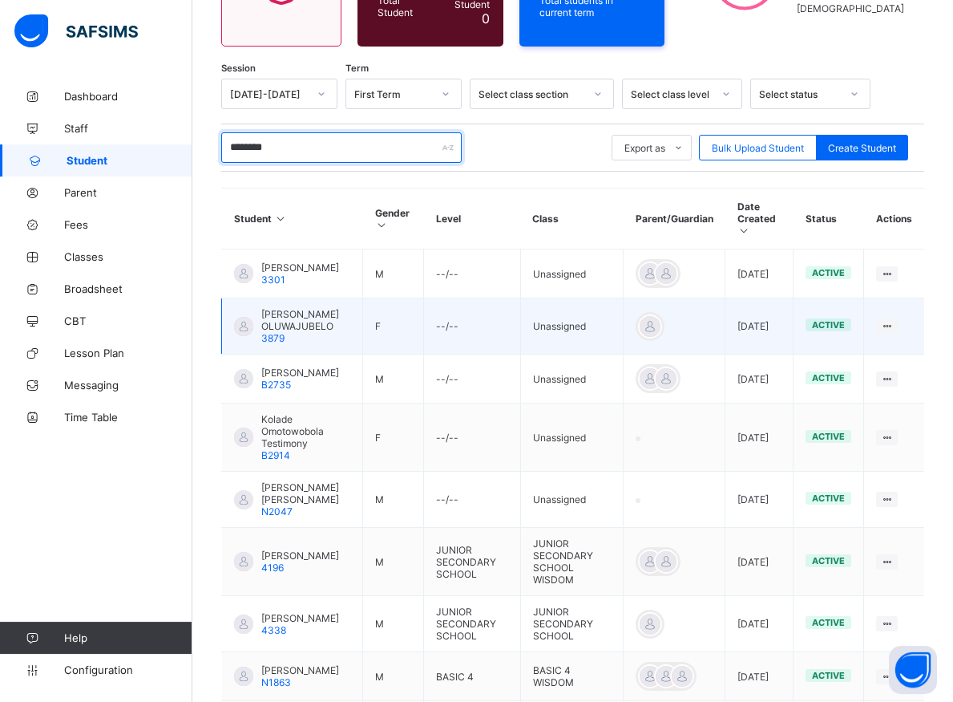
scroll to position [327, 0]
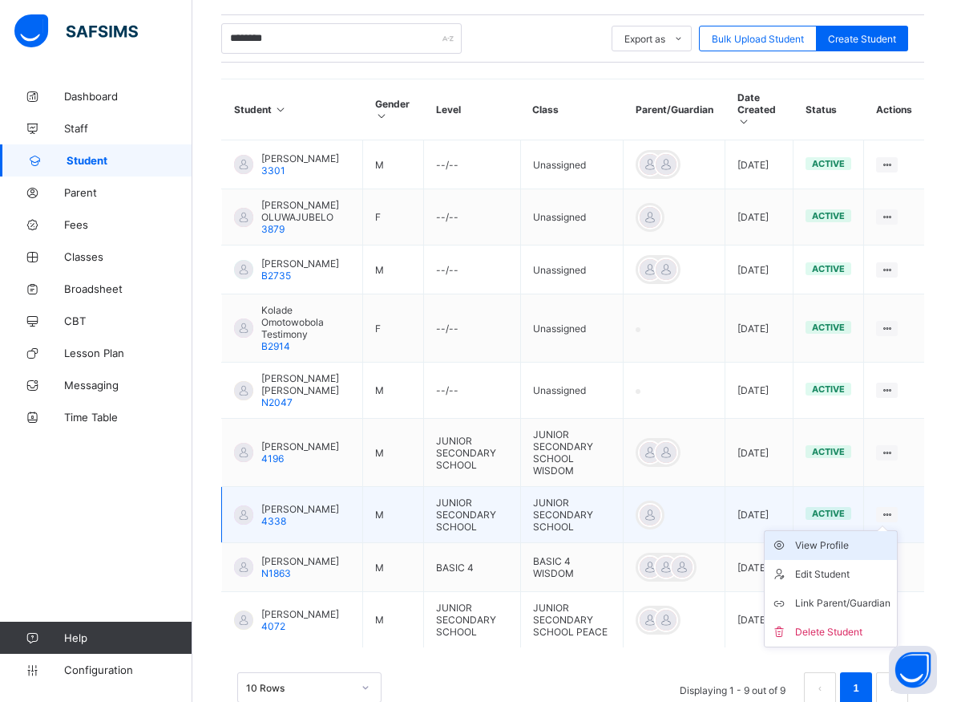
click at [862, 551] on div "View Profile" at bounding box center [842, 545] width 95 height 16
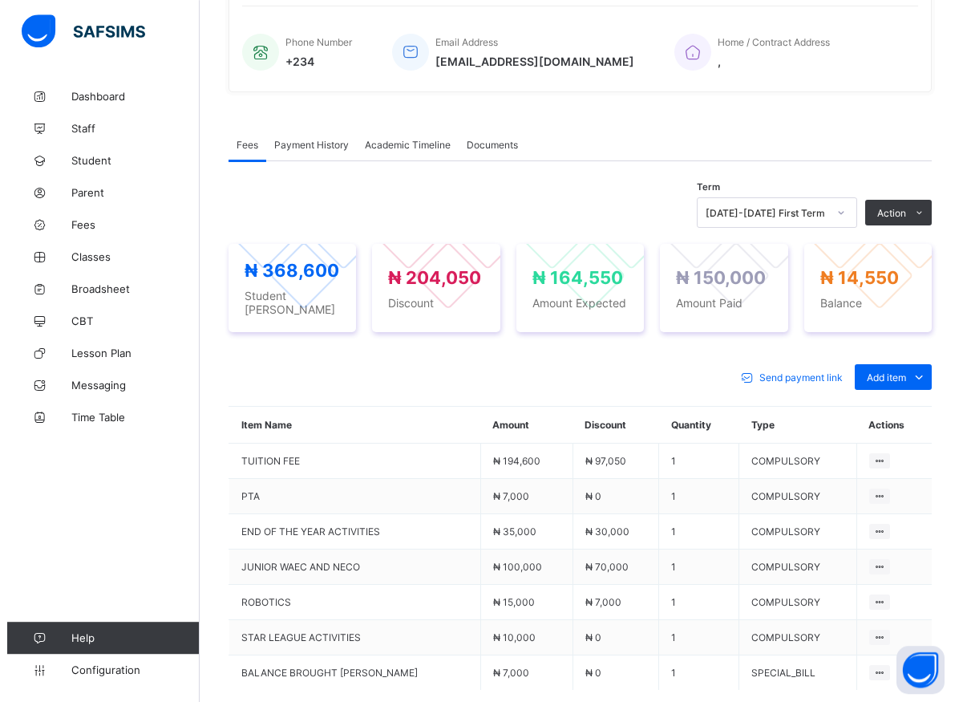
scroll to position [409, 0]
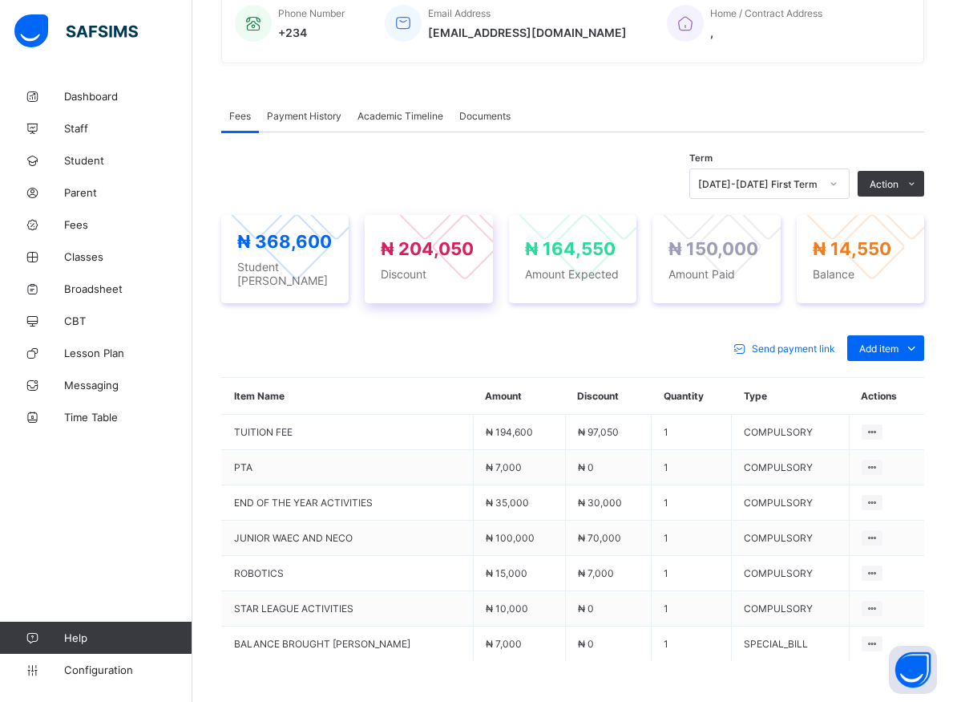
click at [446, 259] on div "₦ 204,050 Discount" at bounding box center [428, 259] width 95 height 42
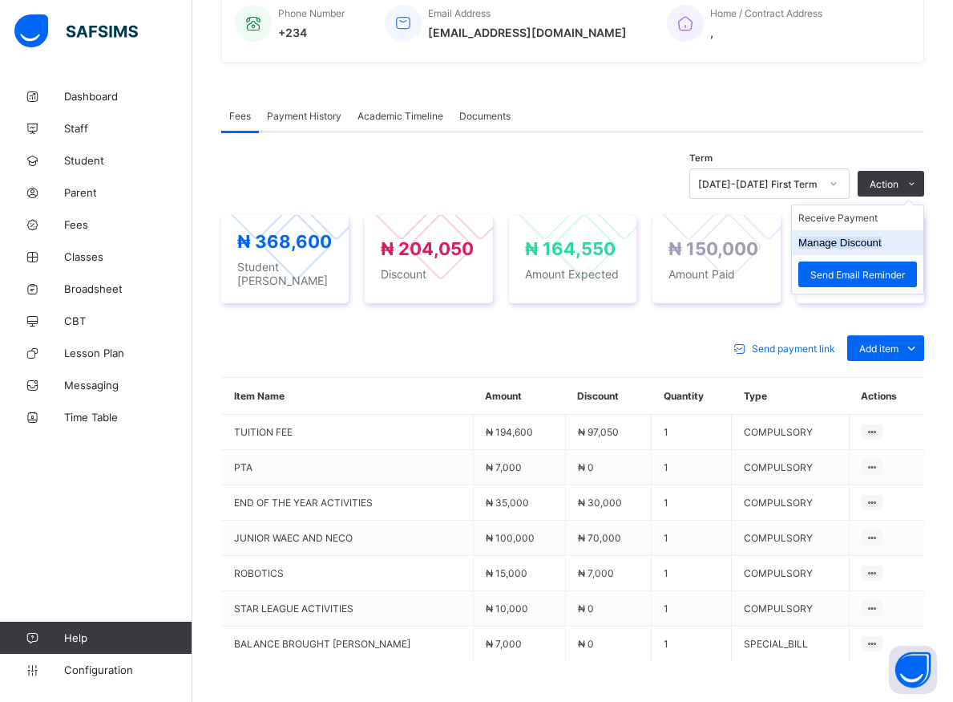
click at [868, 241] on button "Manage Discount" at bounding box center [840, 243] width 83 height 12
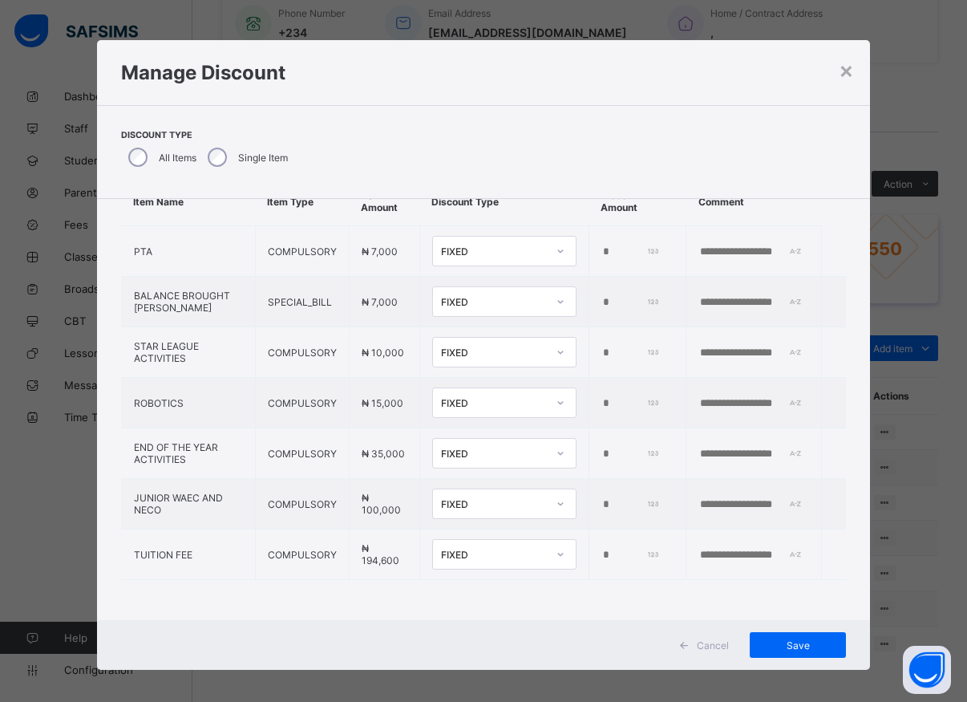
scroll to position [82, 0]
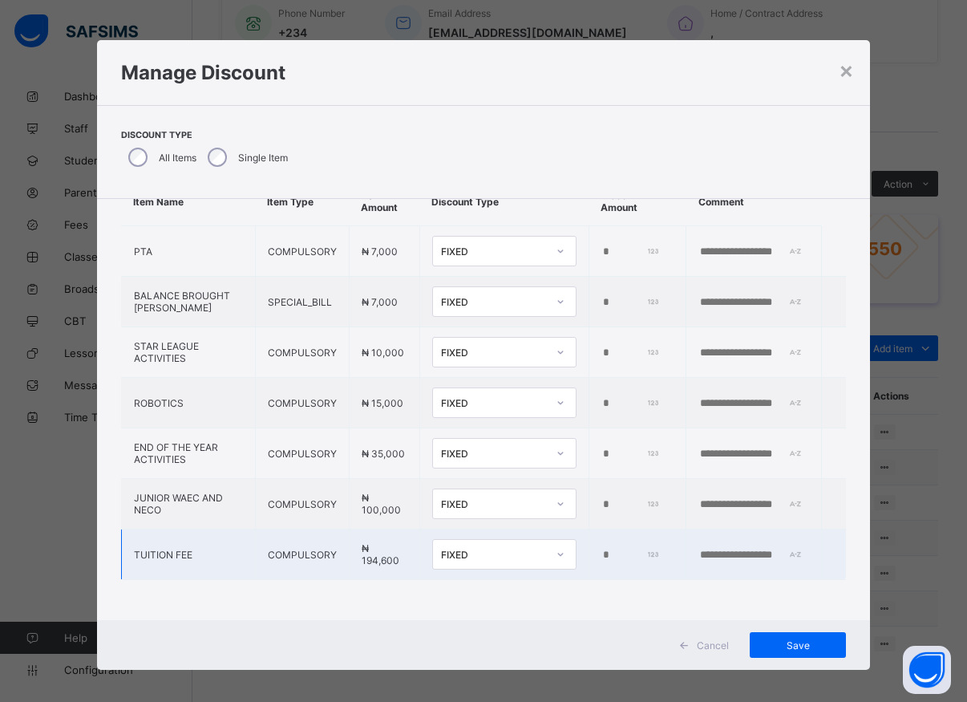
click at [601, 548] on input "*****" at bounding box center [630, 554] width 59 height 13
type input "*"
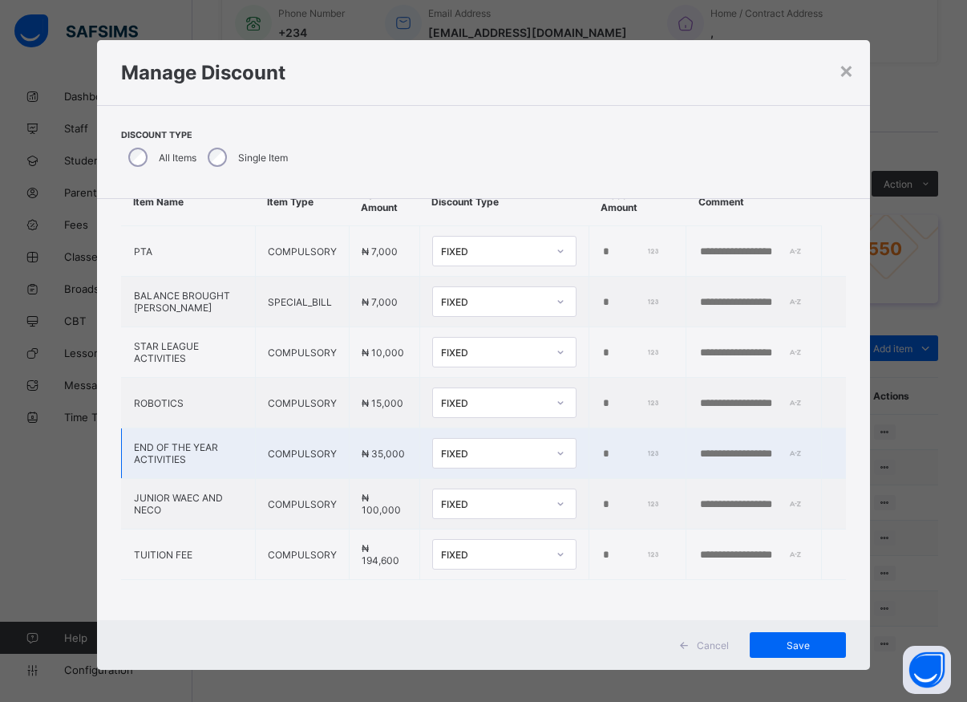
type input "******"
click at [601, 447] on input "*****" at bounding box center [630, 453] width 59 height 13
type input "*"
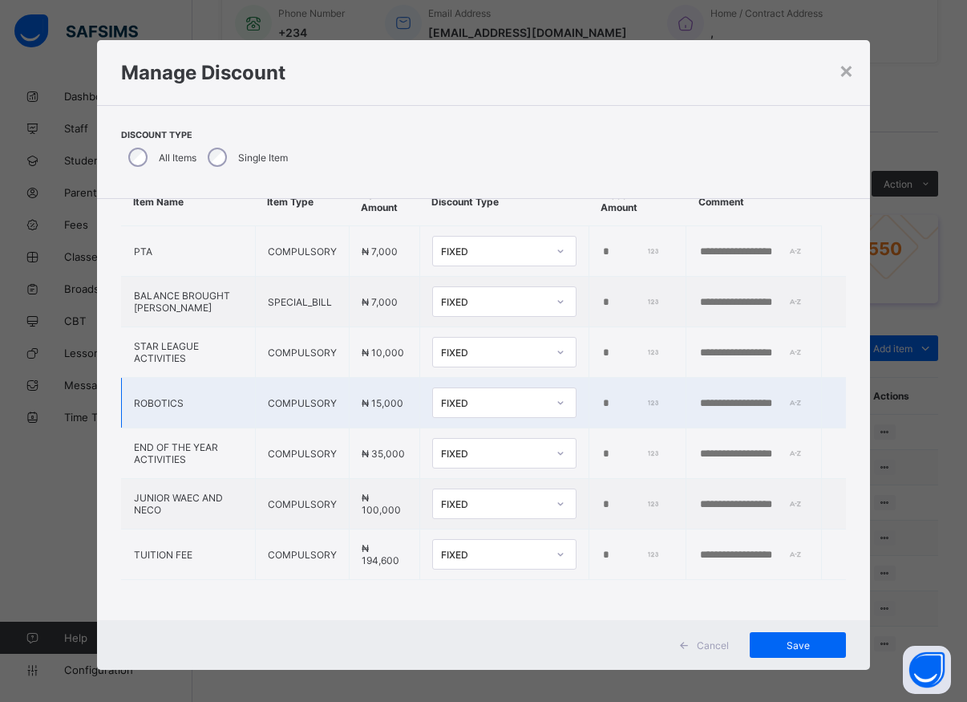
click at [601, 397] on input "****" at bounding box center [630, 403] width 59 height 13
type input "*"
click at [601, 397] on input "number" at bounding box center [630, 403] width 59 height 13
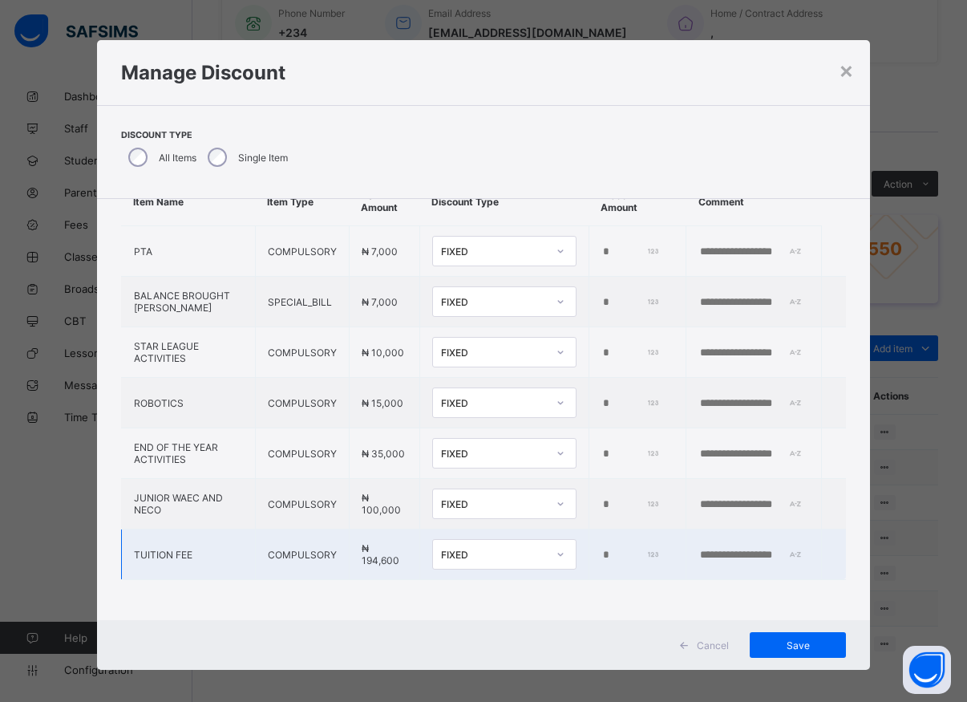
type input "****"
click at [606, 548] on input "******" at bounding box center [630, 554] width 59 height 13
type input "*"
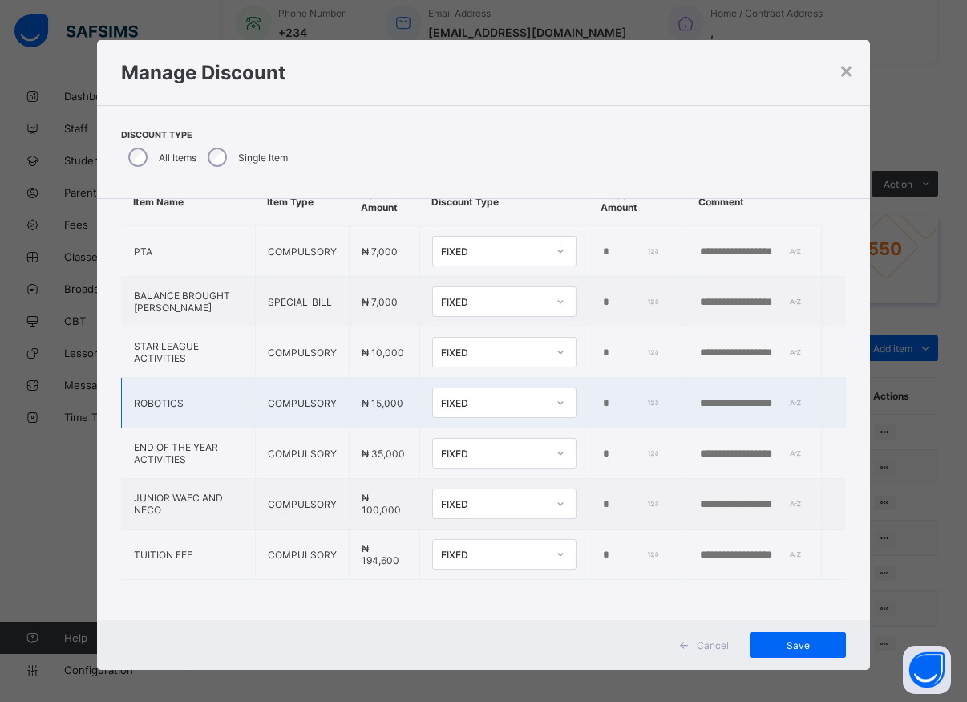
click at [601, 397] on input "****" at bounding box center [630, 403] width 59 height 13
type input "*"
click at [601, 498] on input "*****" at bounding box center [630, 504] width 59 height 13
type input "****"
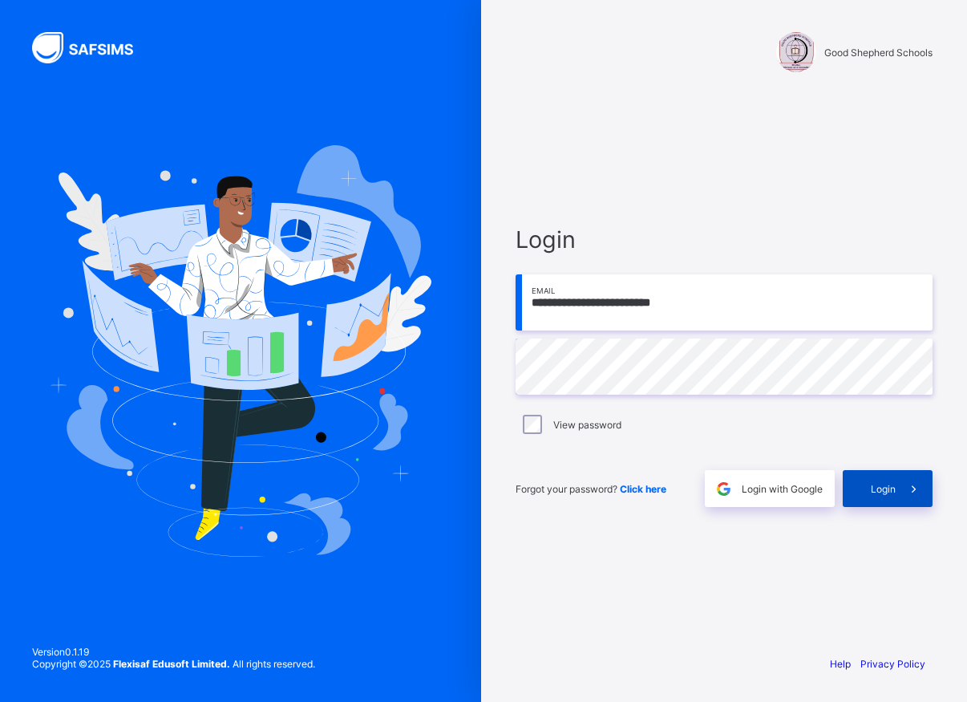
click at [899, 494] on span at bounding box center [914, 488] width 37 height 37
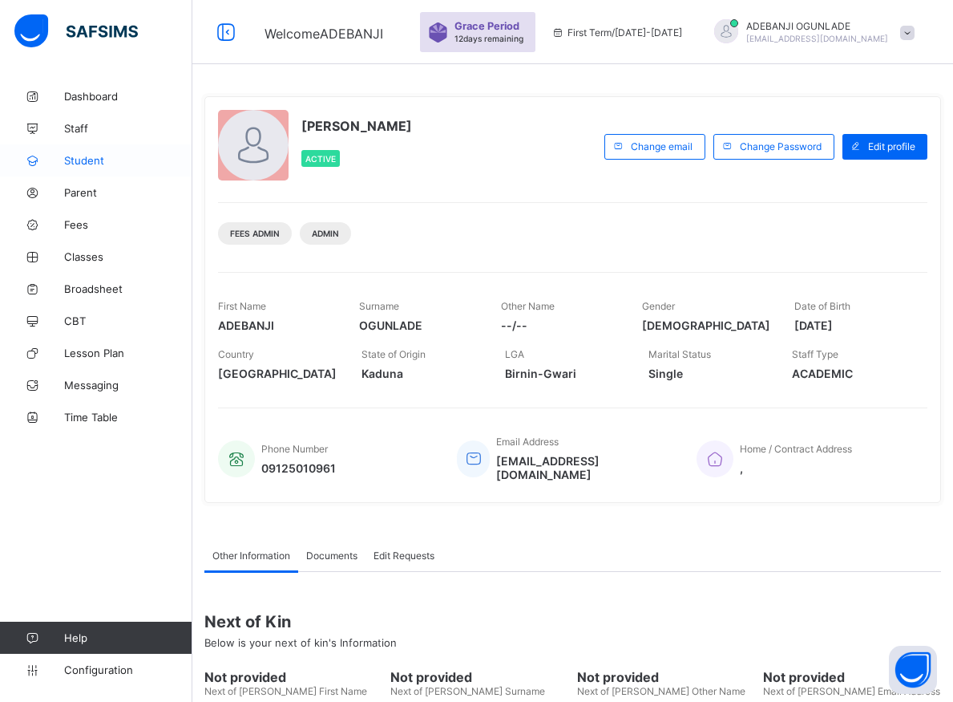
click at [79, 163] on span "Student" at bounding box center [128, 160] width 128 height 13
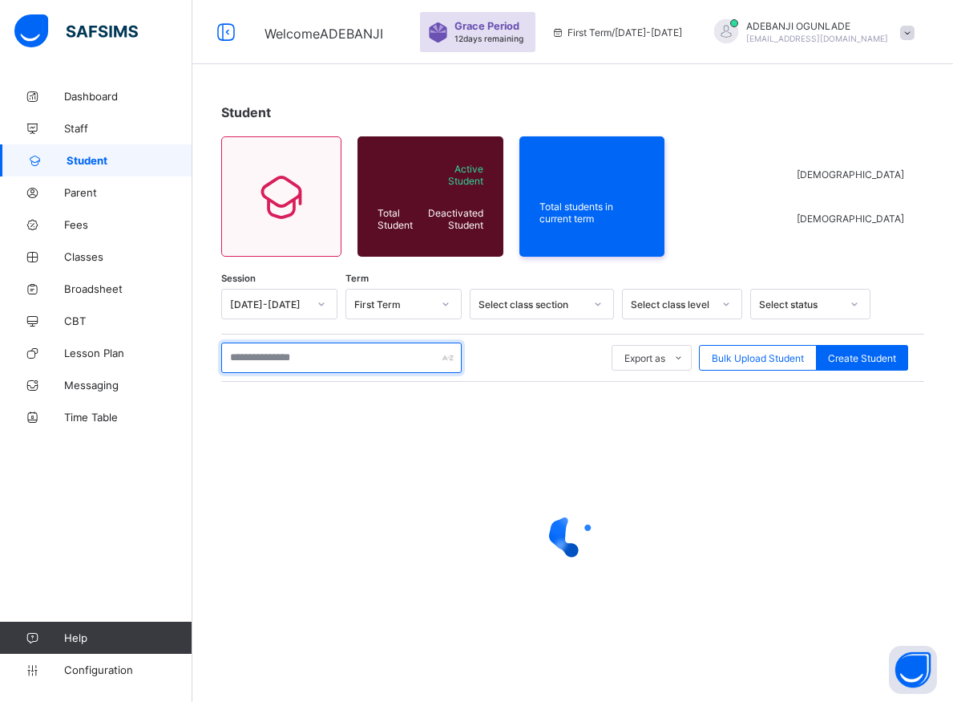
click at [250, 361] on input "text" at bounding box center [341, 357] width 241 height 30
type input "********"
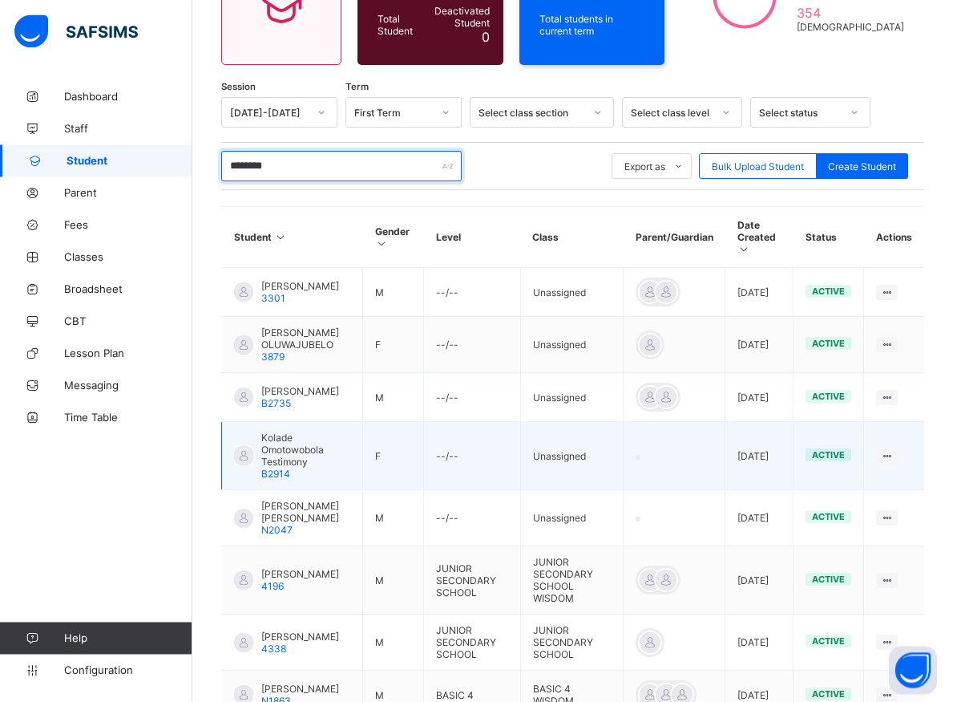
scroll to position [327, 0]
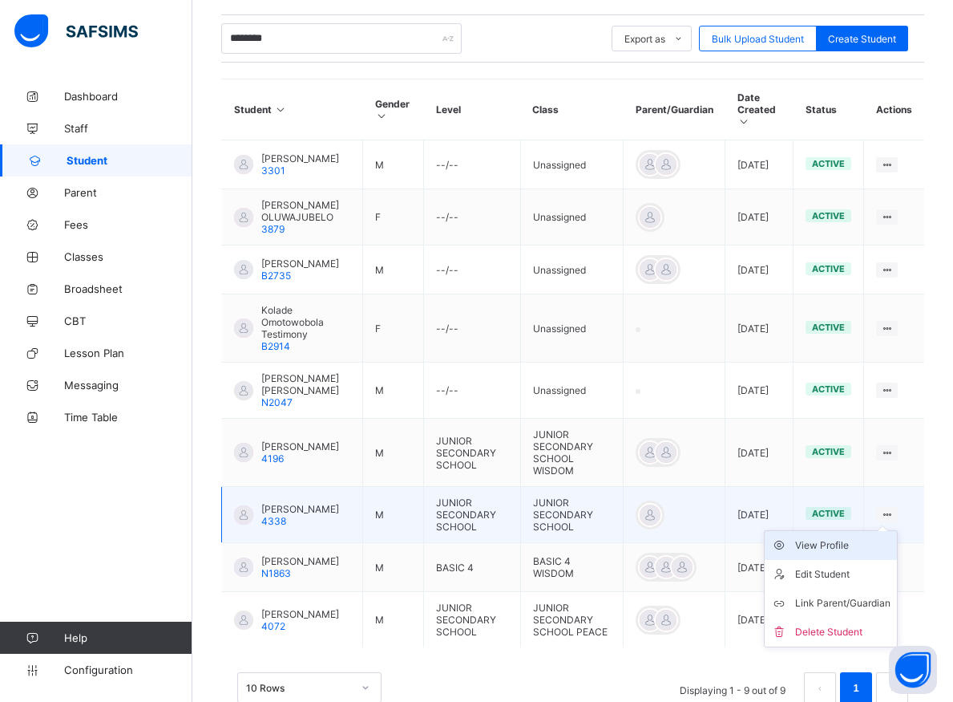
click at [854, 553] on div "View Profile" at bounding box center [842, 545] width 95 height 16
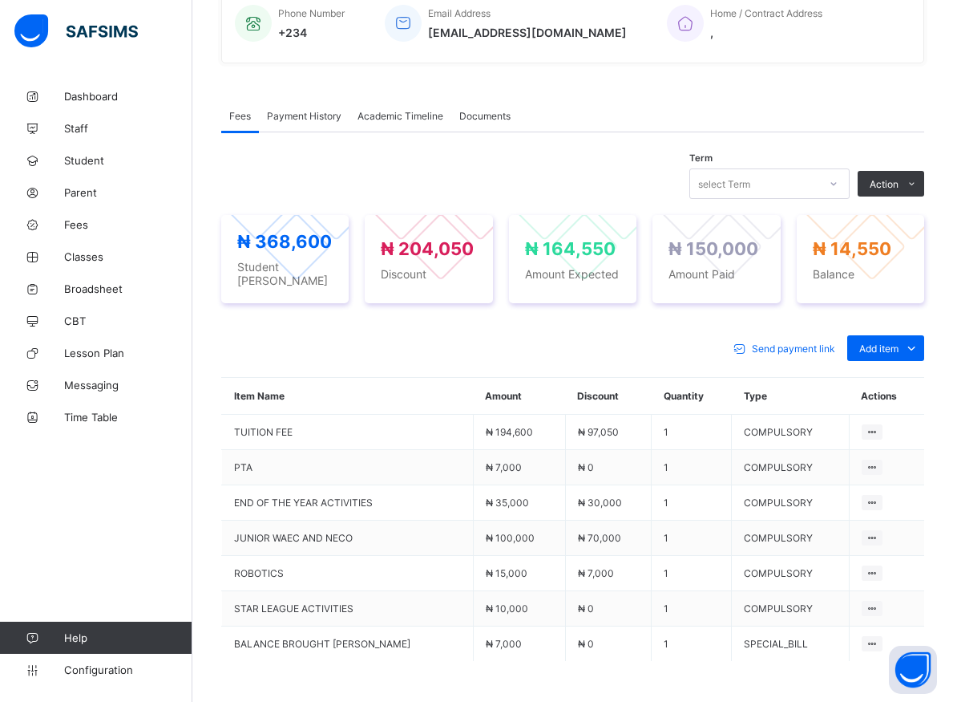
scroll to position [164, 0]
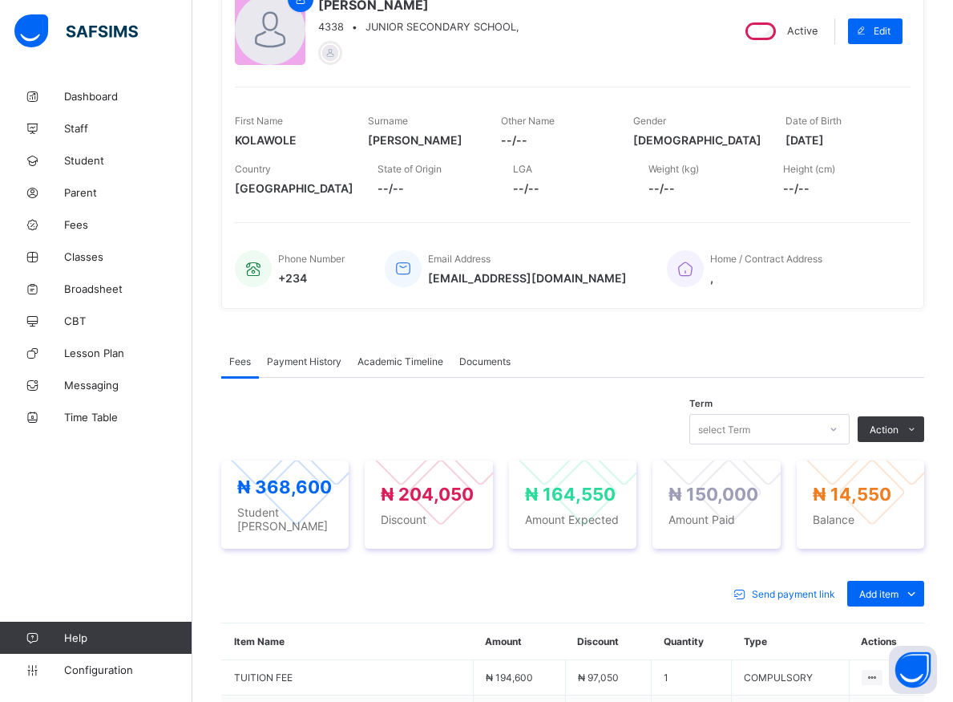
click at [300, 358] on span "Payment History" at bounding box center [304, 361] width 75 height 12
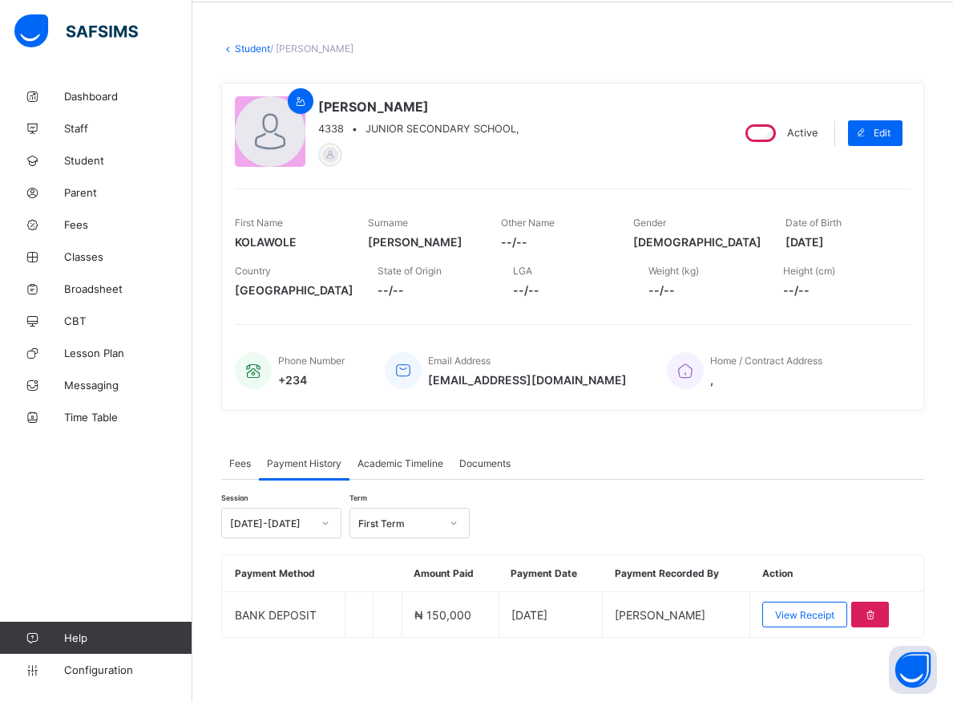
click at [238, 467] on span "Fees" at bounding box center [240, 463] width 22 height 12
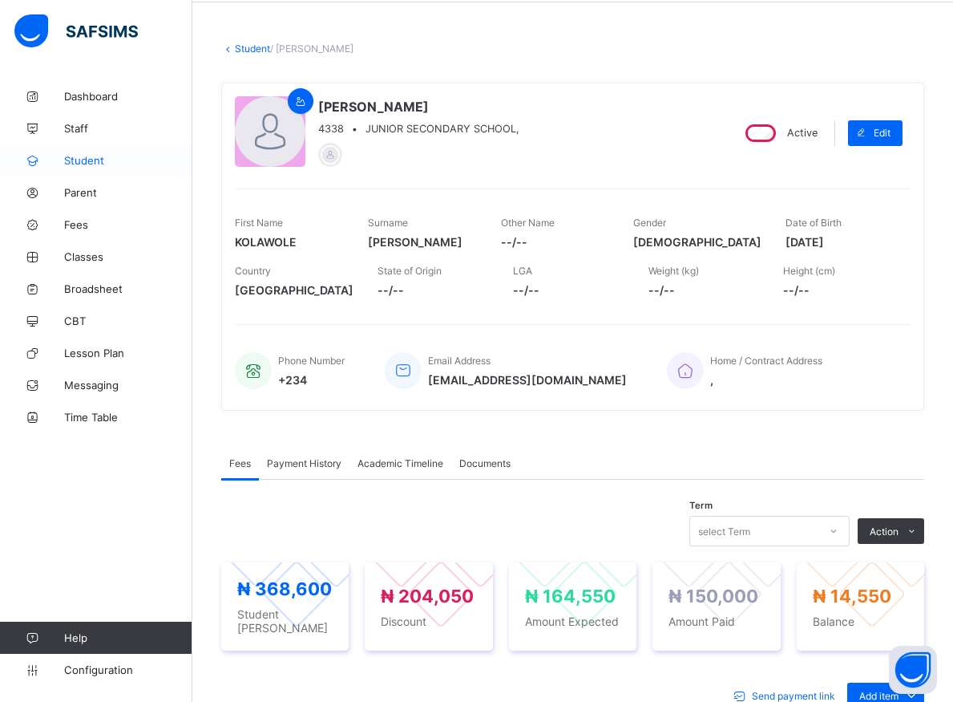
click at [83, 164] on span "Student" at bounding box center [128, 160] width 128 height 13
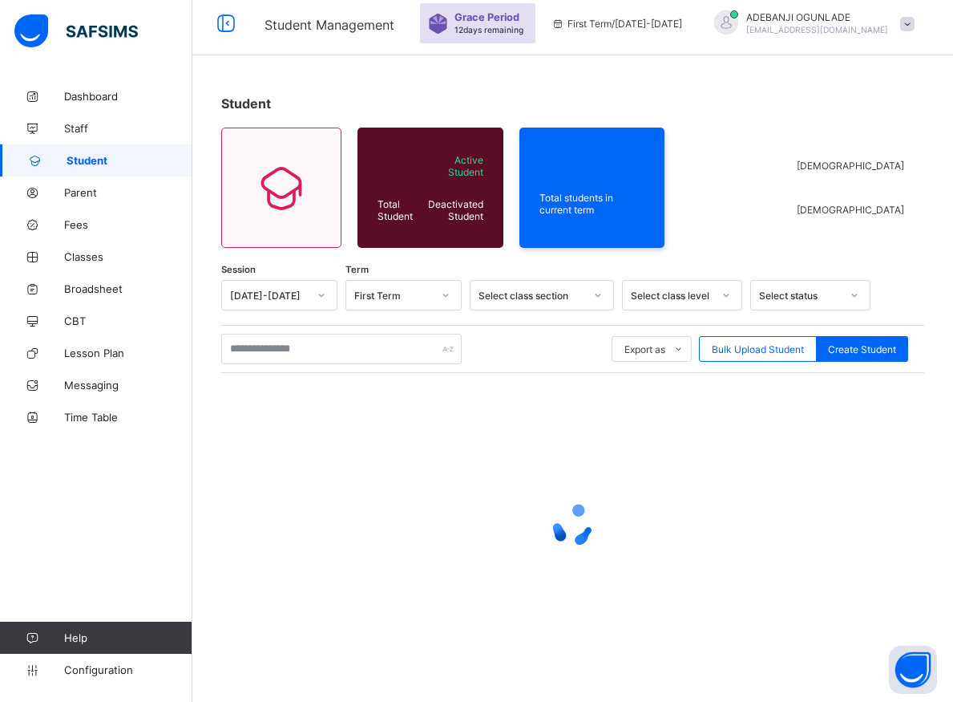
scroll to position [9, 0]
click at [266, 350] on input "text" at bounding box center [341, 349] width 241 height 30
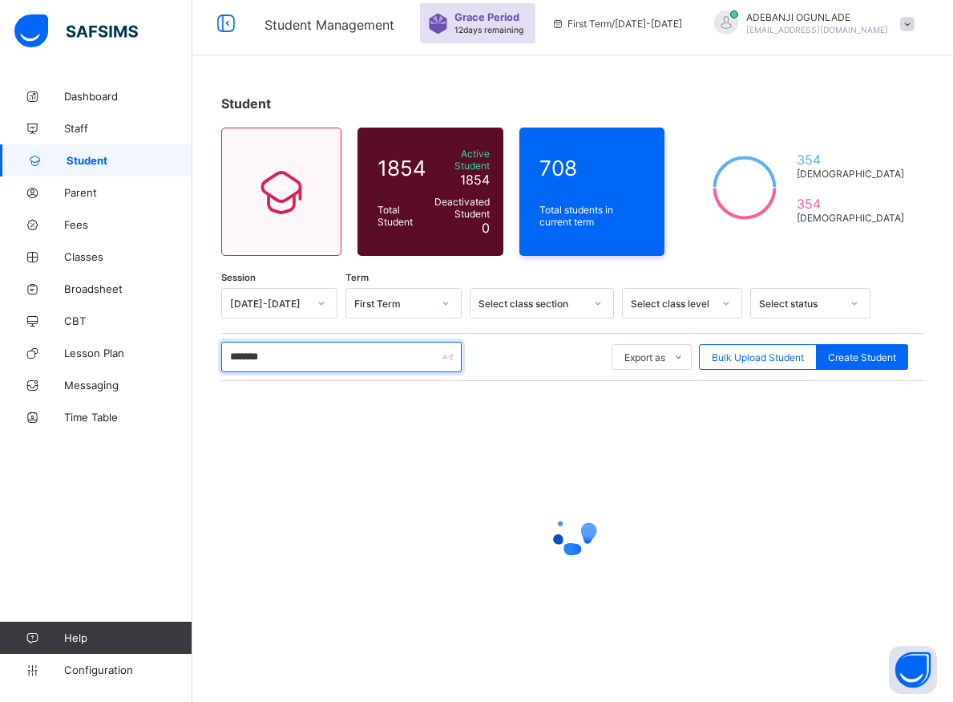
type input "********"
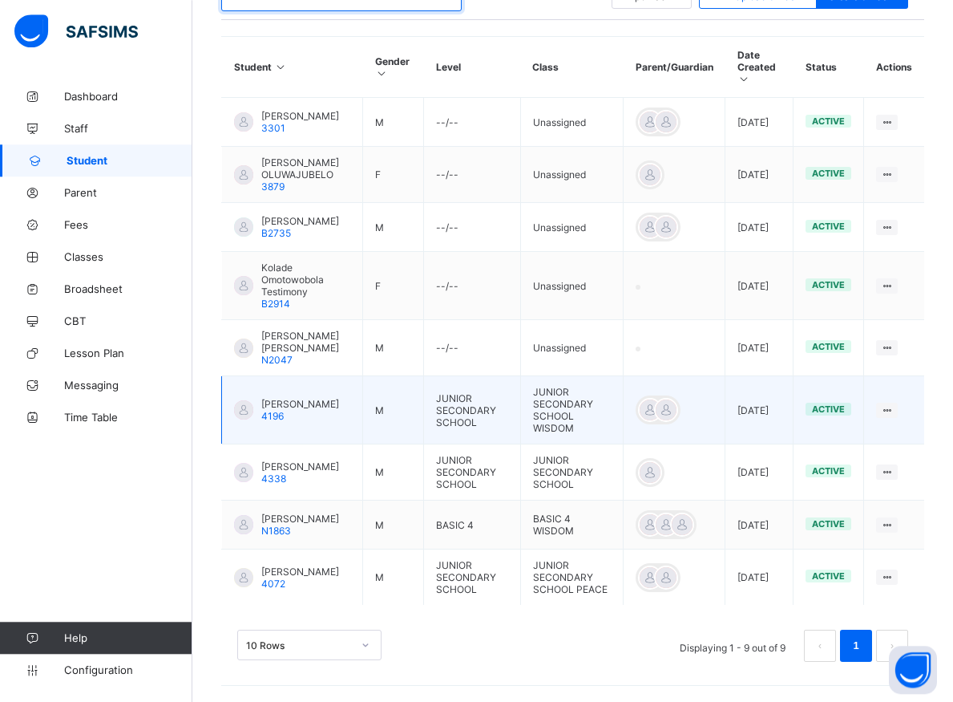
scroll to position [395, 0]
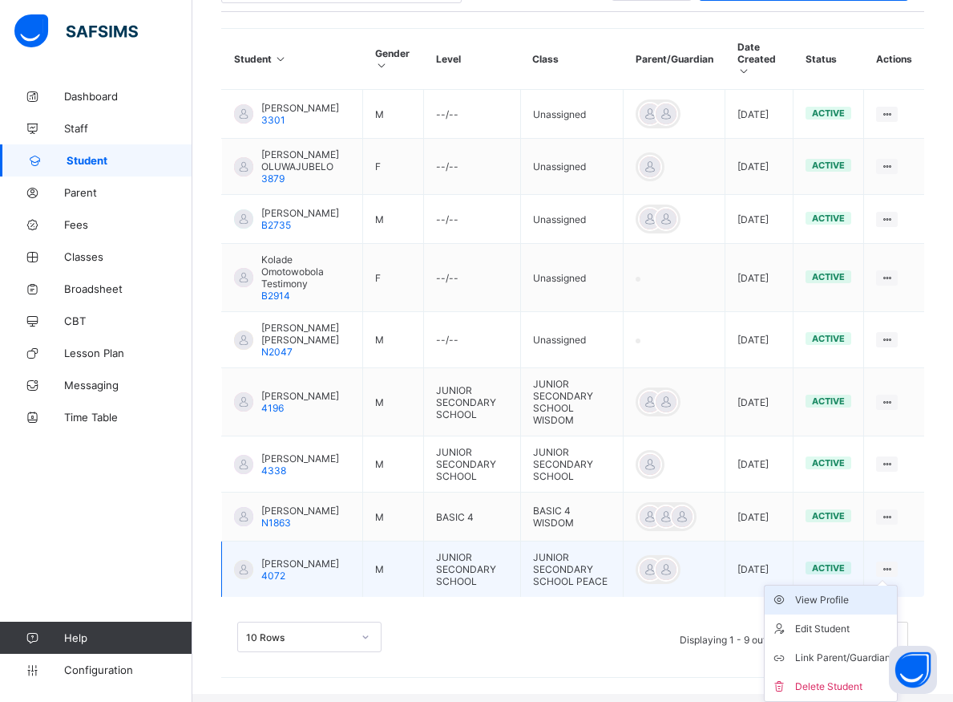
click at [851, 606] on div "View Profile" at bounding box center [842, 600] width 95 height 16
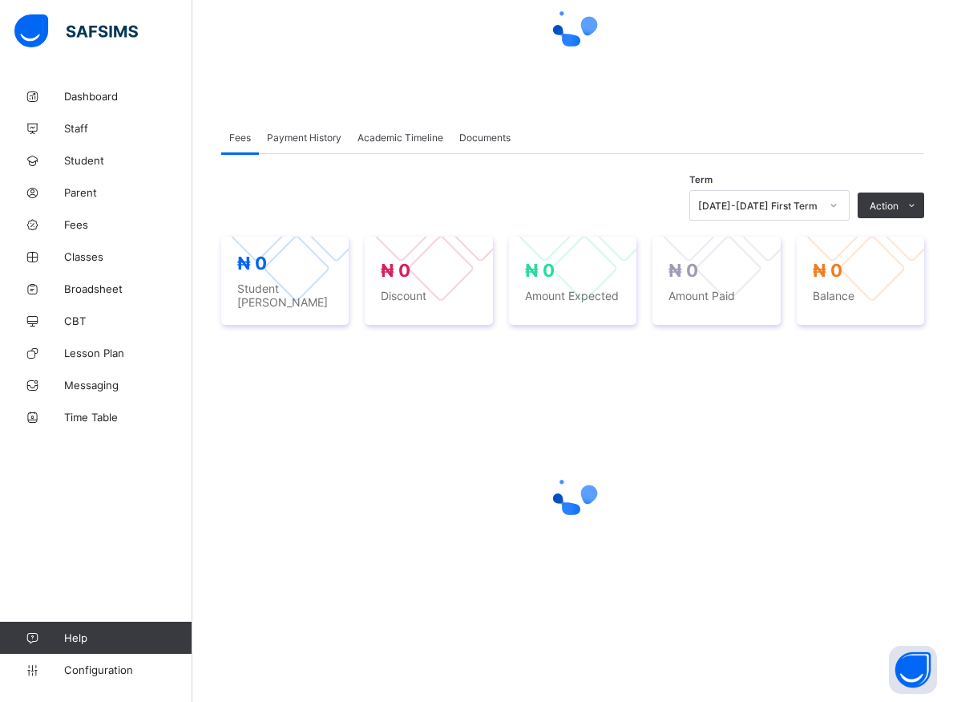
scroll to position [172, 0]
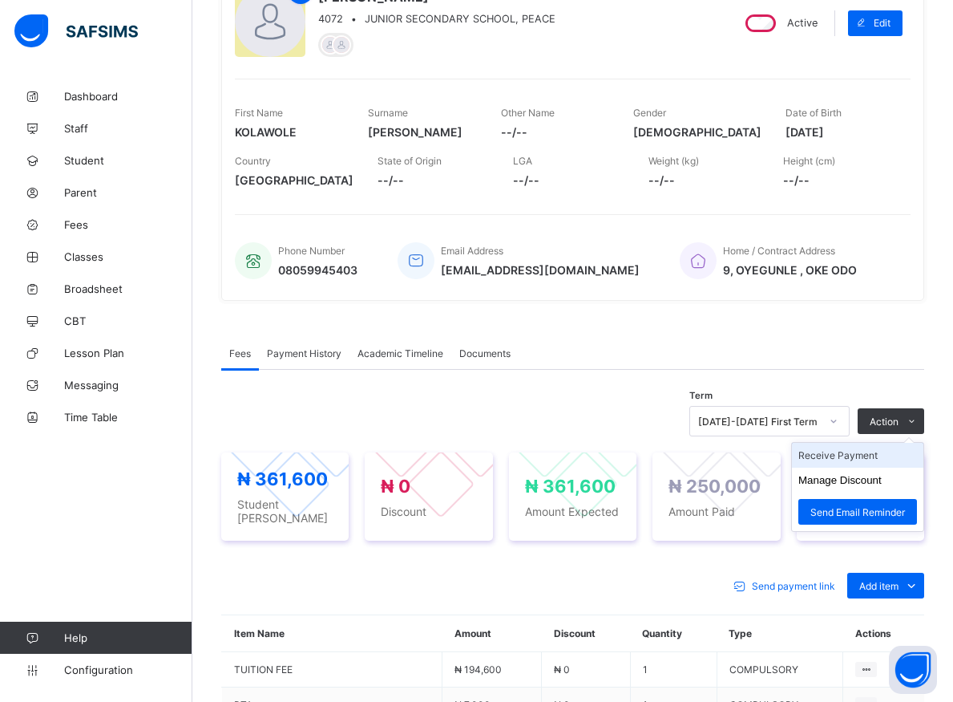
click at [858, 454] on li "Receive Payment" at bounding box center [857, 455] width 131 height 25
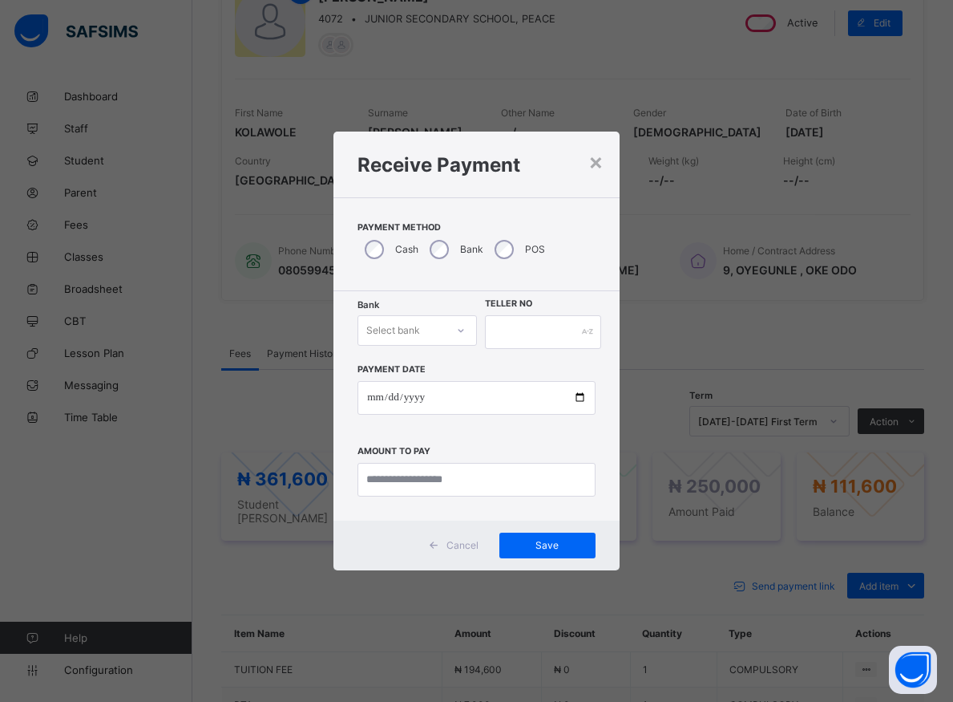
click at [456, 335] on icon at bounding box center [461, 330] width 10 height 16
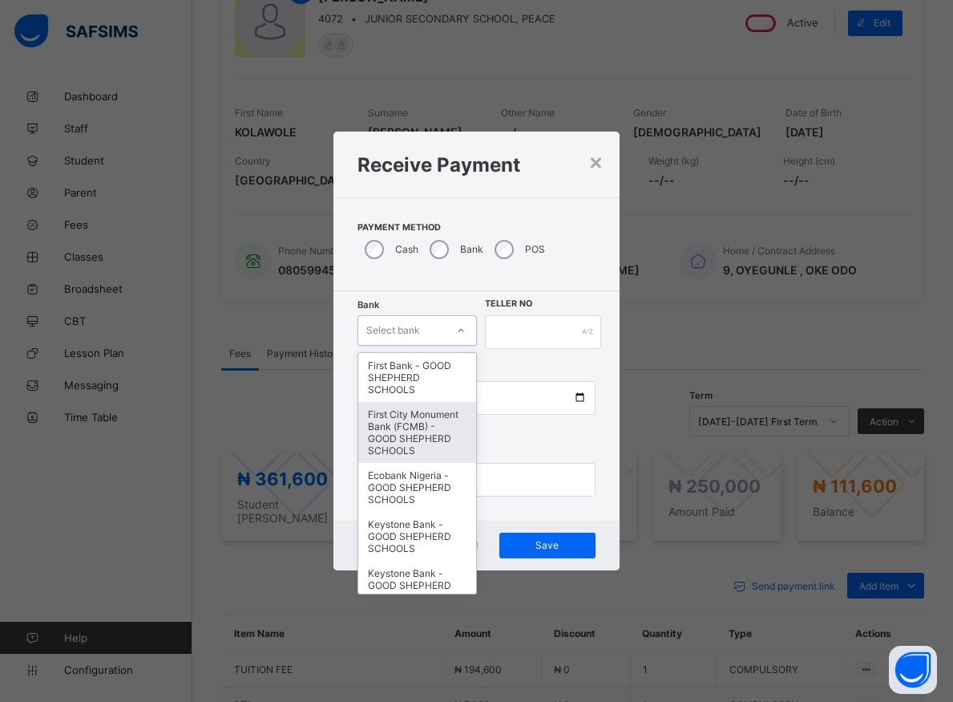
click at [388, 429] on div "First City Monument Bank (FCMB) - GOOD SHEPHERD SCHOOLS" at bounding box center [416, 432] width 117 height 61
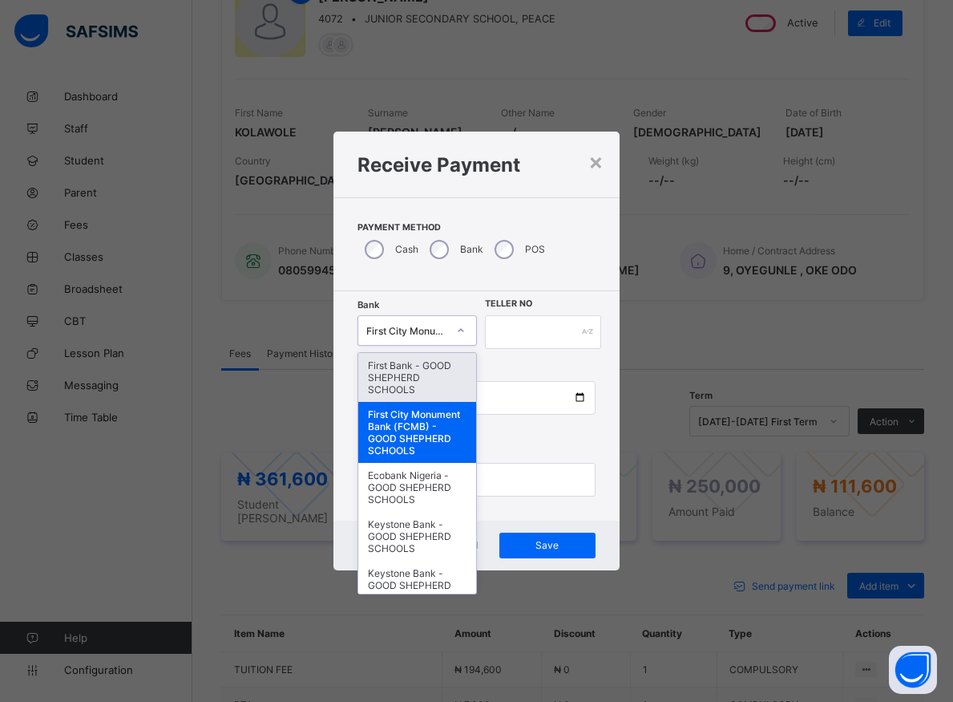
click at [437, 334] on div "First City Monument Bank (FCMB) - GOOD SHEPHERD SCHOOLS" at bounding box center [406, 330] width 80 height 12
click at [402, 390] on div "First Bank - GOOD SHEPHERD SCHOOLS" at bounding box center [416, 377] width 117 height 49
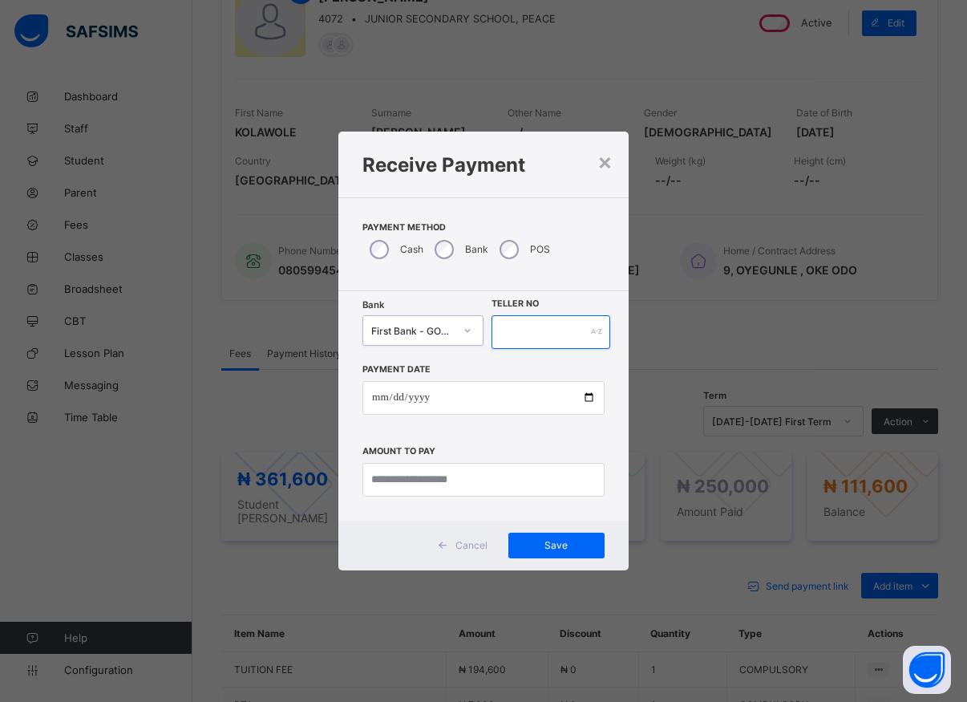
click at [519, 337] on input "text" at bounding box center [550, 332] width 119 height 34
type input "*****"
click at [582, 397] on input "date" at bounding box center [483, 398] width 242 height 34
type input "**********"
click at [437, 482] on input "currency" at bounding box center [483, 480] width 242 height 34
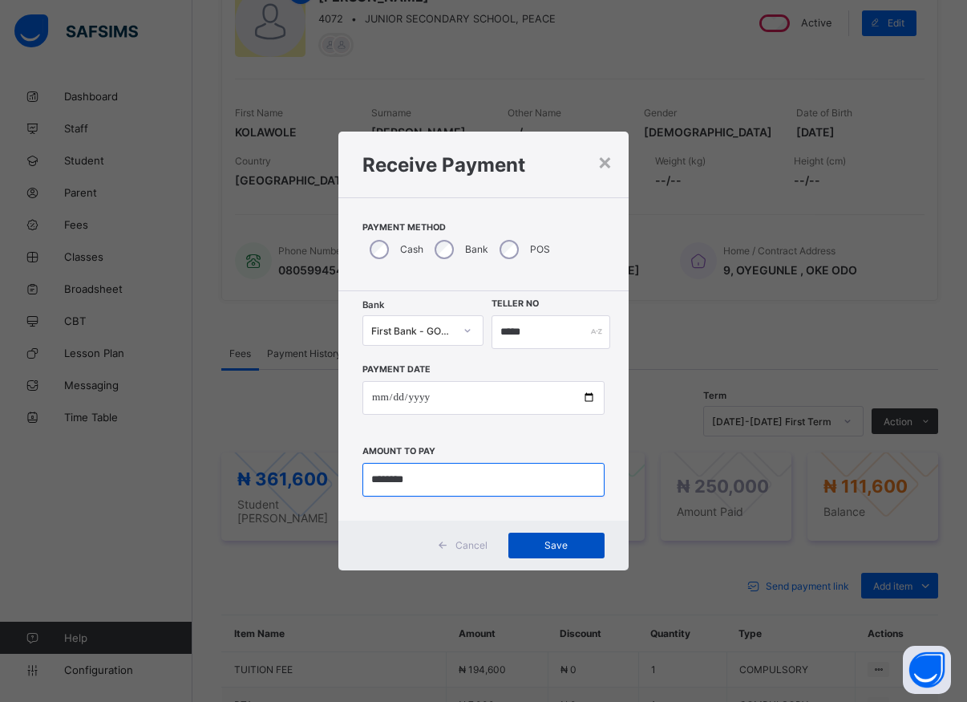
type input "********"
click at [540, 542] on span "Save" at bounding box center [556, 545] width 72 height 12
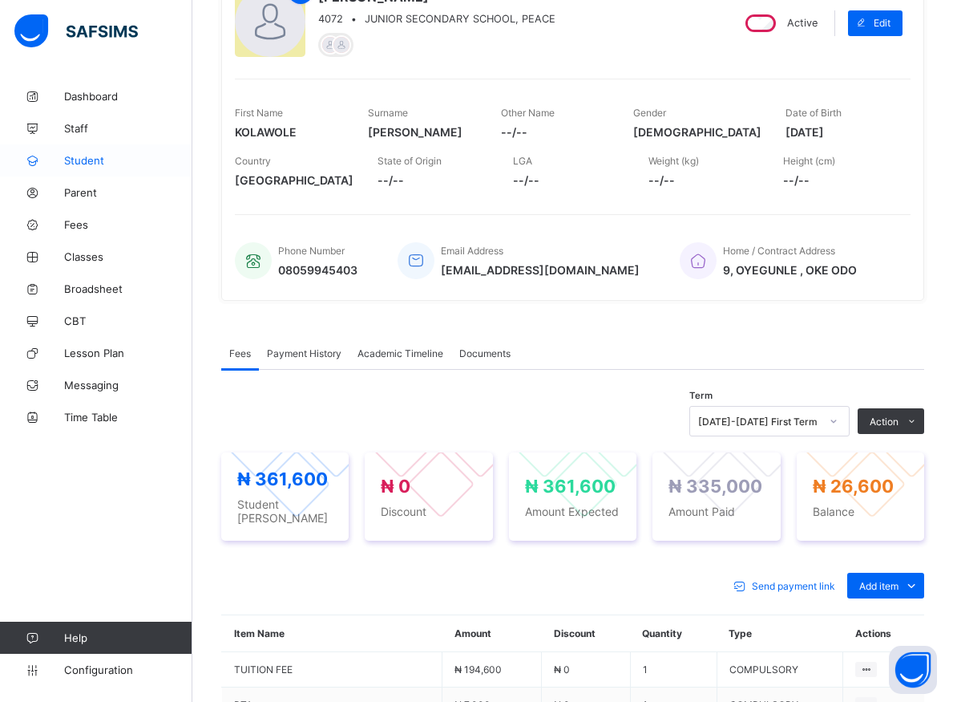
click at [90, 160] on span "Student" at bounding box center [128, 160] width 128 height 13
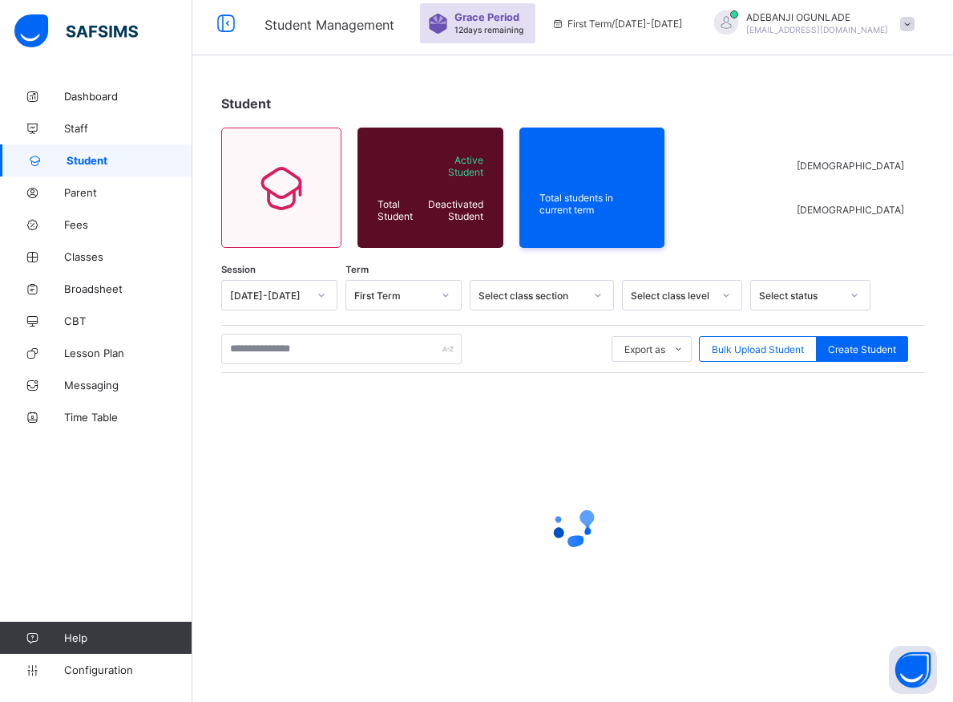
scroll to position [9, 0]
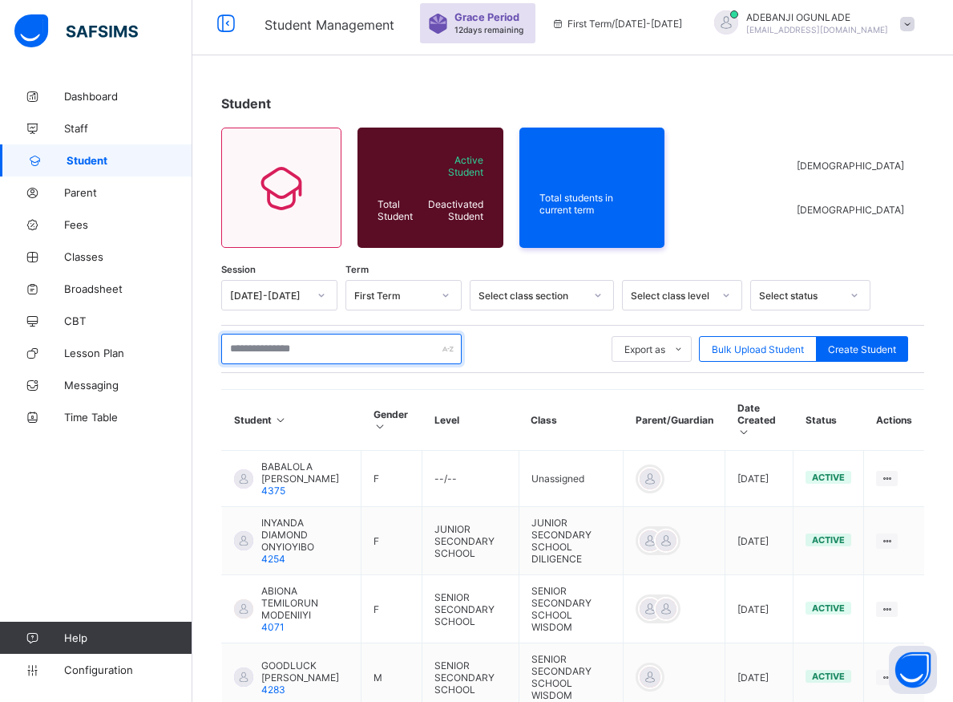
click at [243, 352] on input "text" at bounding box center [341, 349] width 241 height 30
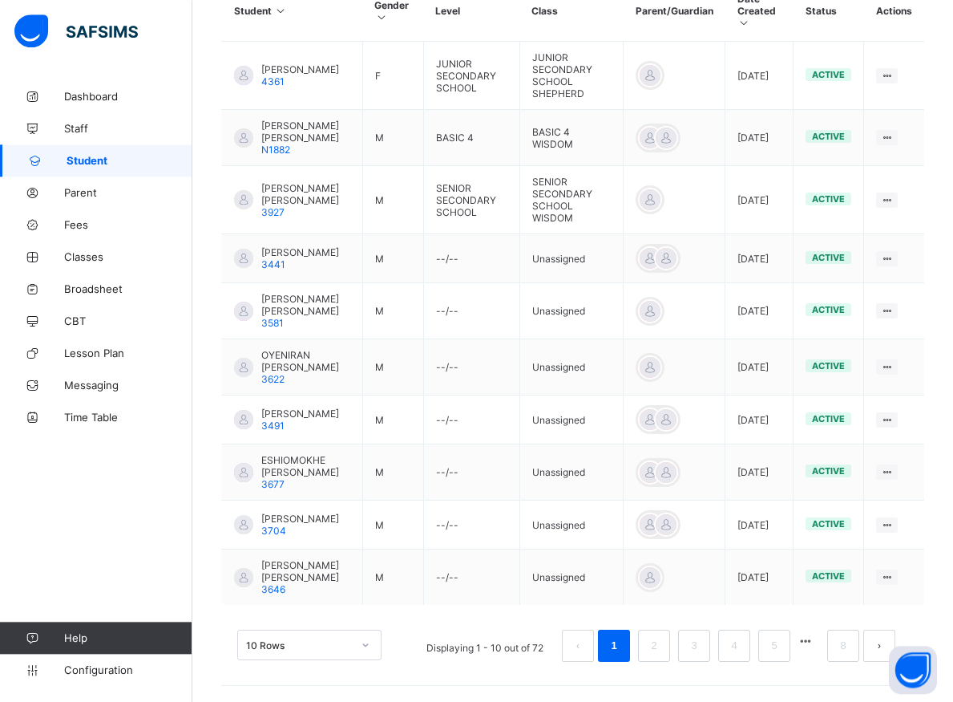
scroll to position [451, 0]
type input "********"
click at [661, 648] on link "2" at bounding box center [653, 645] width 15 height 21
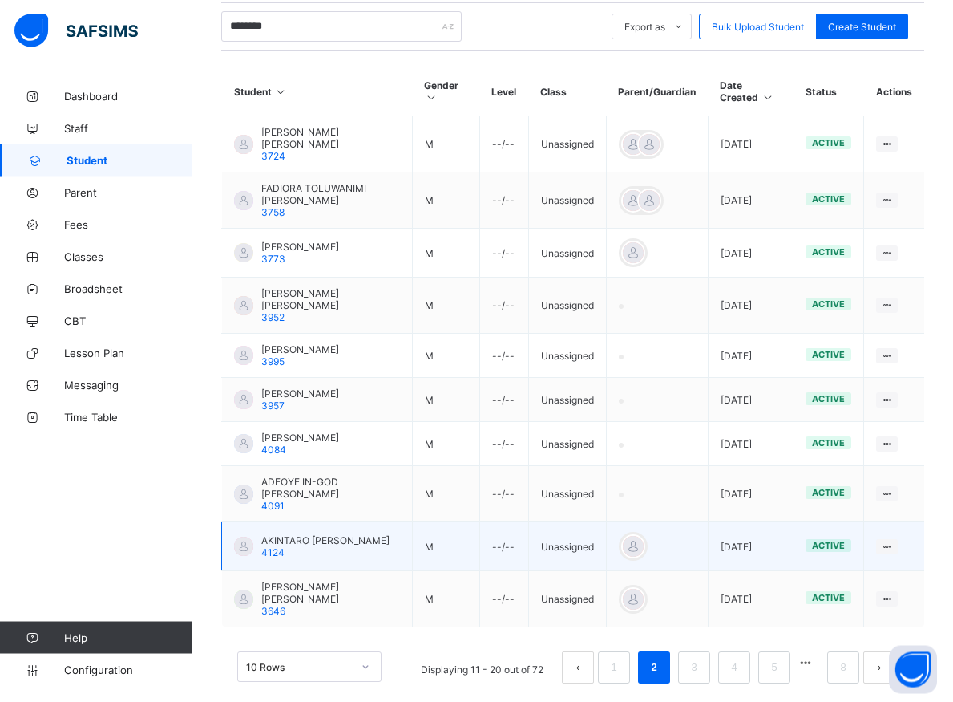
scroll to position [346, 0]
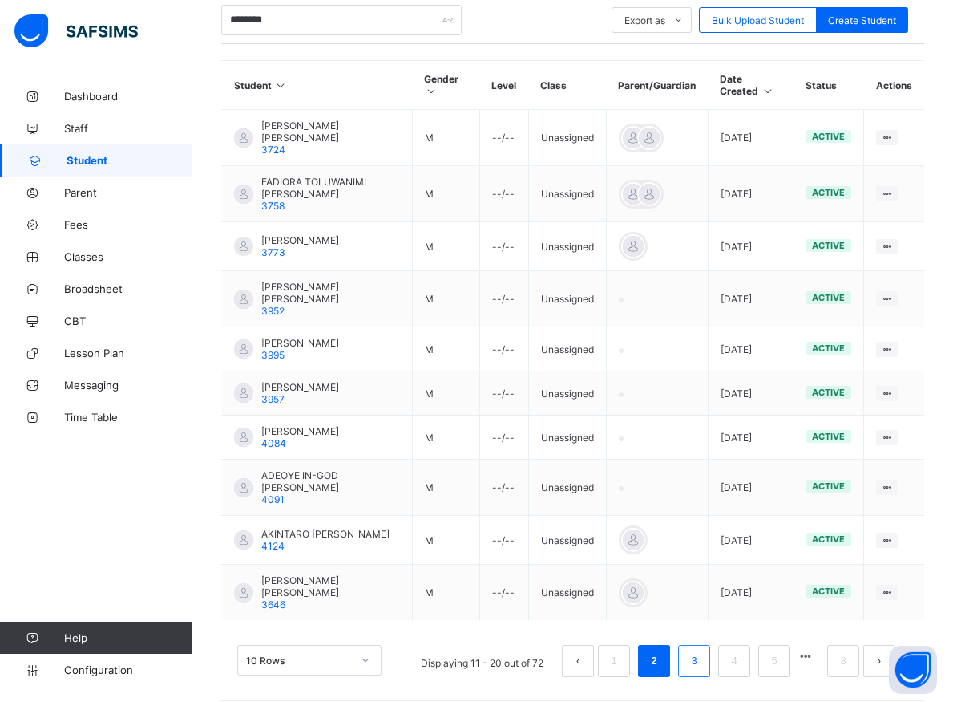
click at [702, 650] on link "3" at bounding box center [693, 660] width 15 height 21
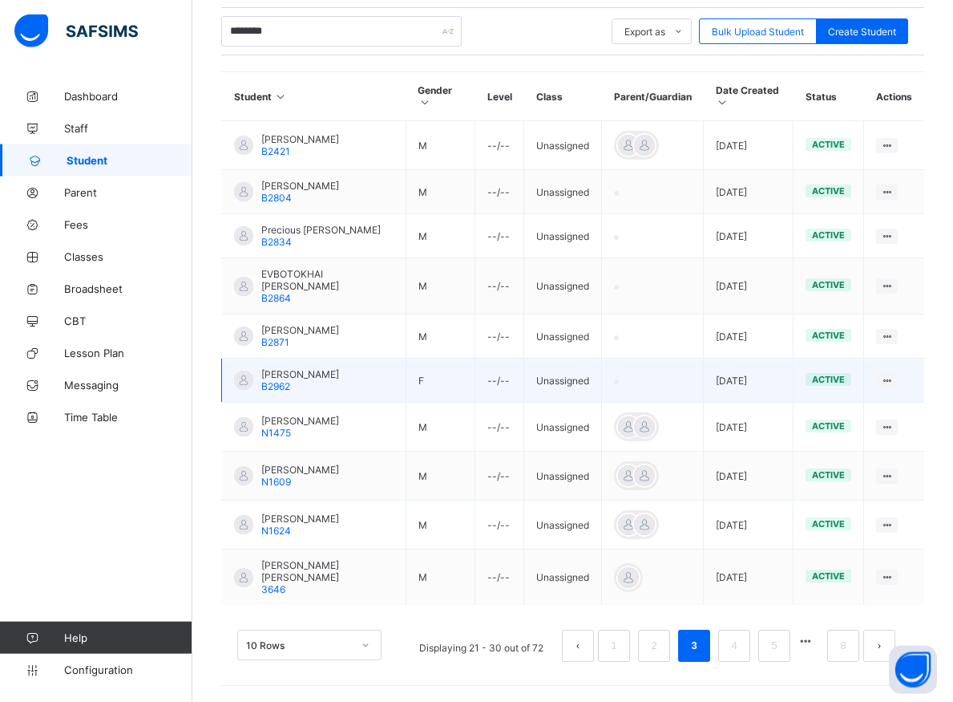
scroll to position [362, 0]
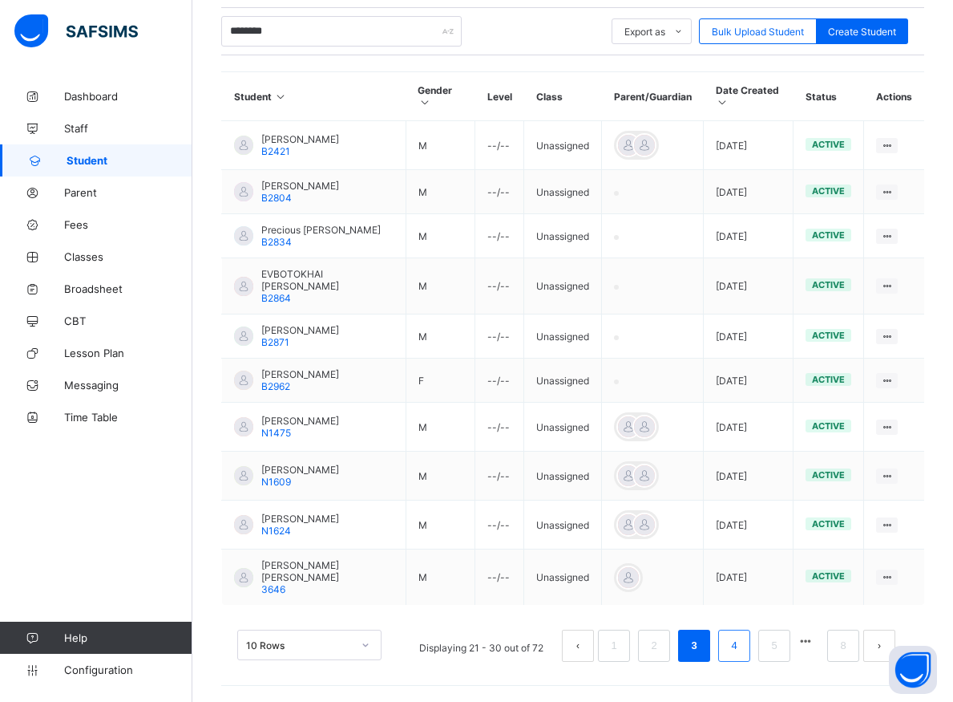
click at [742, 649] on link "4" at bounding box center [733, 645] width 15 height 21
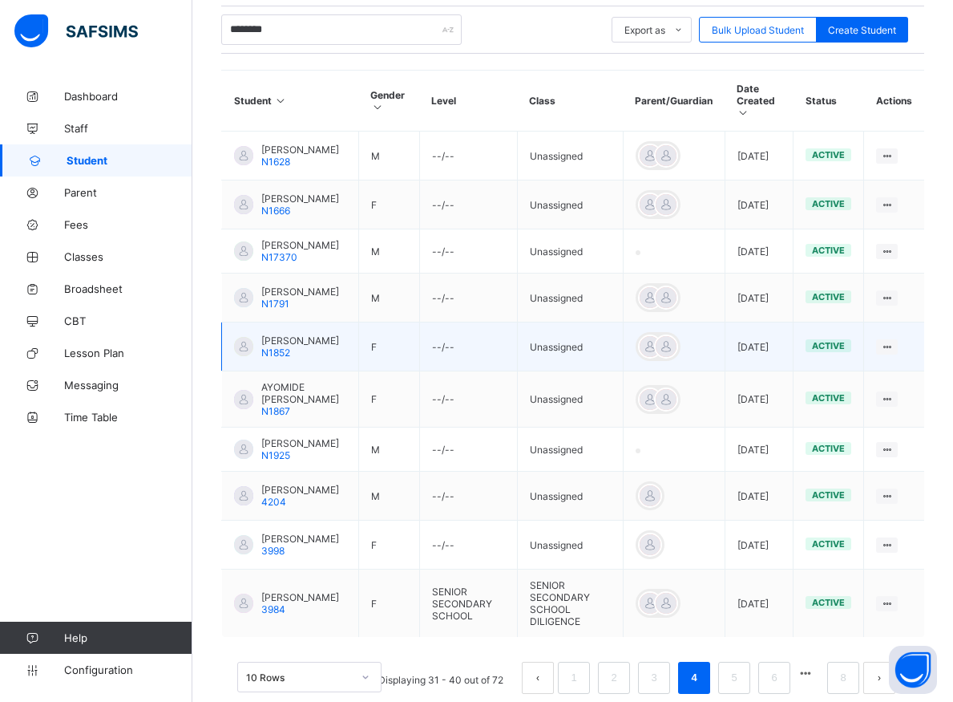
scroll to position [415, 0]
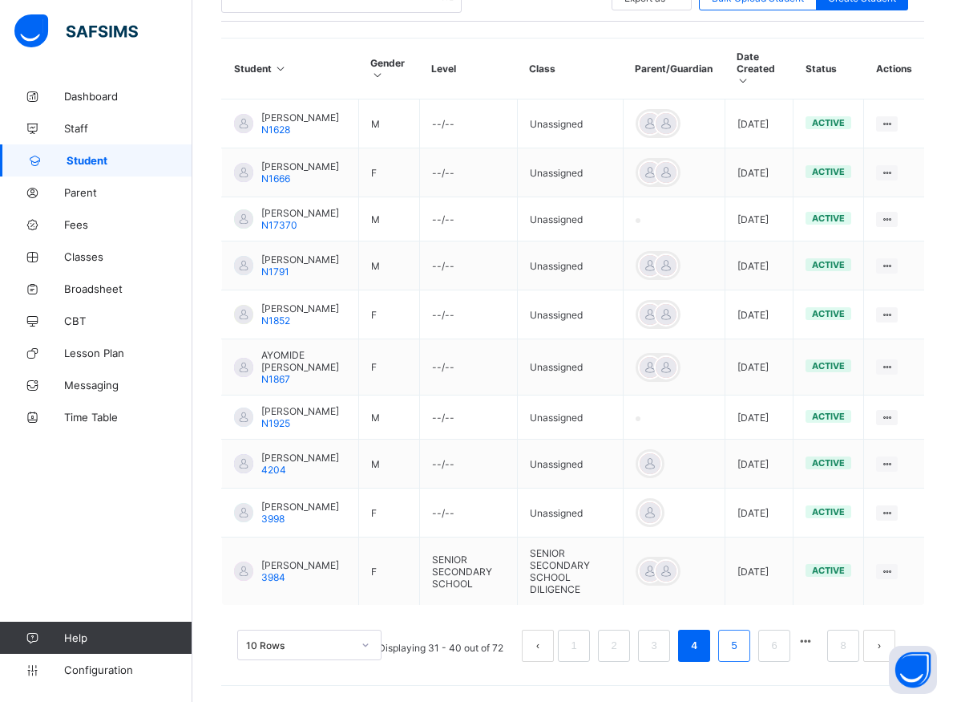
click at [742, 649] on link "5" at bounding box center [733, 645] width 15 height 21
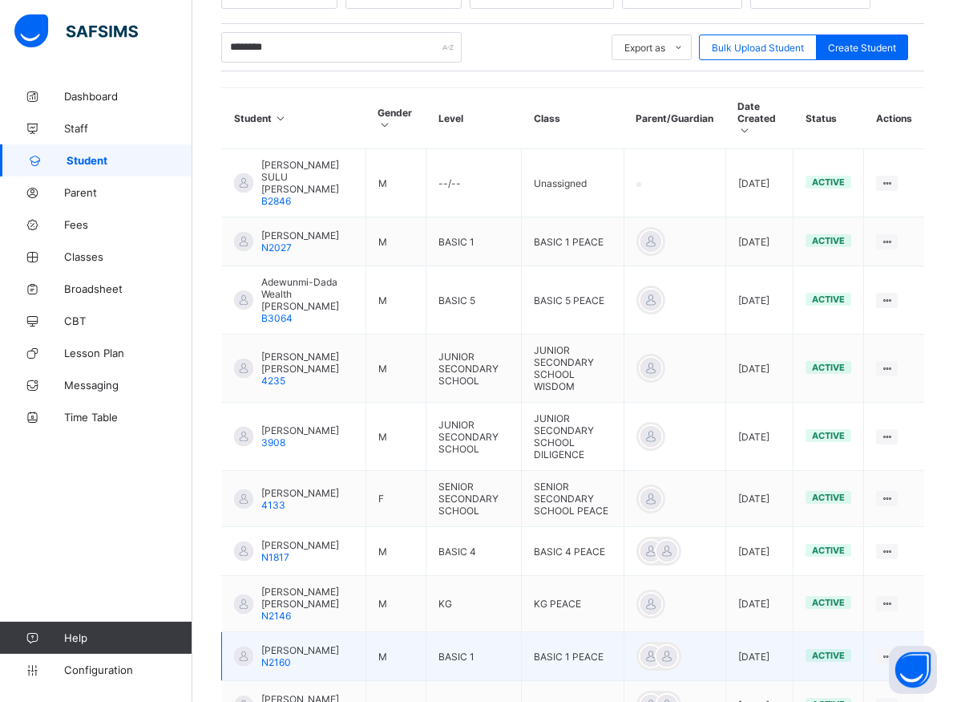
scroll to position [254, 0]
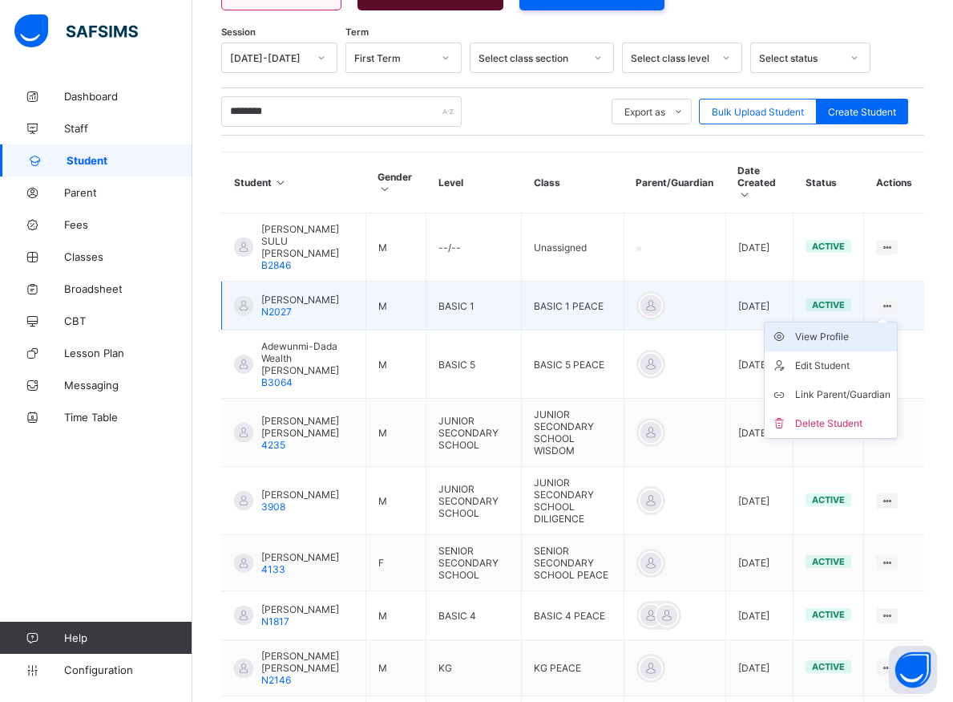
click at [875, 329] on div "View Profile" at bounding box center [842, 337] width 95 height 16
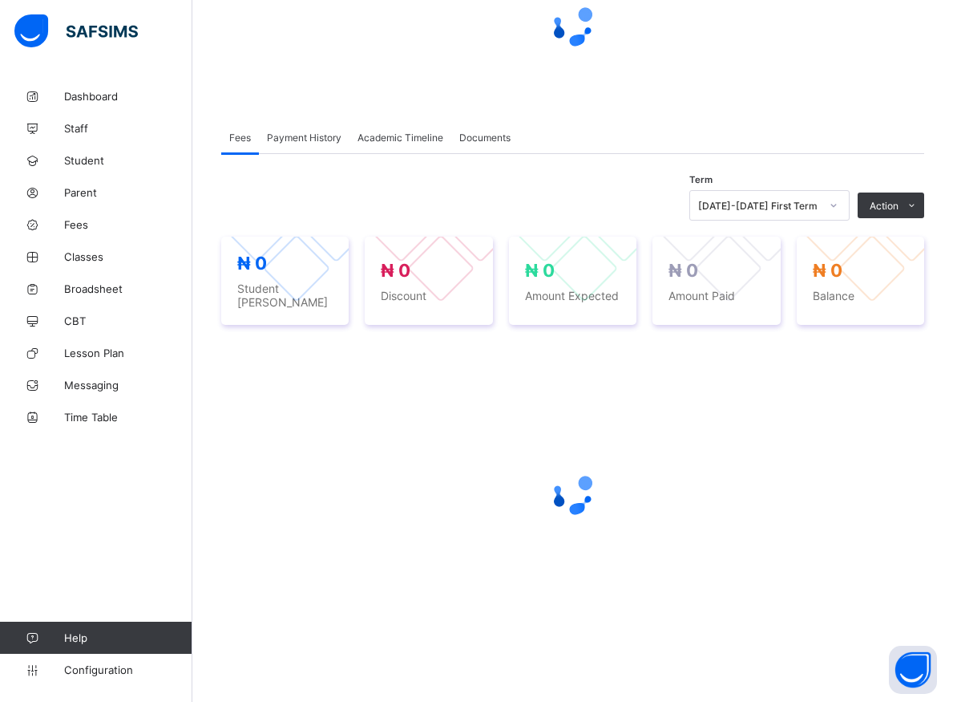
scroll to position [172, 0]
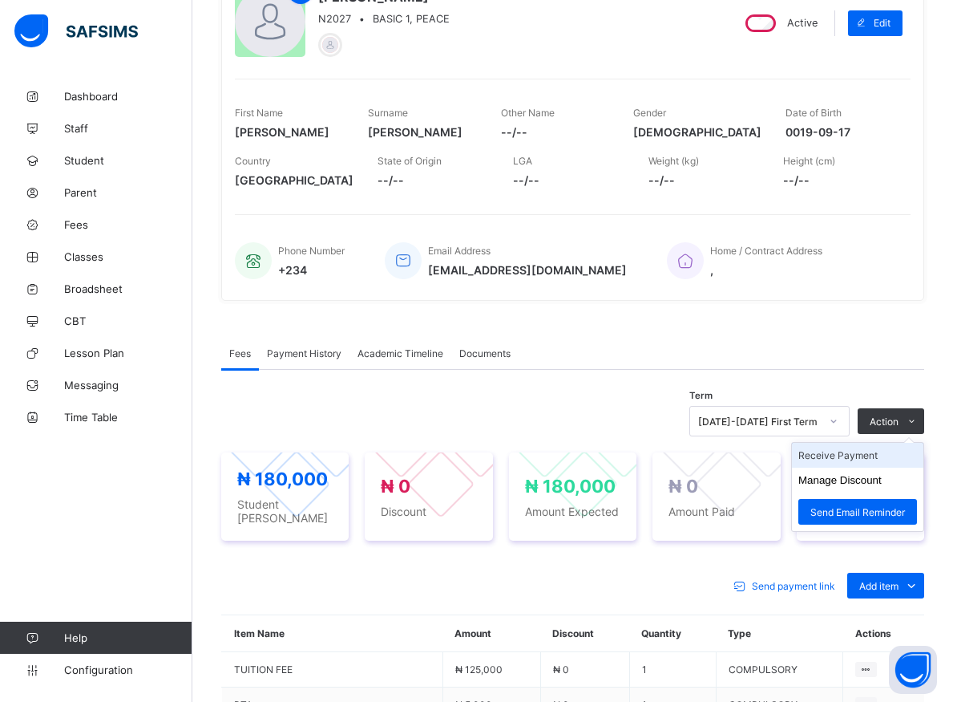
click at [869, 459] on li "Receive Payment" at bounding box center [857, 455] width 131 height 25
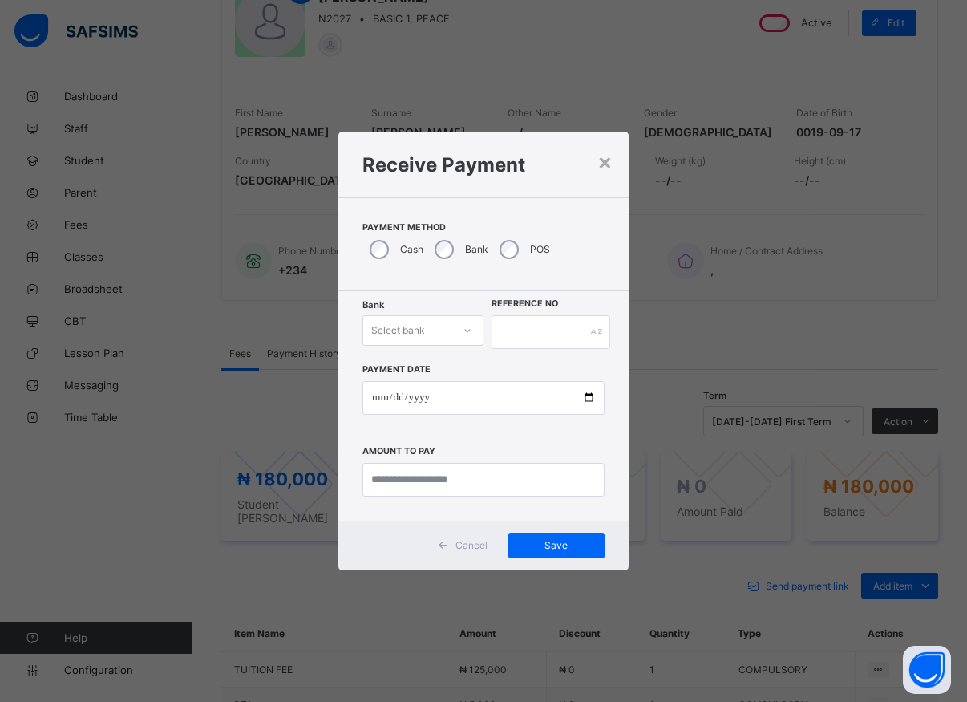
click at [470, 333] on icon at bounding box center [468, 330] width 10 height 16
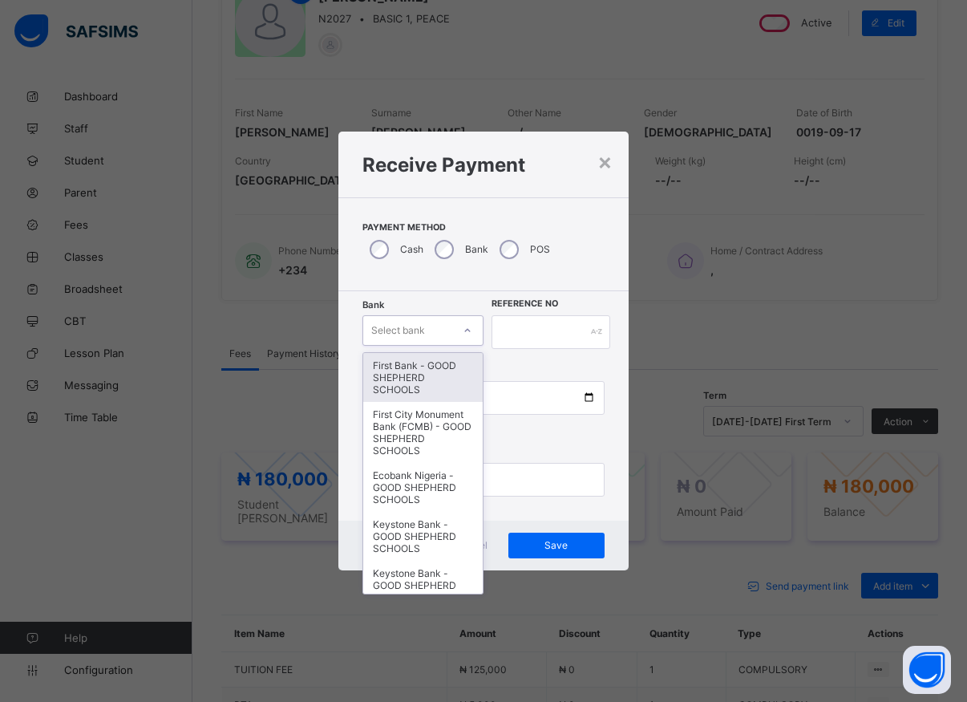
click at [415, 380] on div "First Bank - GOOD SHEPHERD SCHOOLS" at bounding box center [422, 377] width 119 height 49
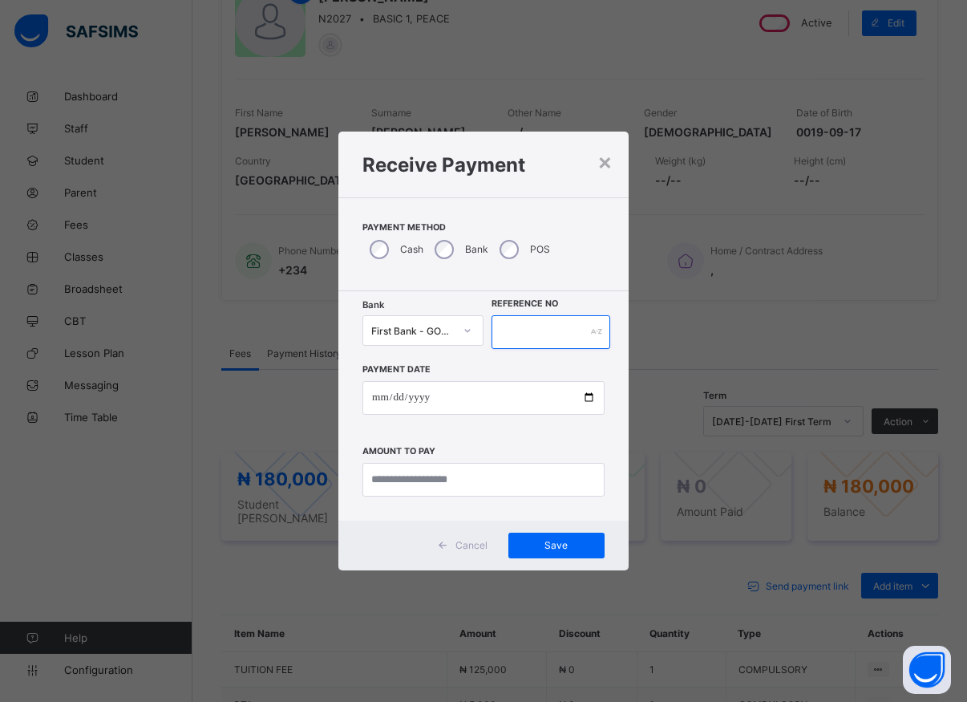
click at [500, 331] on input "text" at bounding box center [550, 332] width 119 height 34
type input "*"
type input "*****"
click at [586, 402] on input "date" at bounding box center [483, 398] width 242 height 34
type input "**********"
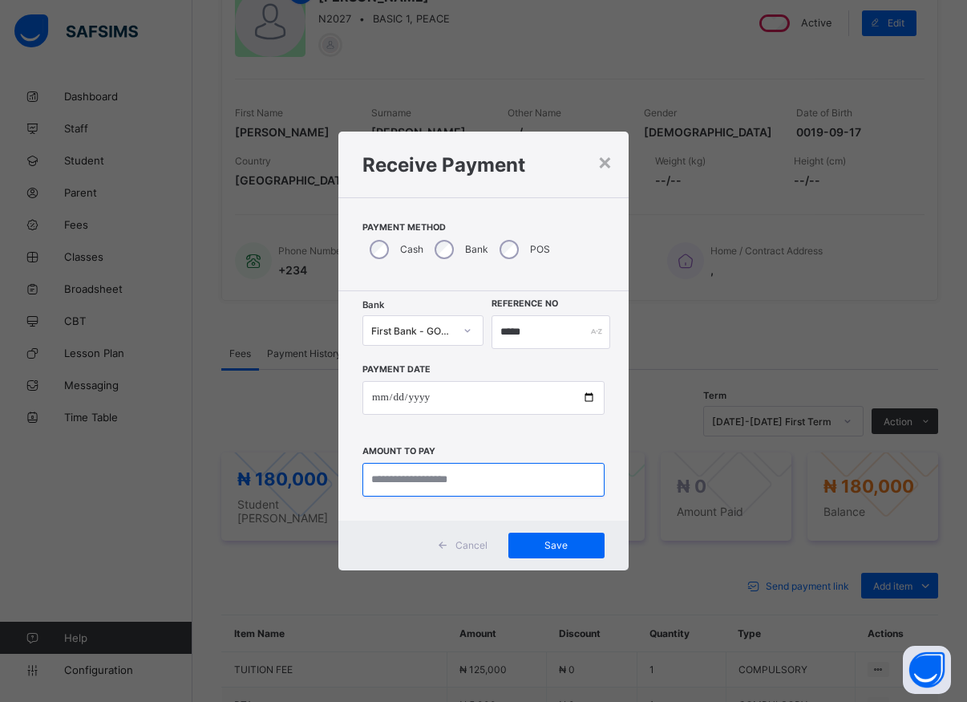
click at [435, 487] on input "currency" at bounding box center [483, 480] width 242 height 34
type input "*********"
click at [552, 544] on span "Save" at bounding box center [556, 545] width 72 height 12
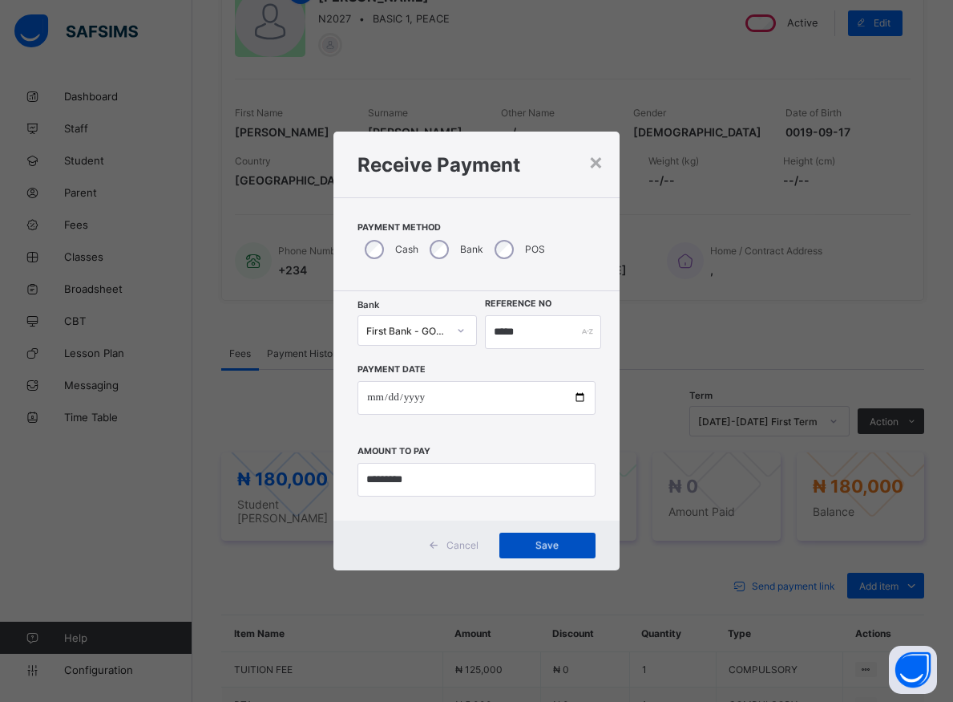
click at [507, 548] on div "Save" at bounding box center [548, 545] width 96 height 26
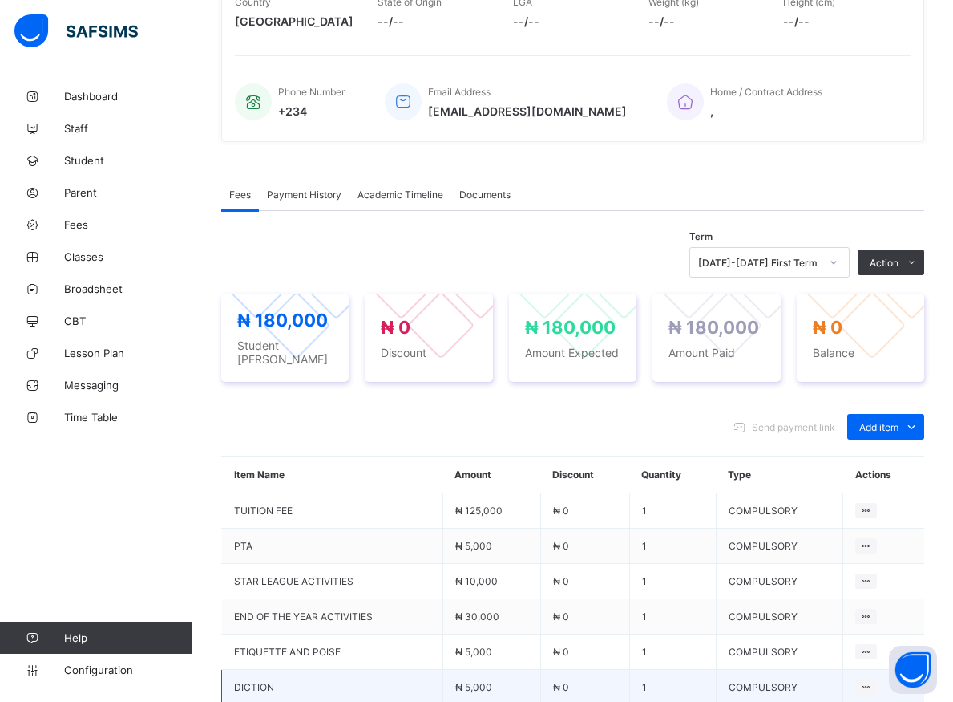
scroll to position [494, 0]
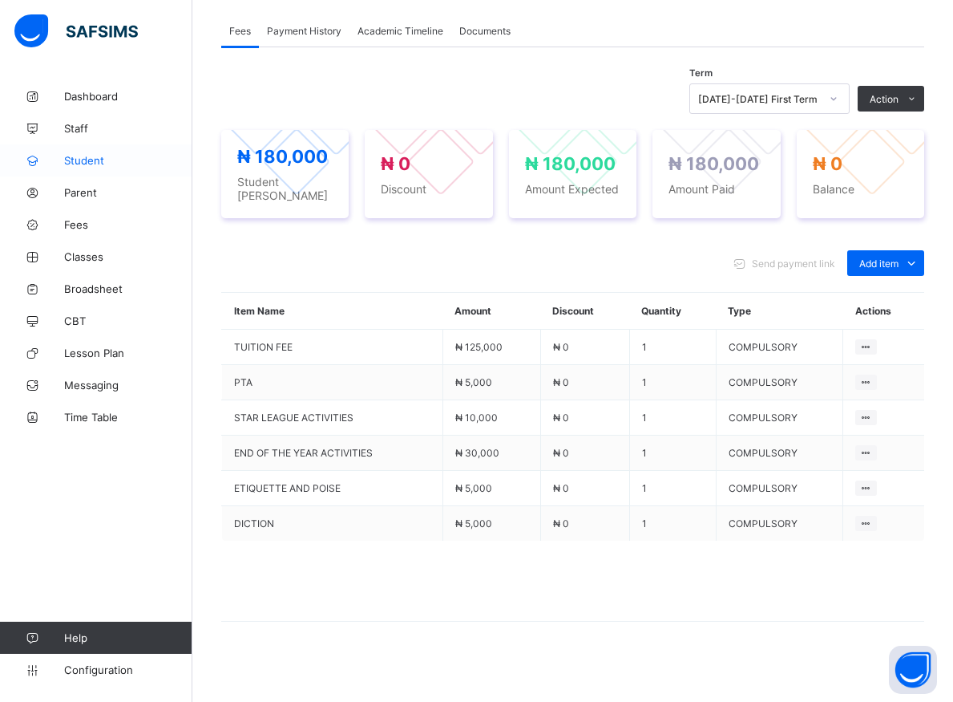
click at [81, 161] on span "Student" at bounding box center [128, 160] width 128 height 13
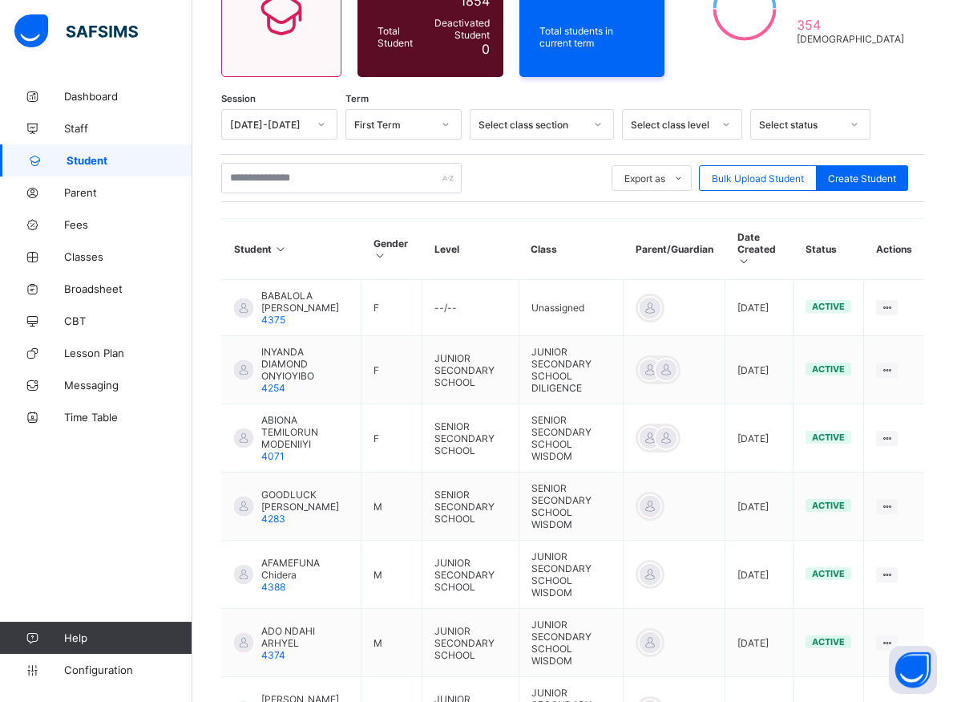
scroll to position [103, 0]
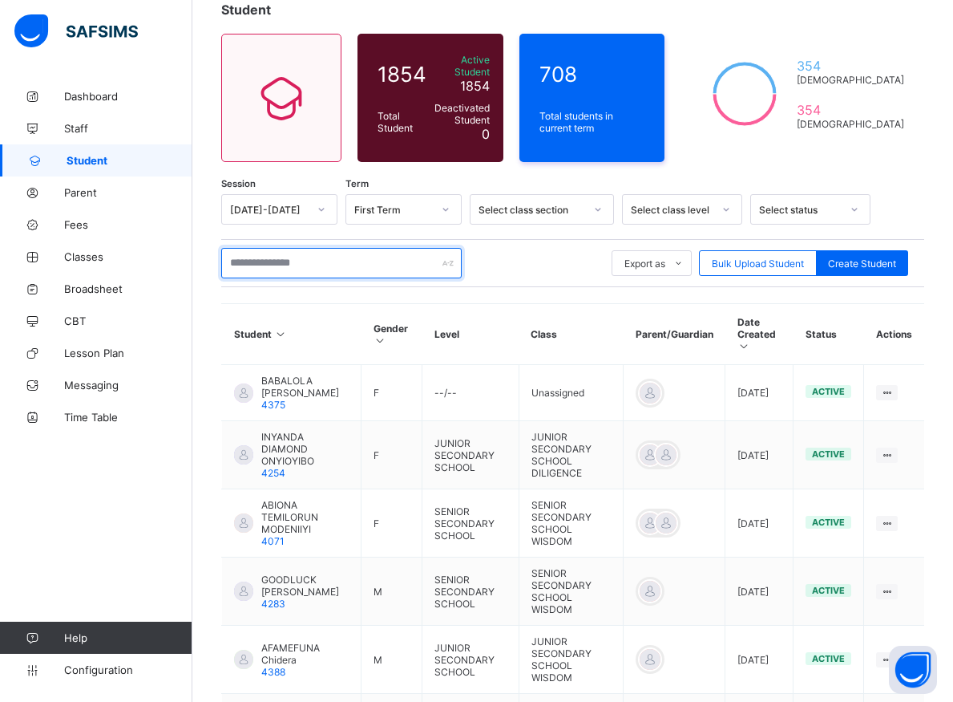
click at [324, 254] on input "text" at bounding box center [341, 263] width 241 height 30
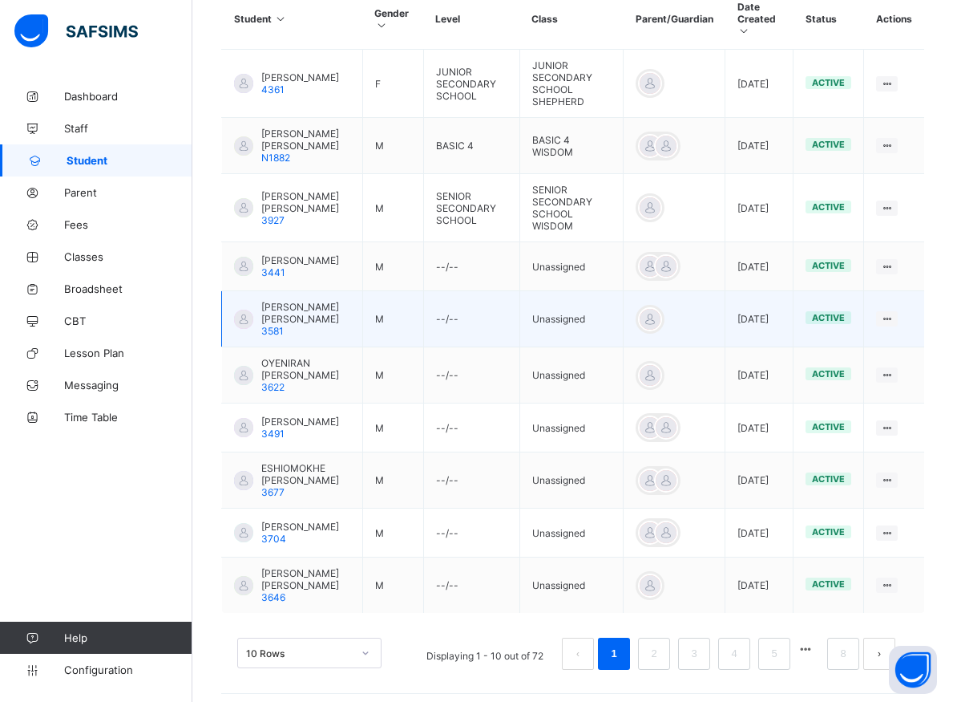
scroll to position [451, 0]
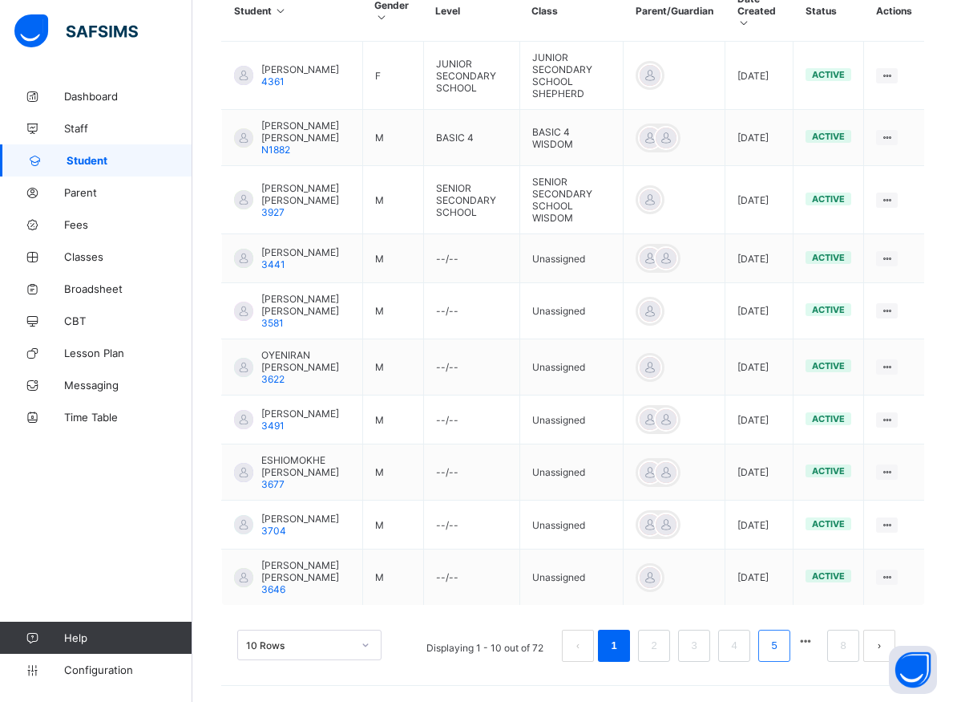
type input "********"
click at [782, 653] on link "5" at bounding box center [773, 645] width 15 height 21
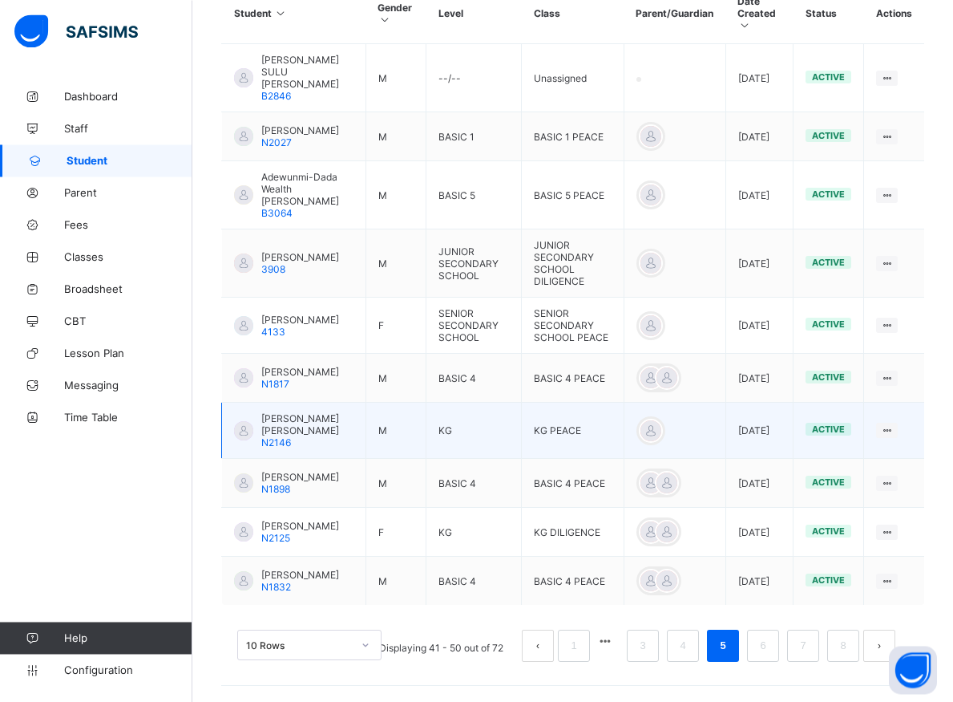
scroll to position [432, 0]
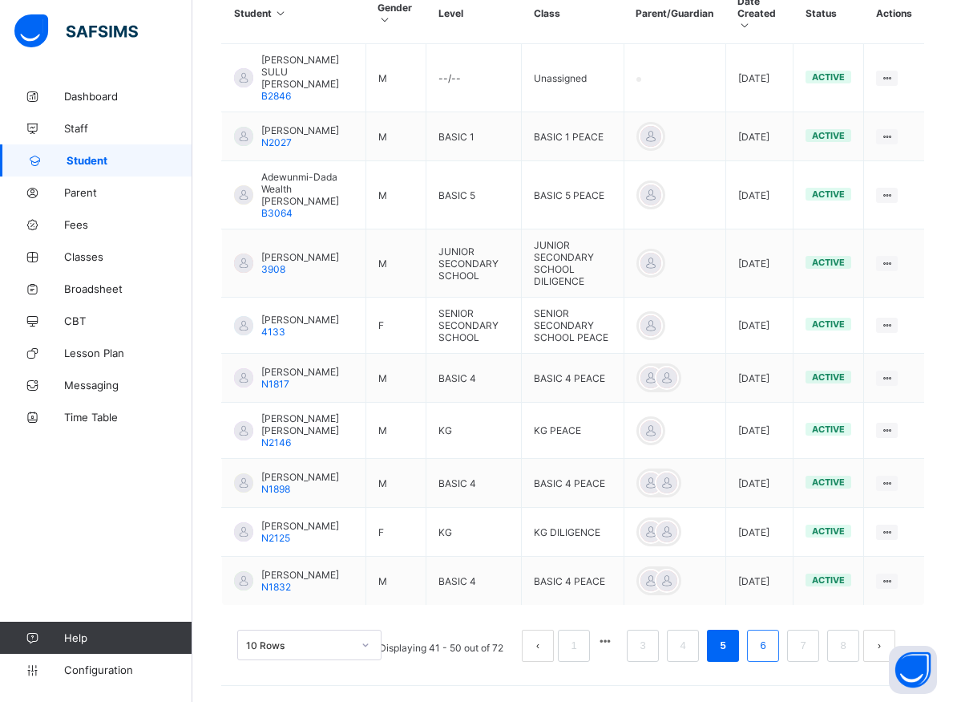
click at [770, 654] on link "6" at bounding box center [762, 645] width 15 height 21
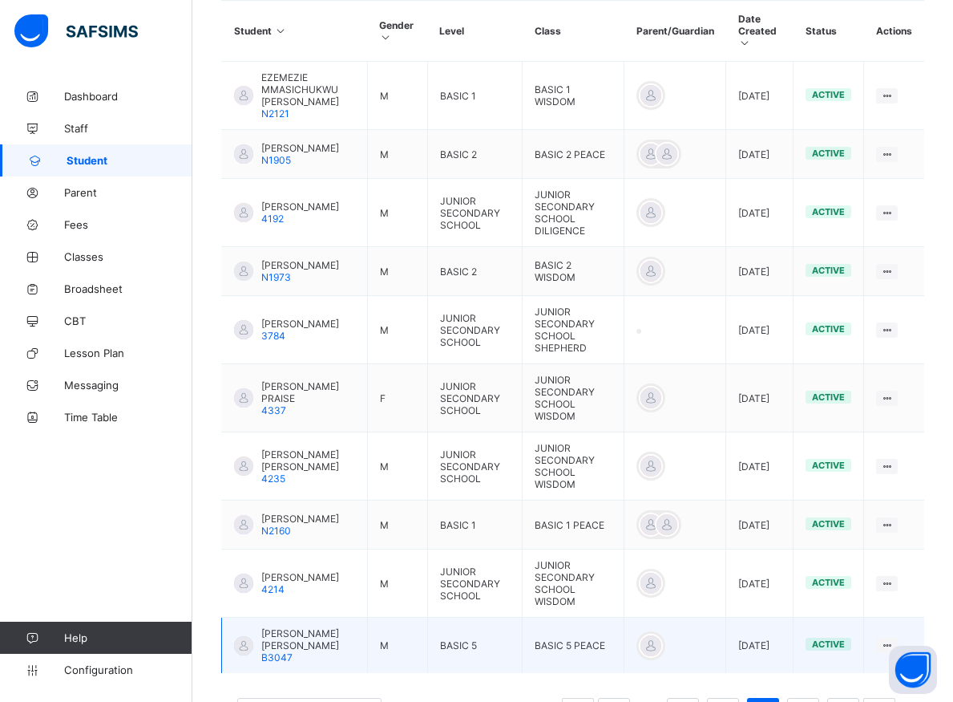
scroll to position [487, 0]
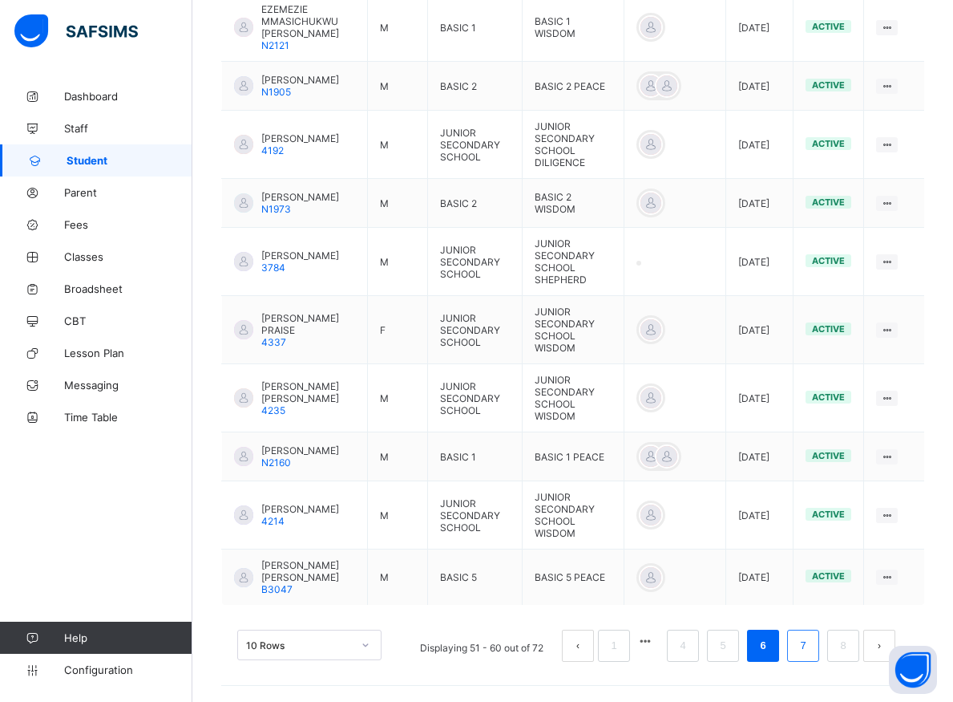
click at [811, 650] on link "7" at bounding box center [802, 645] width 15 height 21
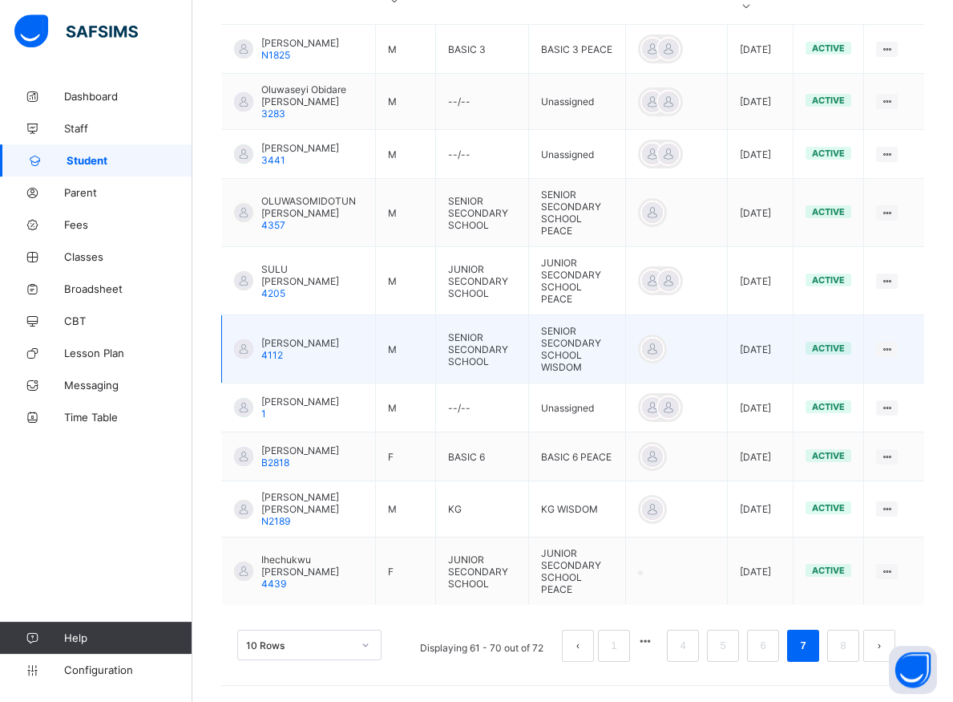
scroll to position [451, 0]
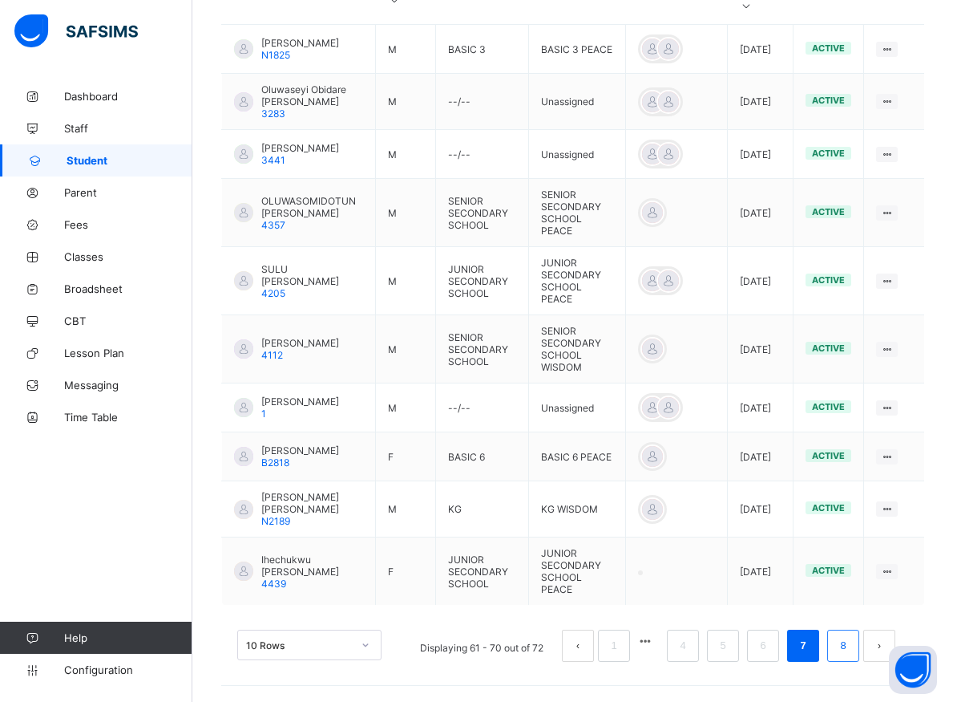
click at [851, 647] on link "8" at bounding box center [842, 645] width 15 height 21
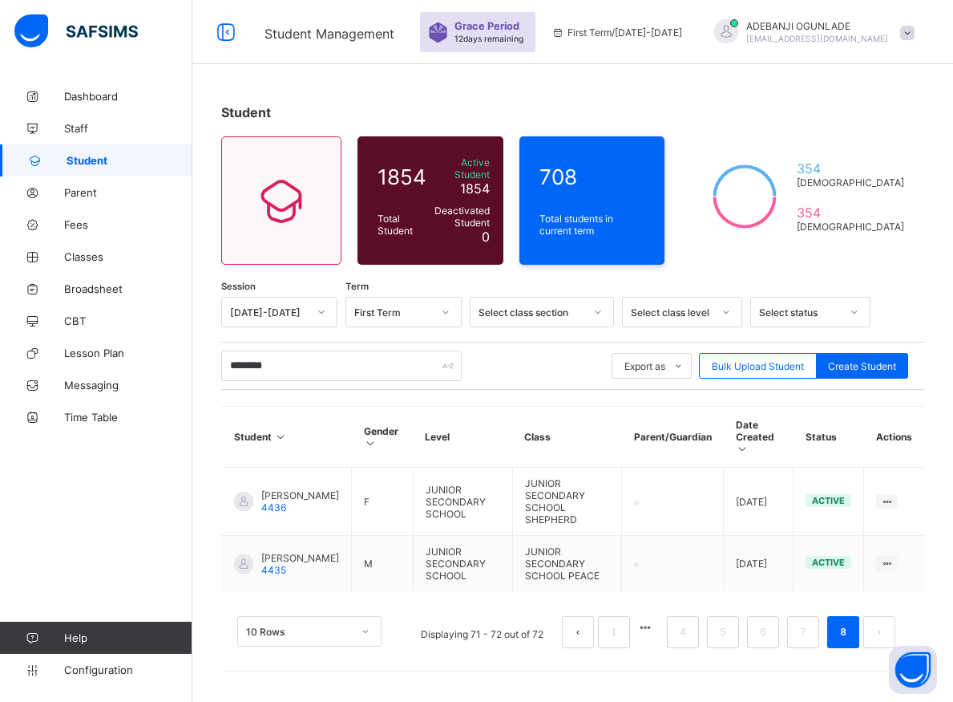
scroll to position [0, 0]
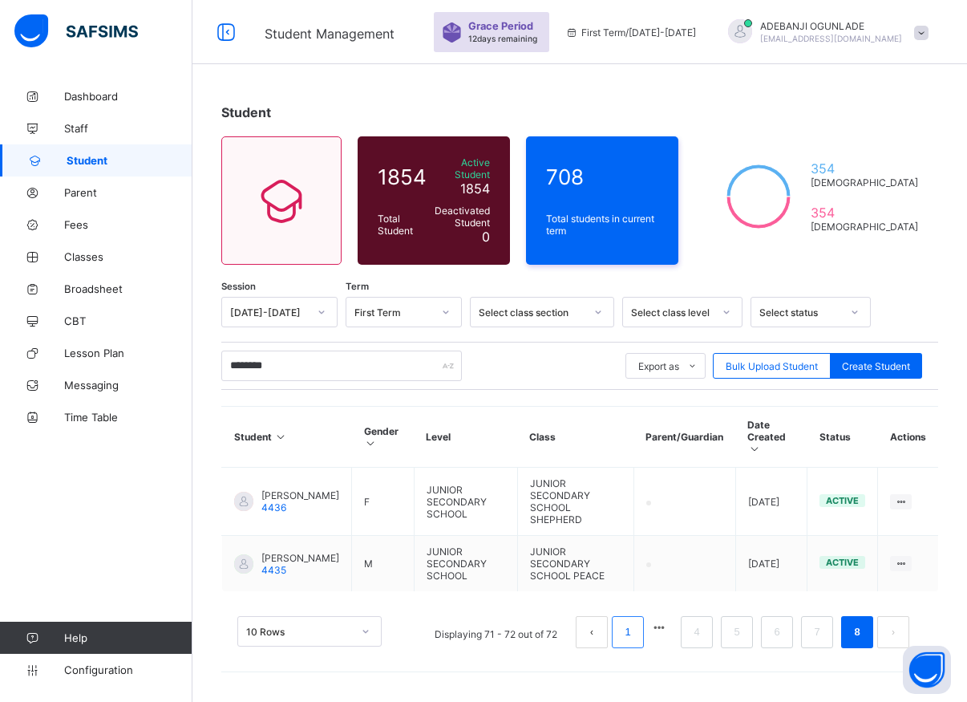
click at [621, 626] on link "1" at bounding box center [627, 631] width 15 height 21
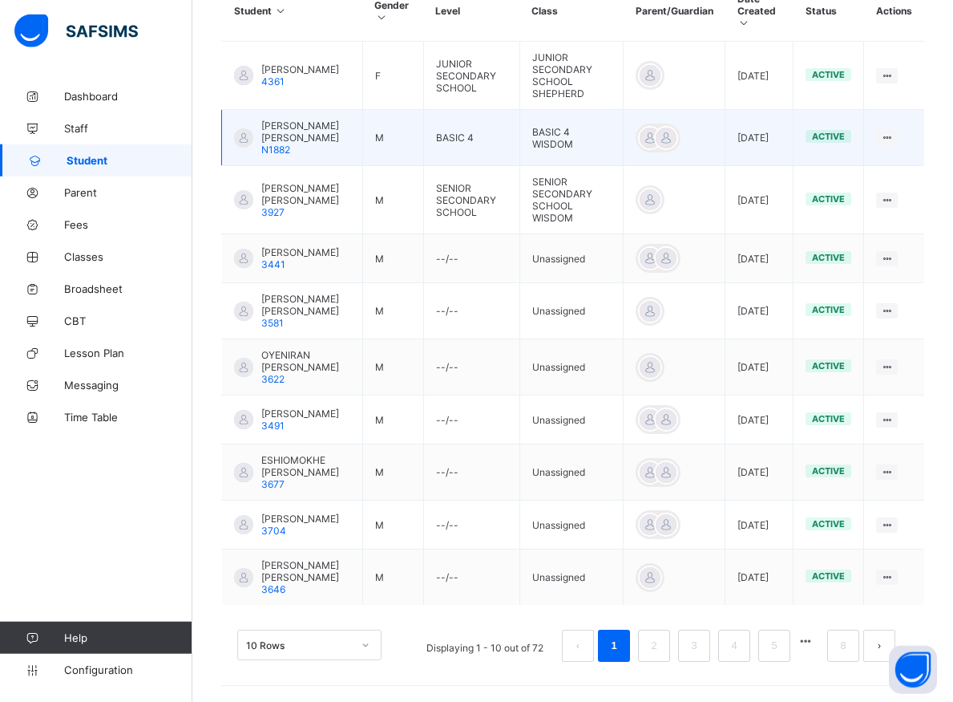
scroll to position [451, 0]
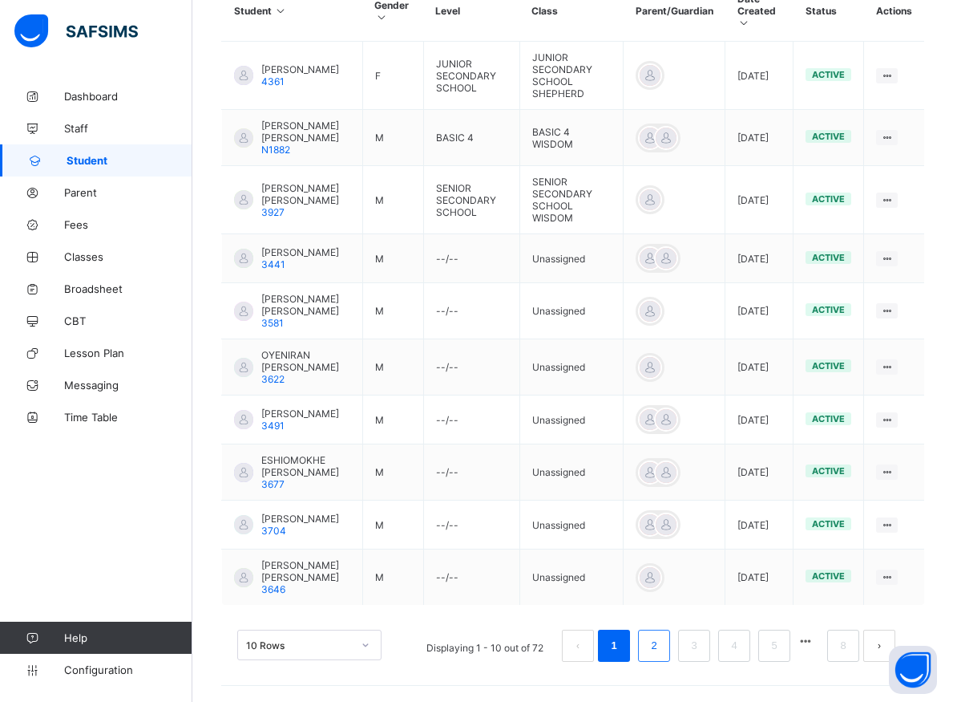
click at [661, 641] on link "2" at bounding box center [653, 645] width 15 height 21
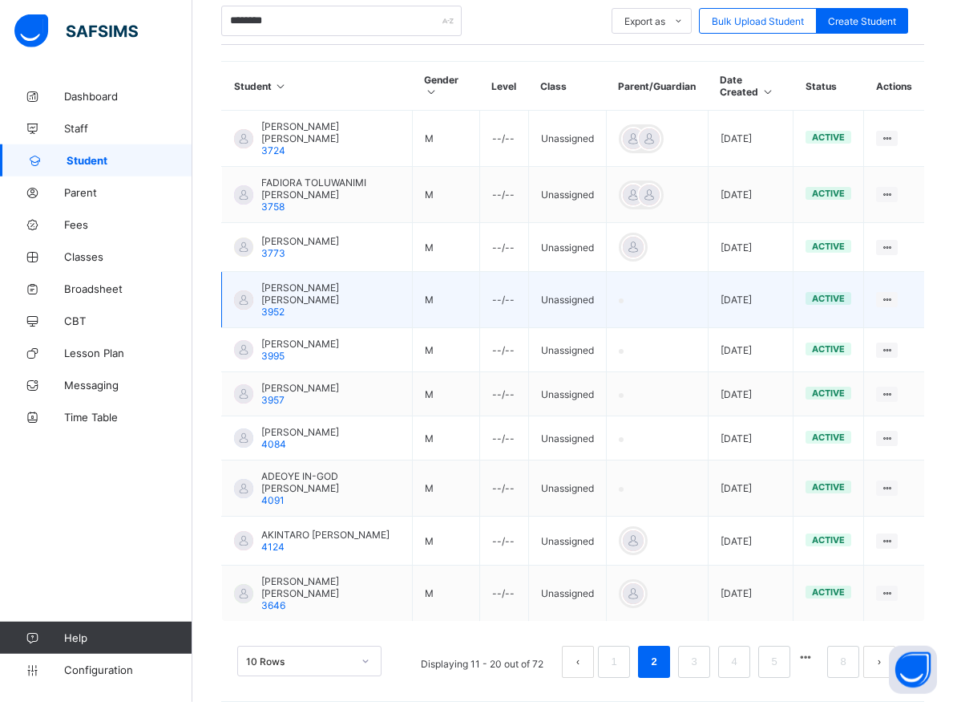
scroll to position [346, 0]
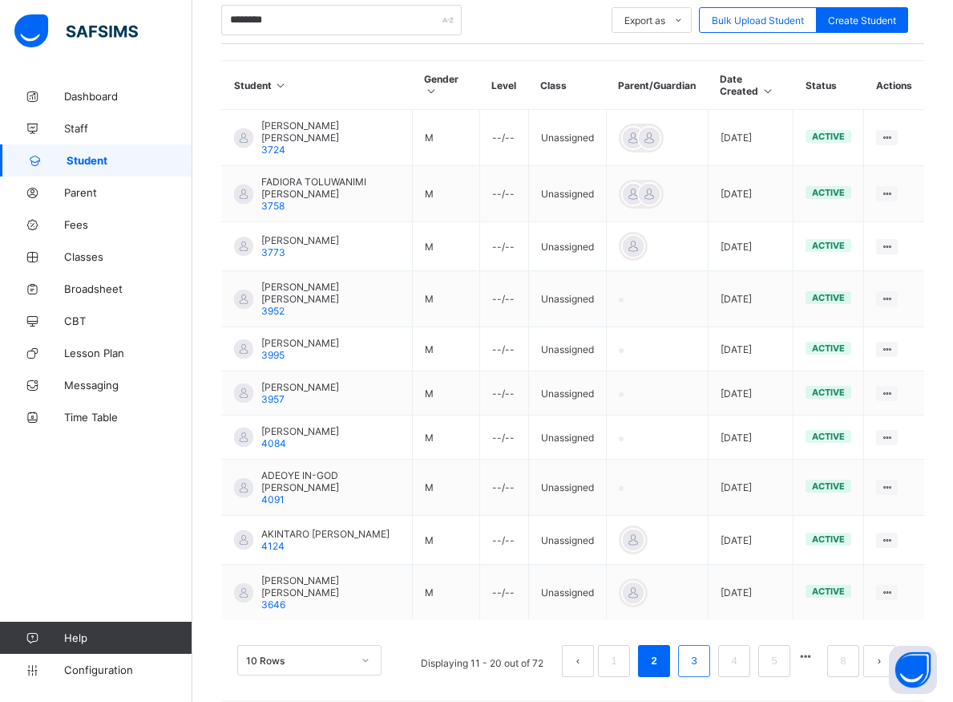
click at [697, 648] on li "3" at bounding box center [694, 661] width 32 height 32
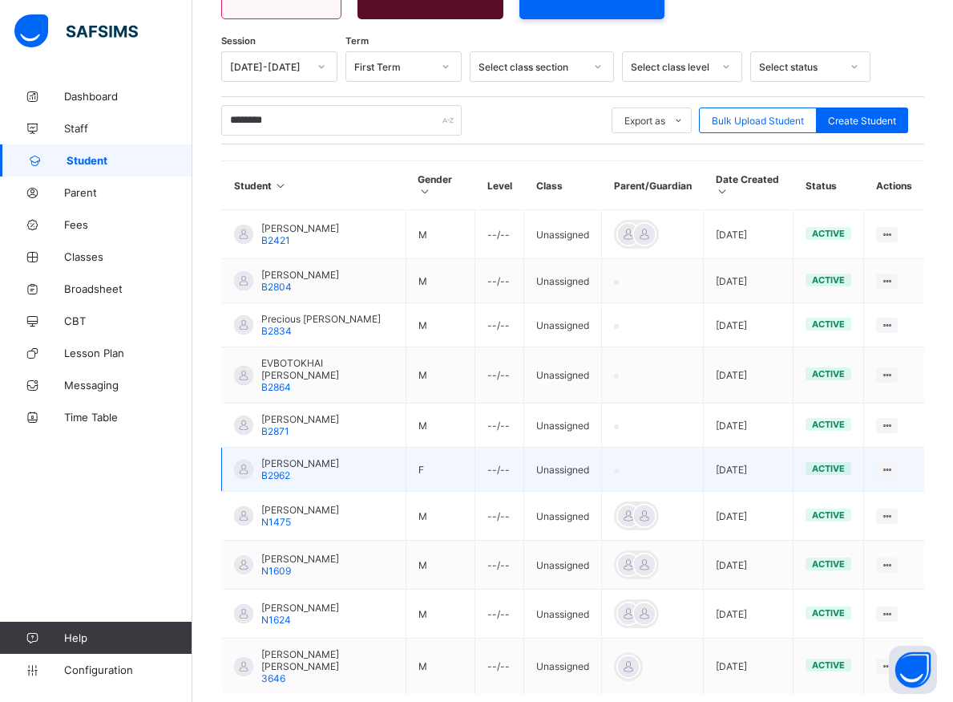
scroll to position [327, 0]
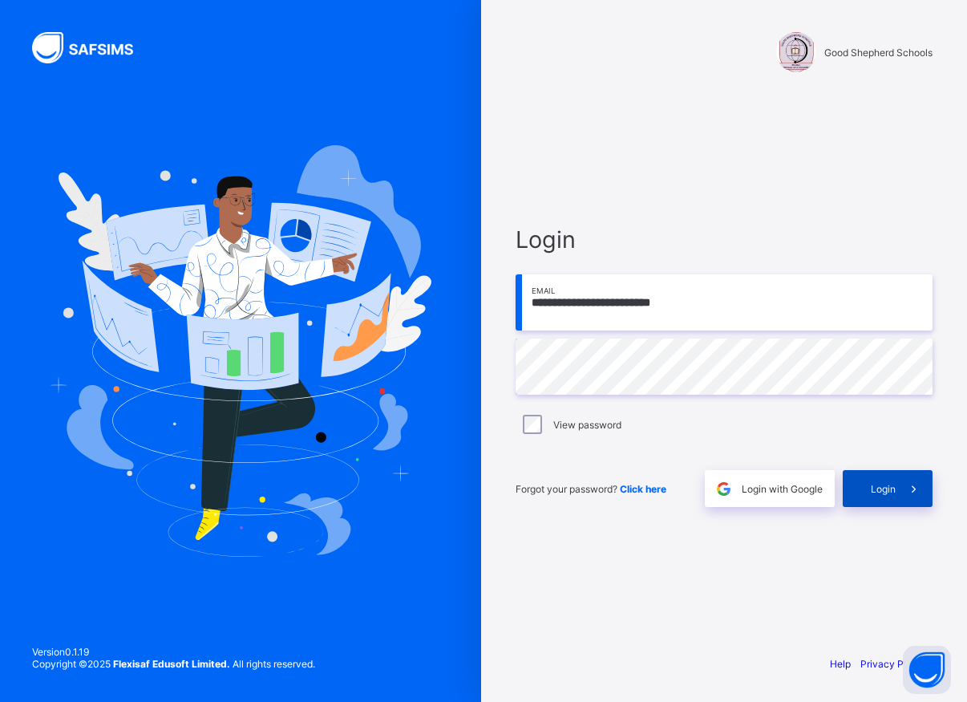
click at [868, 491] on div "Login" at bounding box center [888, 488] width 90 height 37
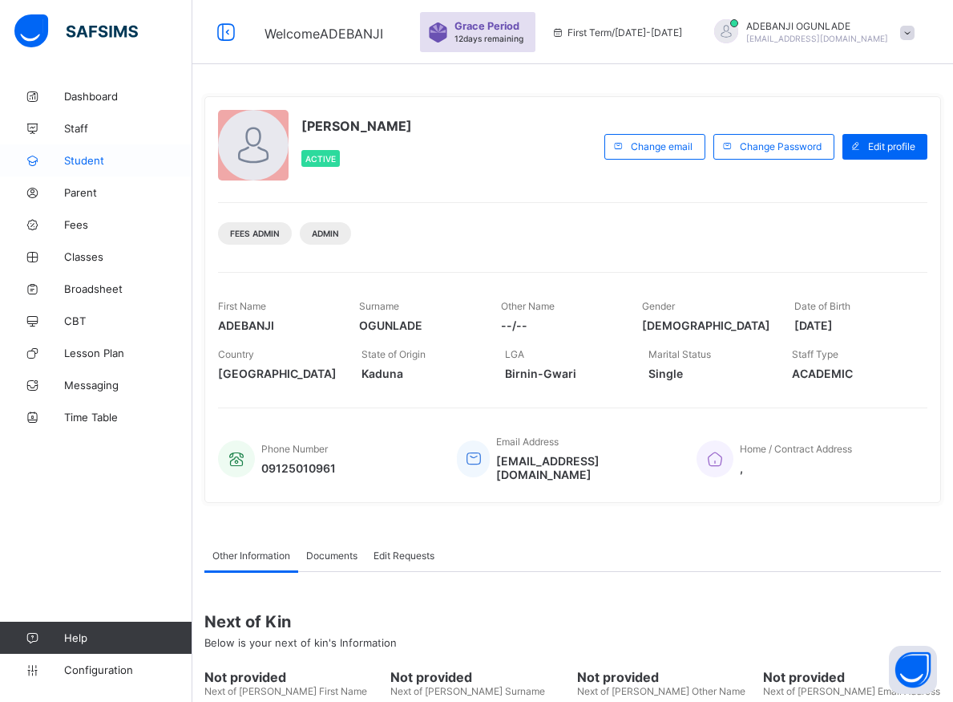
click at [78, 163] on span "Student" at bounding box center [128, 160] width 128 height 13
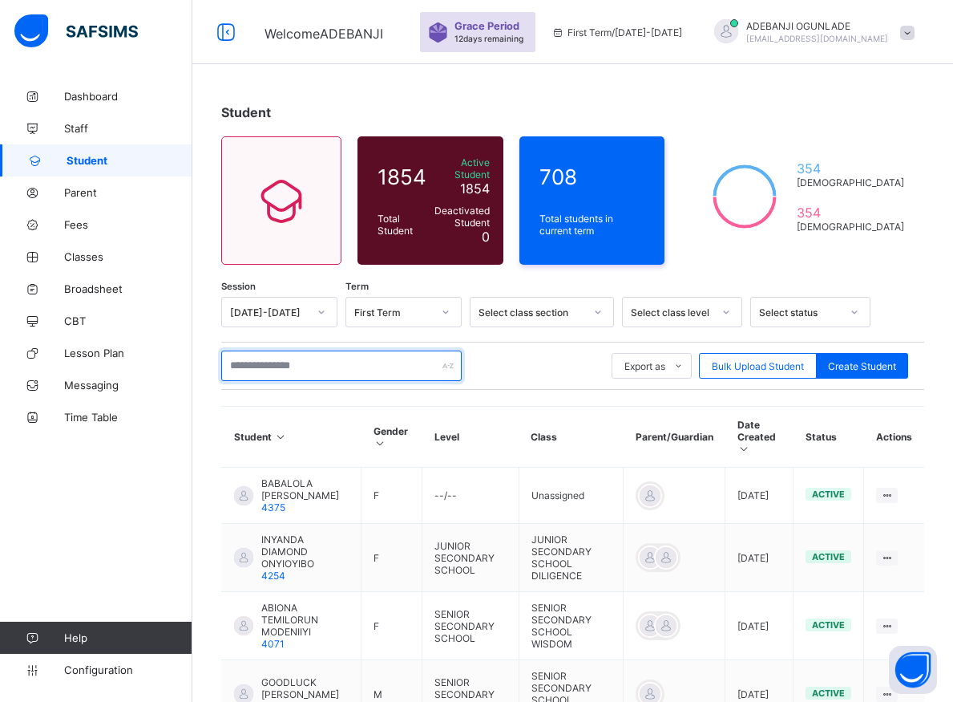
click at [281, 357] on input "text" at bounding box center [341, 365] width 241 height 30
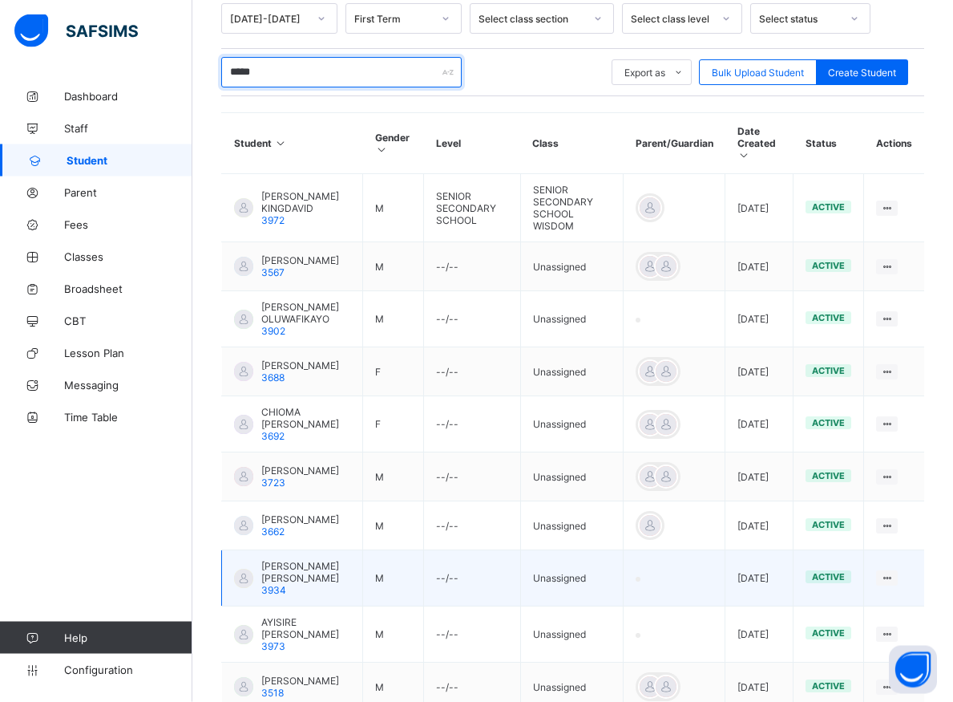
scroll to position [403, 0]
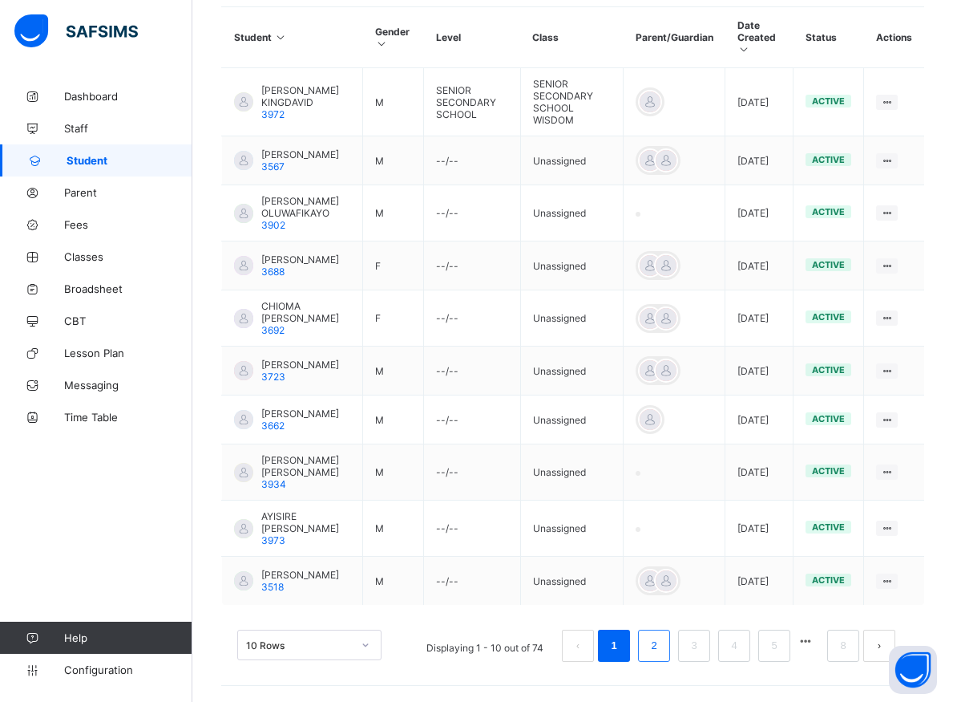
click at [661, 646] on link "2" at bounding box center [653, 645] width 15 height 21
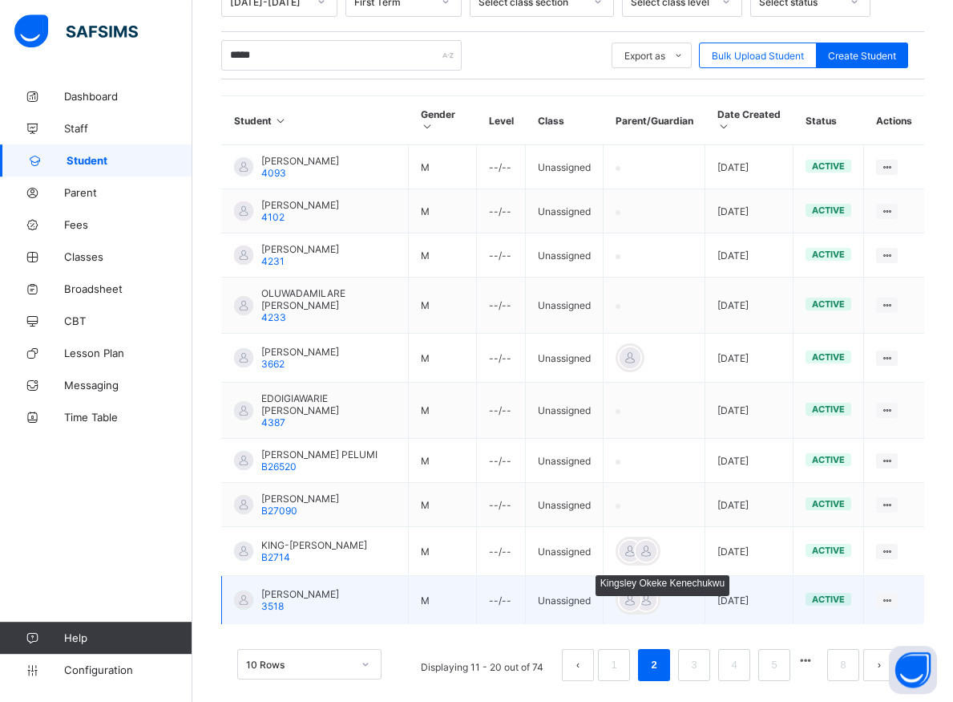
scroll to position [317, 0]
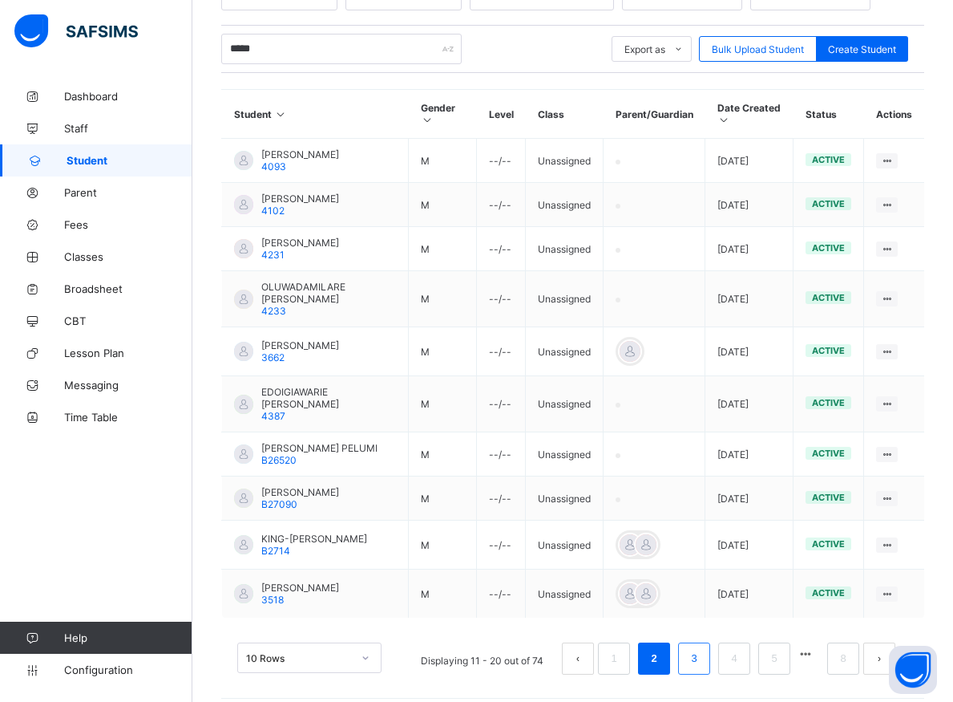
click at [698, 657] on li "3" at bounding box center [694, 658] width 32 height 32
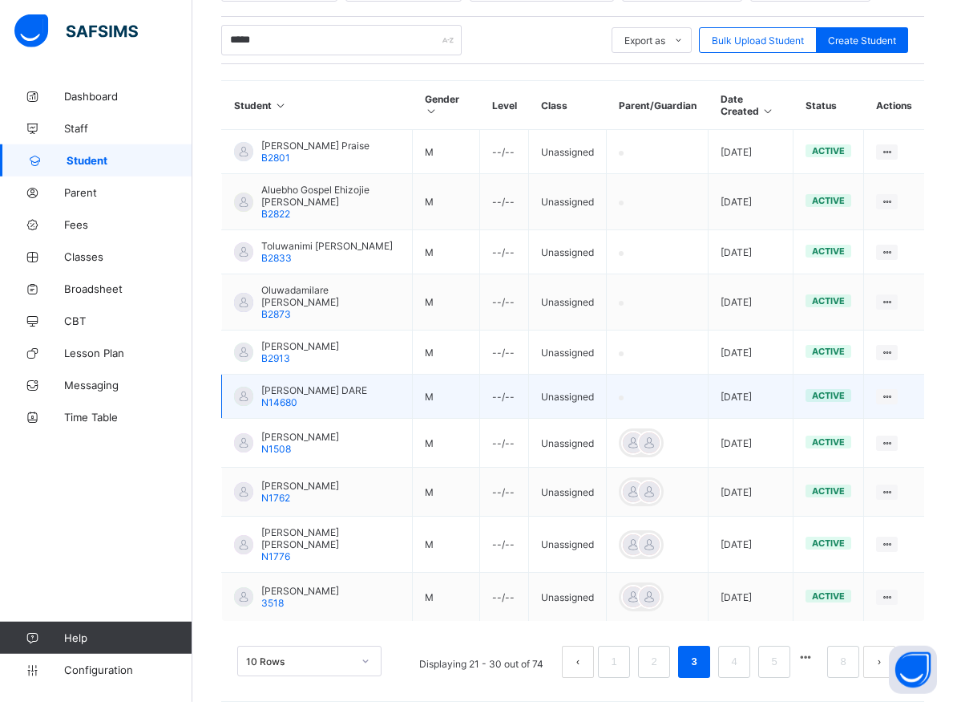
scroll to position [326, 0]
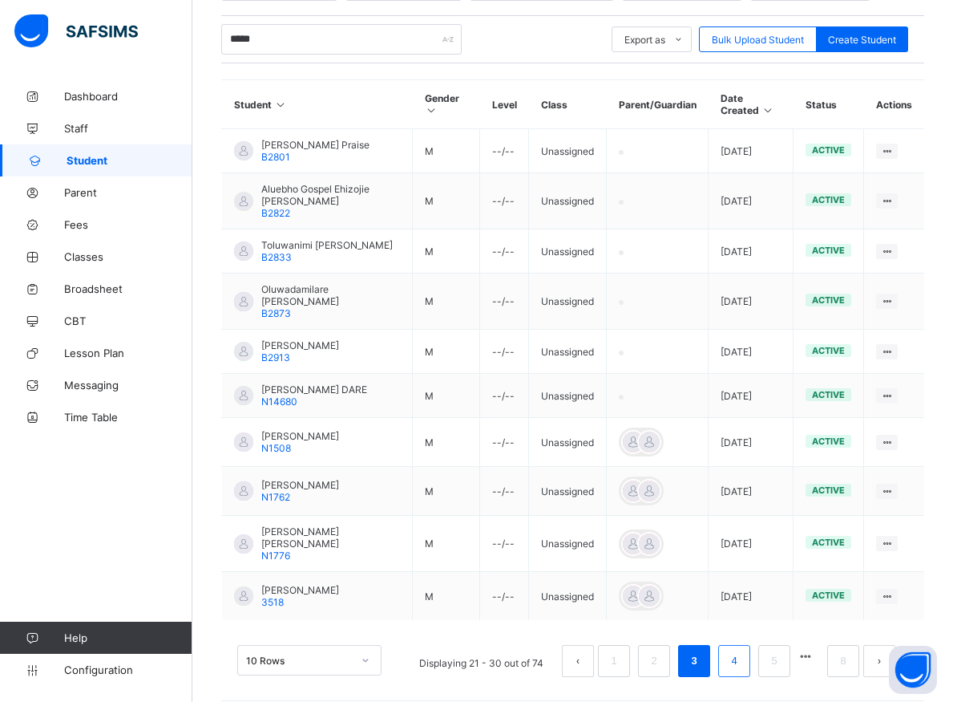
click at [740, 645] on li "4" at bounding box center [734, 661] width 32 height 32
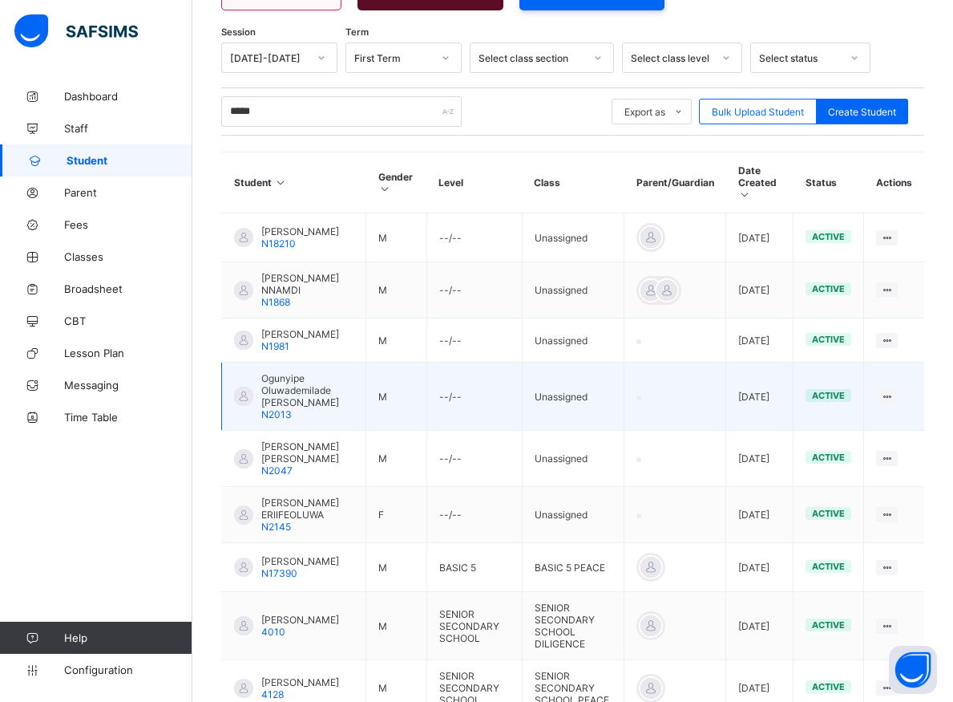
scroll to position [418, 0]
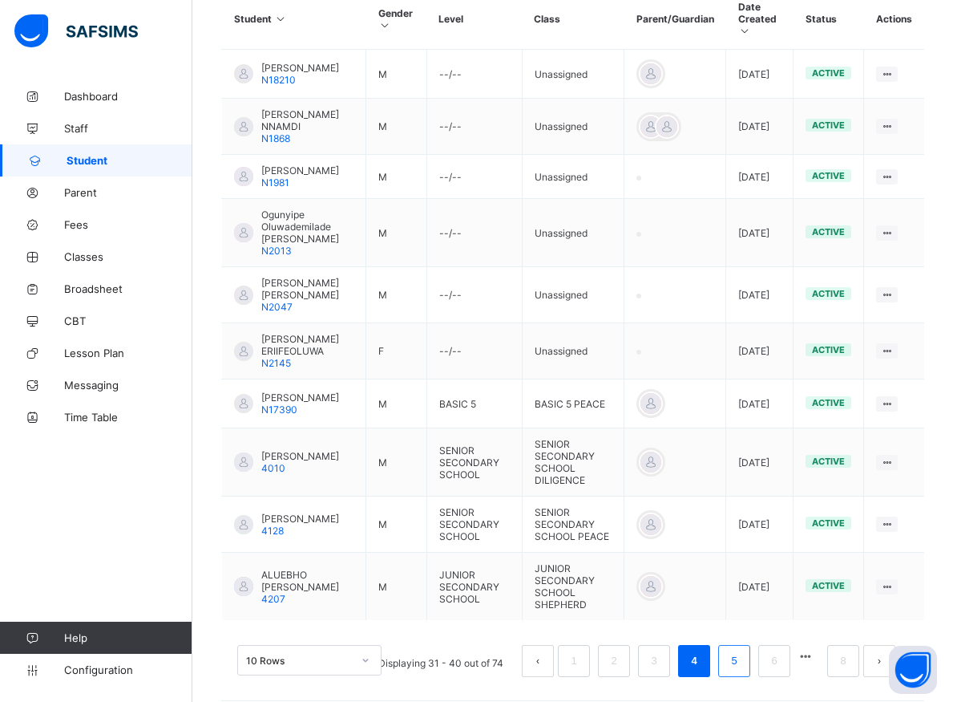
click at [742, 659] on link "5" at bounding box center [733, 660] width 15 height 21
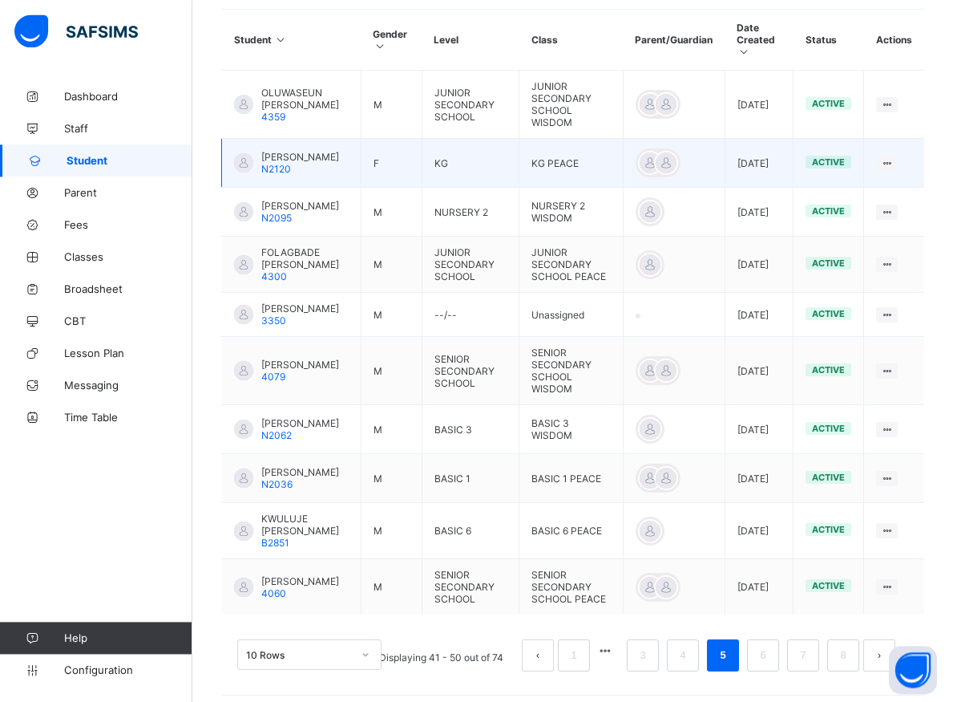
scroll to position [408, 0]
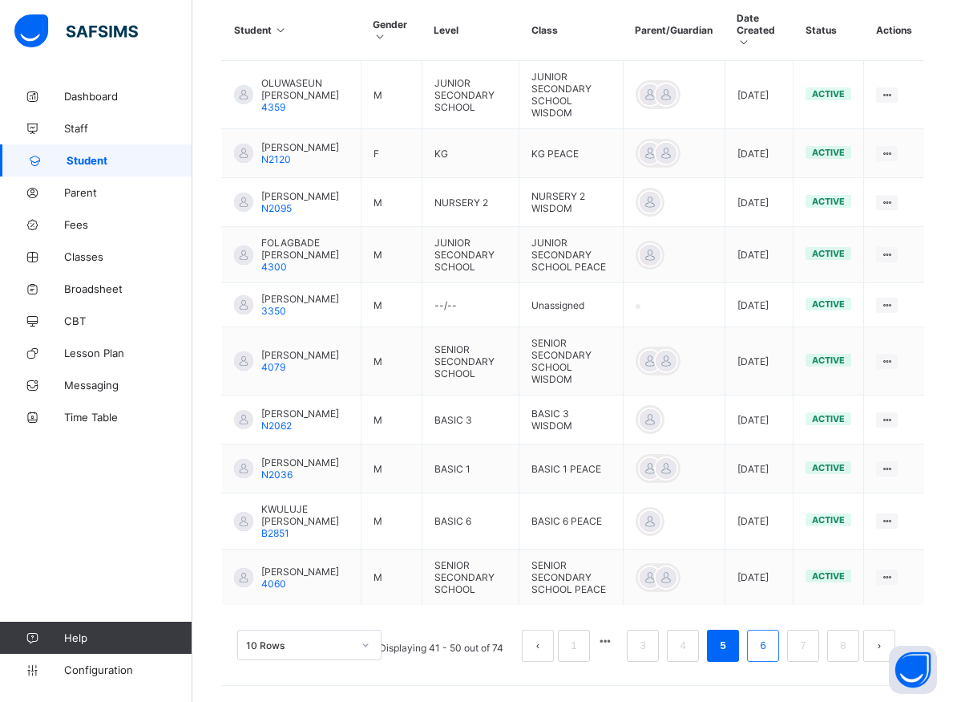
click at [770, 646] on link "6" at bounding box center [762, 645] width 15 height 21
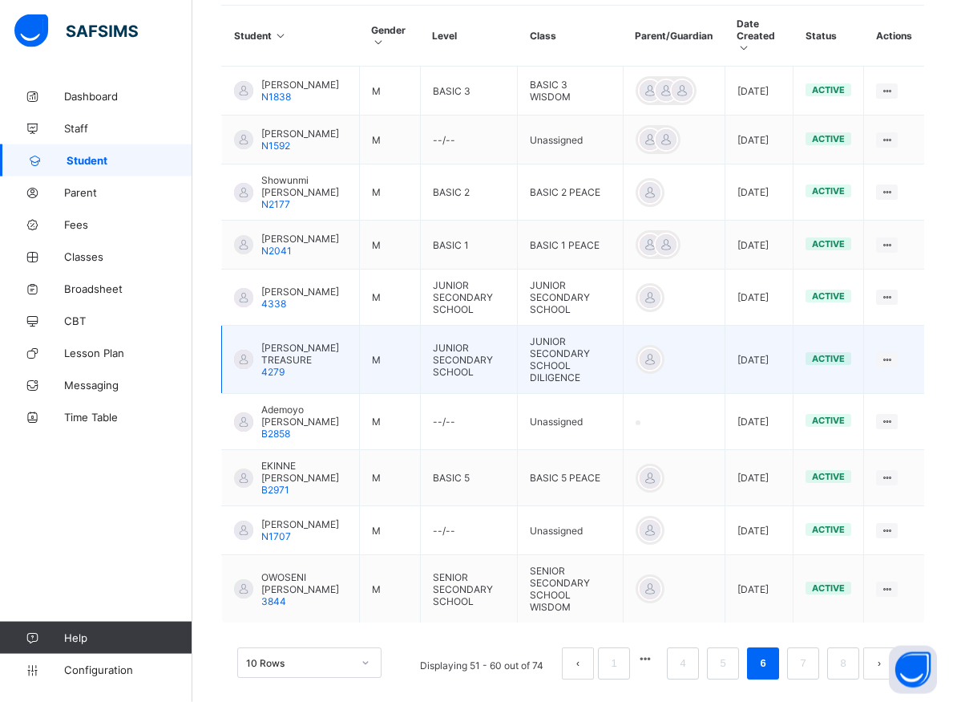
scroll to position [413, 0]
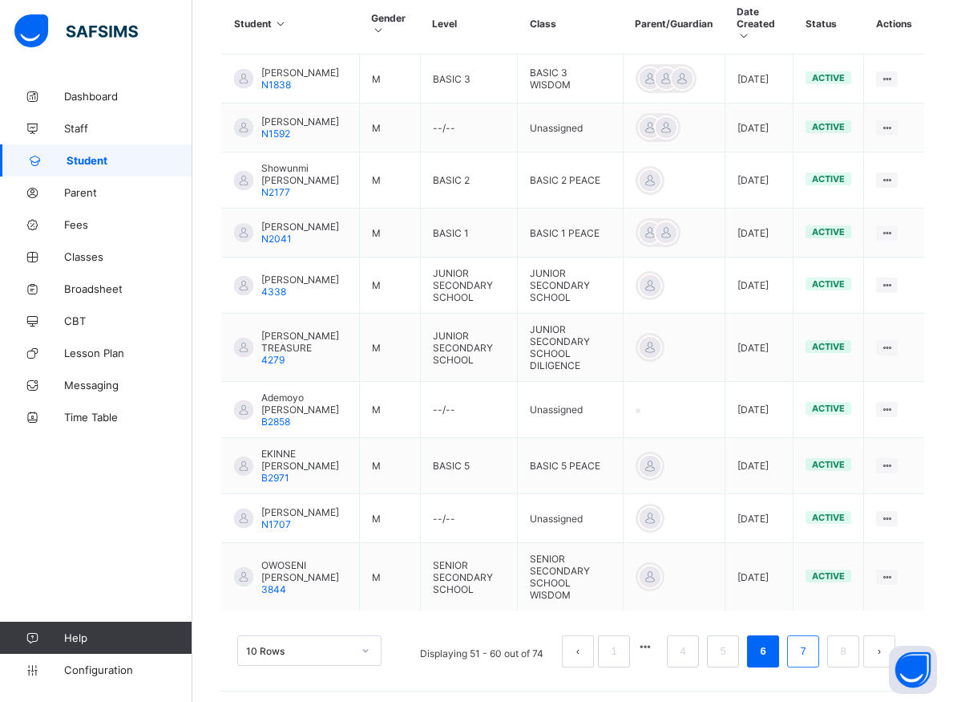
click at [802, 653] on li "7" at bounding box center [803, 651] width 32 height 32
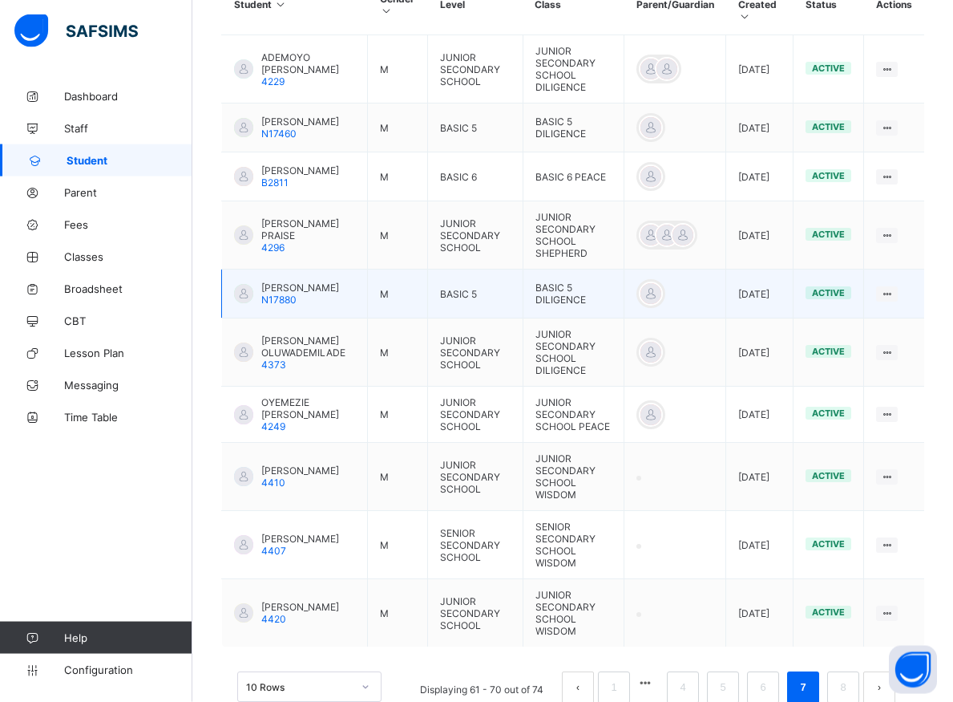
scroll to position [454, 0]
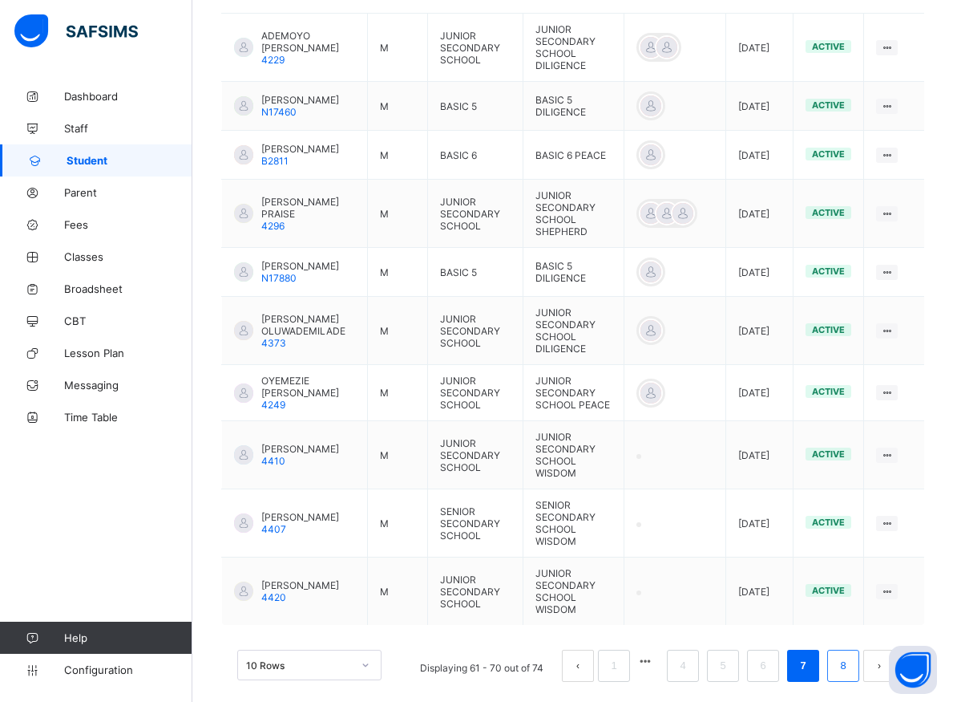
click at [851, 655] on link "8" at bounding box center [842, 665] width 15 height 21
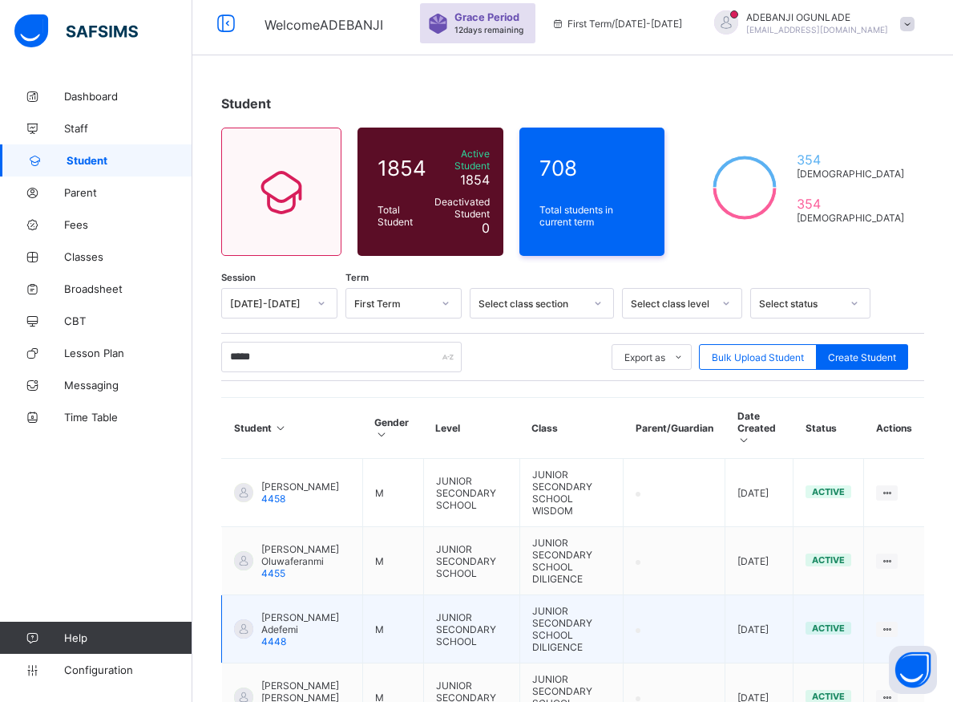
scroll to position [91, 0]
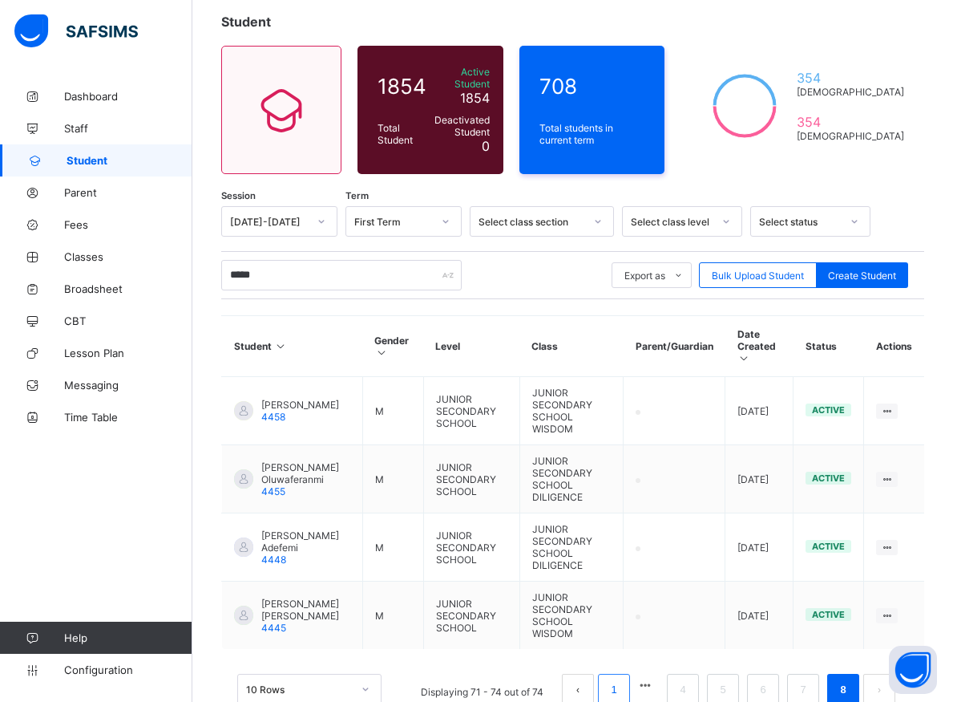
click at [621, 679] on link "1" at bounding box center [613, 689] width 15 height 21
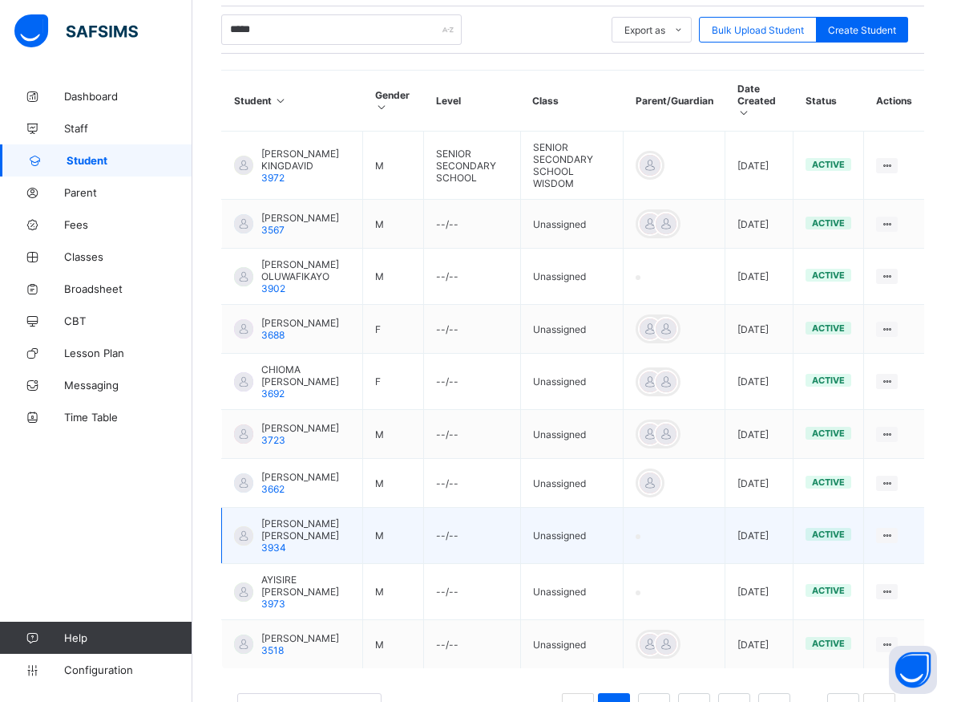
scroll to position [403, 0]
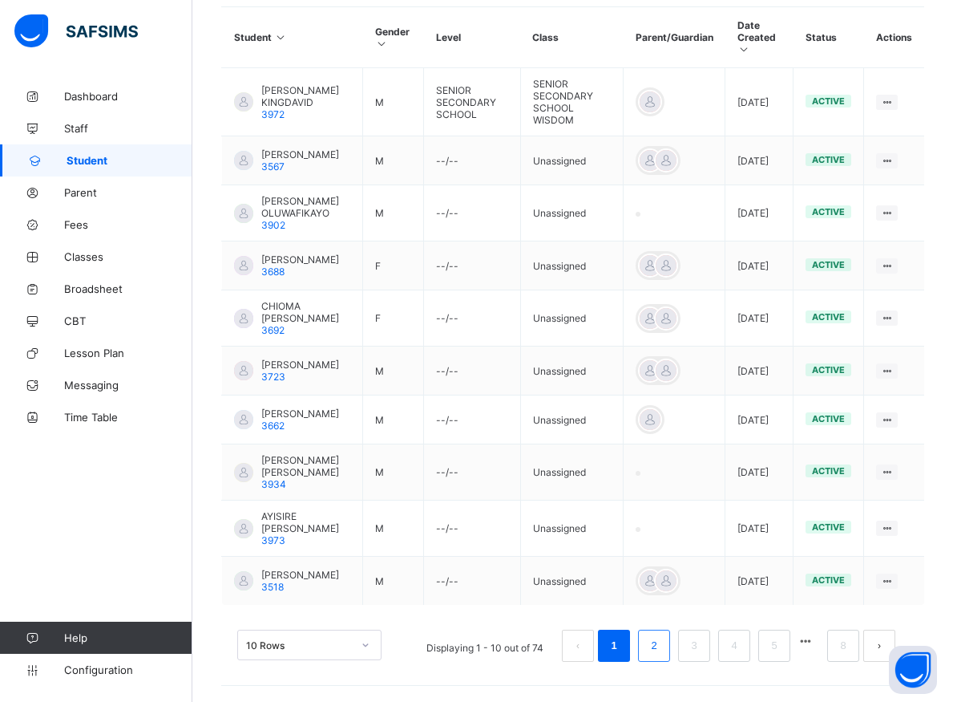
click at [661, 653] on link "2" at bounding box center [653, 645] width 15 height 21
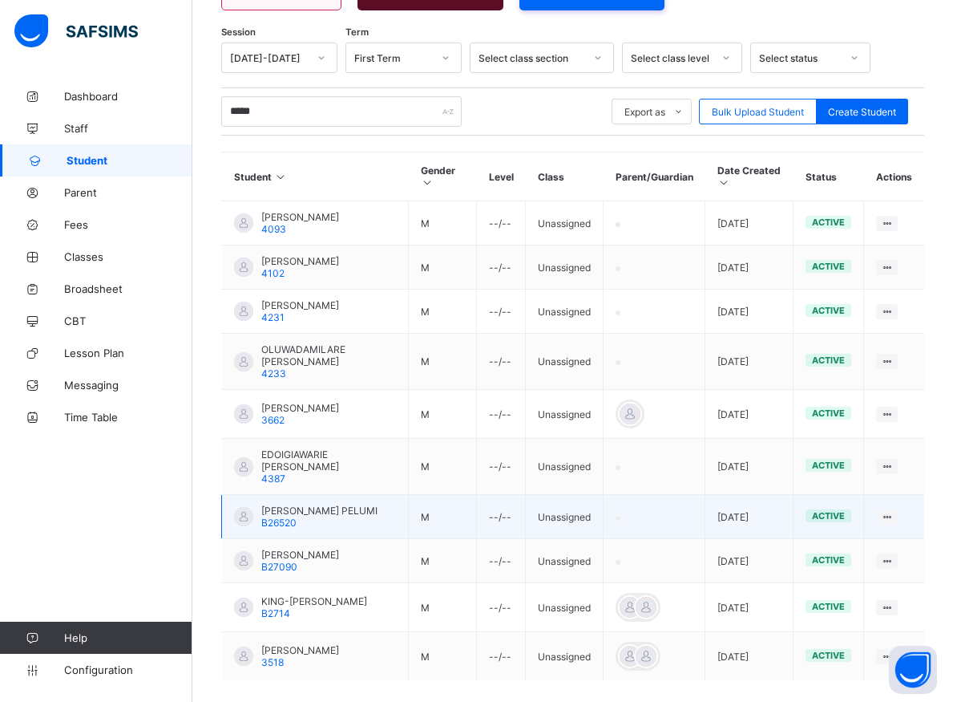
scroll to position [317, 0]
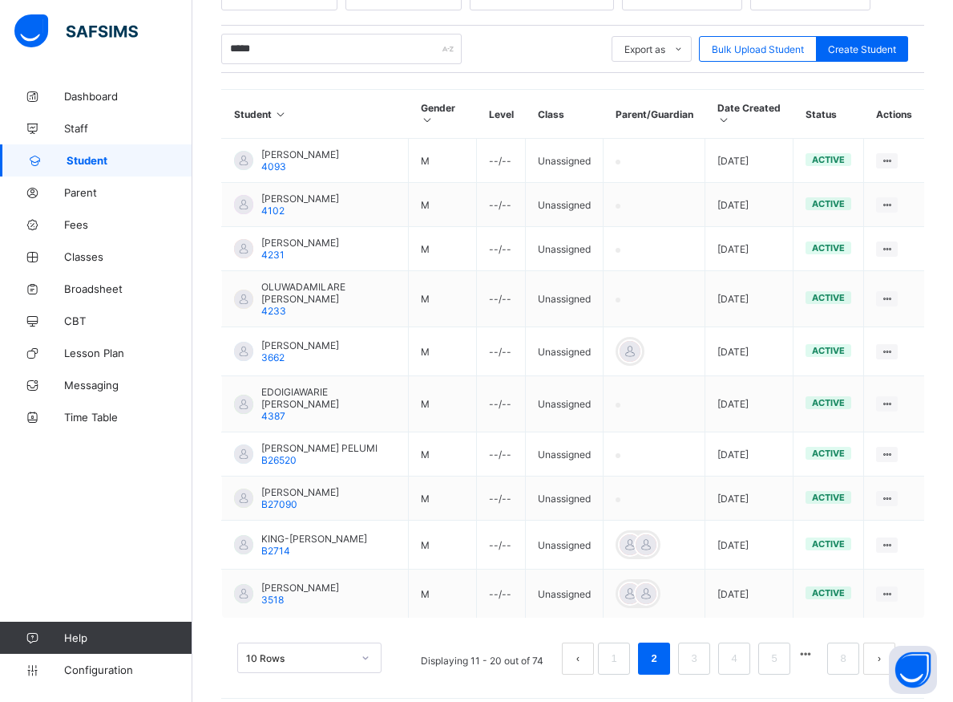
click at [661, 648] on link "2" at bounding box center [653, 658] width 15 height 21
click at [702, 652] on link "3" at bounding box center [693, 658] width 15 height 21
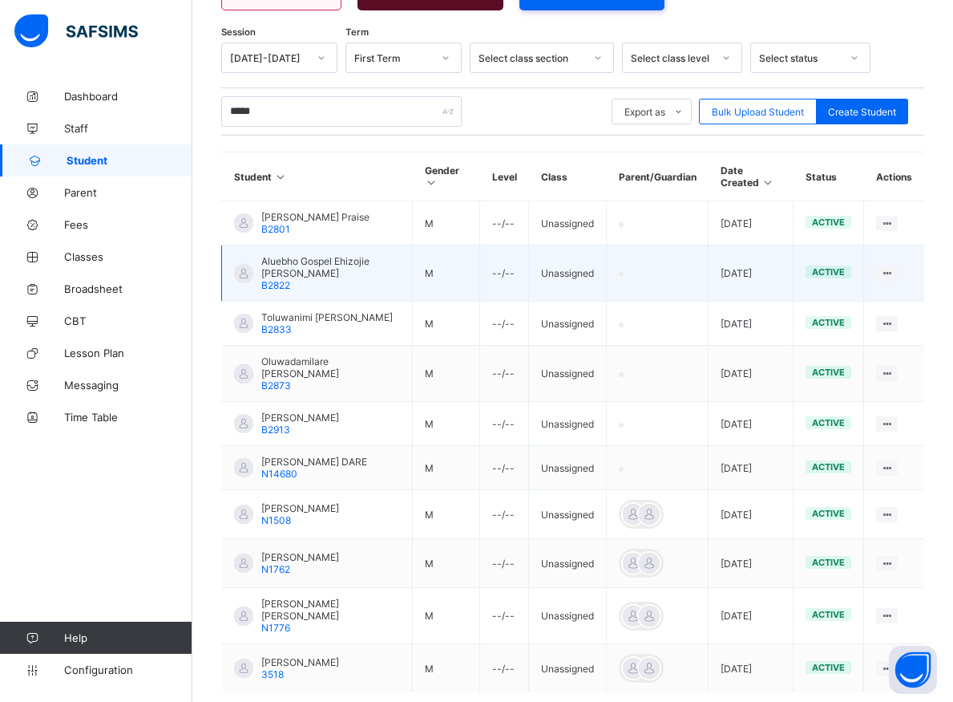
scroll to position [326, 0]
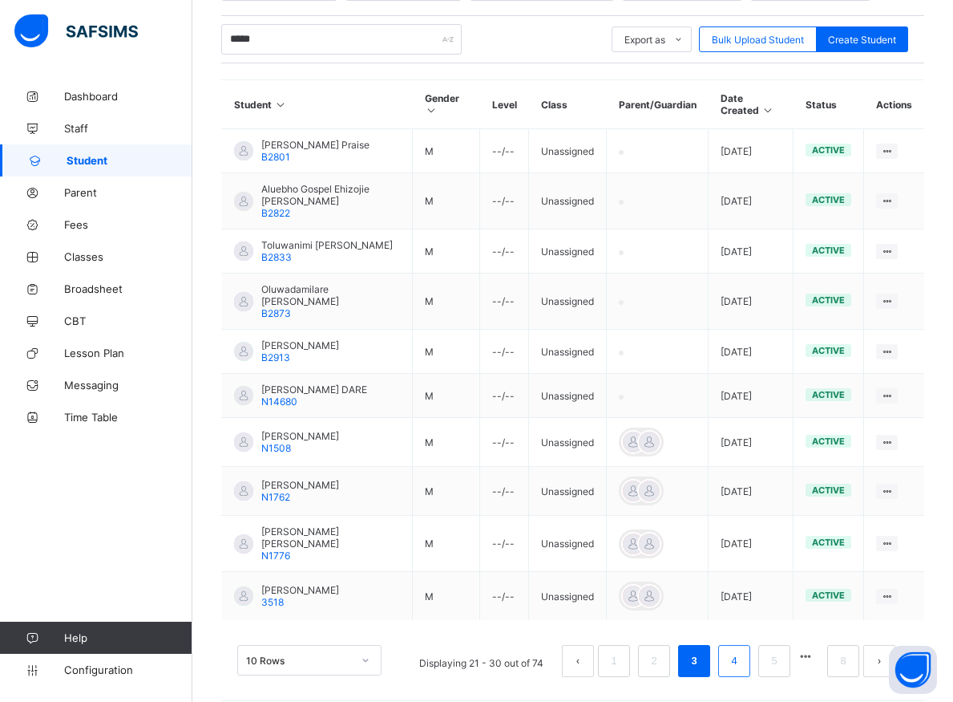
click at [742, 654] on link "4" at bounding box center [733, 660] width 15 height 21
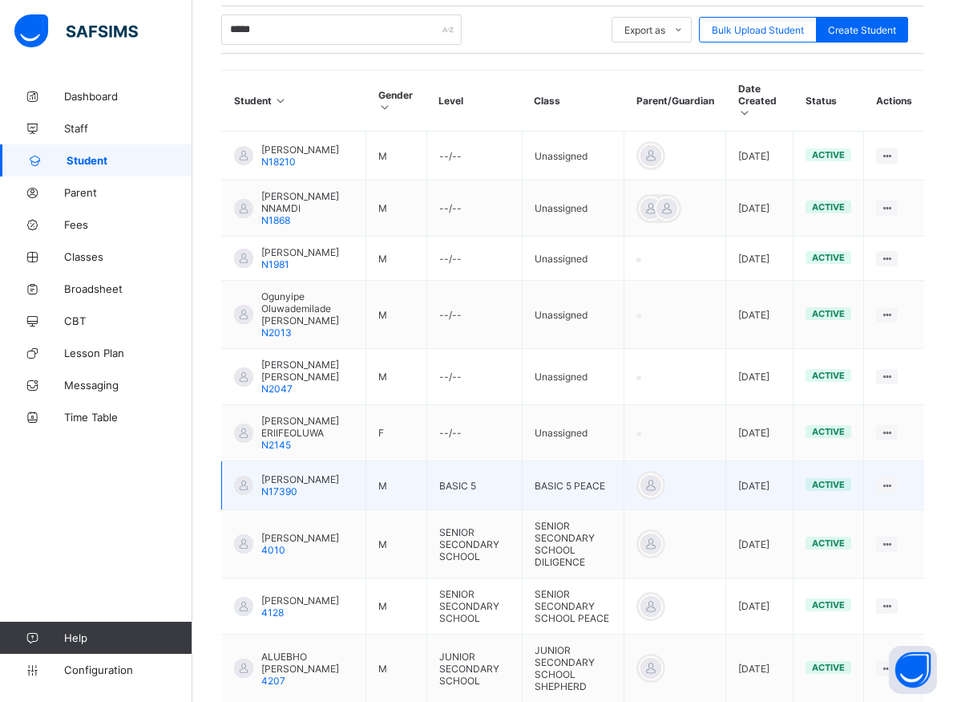
scroll to position [418, 0]
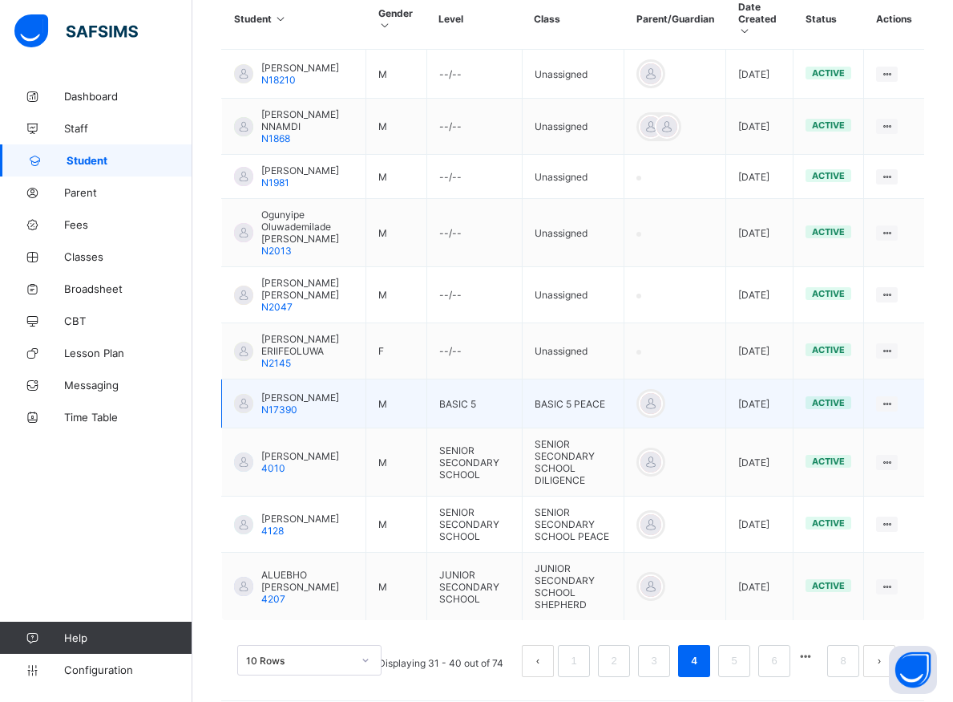
click at [742, 655] on link "5" at bounding box center [733, 660] width 15 height 21
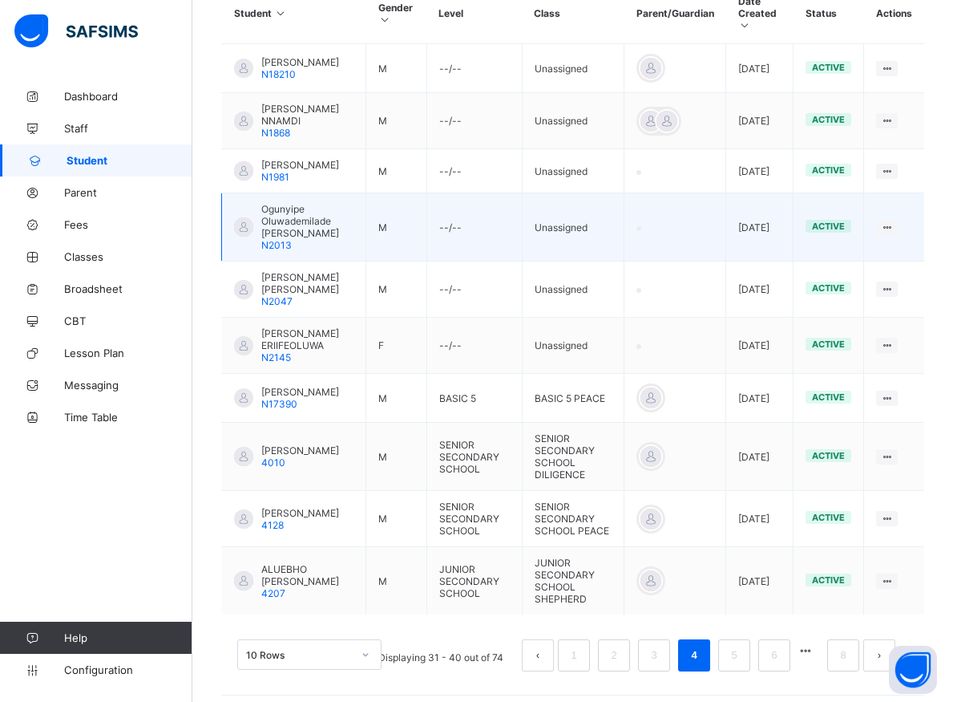
scroll to position [427, 0]
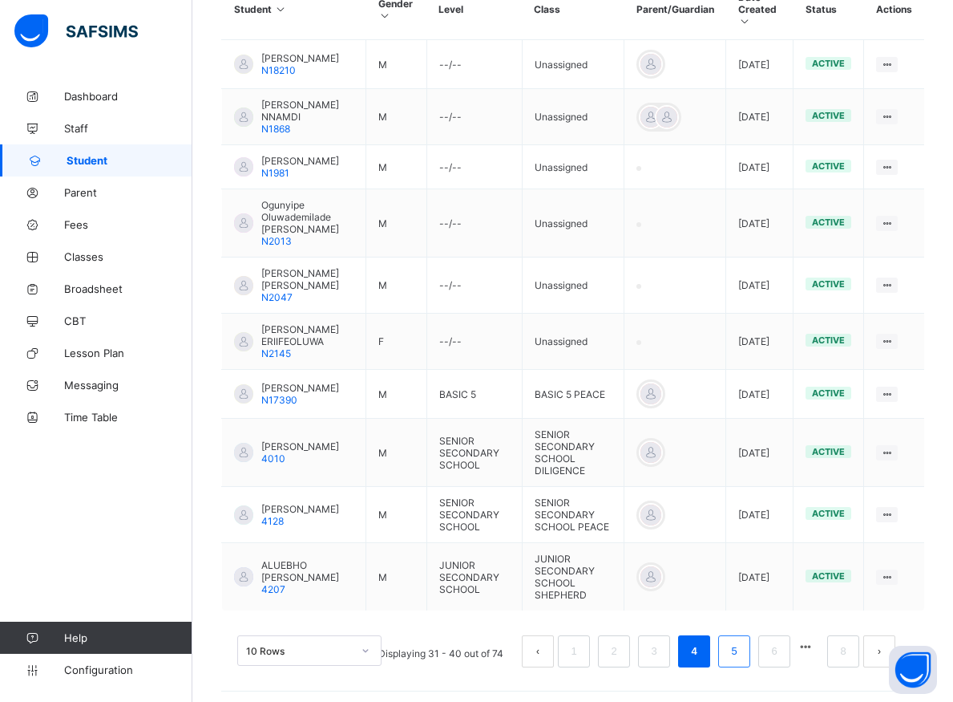
click at [742, 651] on link "5" at bounding box center [733, 651] width 15 height 21
click at [742, 652] on link "5" at bounding box center [733, 651] width 15 height 21
click at [742, 646] on link "5" at bounding box center [733, 651] width 15 height 21
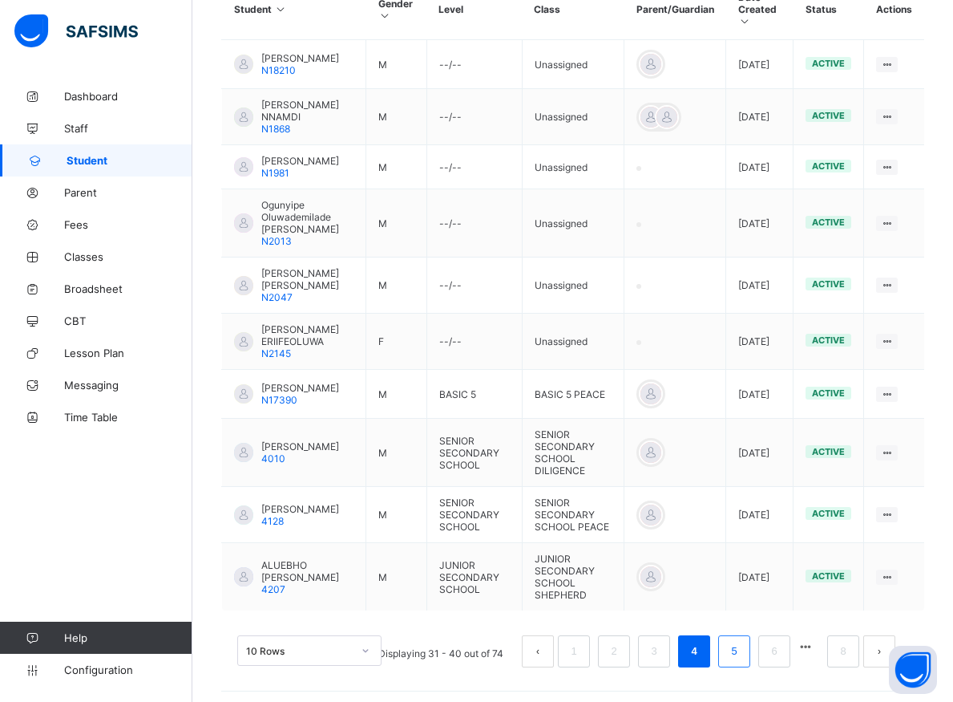
click at [742, 646] on link "5" at bounding box center [733, 651] width 15 height 21
click at [782, 651] on link "6" at bounding box center [773, 651] width 15 height 21
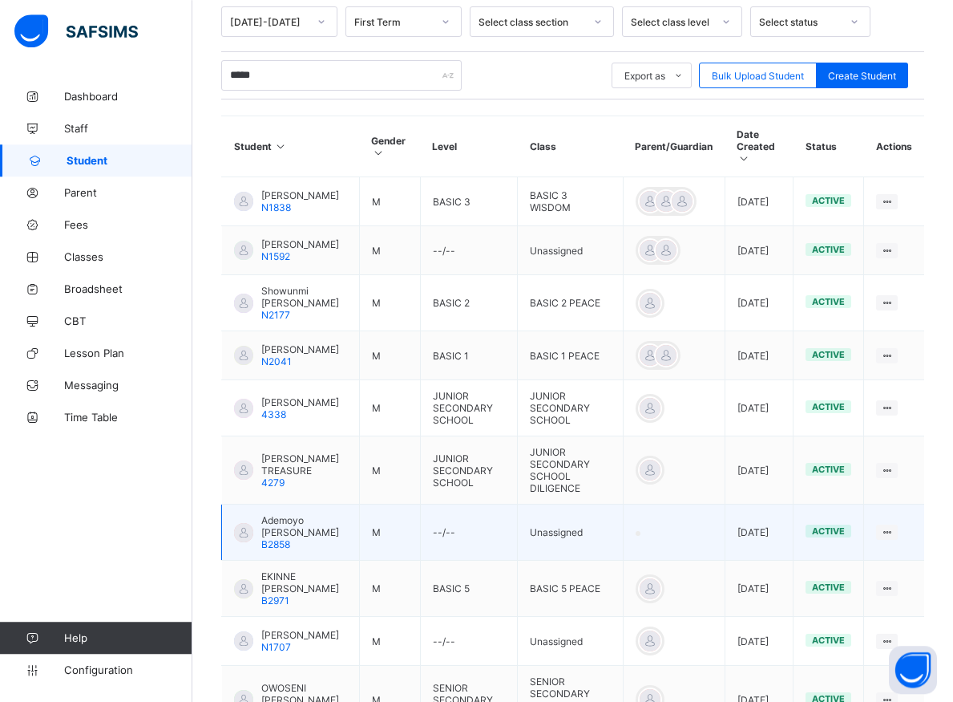
scroll to position [413, 0]
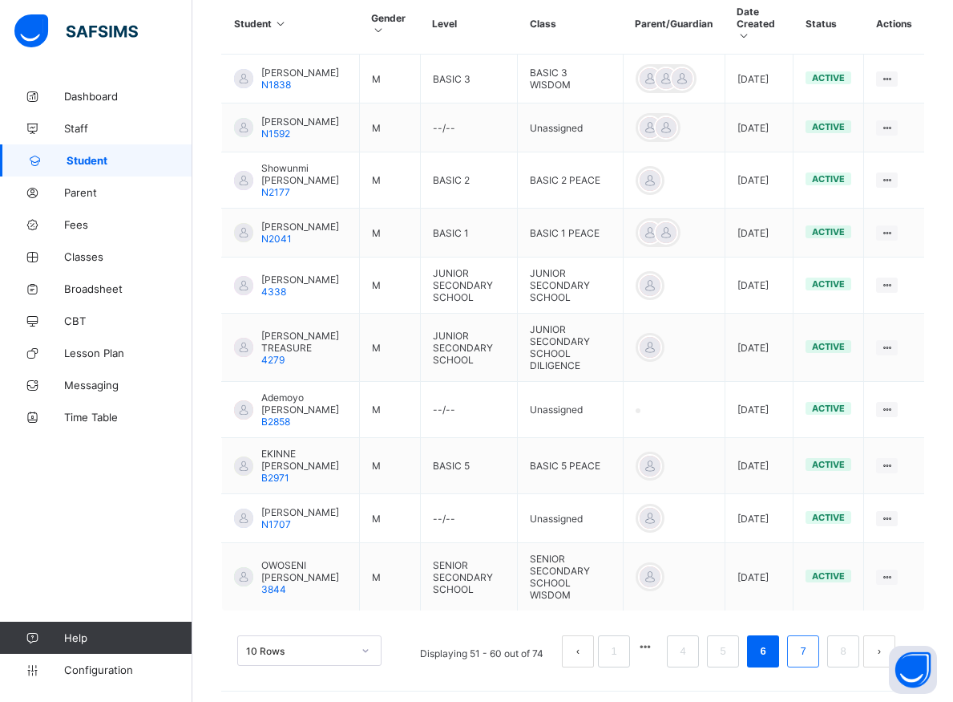
click at [811, 649] on link "7" at bounding box center [802, 651] width 15 height 21
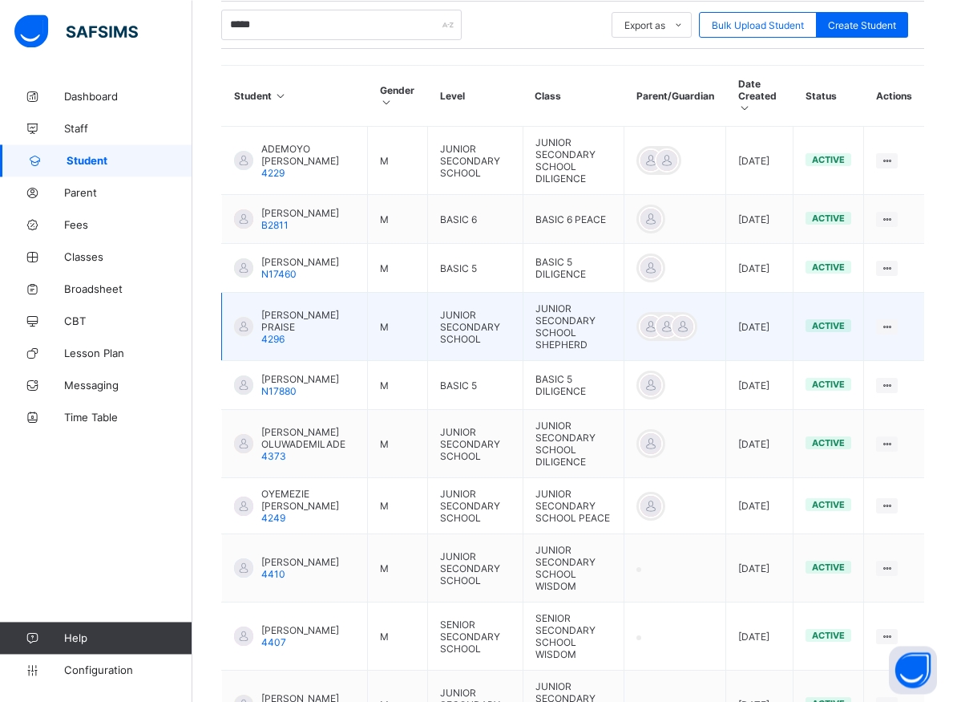
scroll to position [454, 0]
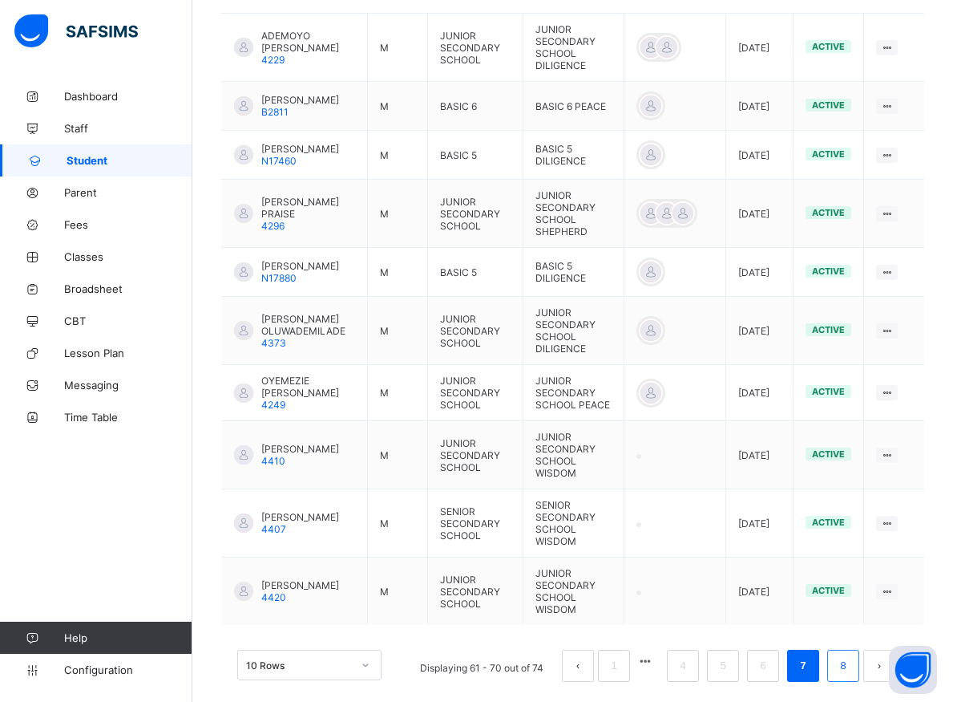
click at [851, 655] on link "8" at bounding box center [842, 665] width 15 height 21
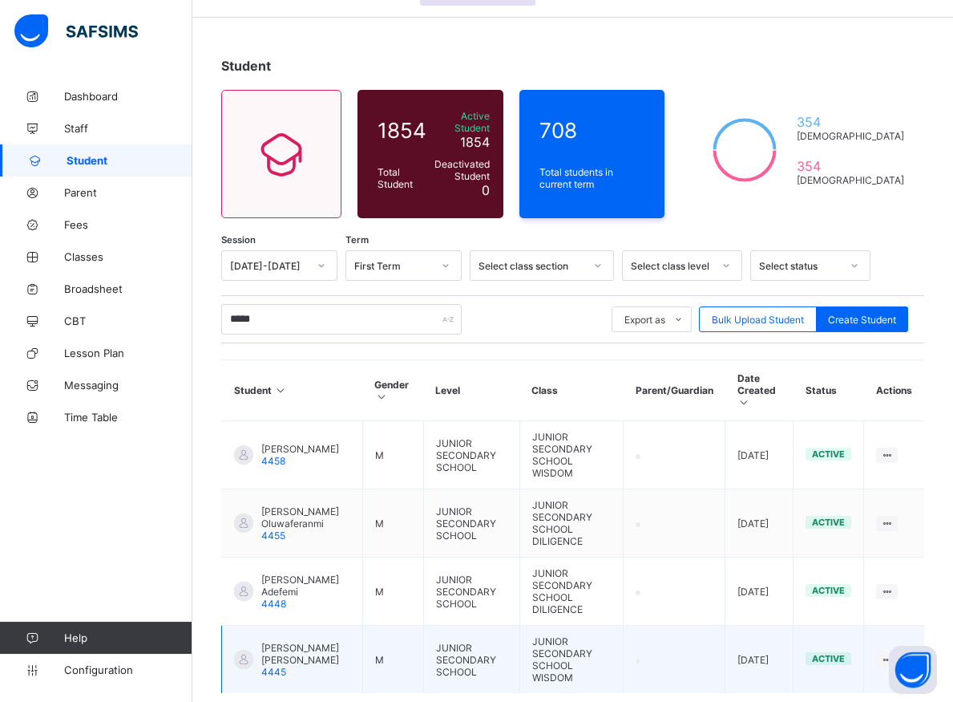
scroll to position [91, 0]
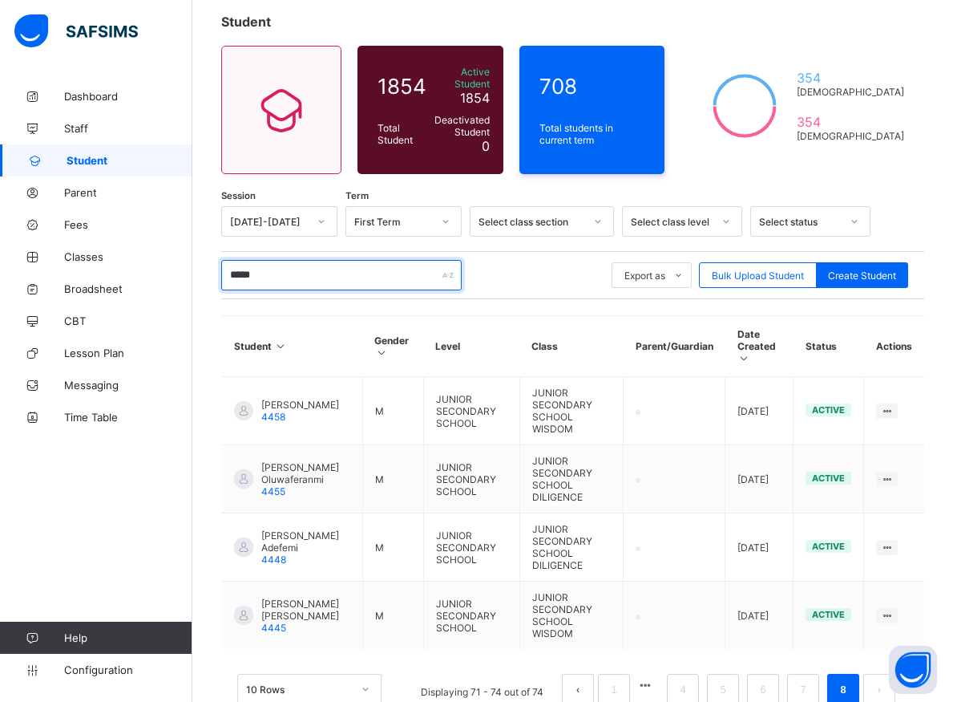
click at [303, 272] on input "*****" at bounding box center [341, 275] width 241 height 30
type input "*"
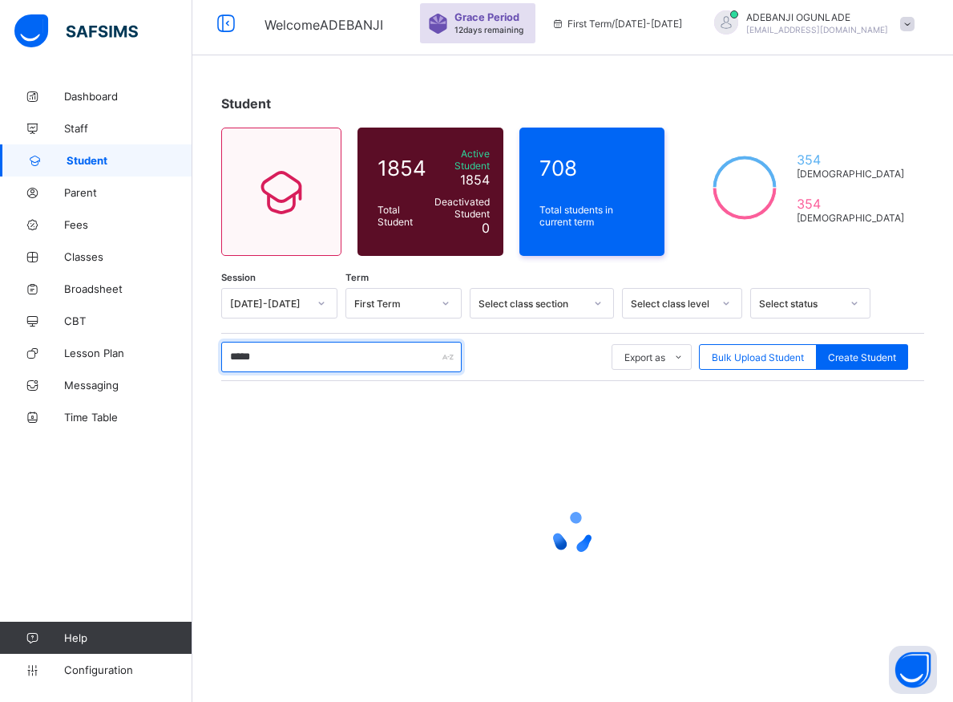
scroll to position [0, 0]
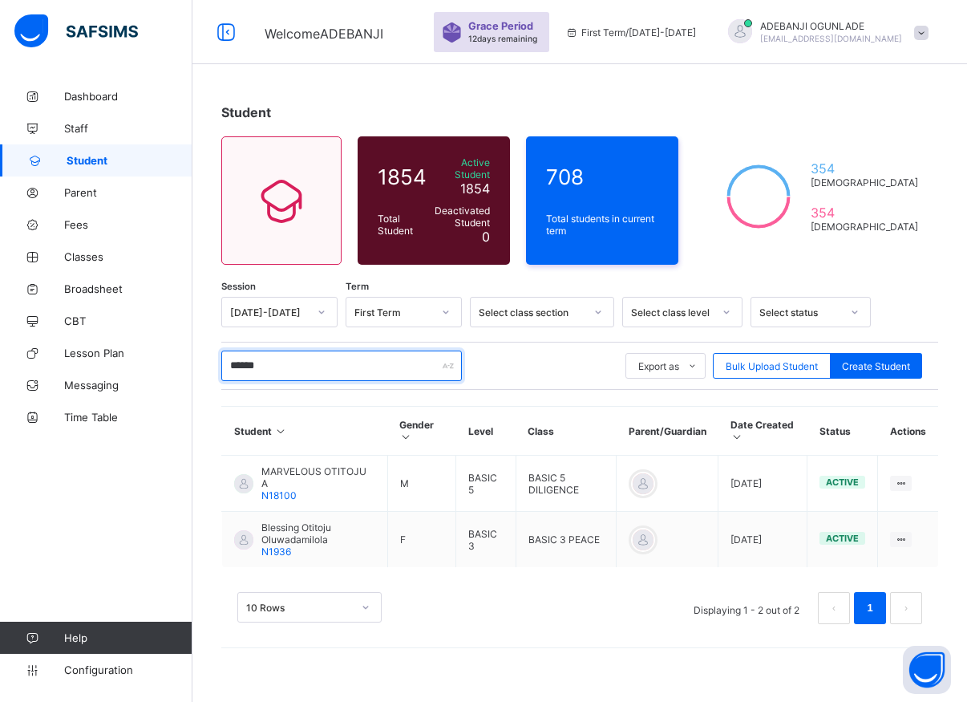
type input "*******"
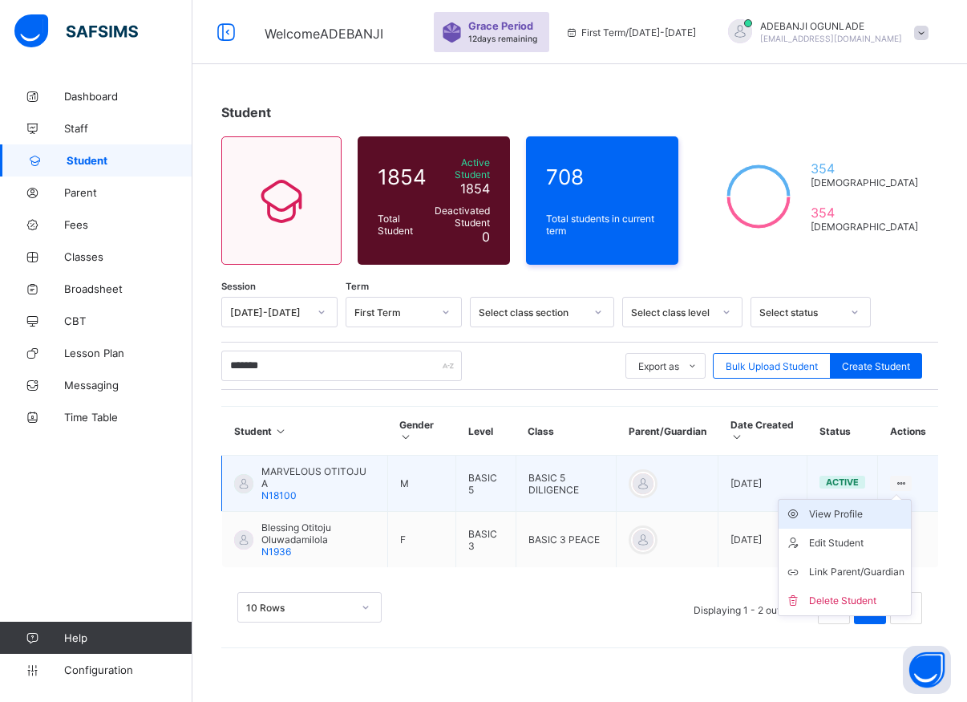
click at [848, 506] on div "View Profile" at bounding box center [856, 514] width 95 height 16
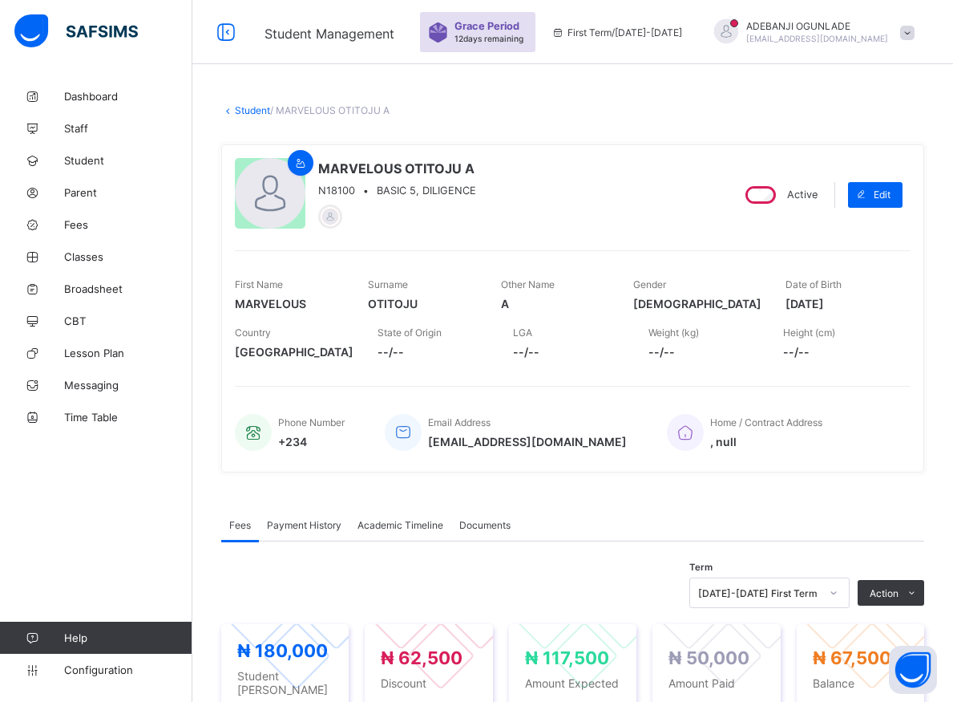
scroll to position [164, 0]
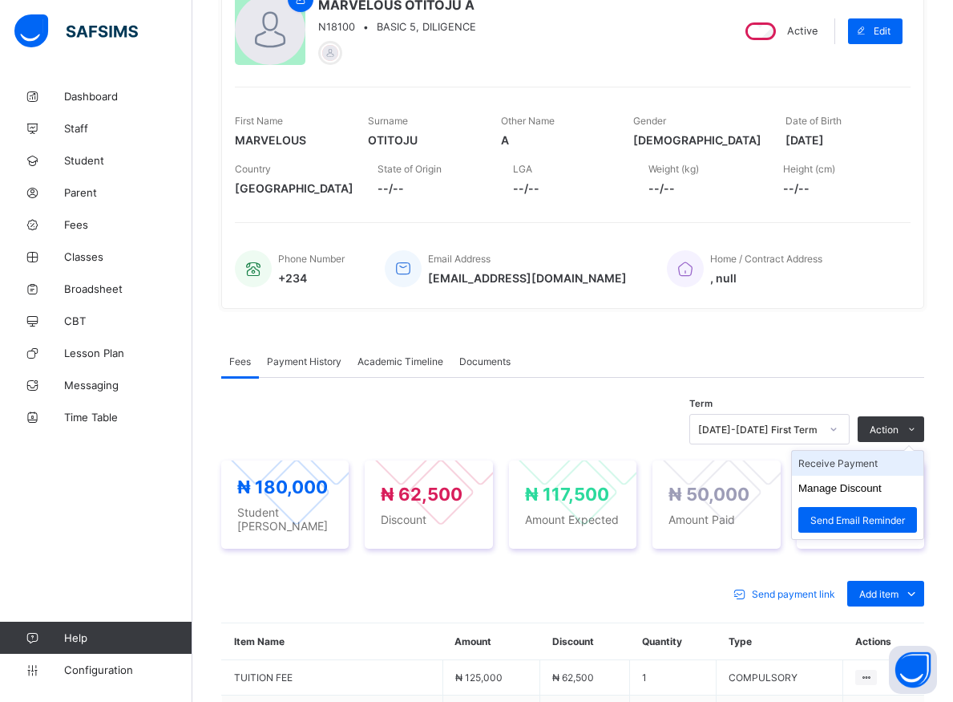
click at [856, 462] on li "Receive Payment" at bounding box center [857, 463] width 131 height 25
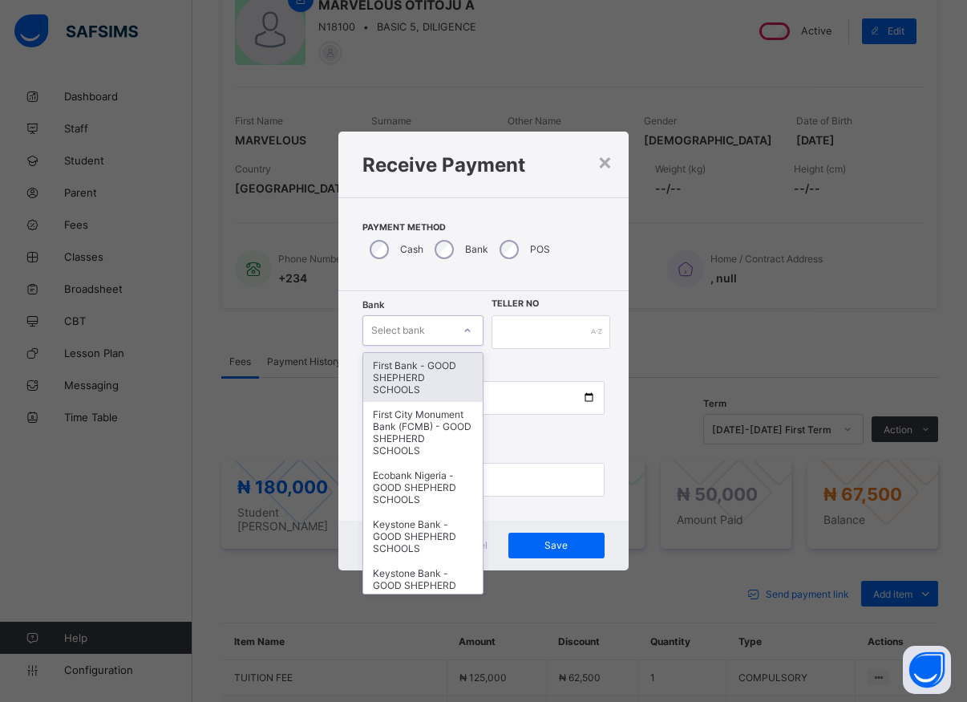
click at [462, 330] on div at bounding box center [467, 330] width 27 height 26
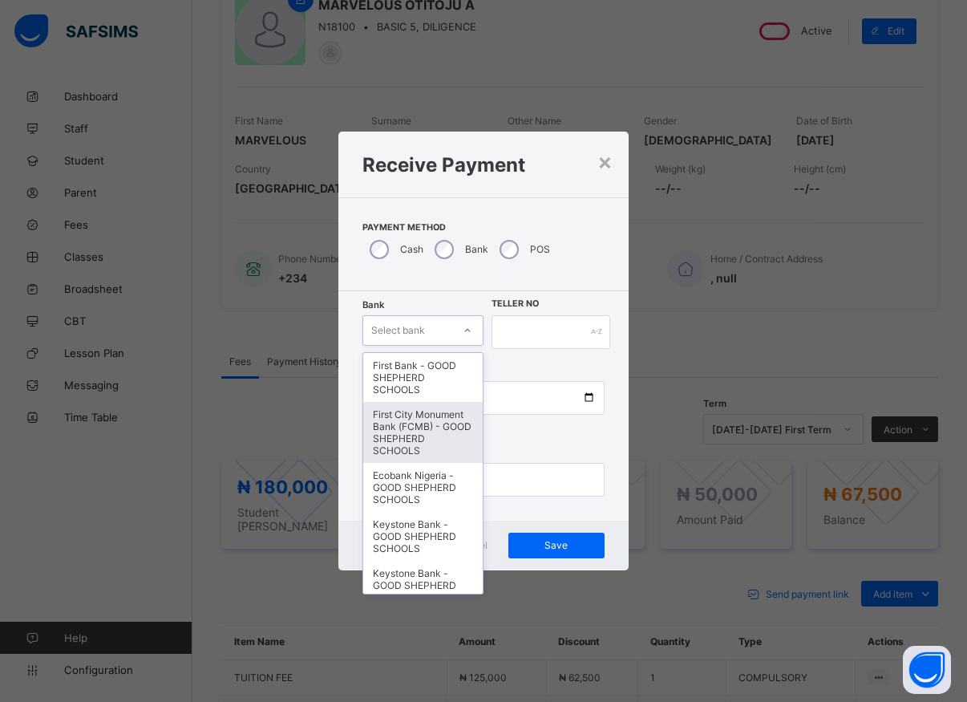
click at [419, 426] on div "First City Monument Bank (FCMB) - GOOD SHEPHERD SCHOOLS" at bounding box center [422, 432] width 119 height 61
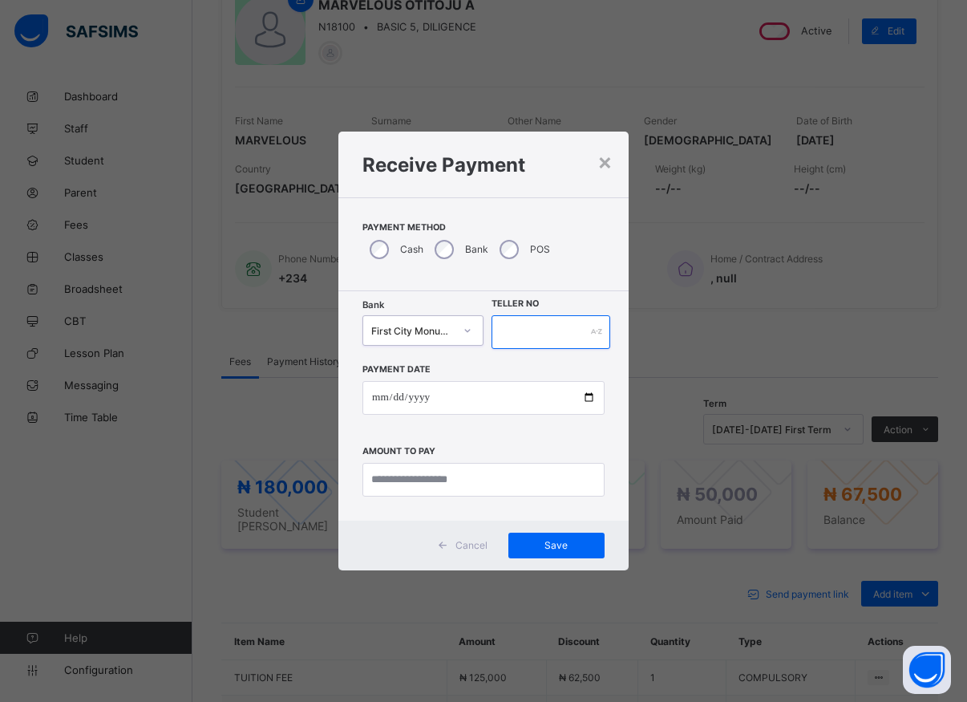
click at [508, 333] on input "text" at bounding box center [550, 332] width 119 height 34
type input "*****"
click at [588, 400] on input "date" at bounding box center [483, 398] width 242 height 34
type input "**********"
click at [418, 483] on input "currency" at bounding box center [483, 480] width 242 height 34
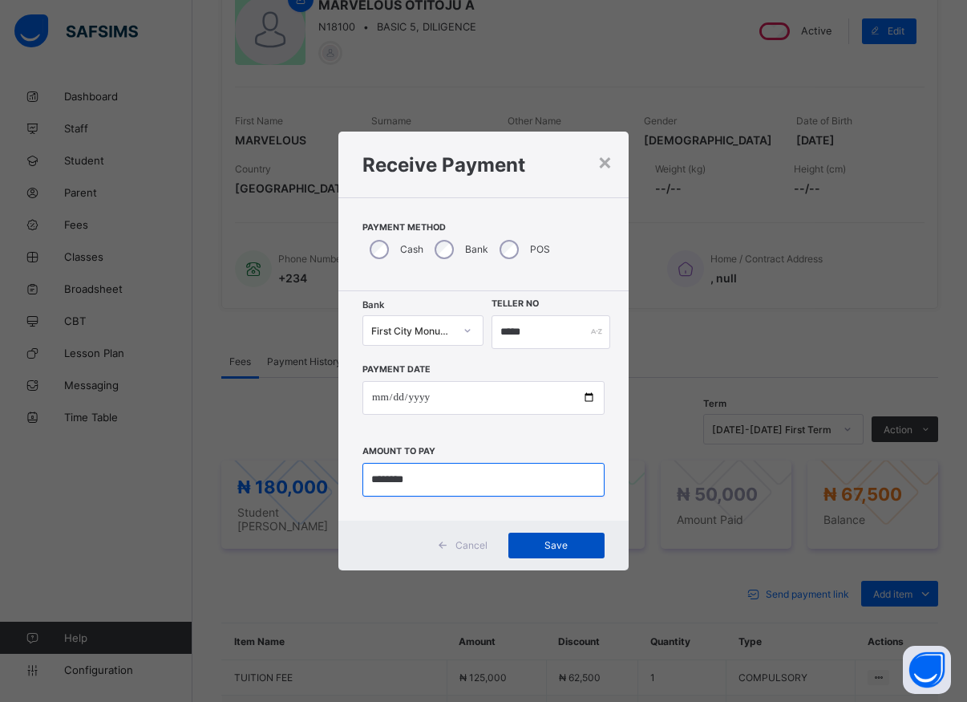
type input "********"
click at [537, 547] on span "Save" at bounding box center [556, 545] width 72 height 12
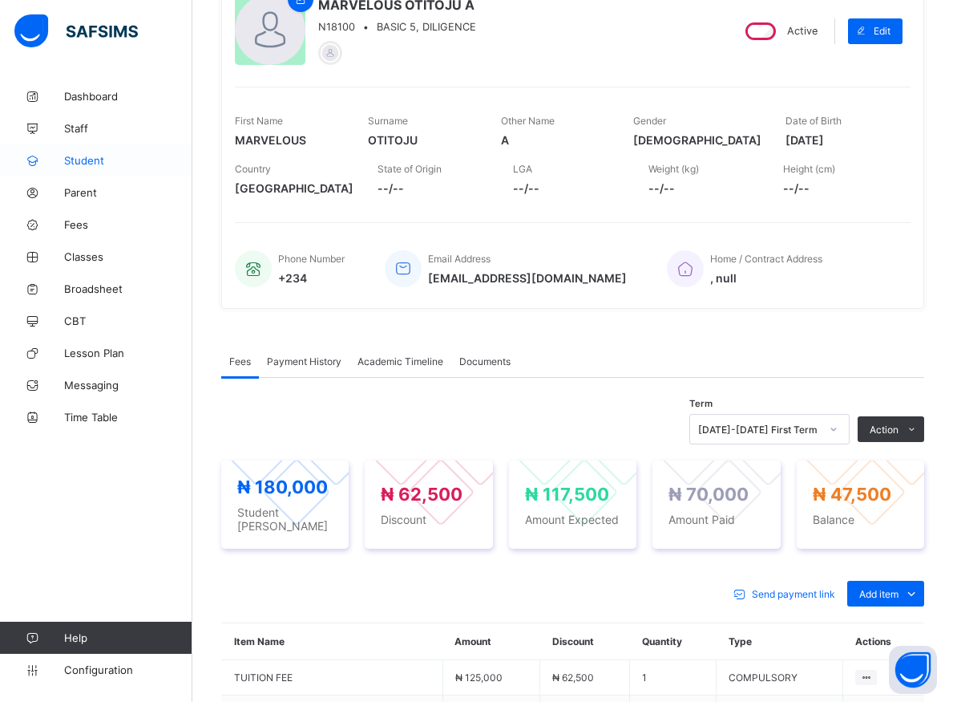
click at [75, 157] on span "Student" at bounding box center [128, 160] width 128 height 13
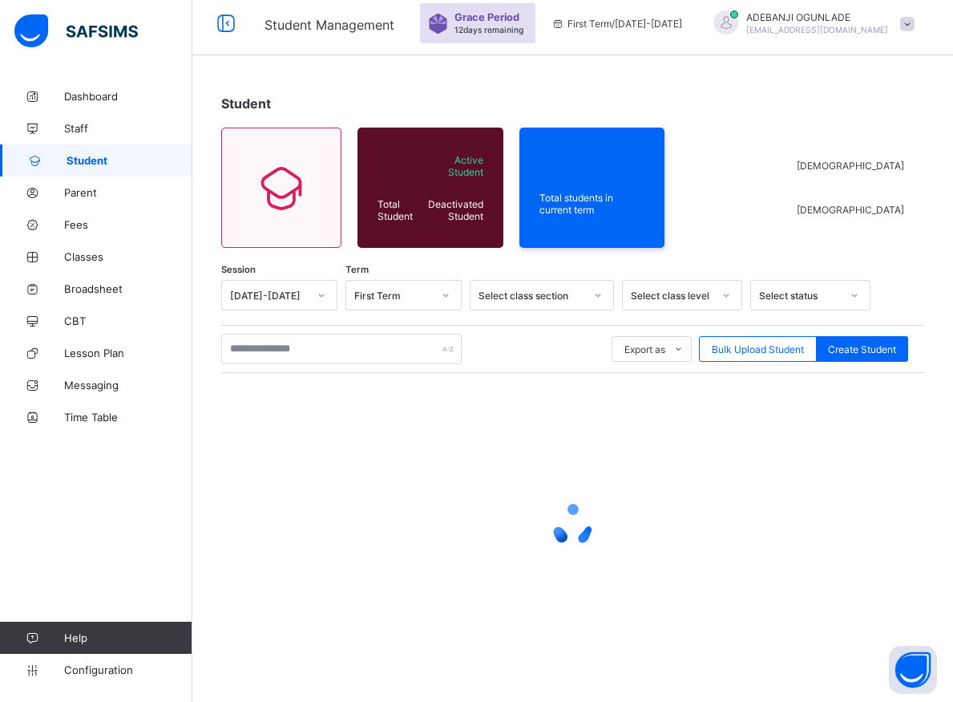
scroll to position [9, 0]
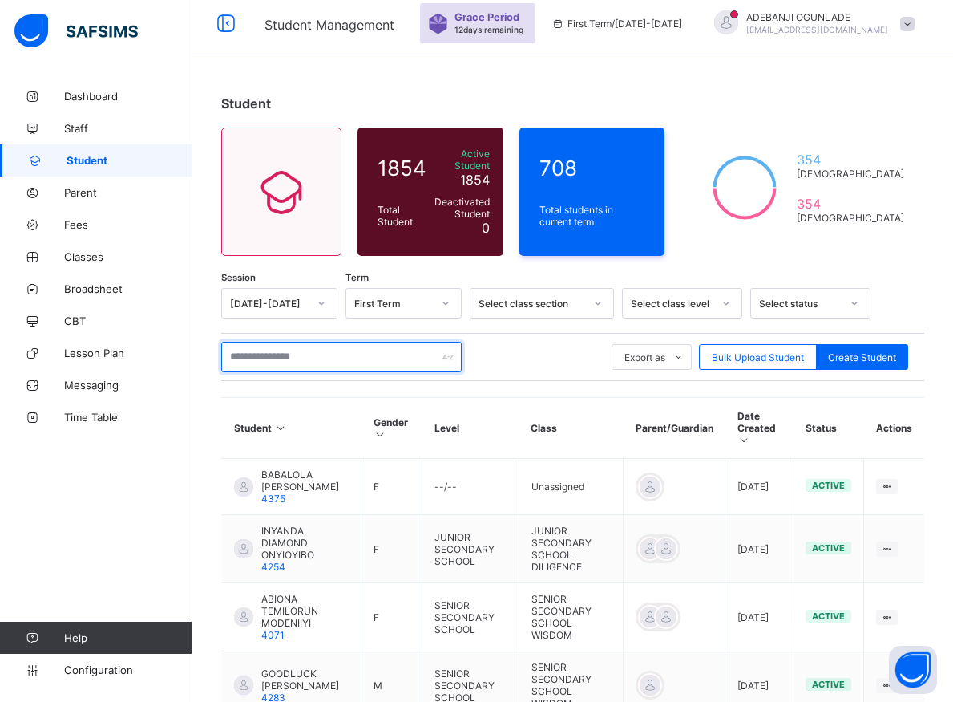
click at [278, 354] on input "text" at bounding box center [341, 357] width 241 height 30
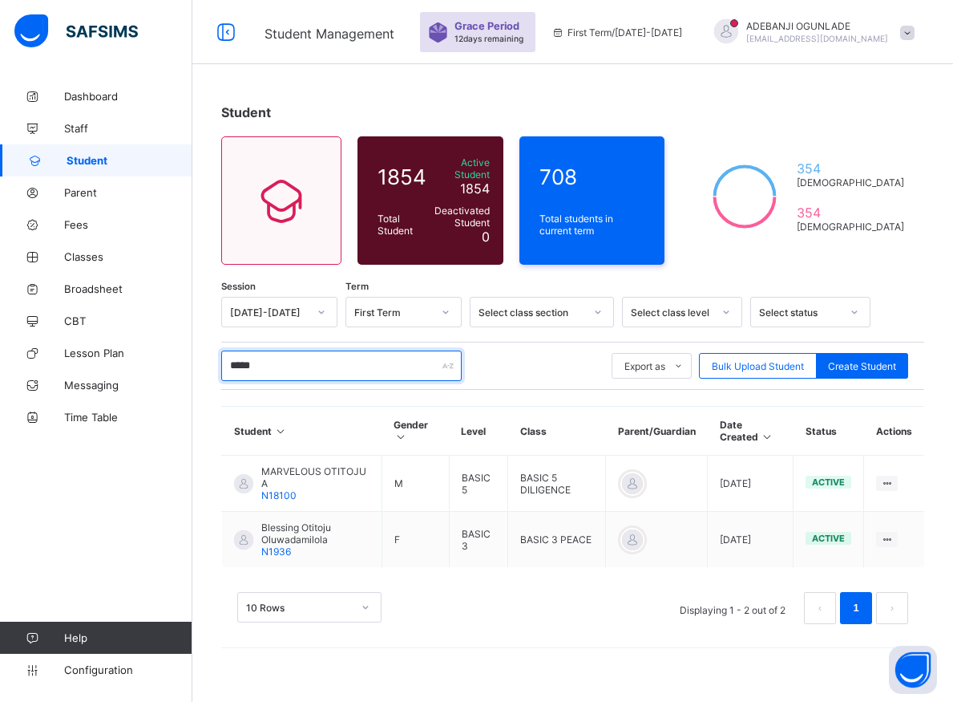
scroll to position [0, 0]
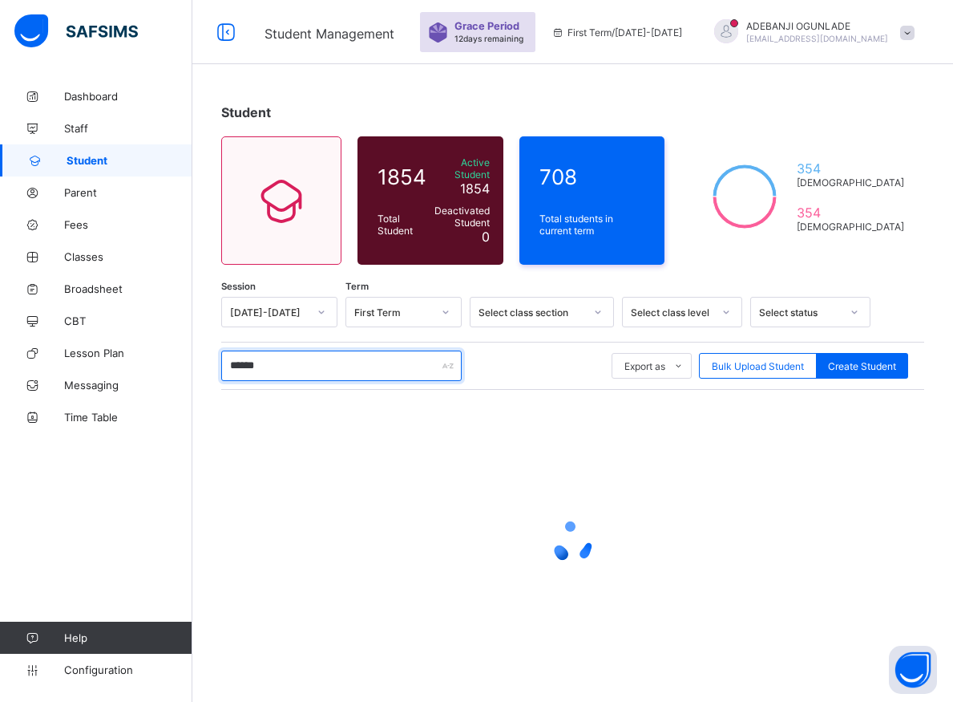
type input "*******"
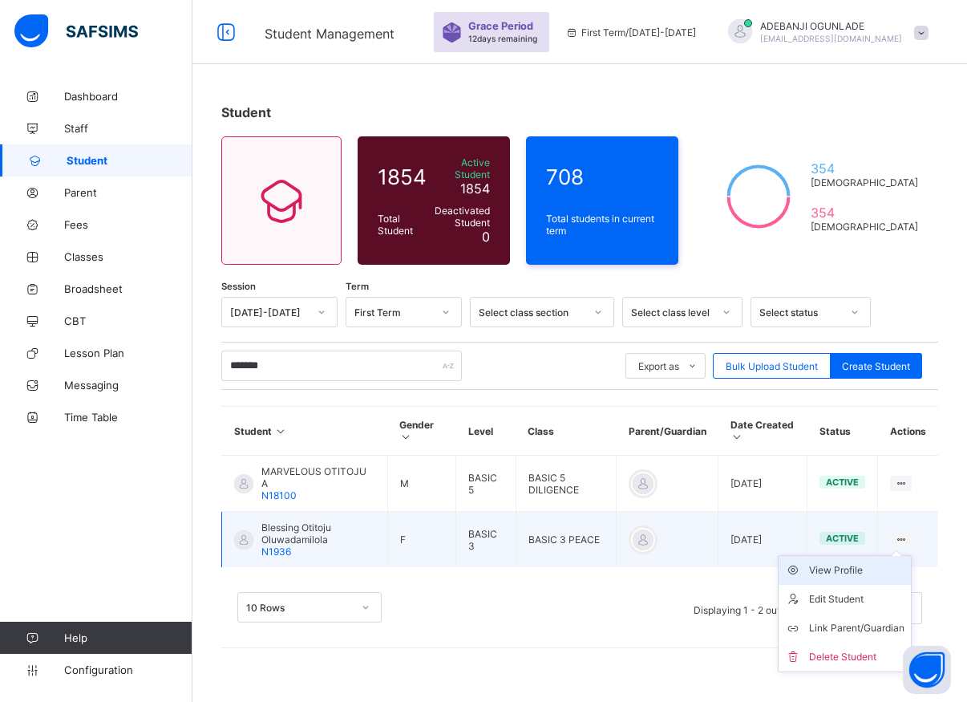
click at [857, 563] on div "View Profile" at bounding box center [856, 570] width 95 height 16
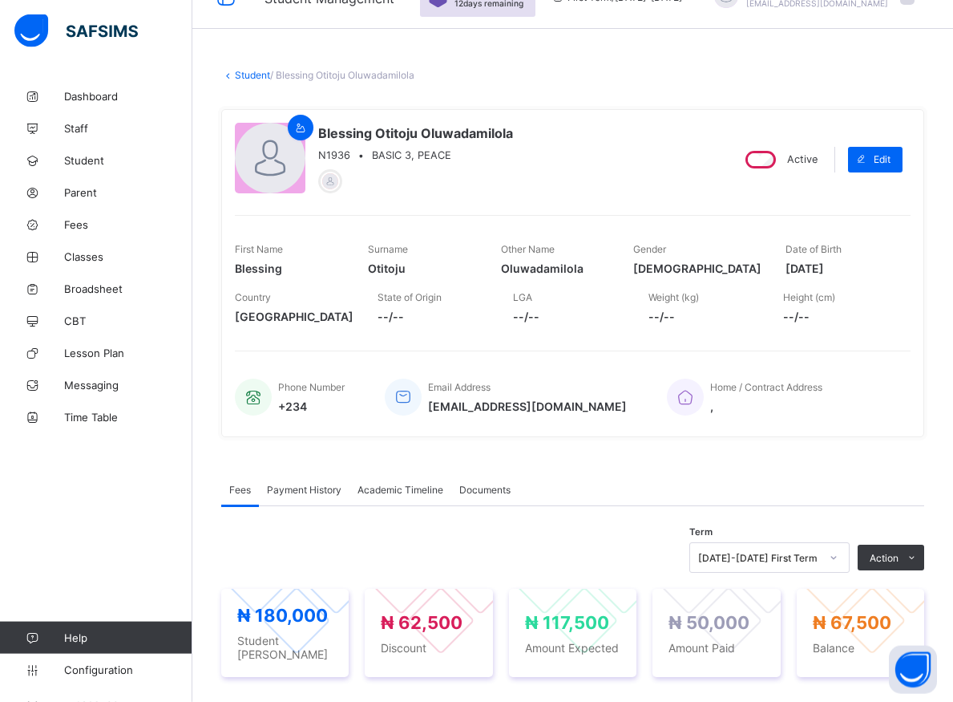
scroll to position [82, 0]
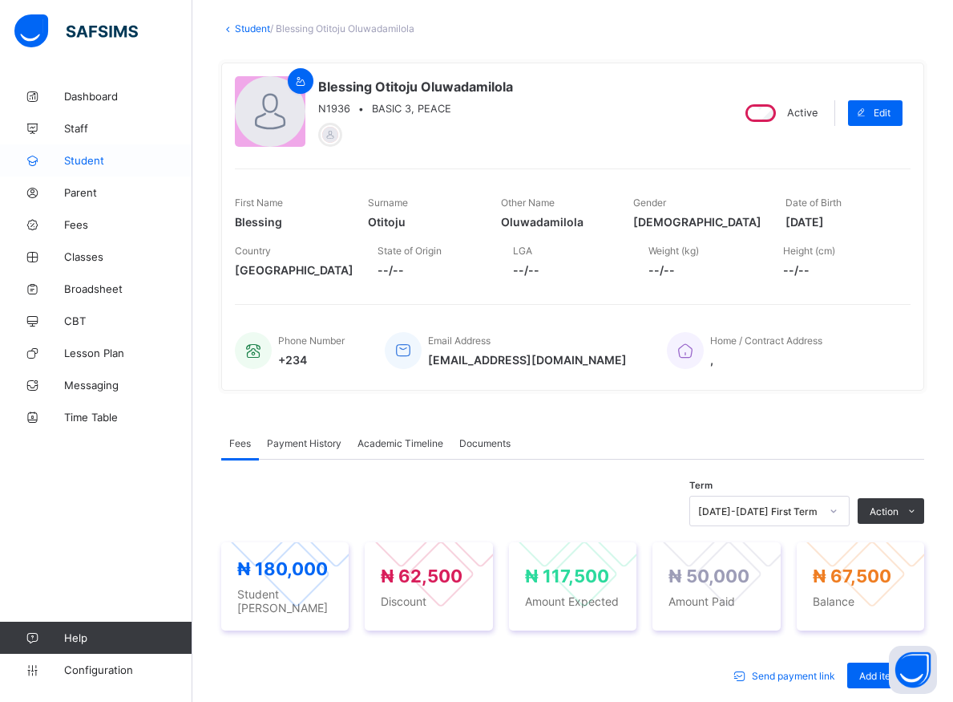
click at [82, 159] on span "Student" at bounding box center [128, 160] width 128 height 13
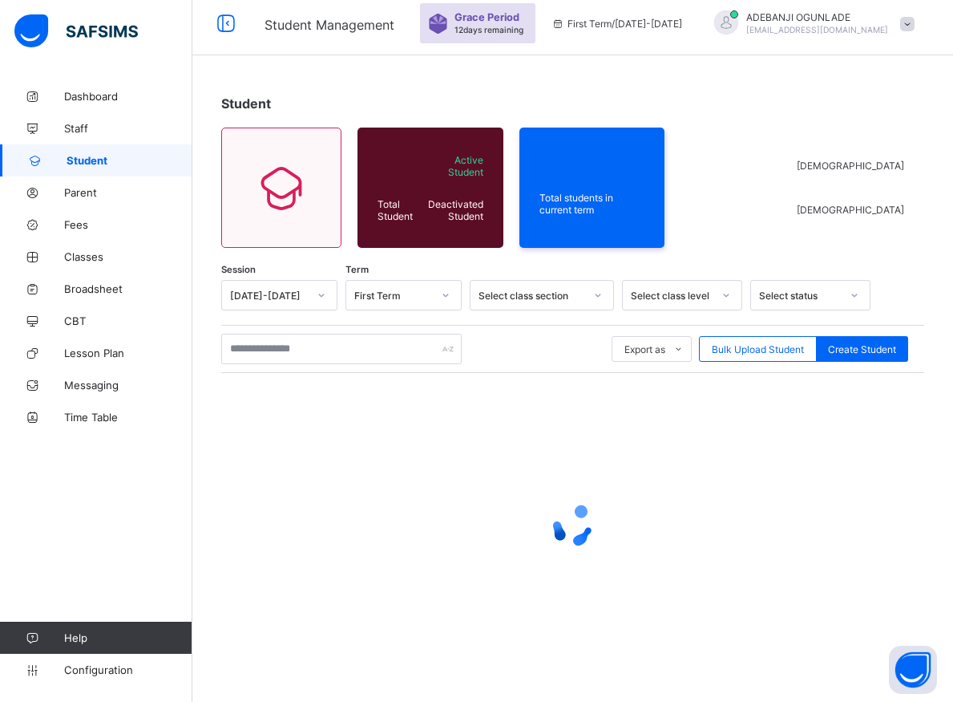
scroll to position [9, 0]
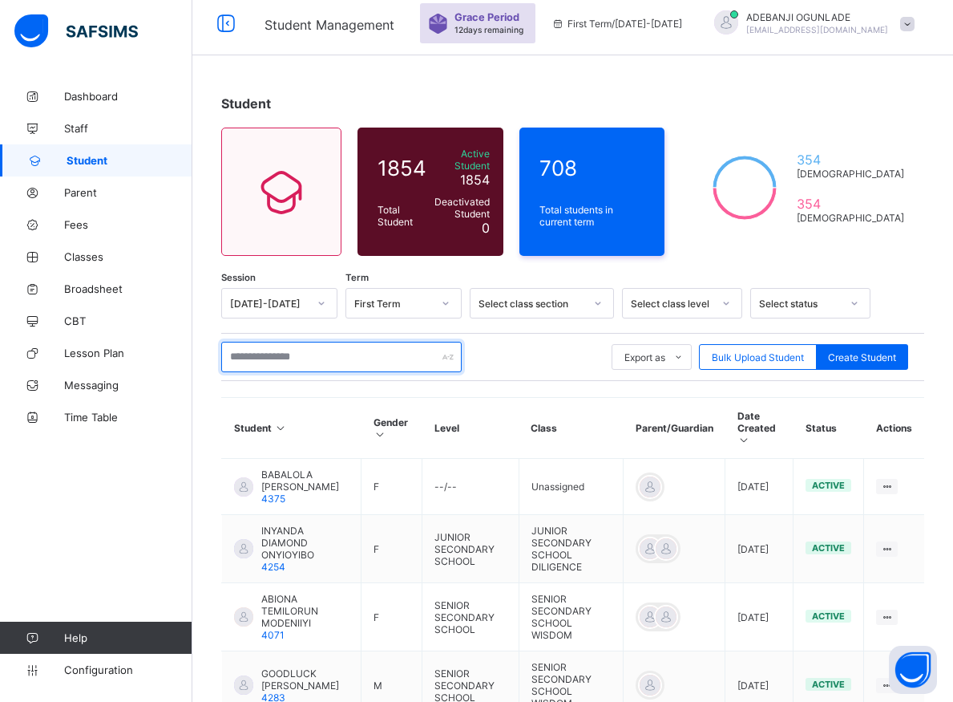
click at [285, 349] on input "text" at bounding box center [341, 357] width 241 height 30
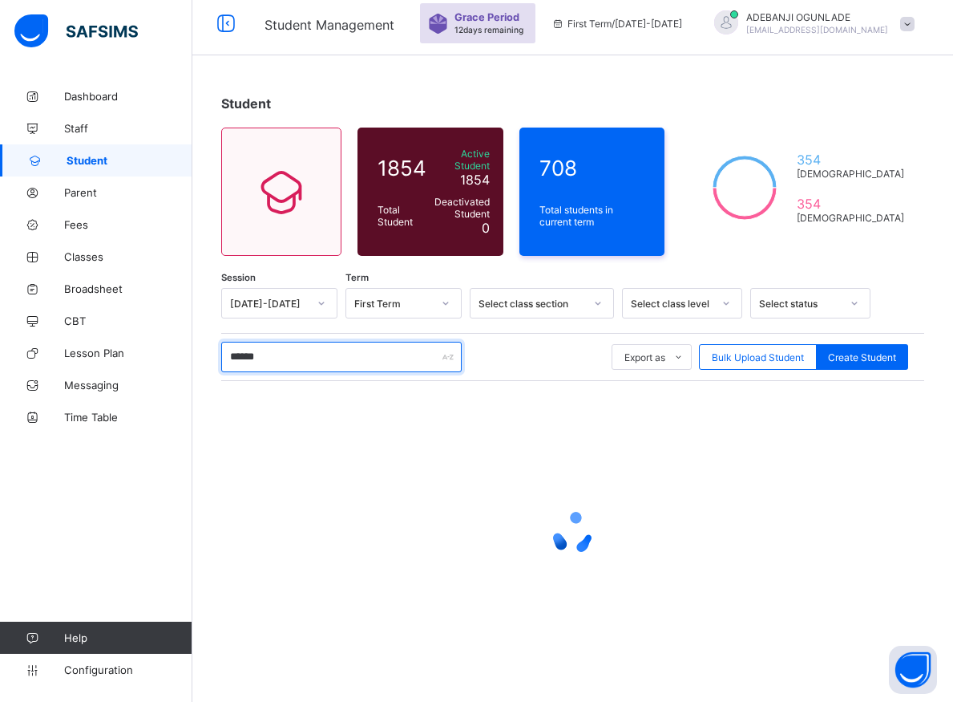
type input "*******"
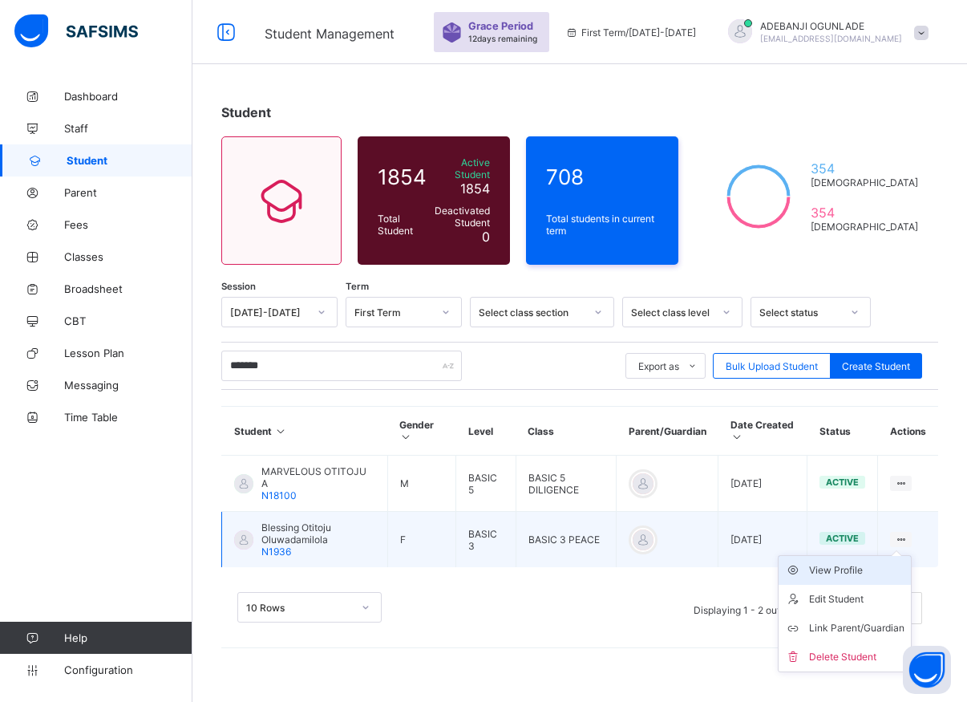
click at [853, 562] on div "View Profile" at bounding box center [856, 570] width 95 height 16
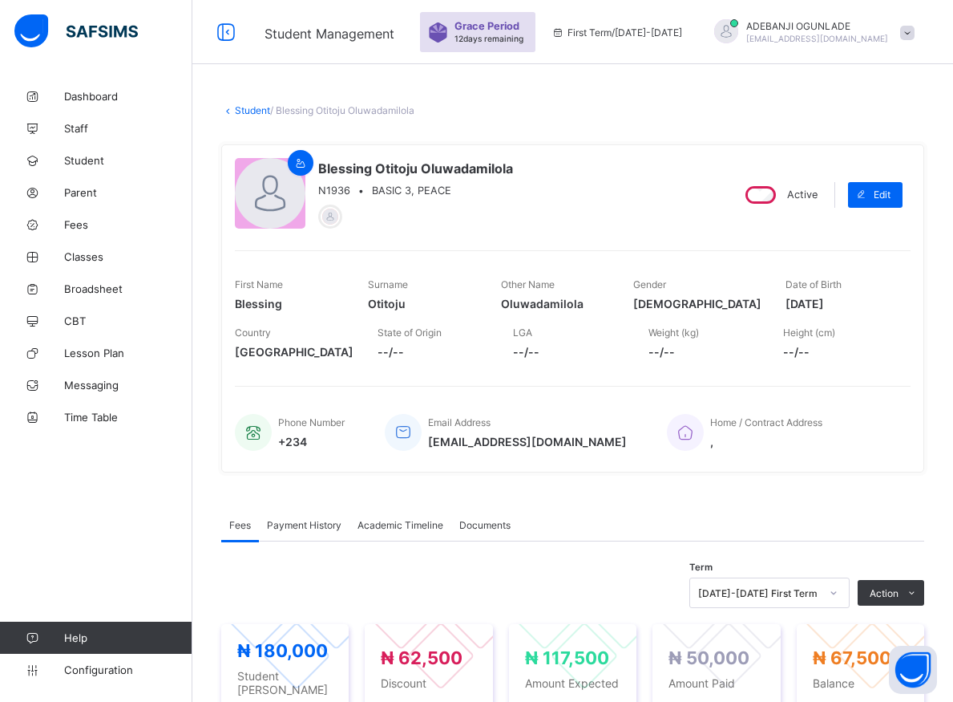
scroll to position [409, 0]
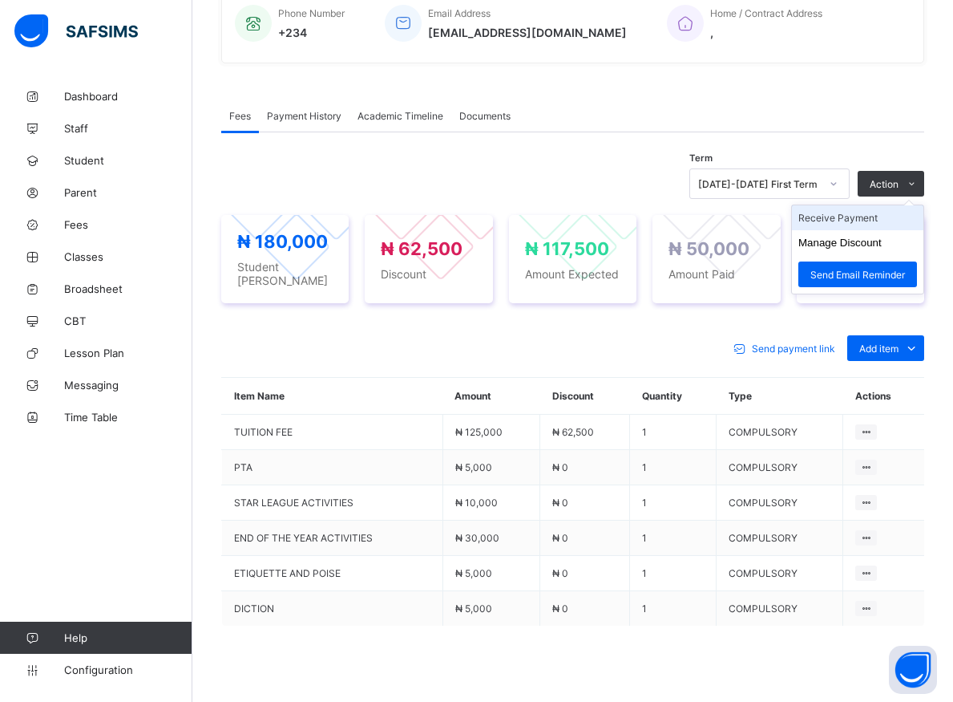
click at [864, 217] on li "Receive Payment" at bounding box center [857, 217] width 131 height 25
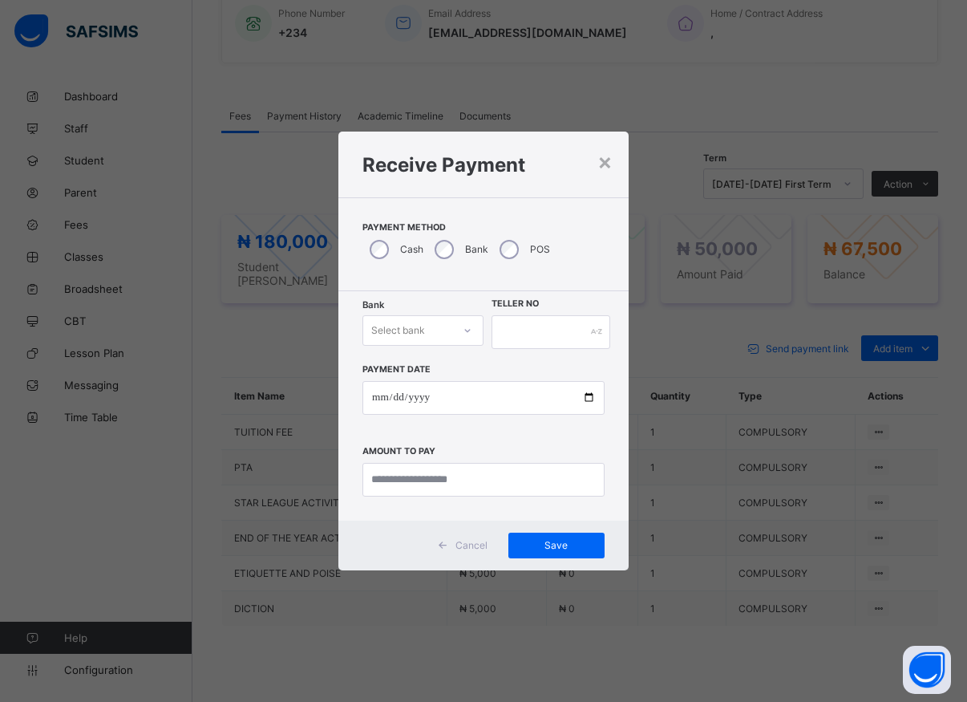
click at [456, 333] on div at bounding box center [467, 330] width 27 height 26
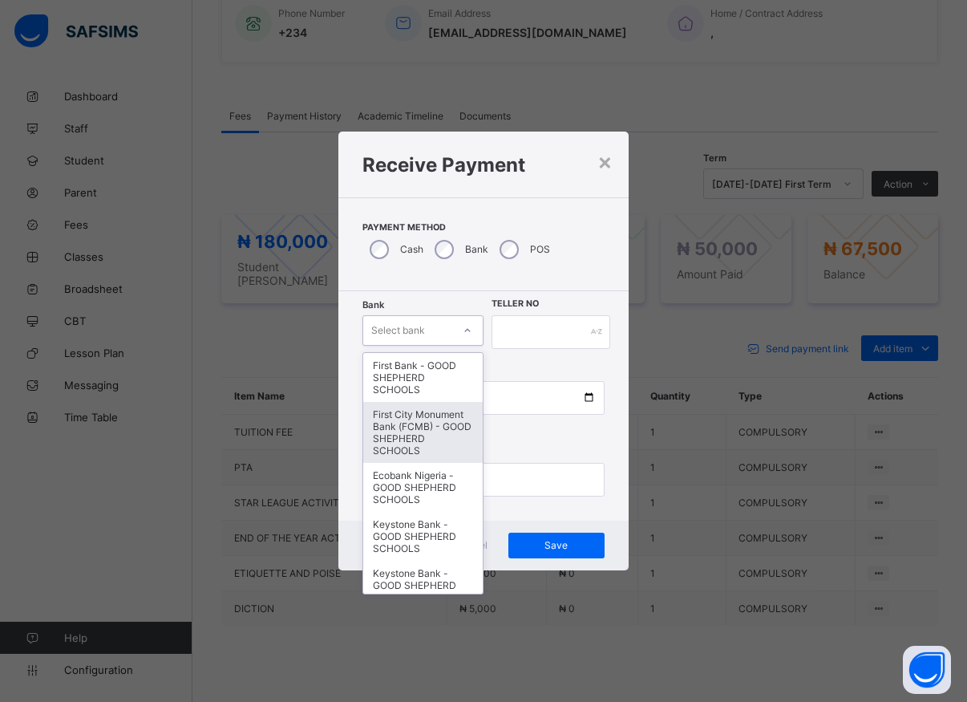
click at [415, 439] on div "First City Monument Bank (FCMB) - GOOD SHEPHERD SCHOOLS" at bounding box center [422, 432] width 119 height 61
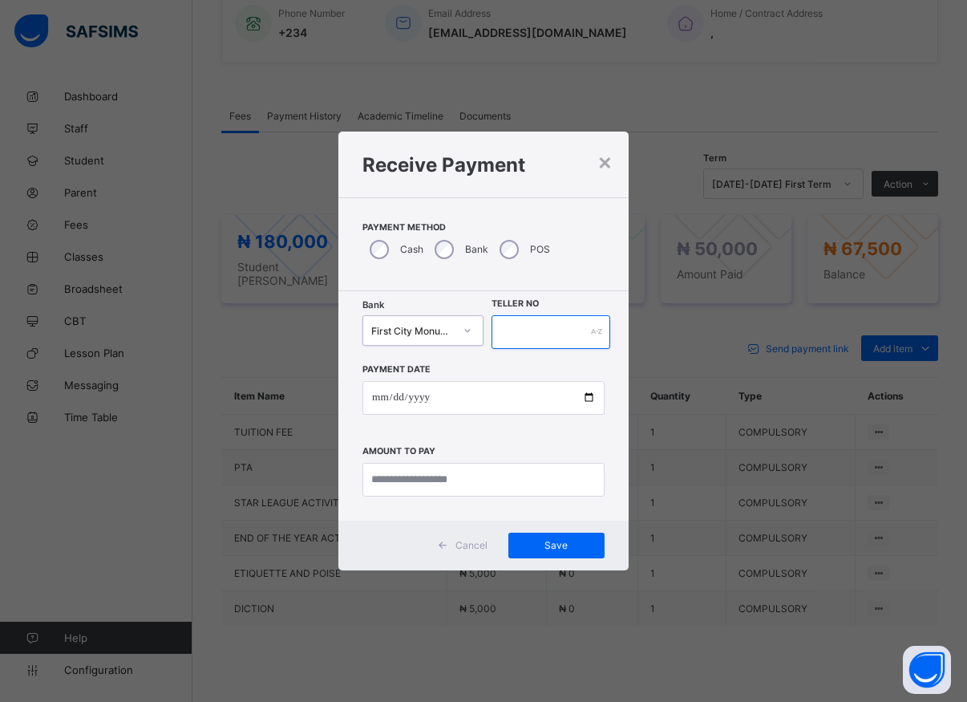
click at [527, 335] on input "text" at bounding box center [550, 332] width 119 height 34
type input "*****"
click at [590, 403] on input "date" at bounding box center [483, 398] width 242 height 34
type input "**********"
click at [452, 484] on input "currency" at bounding box center [483, 480] width 242 height 34
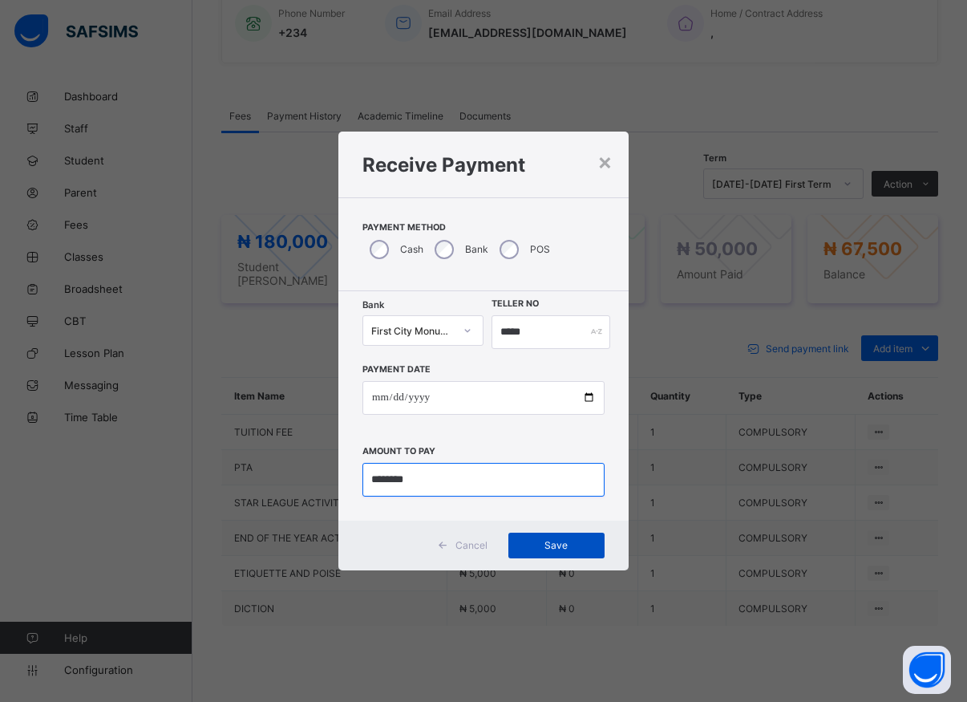
type input "********"
click at [554, 547] on span "Save" at bounding box center [556, 545] width 72 height 12
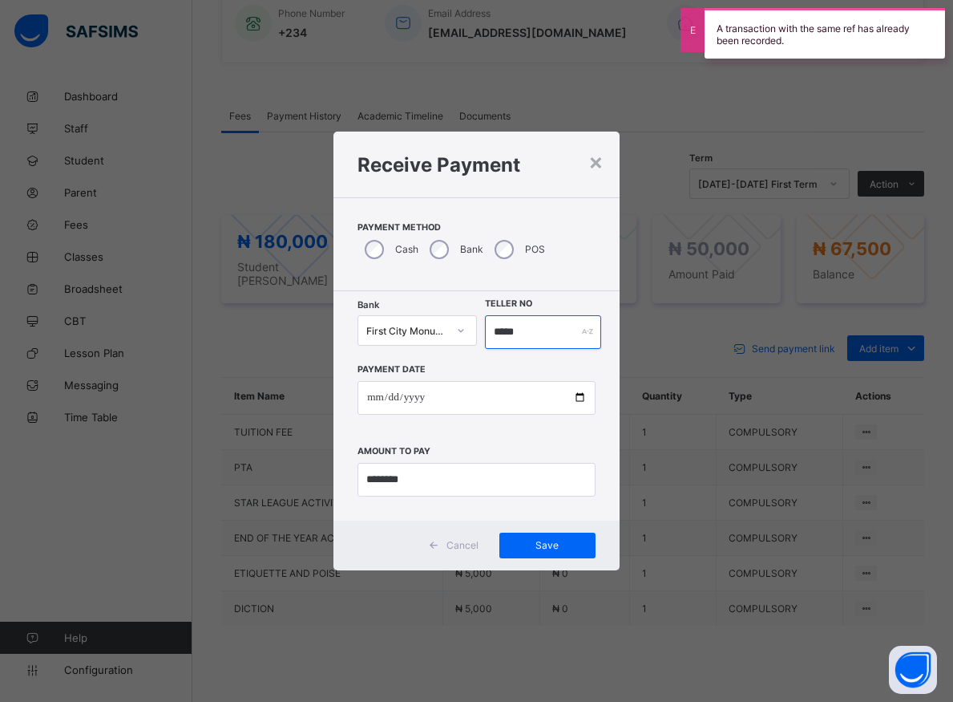
click at [525, 330] on input "*****" at bounding box center [543, 332] width 116 height 34
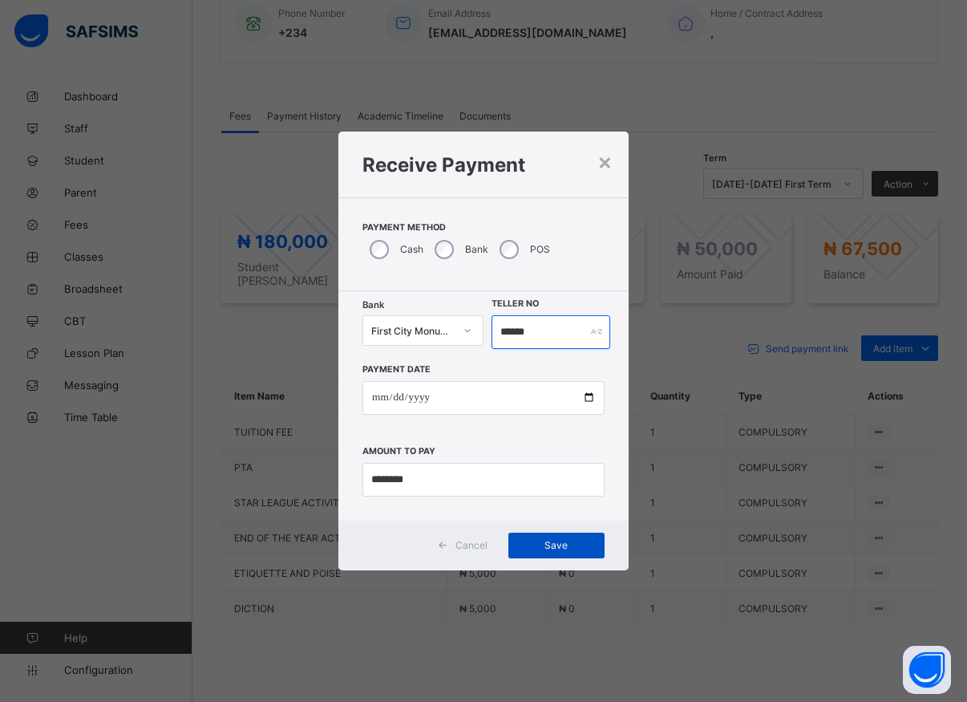
type input "******"
click at [546, 543] on span "Save" at bounding box center [556, 545] width 72 height 12
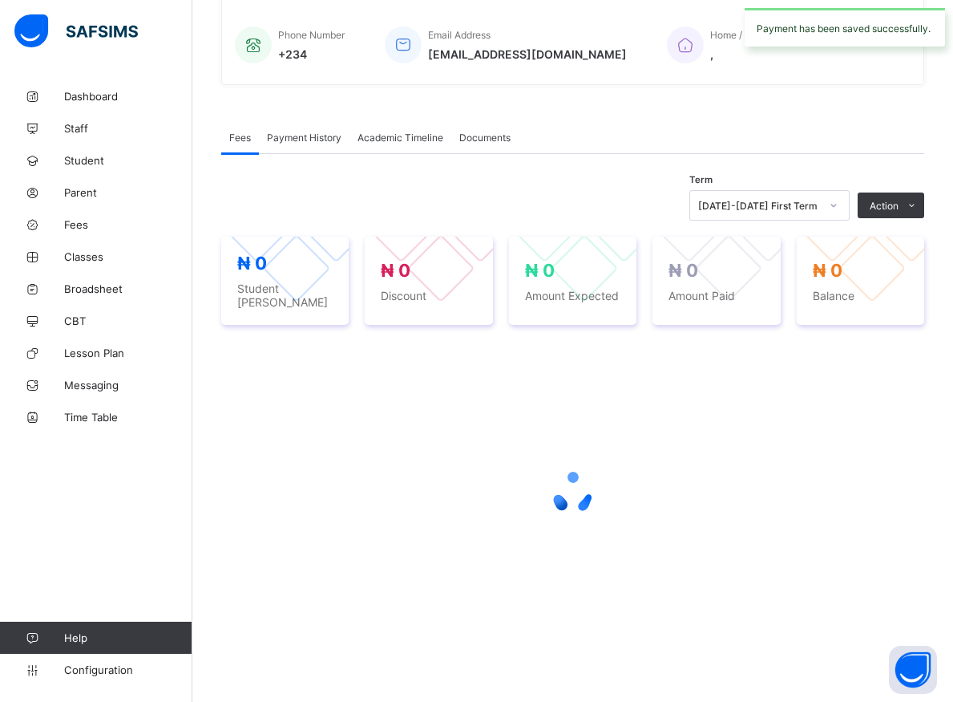
scroll to position [379, 0]
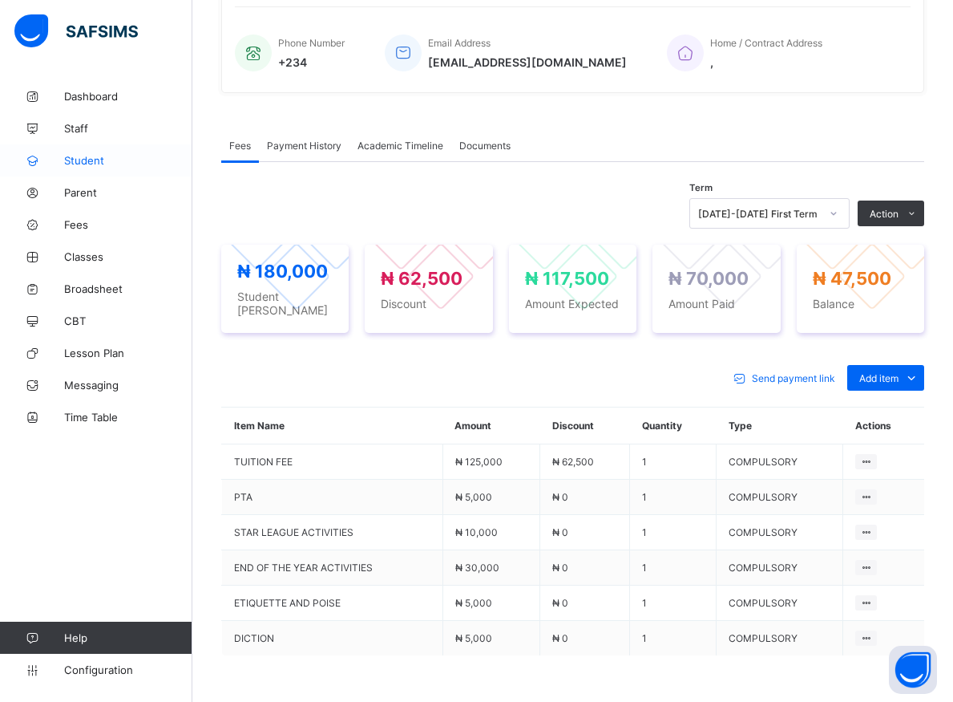
click at [87, 159] on span "Student" at bounding box center [128, 160] width 128 height 13
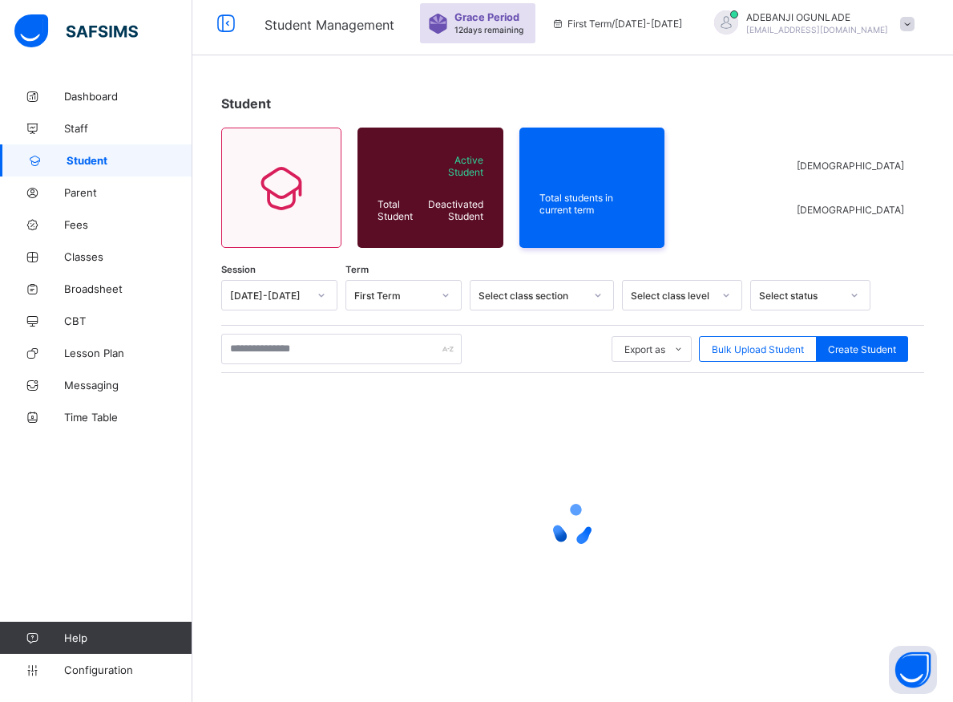
scroll to position [9, 0]
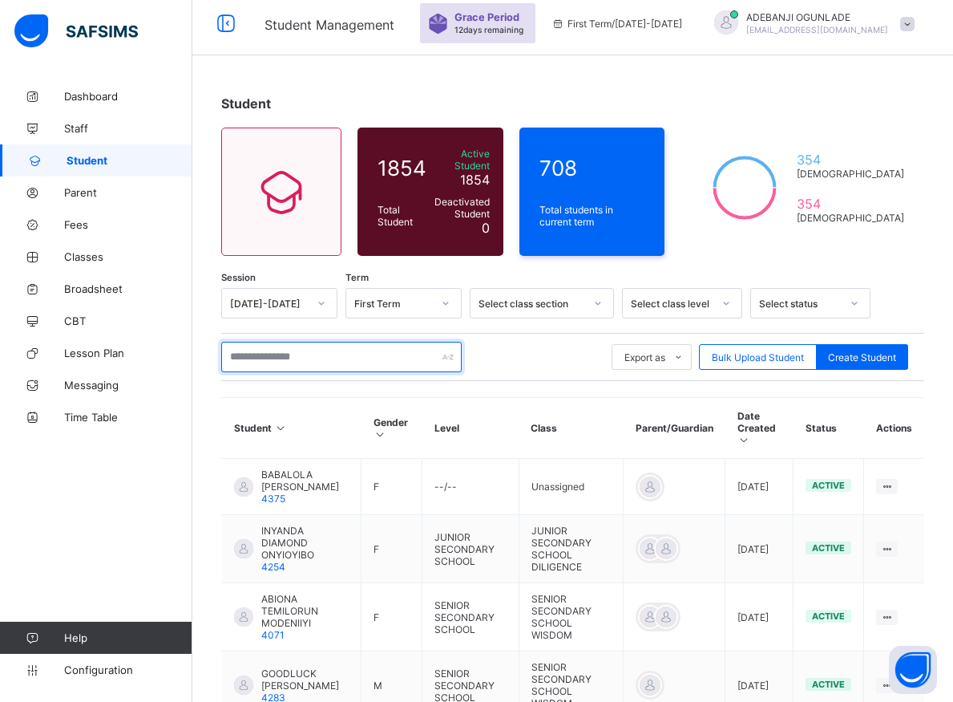
click at [261, 344] on input "text" at bounding box center [341, 357] width 241 height 30
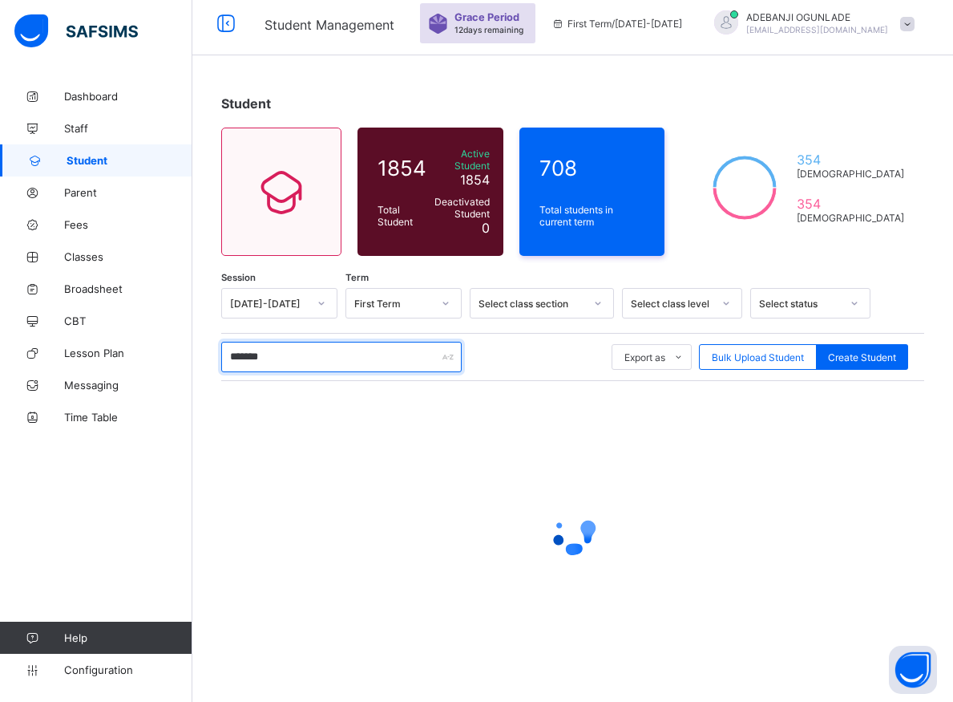
type input "********"
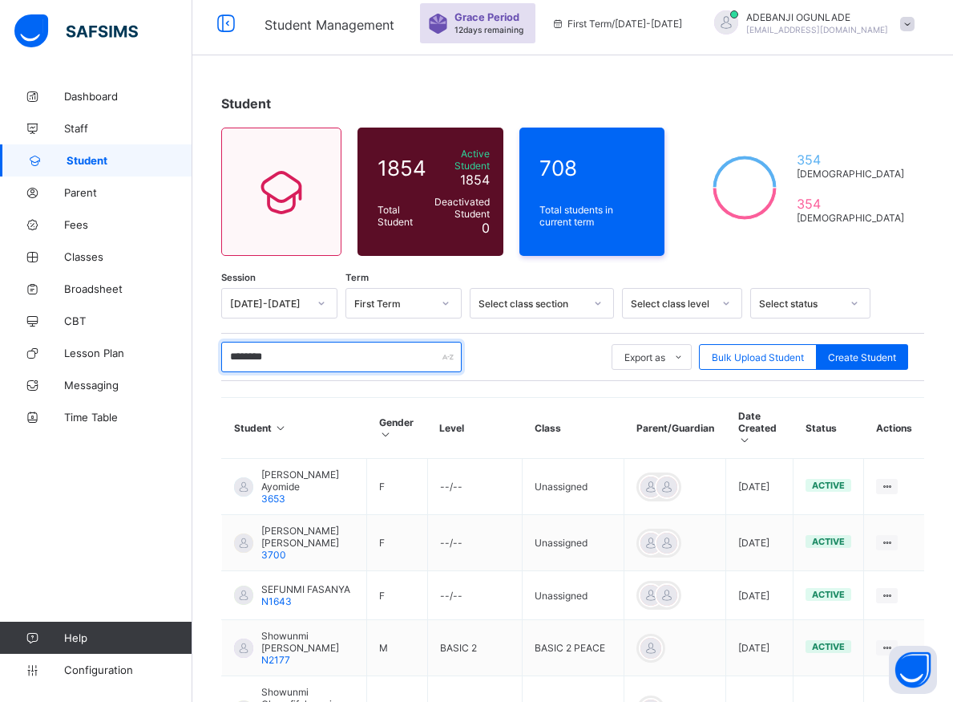
click at [305, 351] on input "********" at bounding box center [341, 357] width 241 height 30
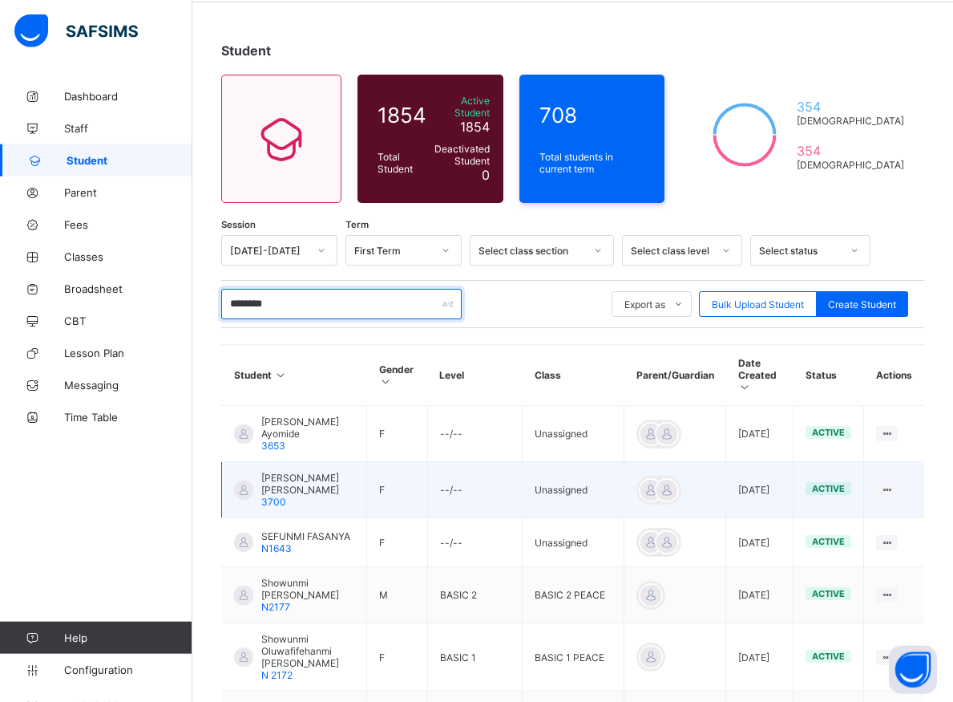
scroll to position [172, 0]
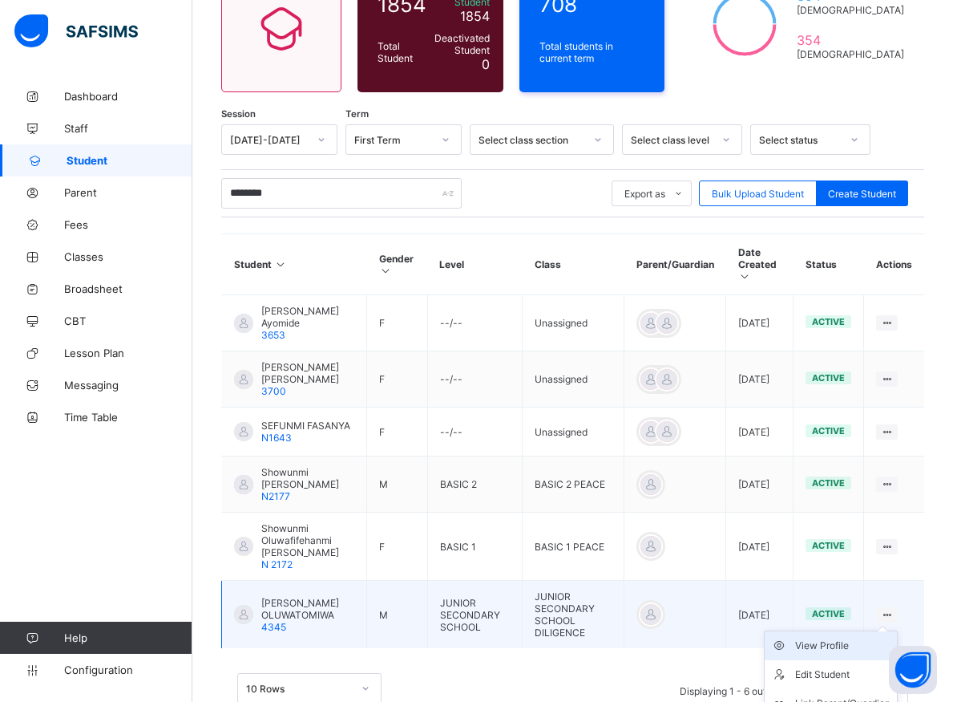
click at [857, 649] on div "View Profile" at bounding box center [842, 645] width 95 height 16
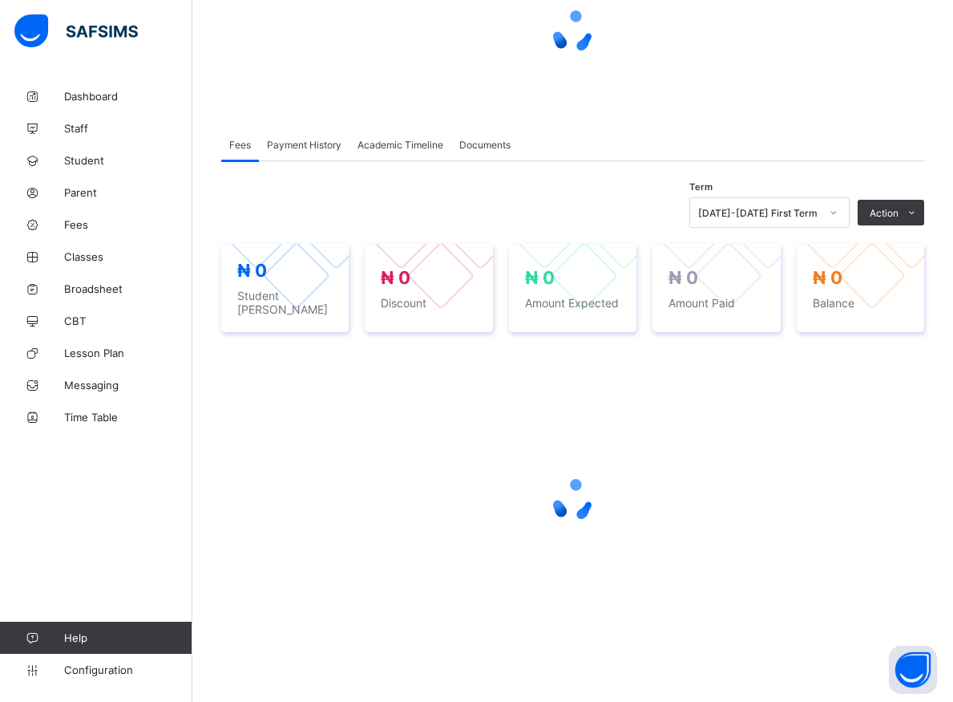
scroll to position [172, 0]
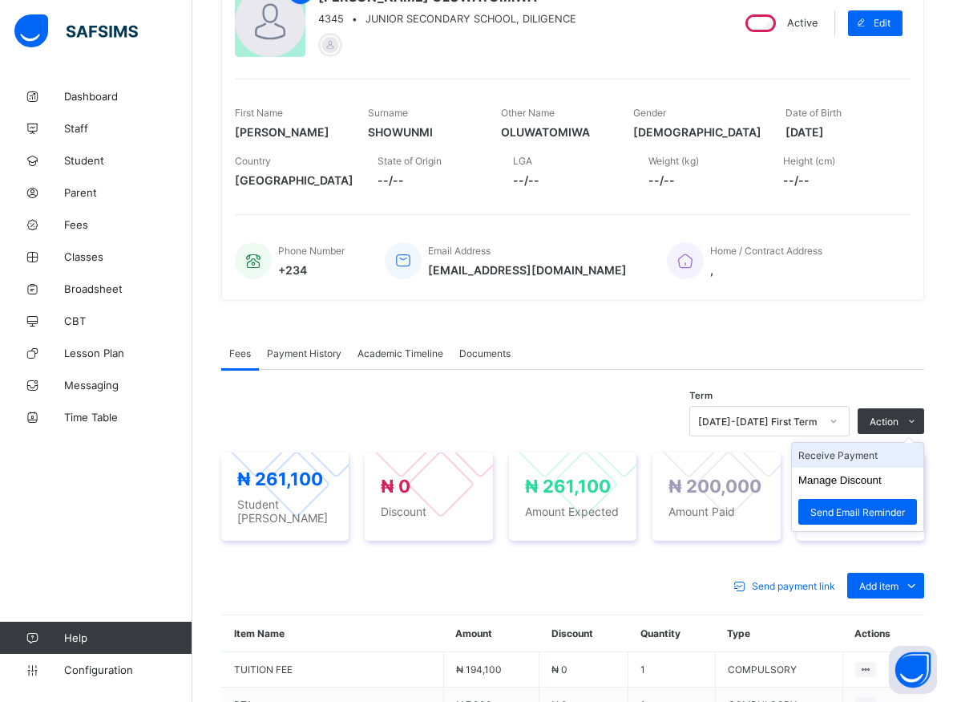
click at [873, 453] on li "Receive Payment" at bounding box center [857, 455] width 131 height 25
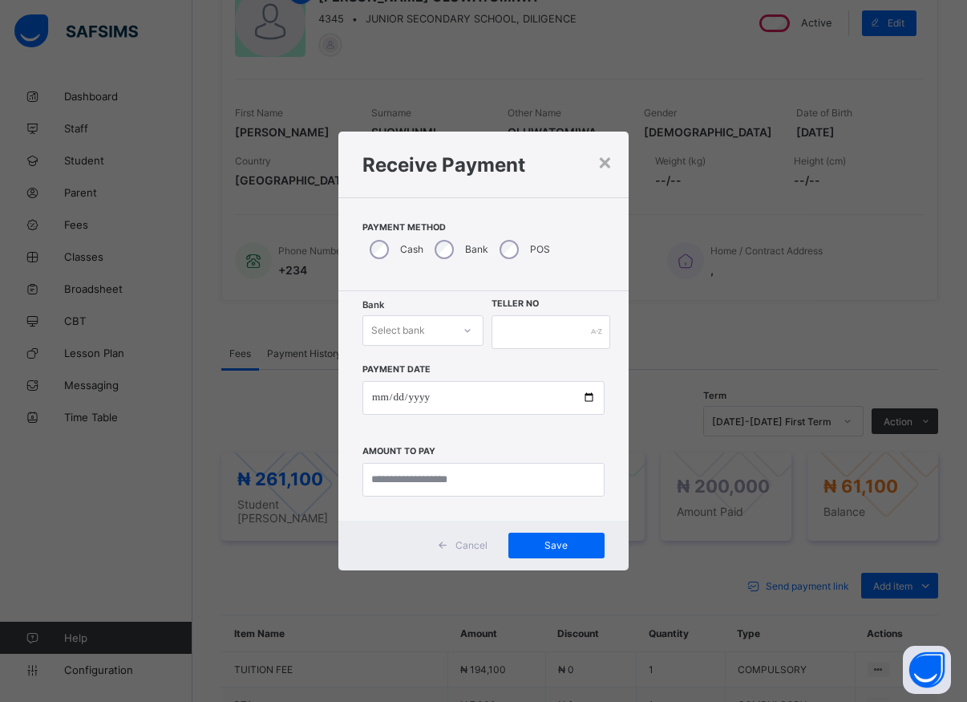
click at [468, 330] on icon at bounding box center [468, 330] width 10 height 16
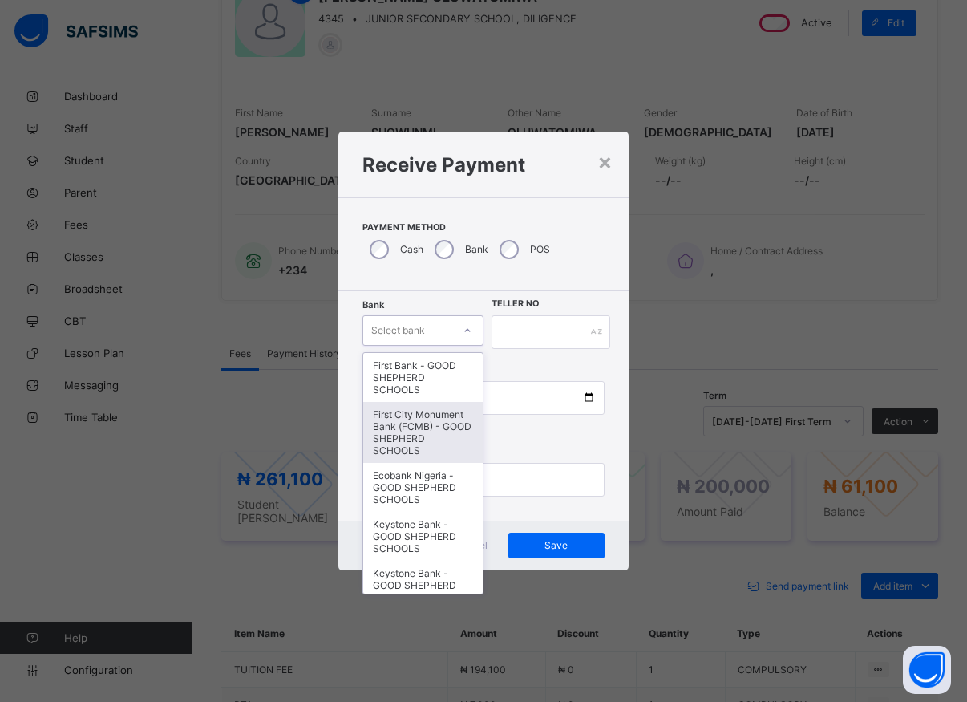
click at [391, 453] on div "First City Monument Bank (FCMB) - GOOD SHEPHERD SCHOOLS" at bounding box center [422, 432] width 119 height 61
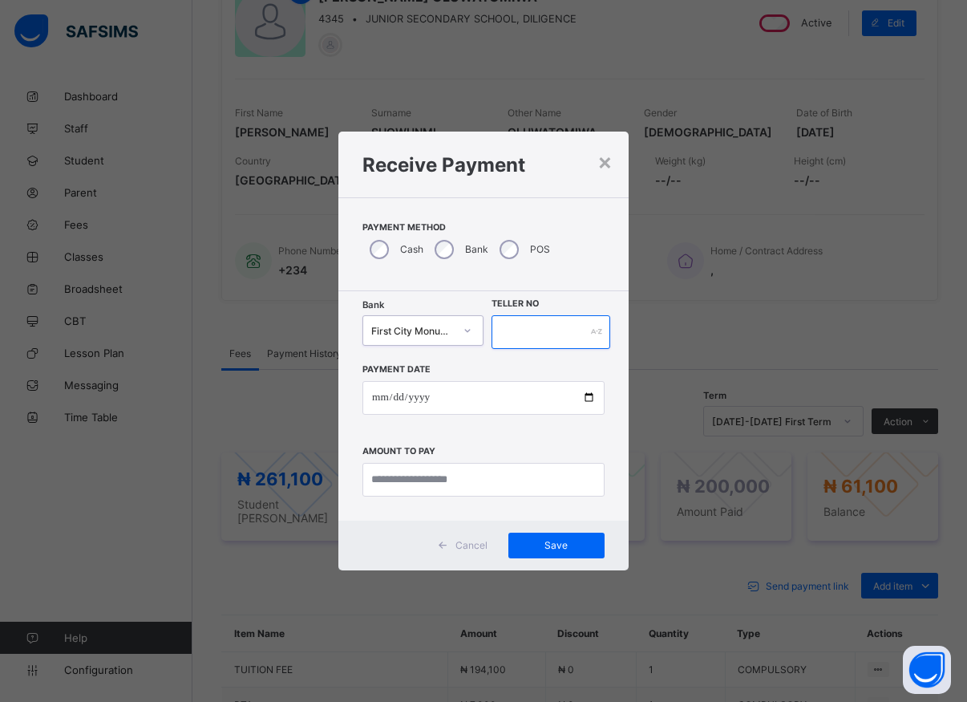
click at [524, 338] on input "text" at bounding box center [550, 332] width 119 height 34
type input "*****"
click at [580, 398] on input "date" at bounding box center [483, 398] width 242 height 34
click at [584, 397] on input "date" at bounding box center [483, 398] width 242 height 34
type input "**********"
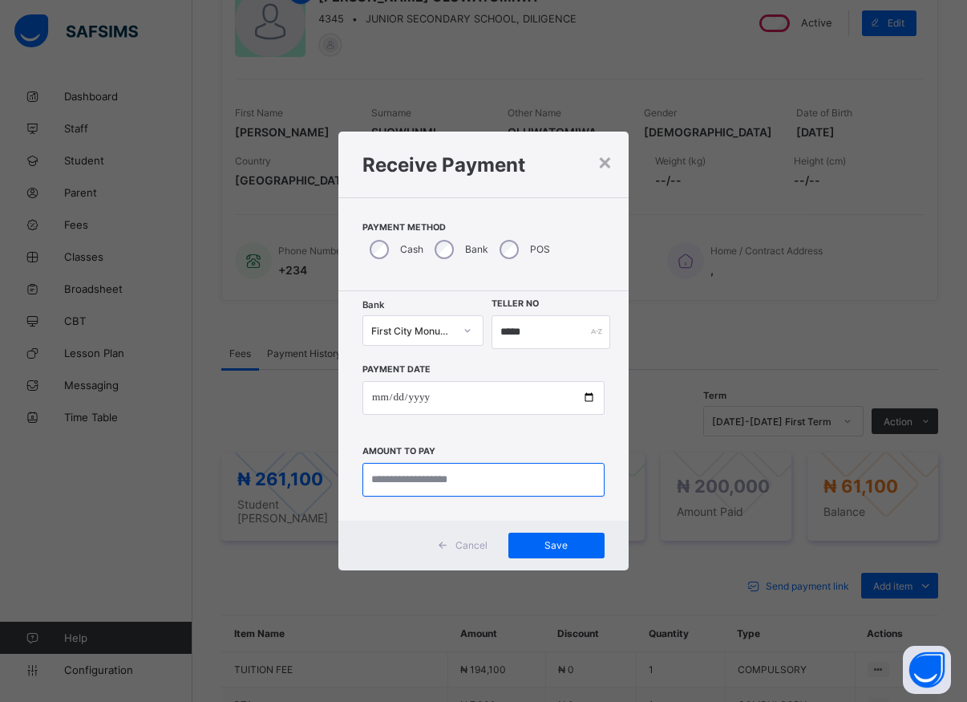
click at [452, 479] on input "currency" at bounding box center [483, 480] width 242 height 34
type input "********"
click at [552, 548] on span "Save" at bounding box center [556, 545] width 72 height 12
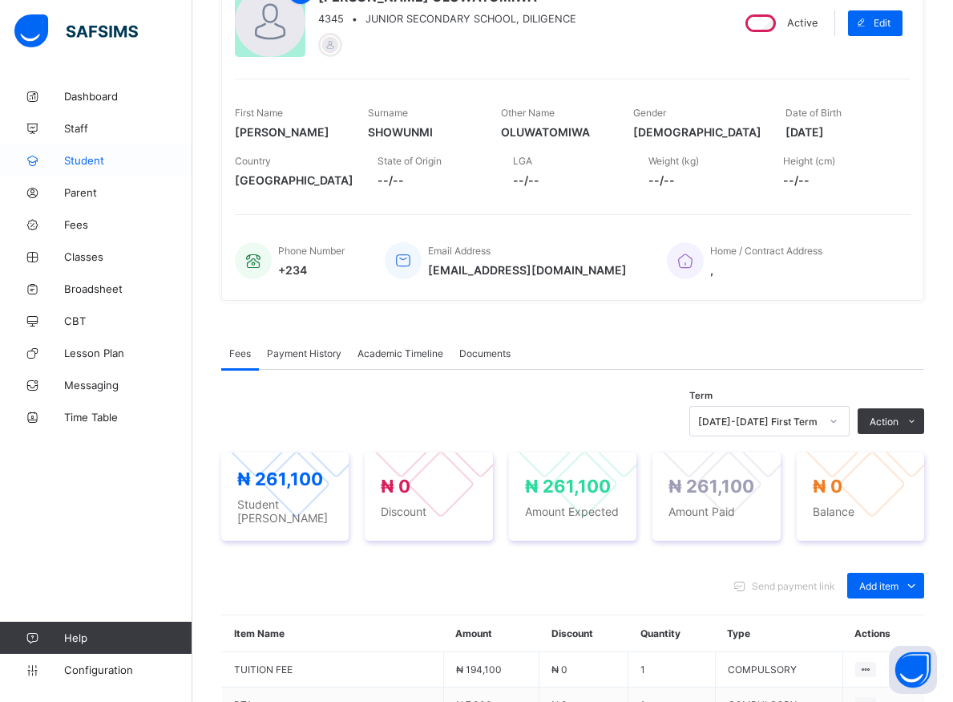
click at [75, 155] on span "Student" at bounding box center [128, 160] width 128 height 13
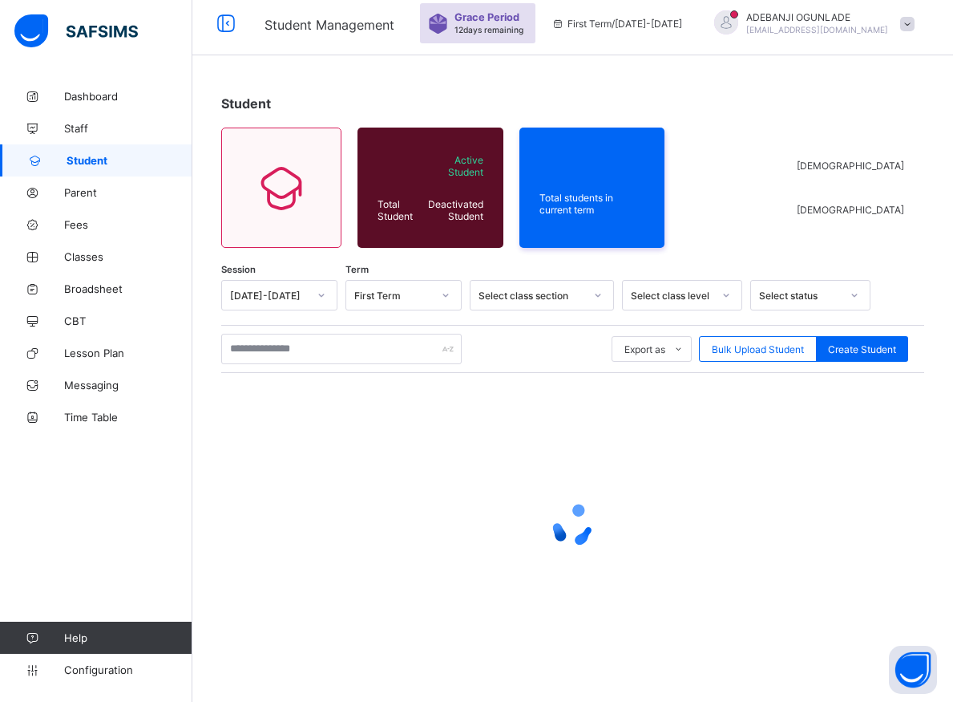
scroll to position [9, 0]
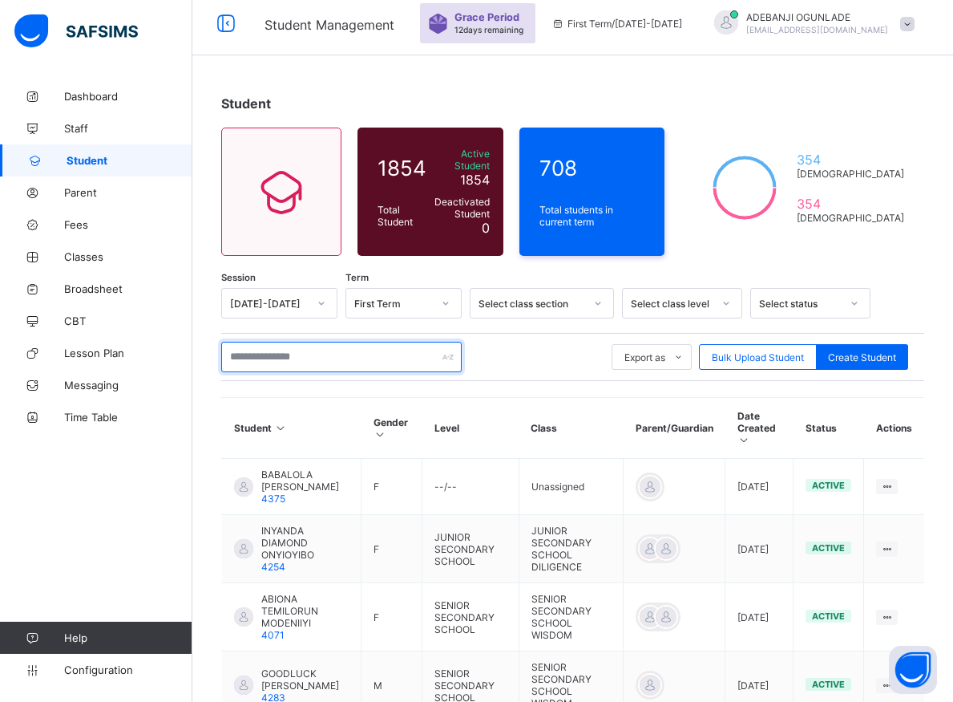
click at [293, 346] on input "text" at bounding box center [341, 357] width 241 height 30
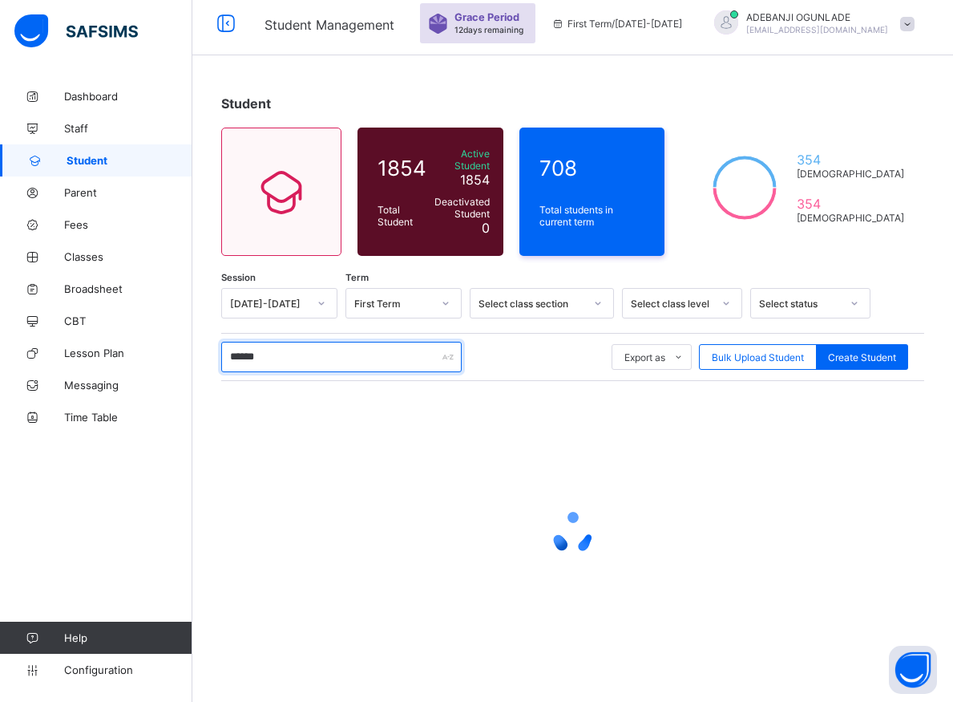
type input "*******"
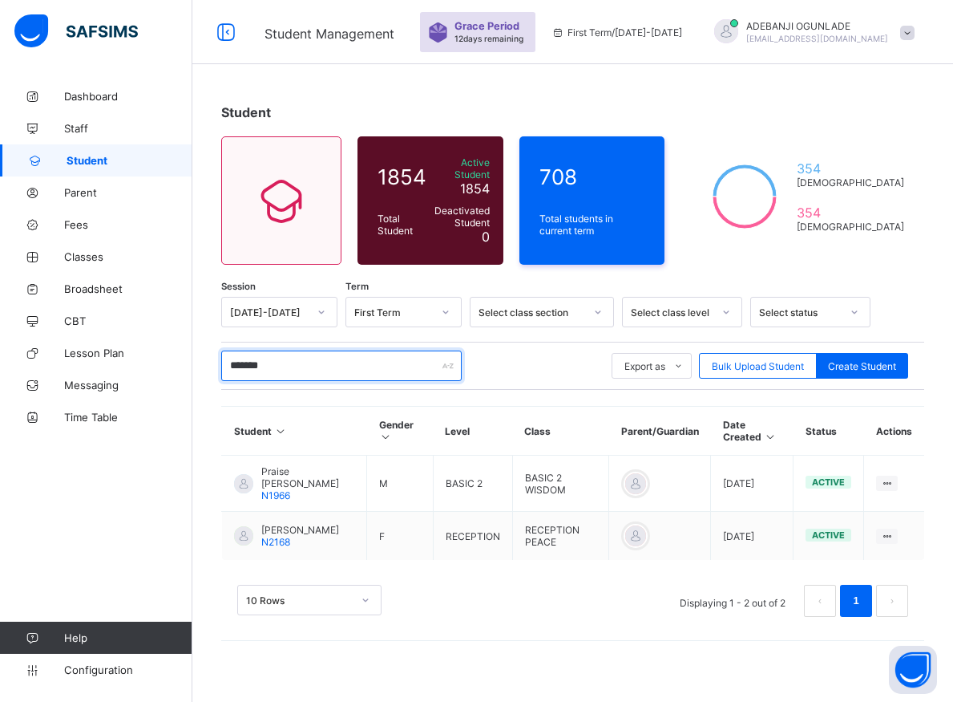
scroll to position [0, 0]
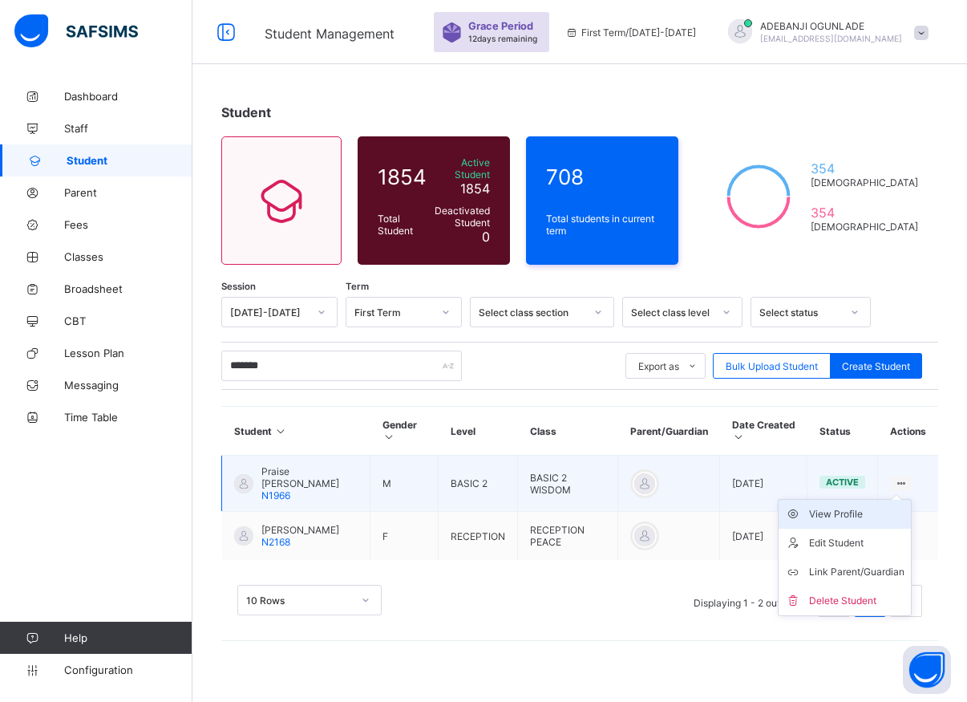
click at [841, 506] on div "View Profile" at bounding box center [856, 514] width 95 height 16
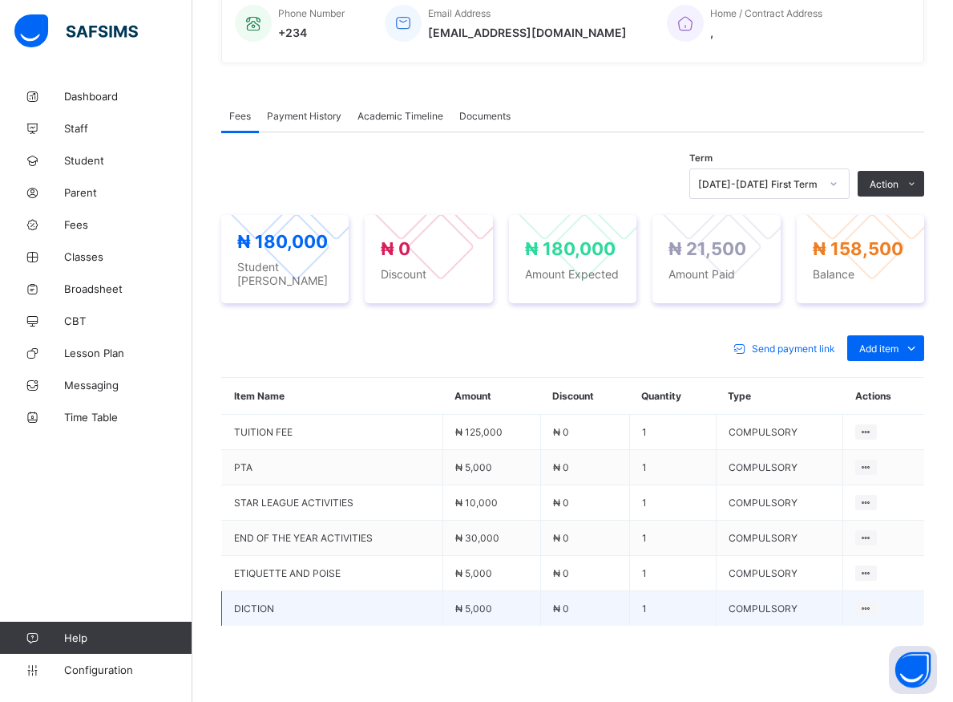
scroll to position [491, 0]
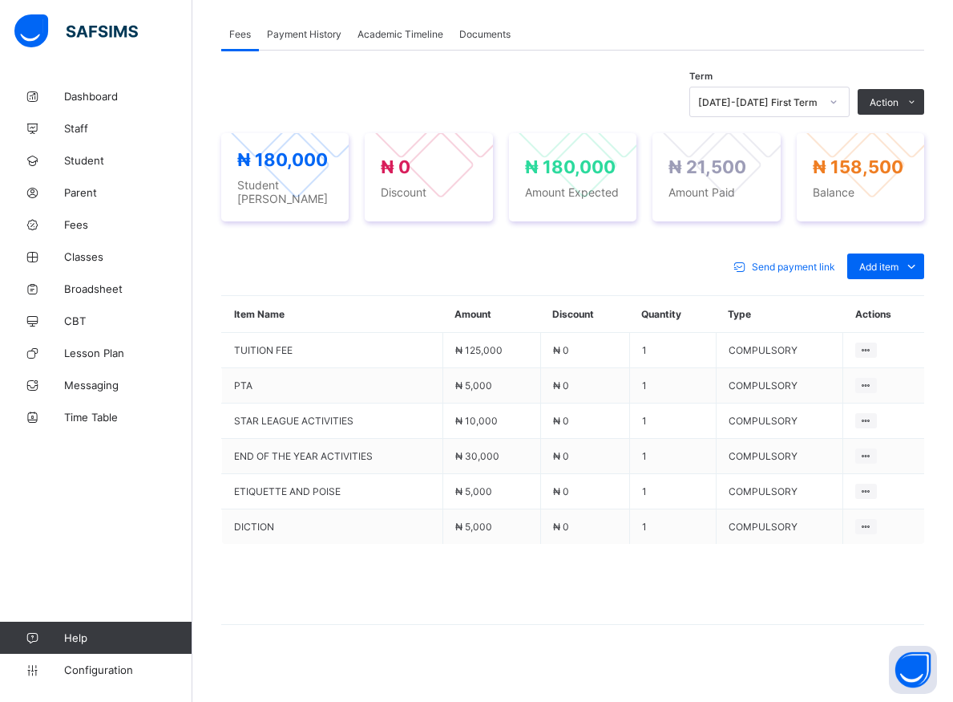
click at [286, 38] on span "Payment History" at bounding box center [304, 34] width 75 height 12
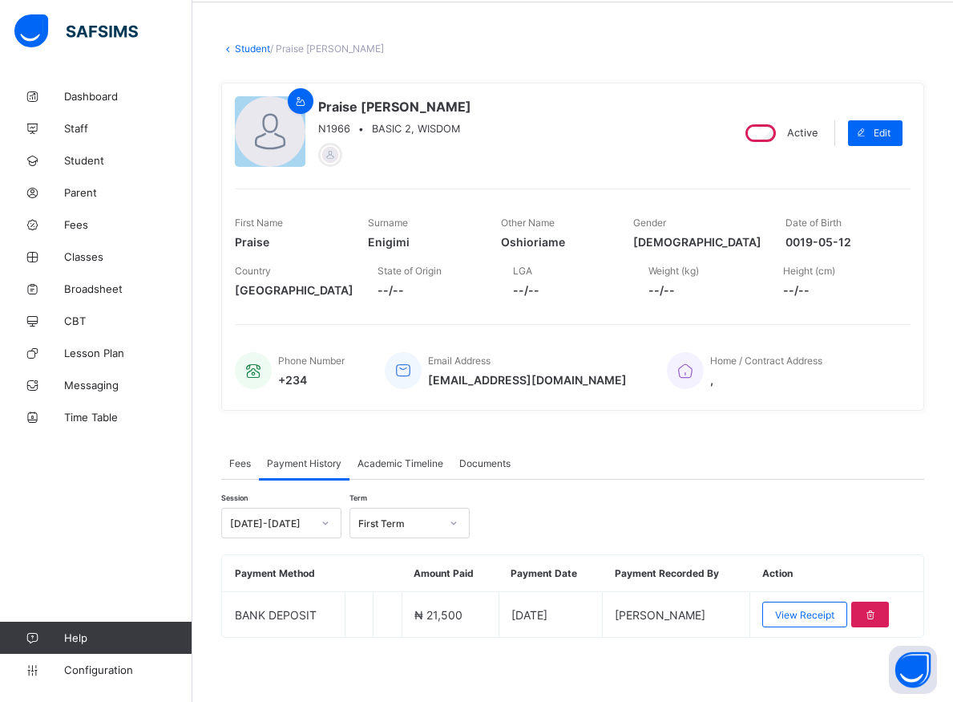
click at [241, 459] on span "Fees" at bounding box center [240, 463] width 22 height 12
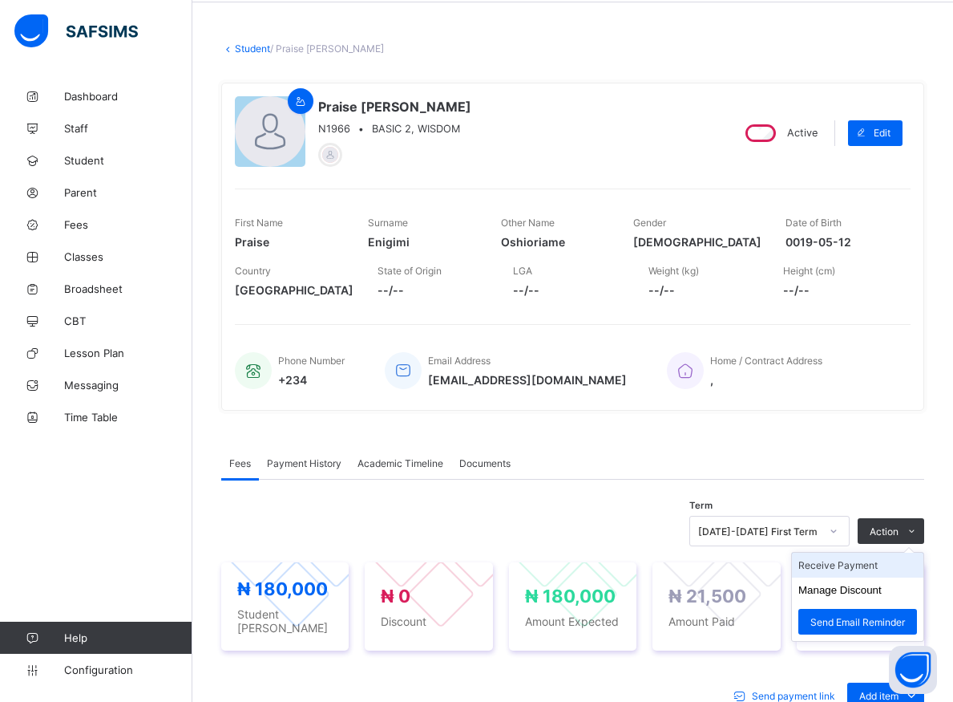
click at [855, 567] on li "Receive Payment" at bounding box center [857, 564] width 131 height 25
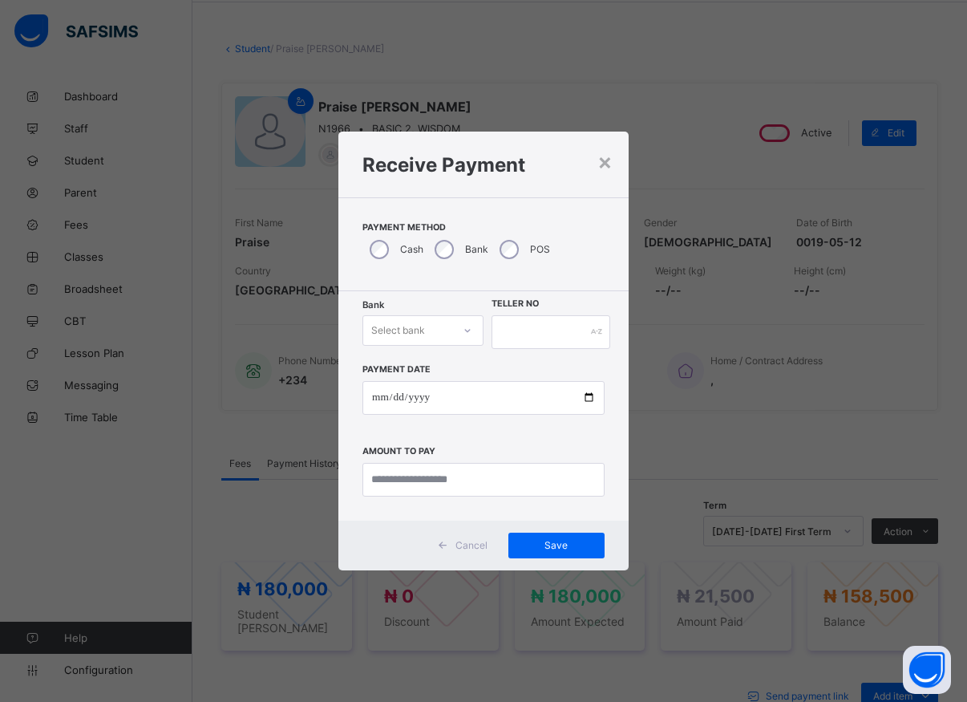
click at [451, 331] on div "Select bank" at bounding box center [407, 330] width 89 height 22
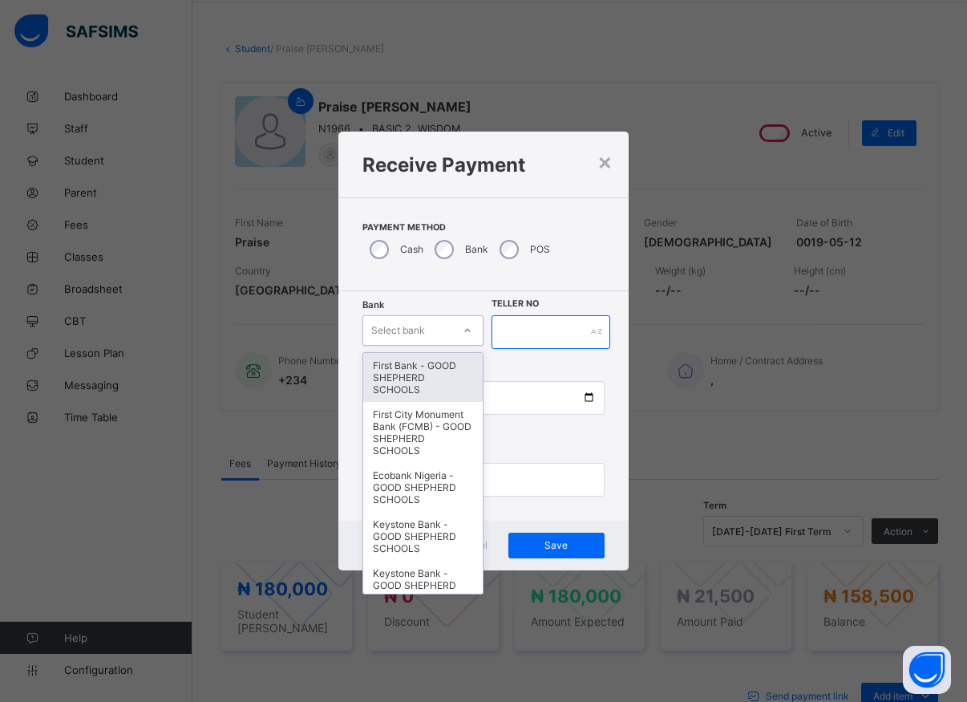
click at [537, 339] on input "text" at bounding box center [550, 332] width 119 height 34
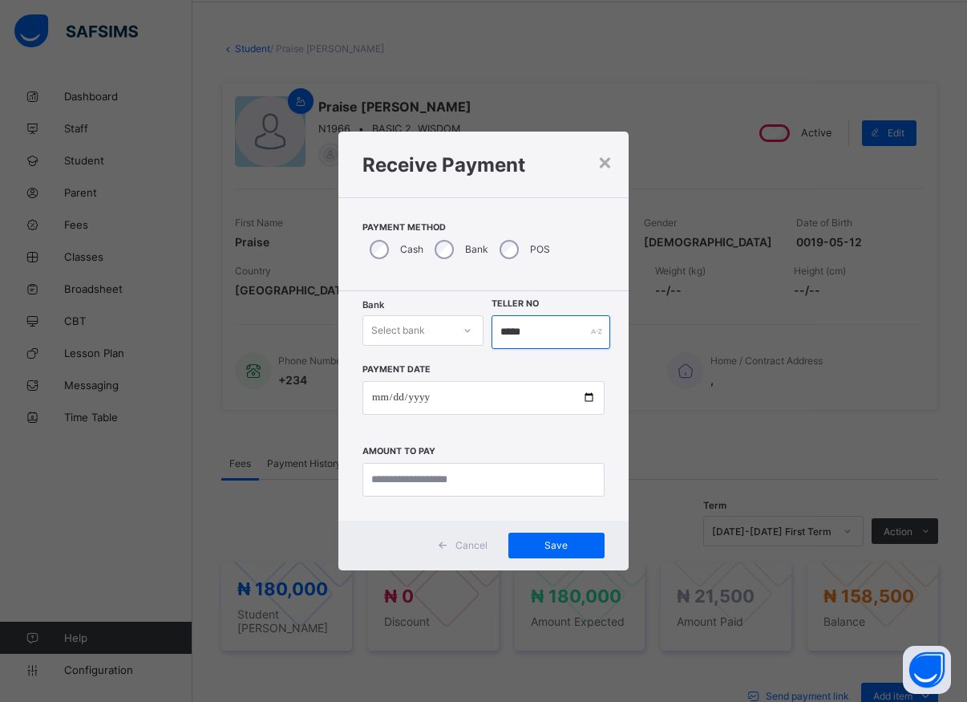
type input "*****"
click at [584, 397] on input "date" at bounding box center [483, 398] width 242 height 34
click at [584, 398] on input "**********" at bounding box center [483, 398] width 242 height 34
type input "**********"
click at [446, 472] on input "currency" at bounding box center [483, 480] width 242 height 34
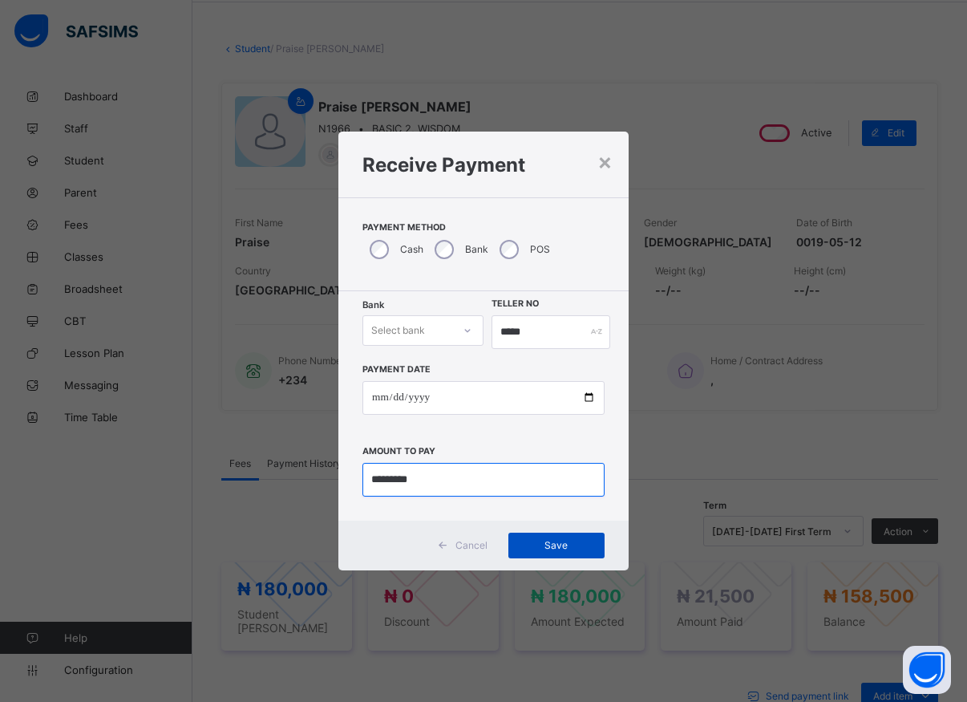
type input "*********"
click at [551, 544] on span "Save" at bounding box center [556, 545] width 72 height 12
click at [475, 334] on div at bounding box center [467, 330] width 27 height 26
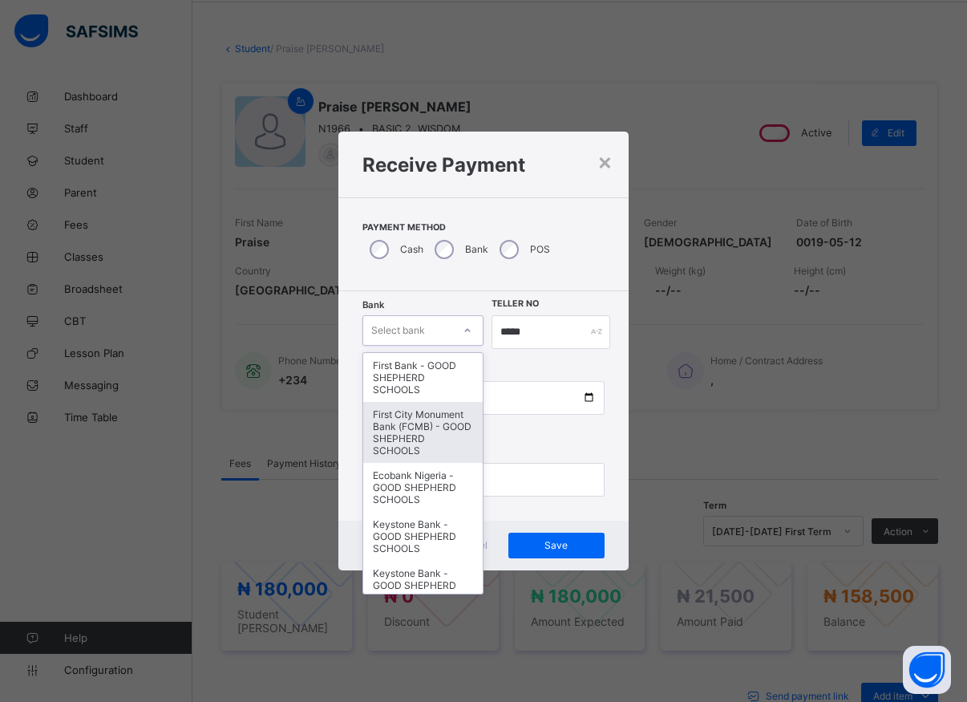
click at [423, 434] on div "First City Monument Bank (FCMB) - GOOD SHEPHERD SCHOOLS" at bounding box center [422, 432] width 119 height 61
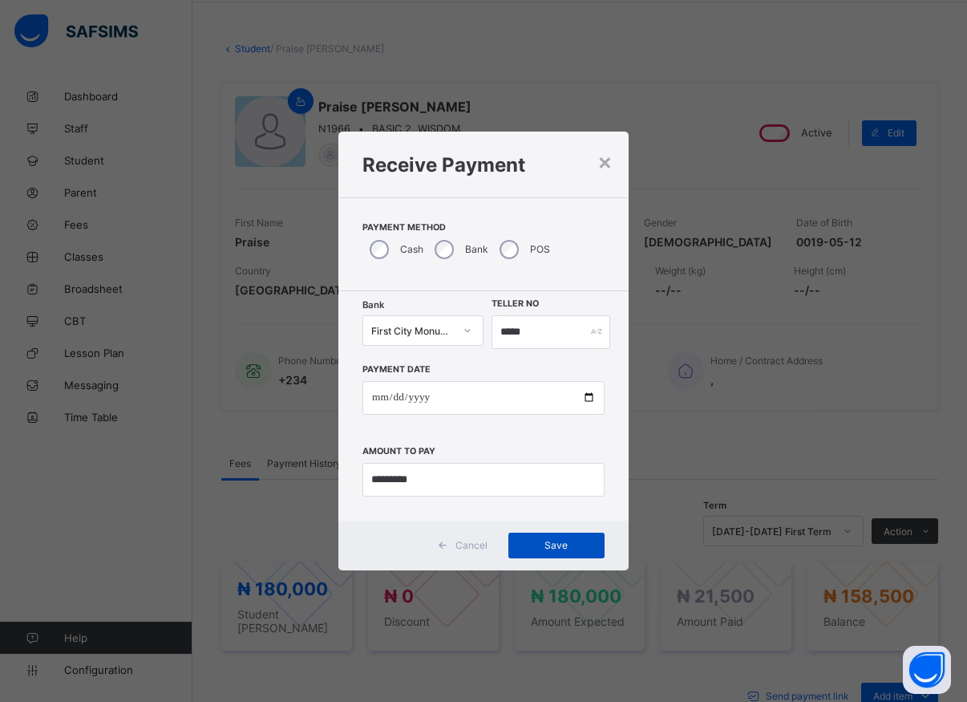
click at [558, 547] on span "Save" at bounding box center [556, 545] width 72 height 12
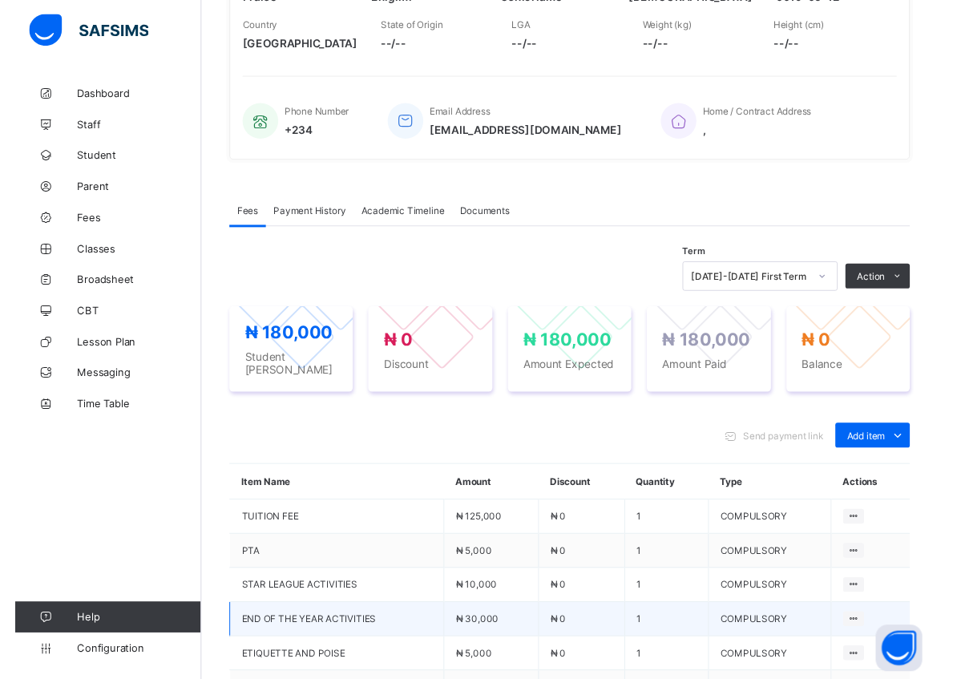
scroll to position [225, 0]
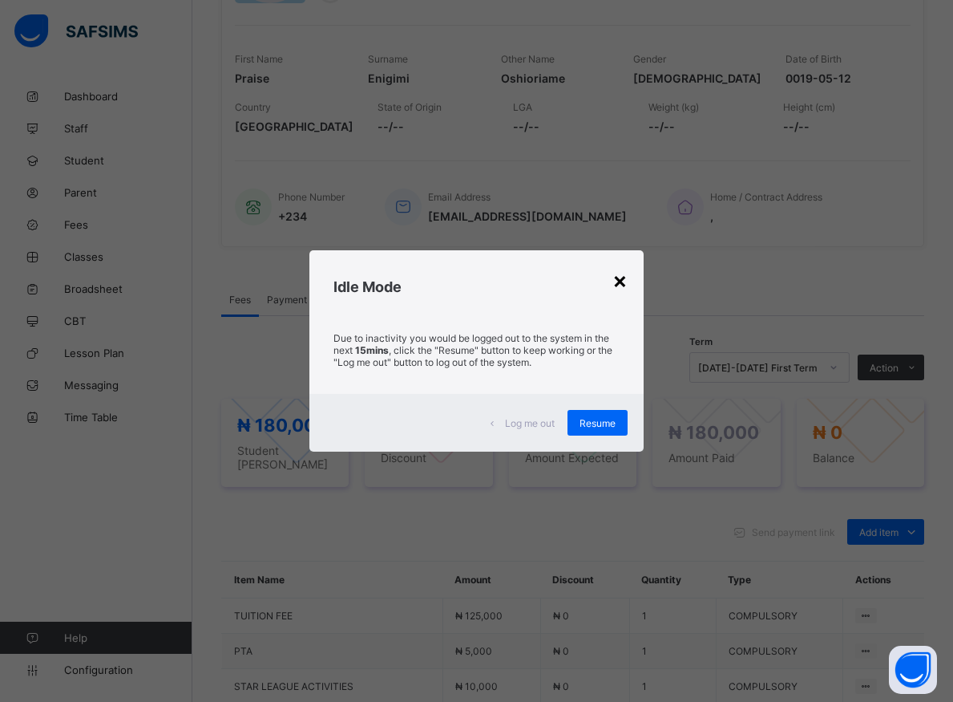
click at [620, 278] on div "×" at bounding box center [620, 279] width 15 height 27
